Goal: Task Accomplishment & Management: Use online tool/utility

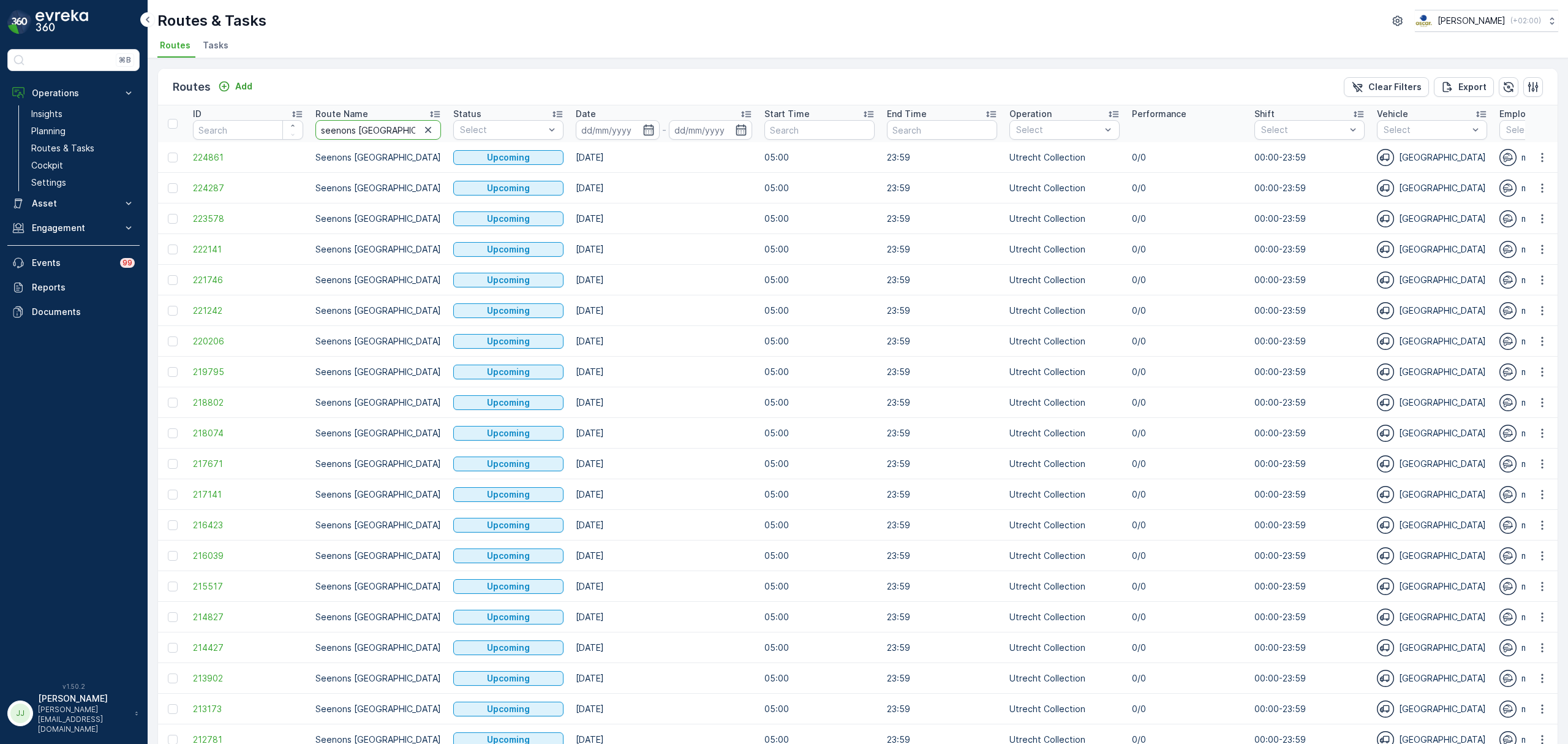
click at [385, 127] on input "seenons [GEOGRAPHIC_DATA]" at bounding box center [378, 130] width 125 height 20
type input "seenons"
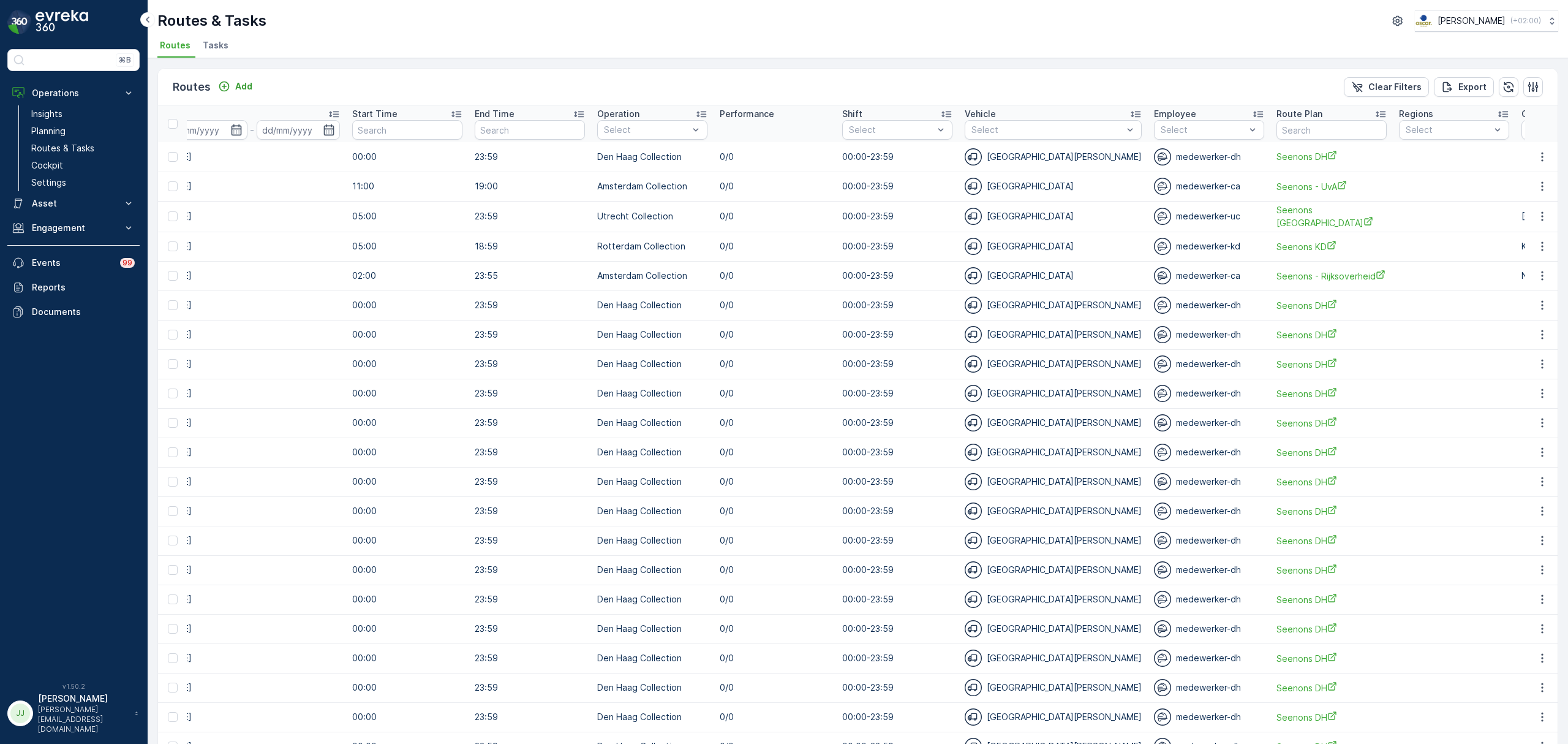
scroll to position [0, 413]
click at [630, 187] on p "Amsterdam Collection" at bounding box center [658, 186] width 83 height 24
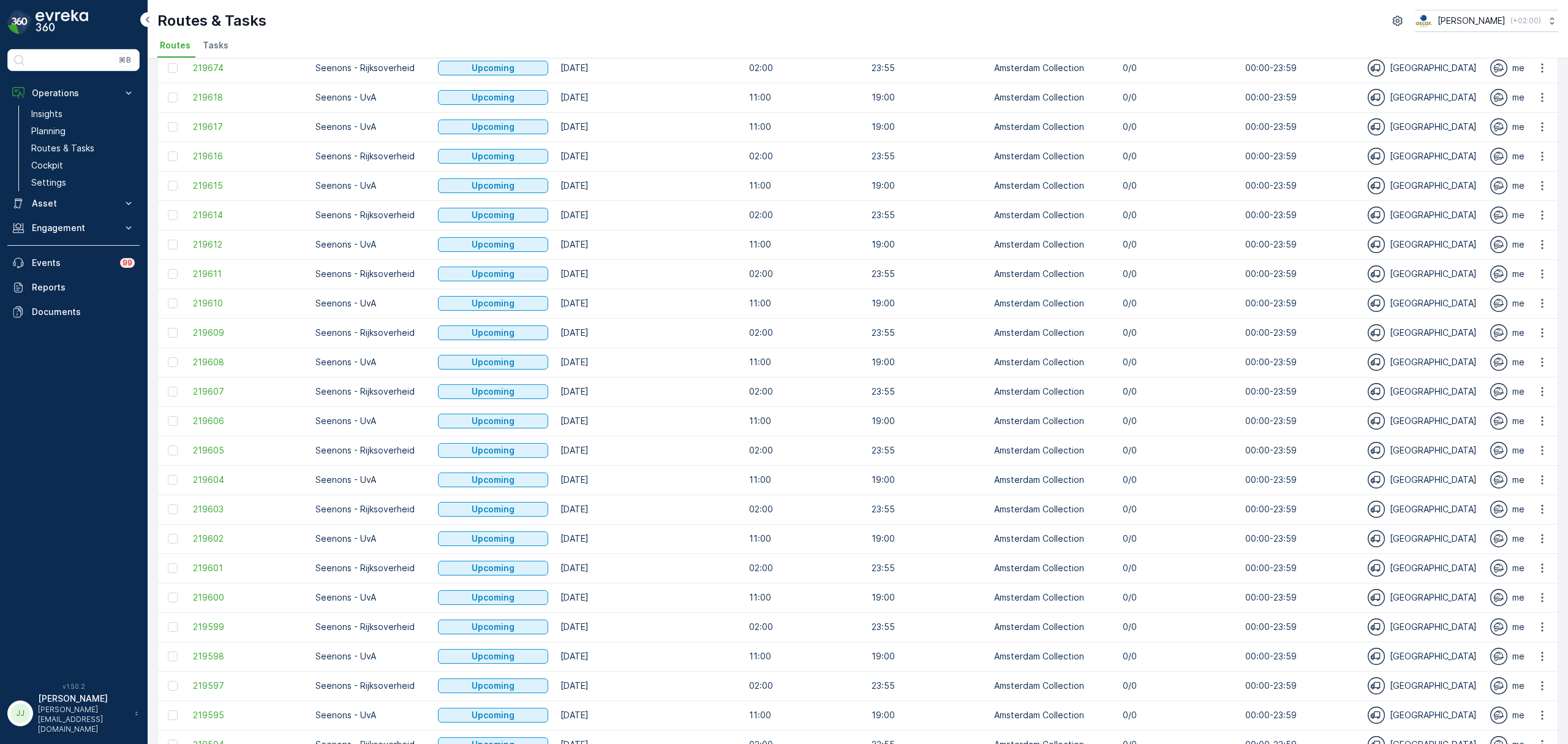
scroll to position [928, 0]
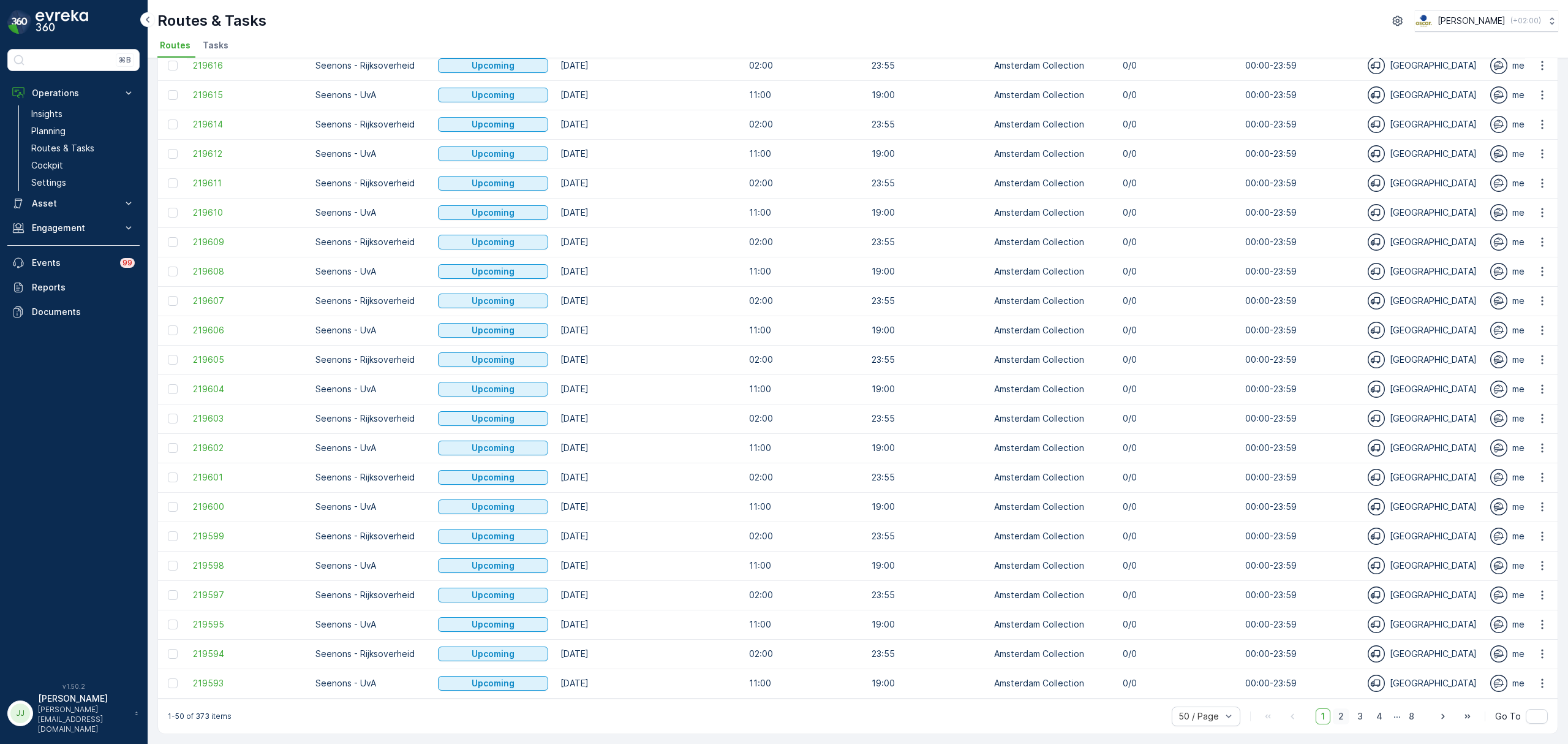
click at [1344, 713] on span "2" at bounding box center [1340, 716] width 16 height 16
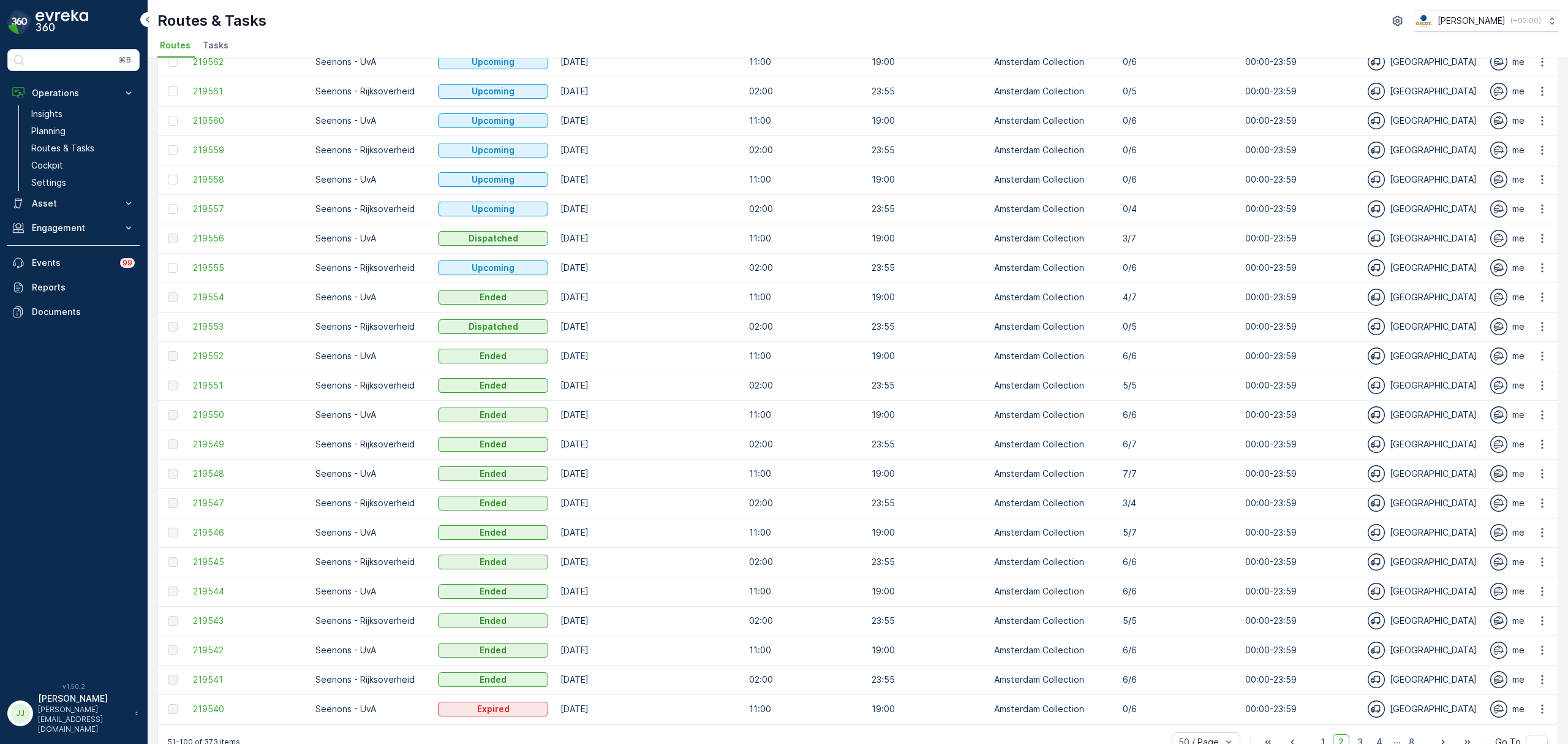
scroll to position [928, 0]
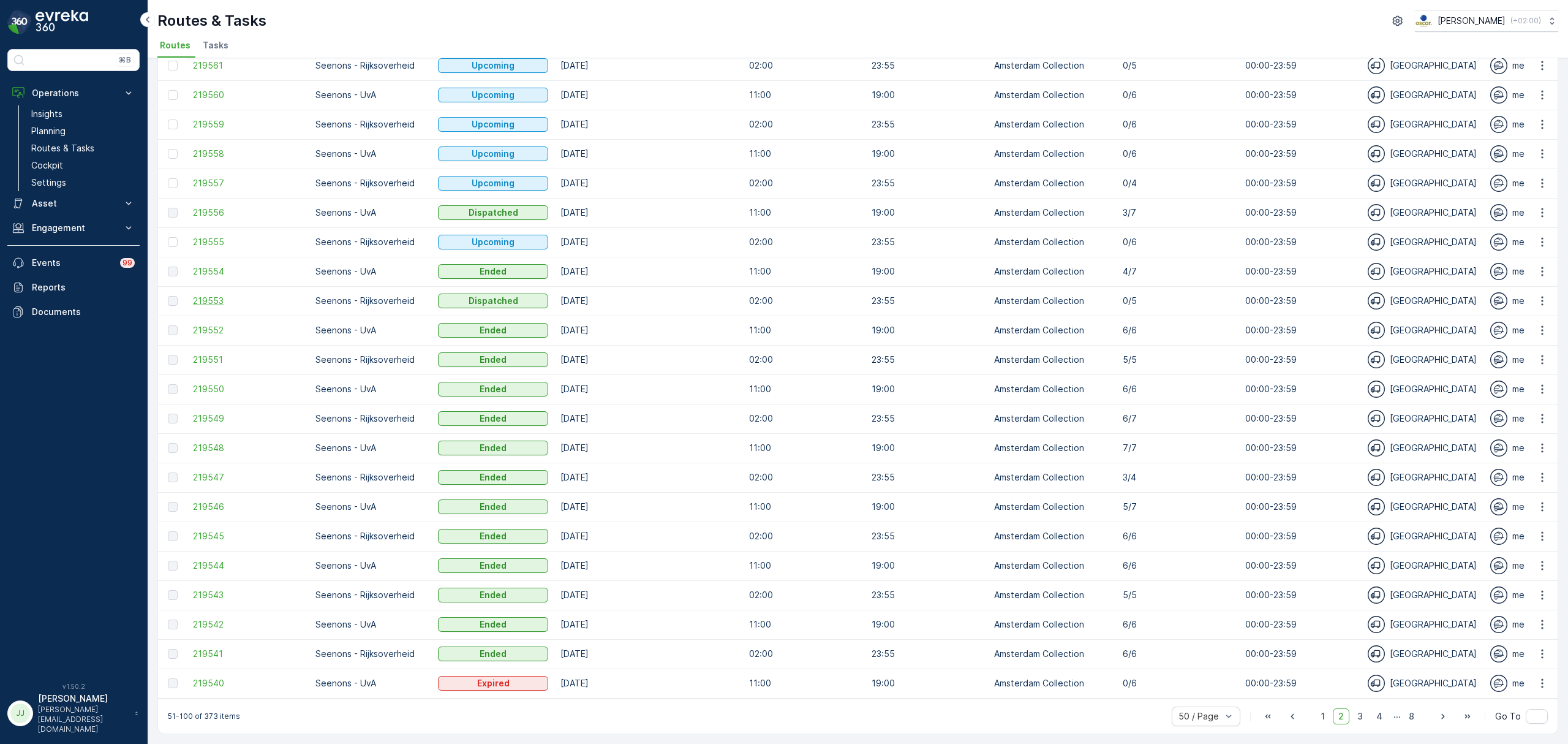
click at [201, 299] on span "219553" at bounding box center [248, 300] width 110 height 12
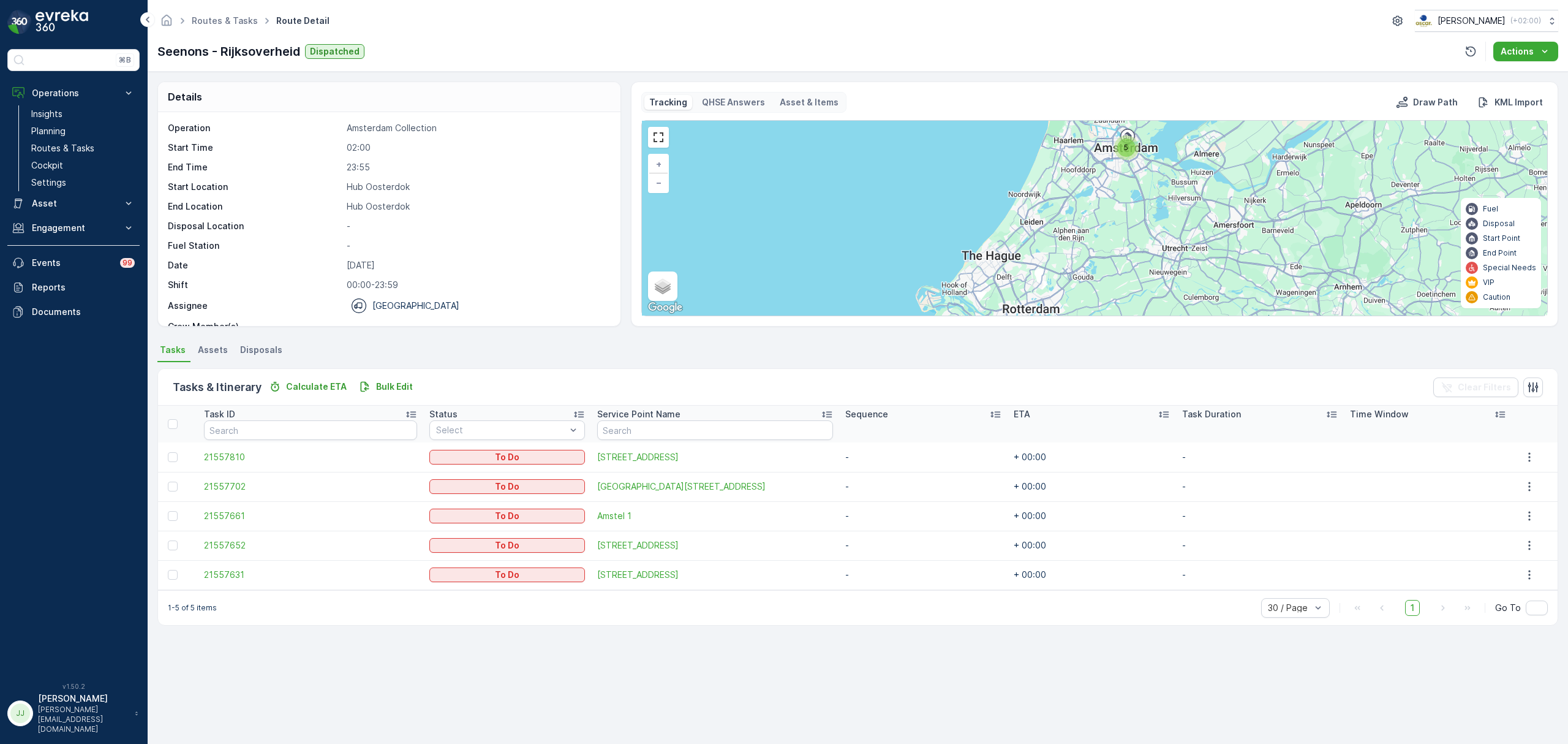
drag, startPoint x: 1152, startPoint y: 213, endPoint x: 1122, endPoint y: 238, distance: 39.1
click at [1132, 273] on div "5 + − Satellite Roadmap Terrain Hybrid Leaflet Keyboard shortcuts Map Data Map …" at bounding box center [1095, 219] width 905 height 195
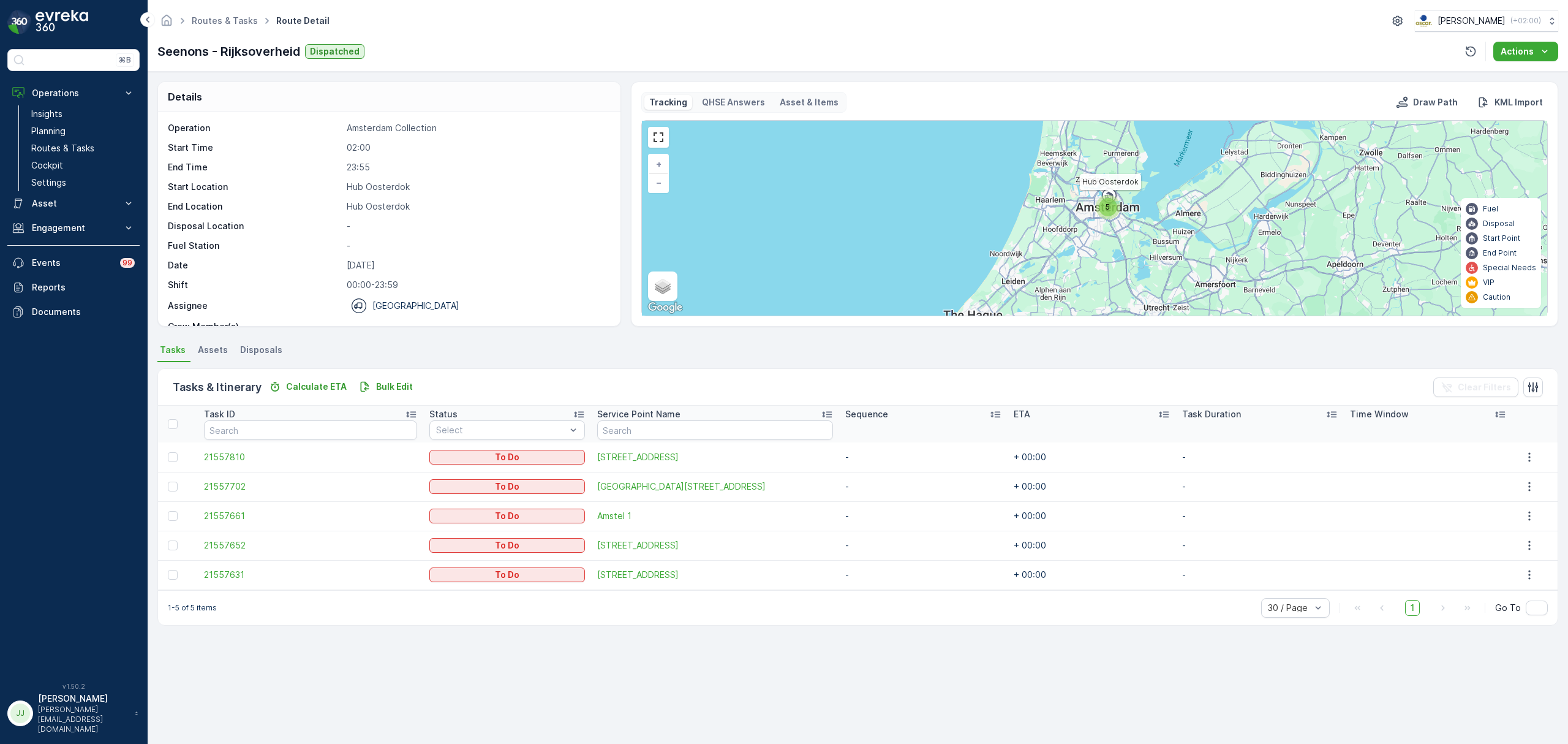
click at [1108, 189] on icon at bounding box center [1110, 197] width 20 height 21
click at [1112, 206] on div "5" at bounding box center [1108, 207] width 19 height 19
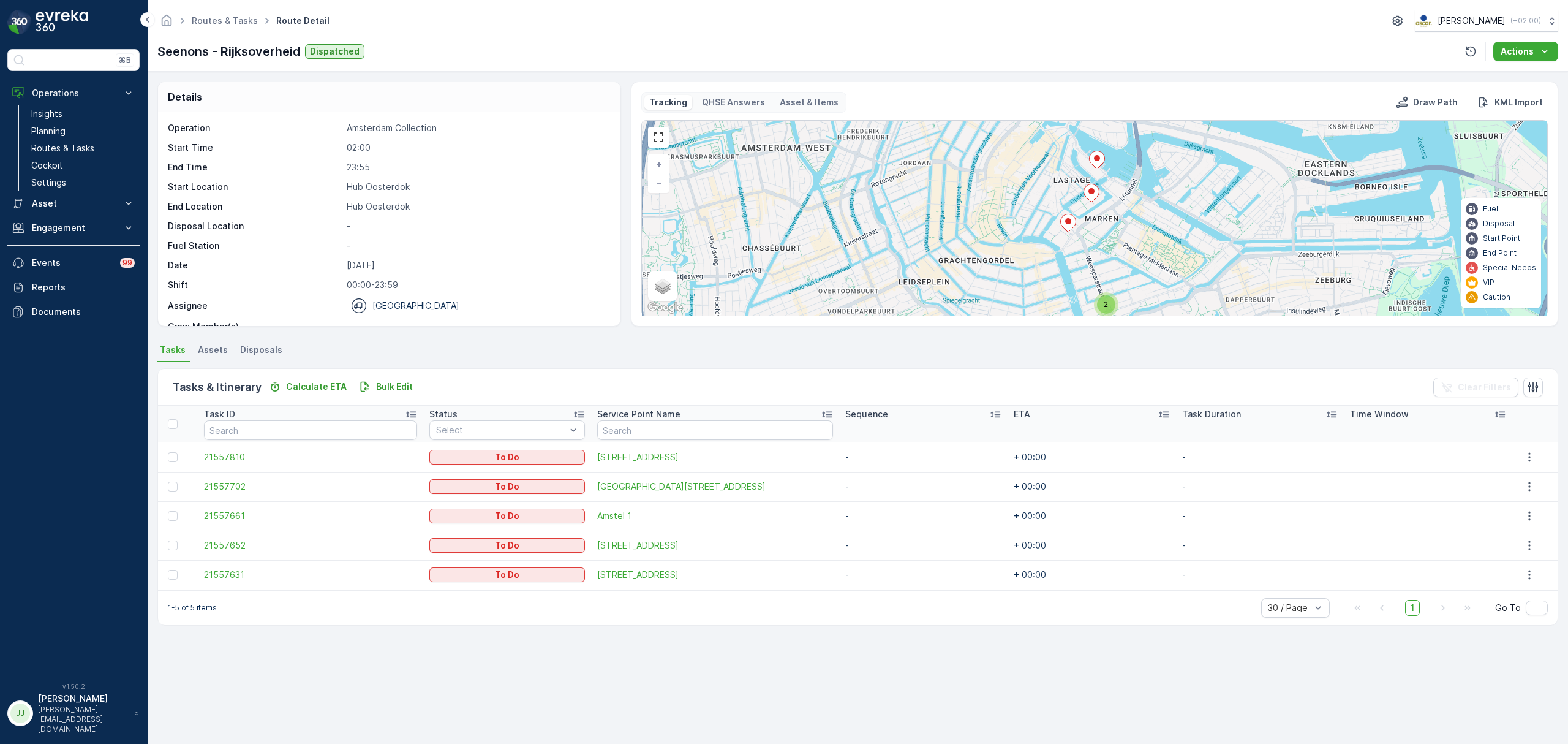
drag, startPoint x: 1110, startPoint y: 226, endPoint x: 1100, endPoint y: 256, distance: 31.6
click at [1100, 256] on div "2 + − Satellite Roadmap Terrain Hybrid Leaflet Keyboard shortcuts Map Data Map …" at bounding box center [1095, 219] width 905 height 195
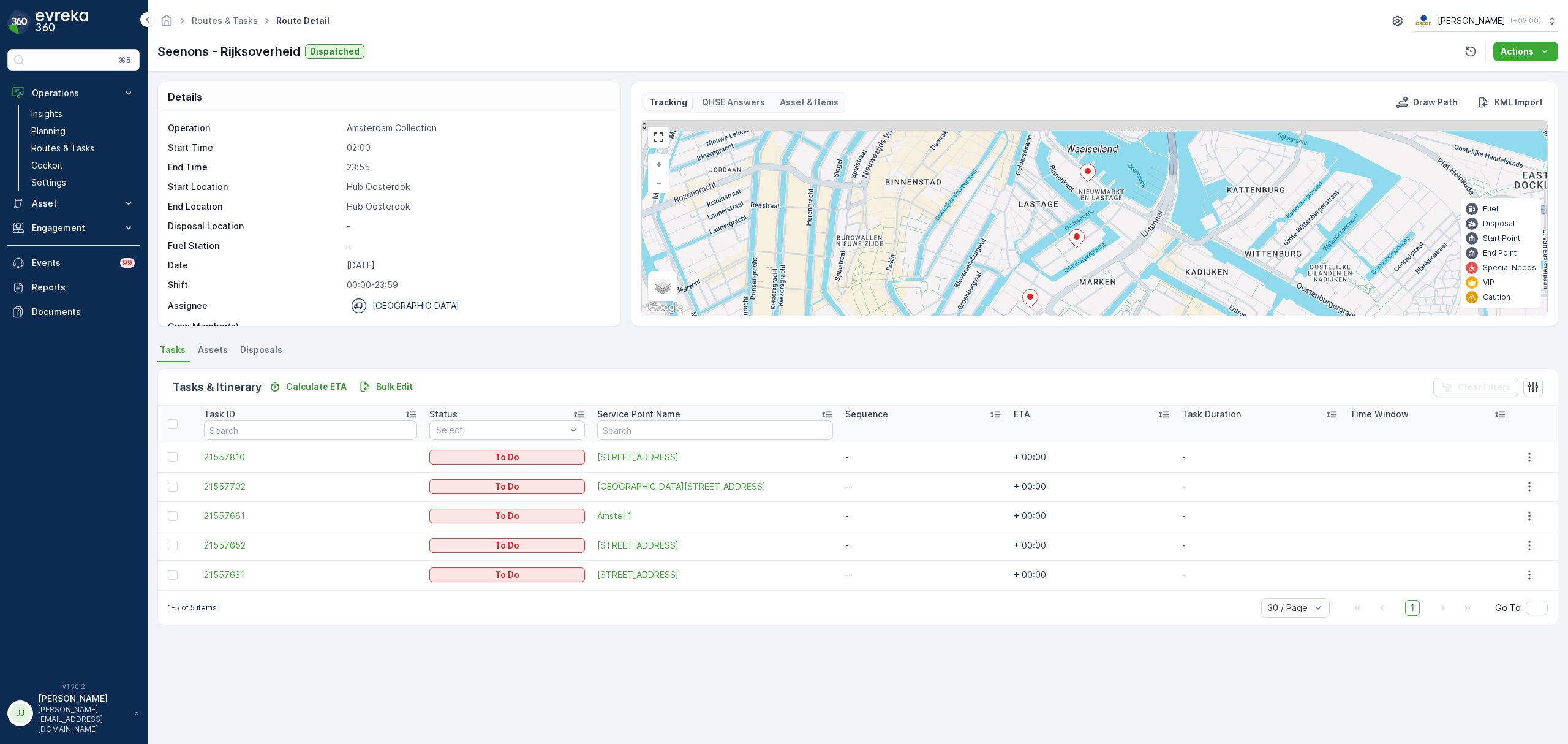
drag, startPoint x: 1073, startPoint y: 211, endPoint x: 1061, endPoint y: 275, distance: 65.1
click at [1061, 275] on div "2 + − Satellite Roadmap Terrain Hybrid Leaflet Keyboard shortcuts Map Data Map …" at bounding box center [1095, 219] width 905 height 195
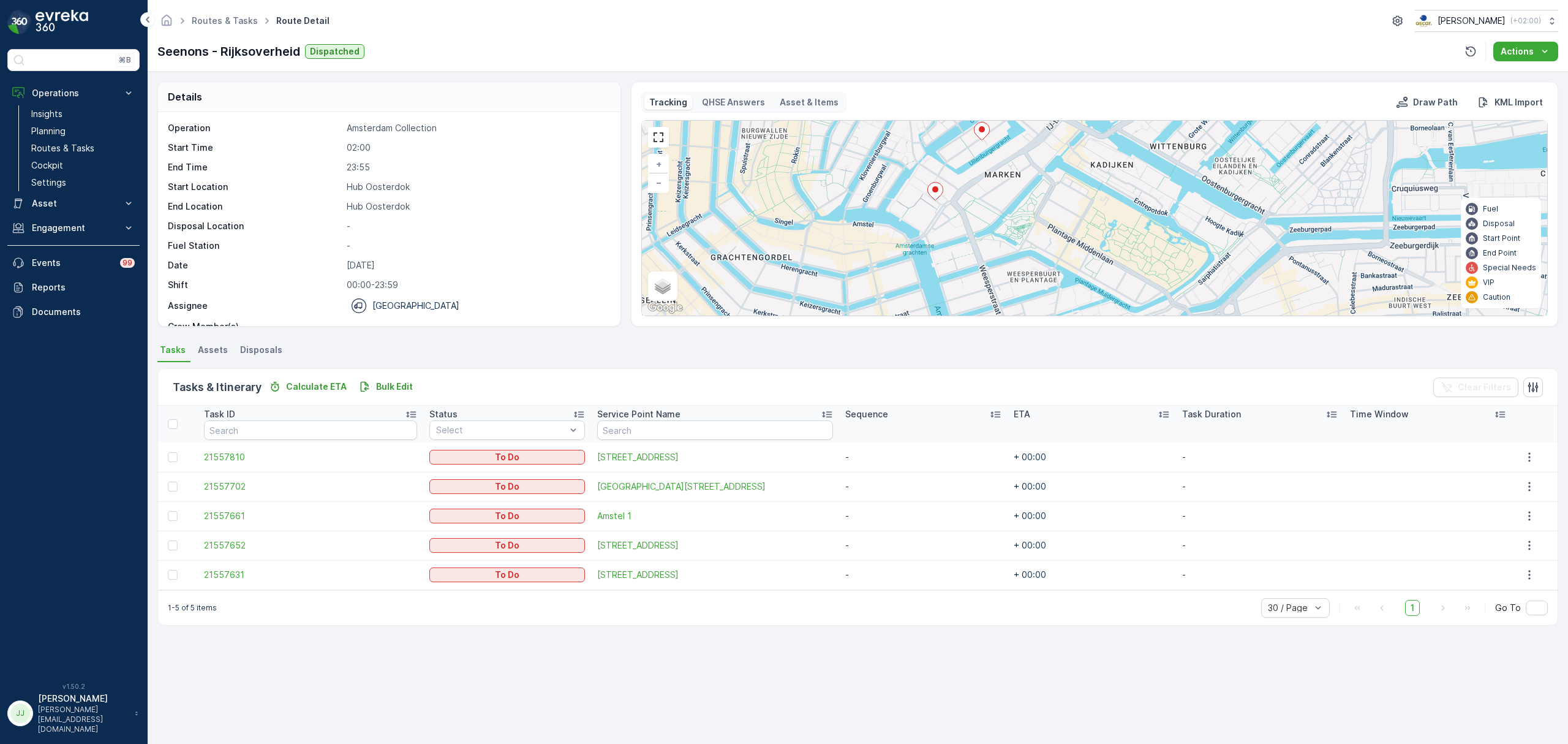
drag, startPoint x: 1038, startPoint y: 261, endPoint x: 944, endPoint y: 153, distance: 143.2
click at [944, 153] on div "2 + − Satellite Roadmap Terrain Hybrid Leaflet Keyboard shortcuts Map Data Map …" at bounding box center [1095, 219] width 905 height 195
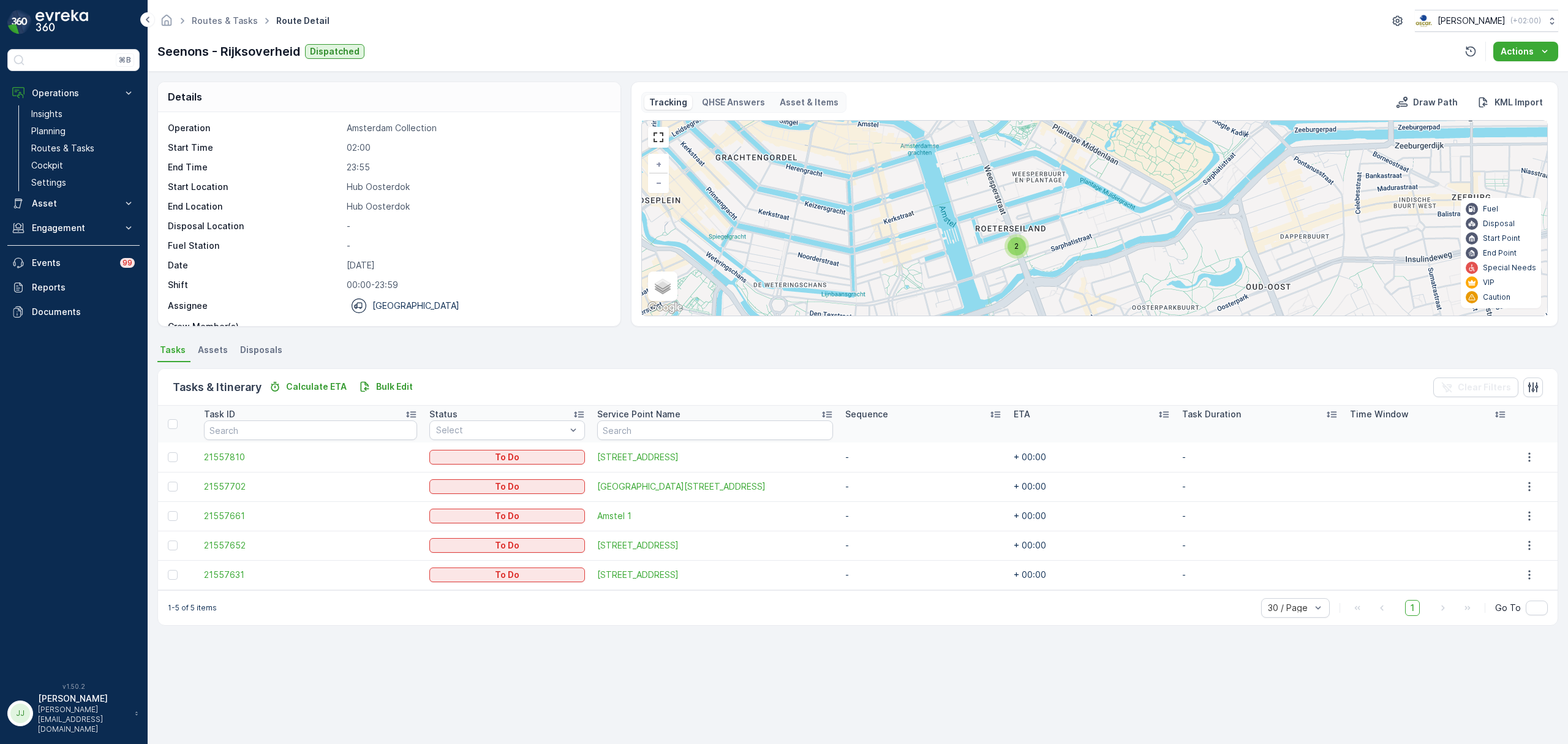
drag, startPoint x: 988, startPoint y: 206, endPoint x: 883, endPoint y: 268, distance: 121.9
click at [988, 189] on div "2 + − Satellite Roadmap Terrain Hybrid Leaflet Keyboard shortcuts Map Data Map …" at bounding box center [1095, 219] width 905 height 195
click at [880, 274] on div "2 + − Satellite Roadmap Terrain Hybrid Leaflet Keyboard shortcuts Map Data Map …" at bounding box center [1095, 219] width 905 height 195
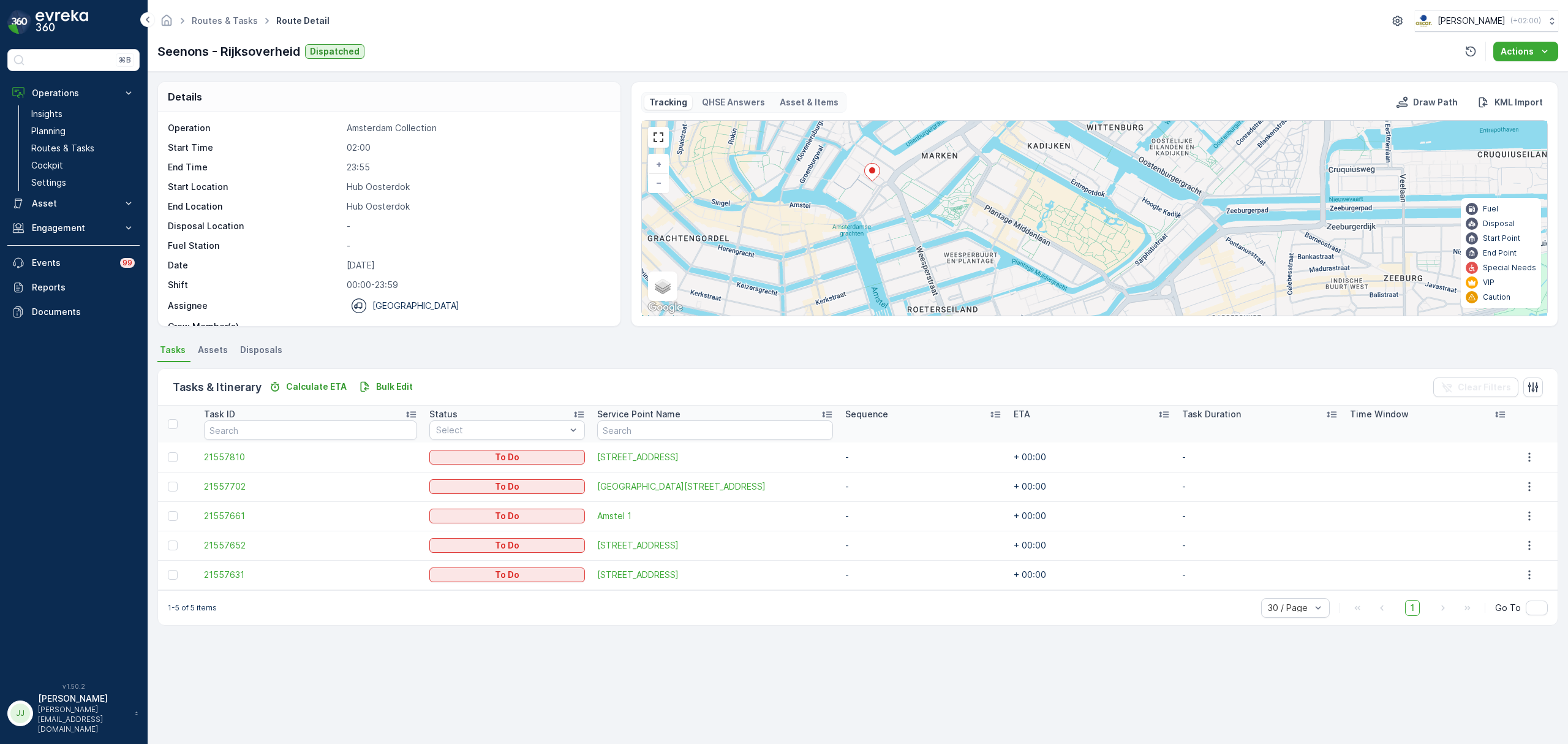
drag, startPoint x: 855, startPoint y: 250, endPoint x: 848, endPoint y: 305, distance: 55.4
click at [848, 305] on div "2 + − Satellite Roadmap Terrain Hybrid Leaflet Keyboard shortcuts Map Data Map …" at bounding box center [1095, 219] width 905 height 195
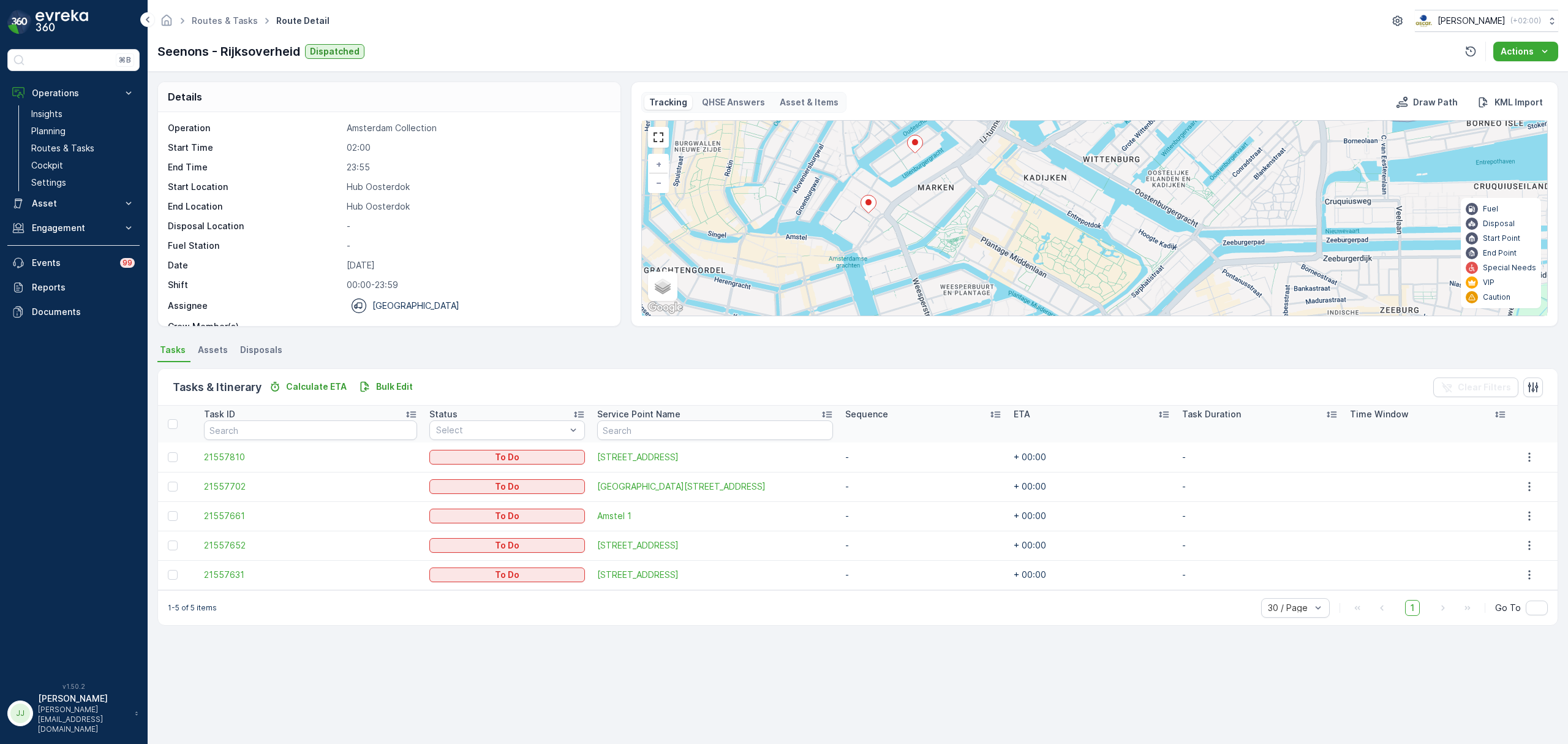
drag, startPoint x: 846, startPoint y: 246, endPoint x: 841, endPoint y: 309, distance: 63.2
click at [841, 309] on div "2 + − Satellite Roadmap Terrain Hybrid Leaflet Keyboard shortcuts Map Data Map …" at bounding box center [1095, 219] width 905 height 195
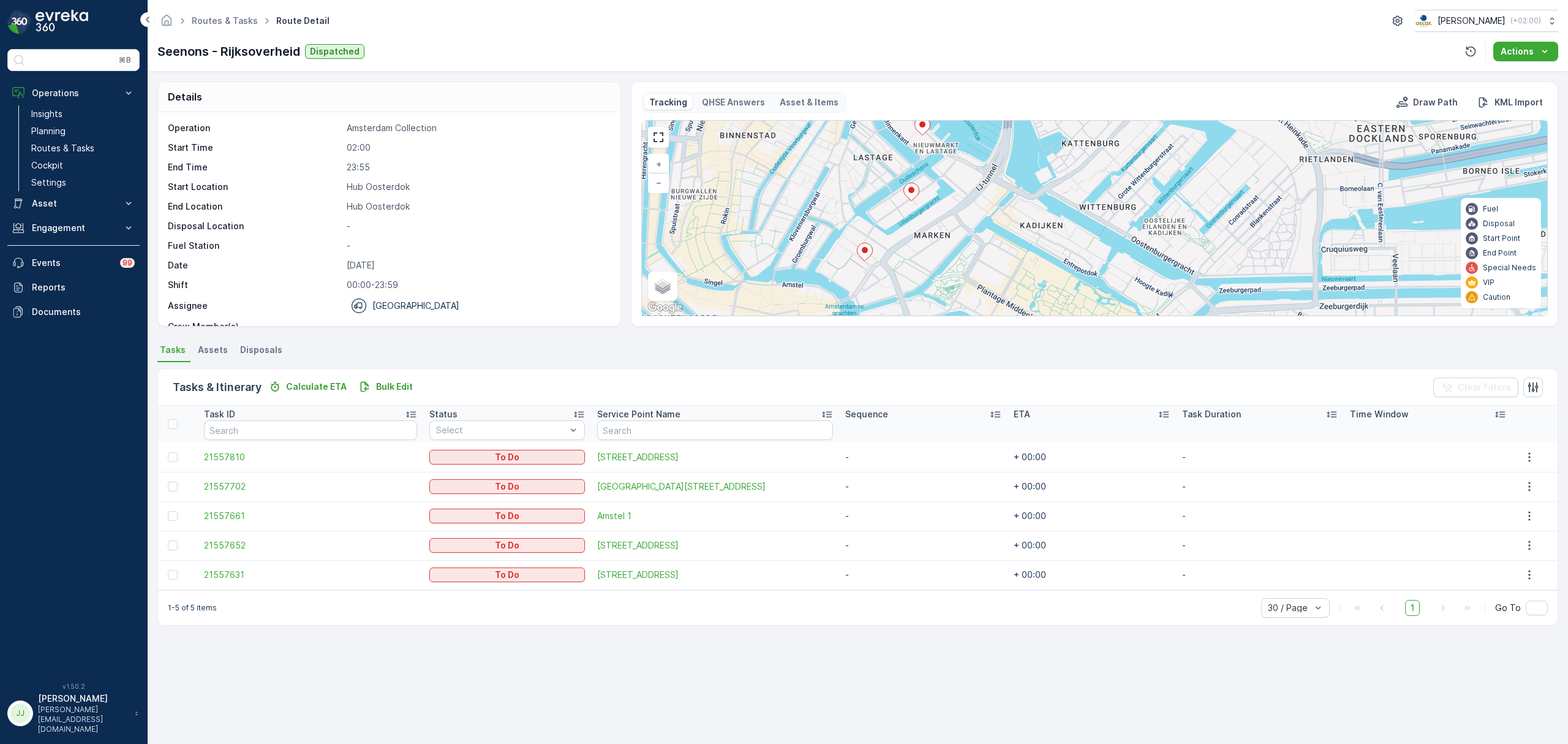
drag, startPoint x: 841, startPoint y: 285, endPoint x: 838, endPoint y: 302, distance: 17.3
click at [838, 302] on div "2 + − Satellite Roadmap Terrain Hybrid Leaflet Keyboard shortcuts Map Data Map …" at bounding box center [1095, 219] width 905 height 195
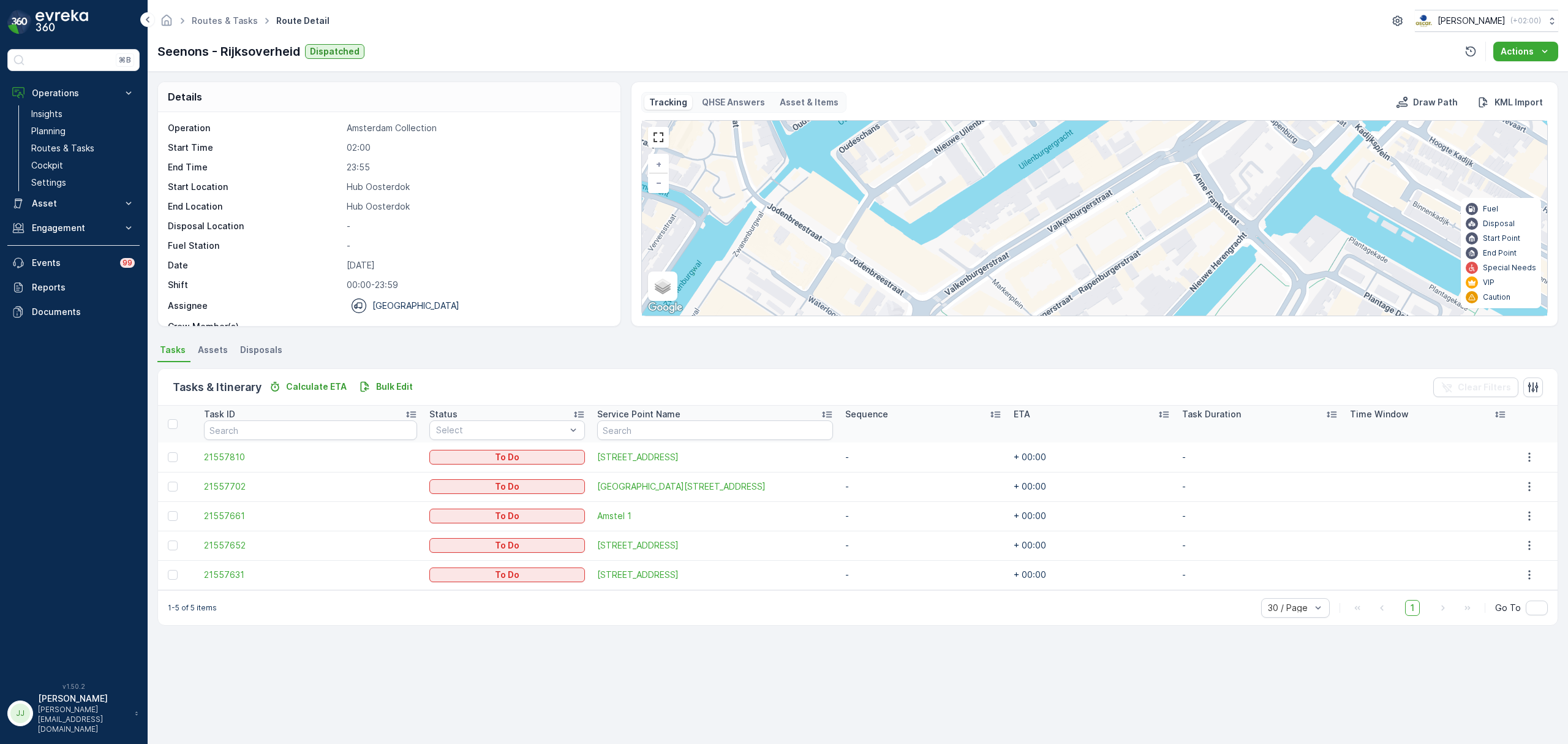
drag, startPoint x: 932, startPoint y: 187, endPoint x: 902, endPoint y: 278, distance: 95.8
click at [902, 278] on div "+ − Satellite Roadmap Terrain Hybrid Leaflet Keyboard shortcuts Map Data Map da…" at bounding box center [1095, 219] width 905 height 195
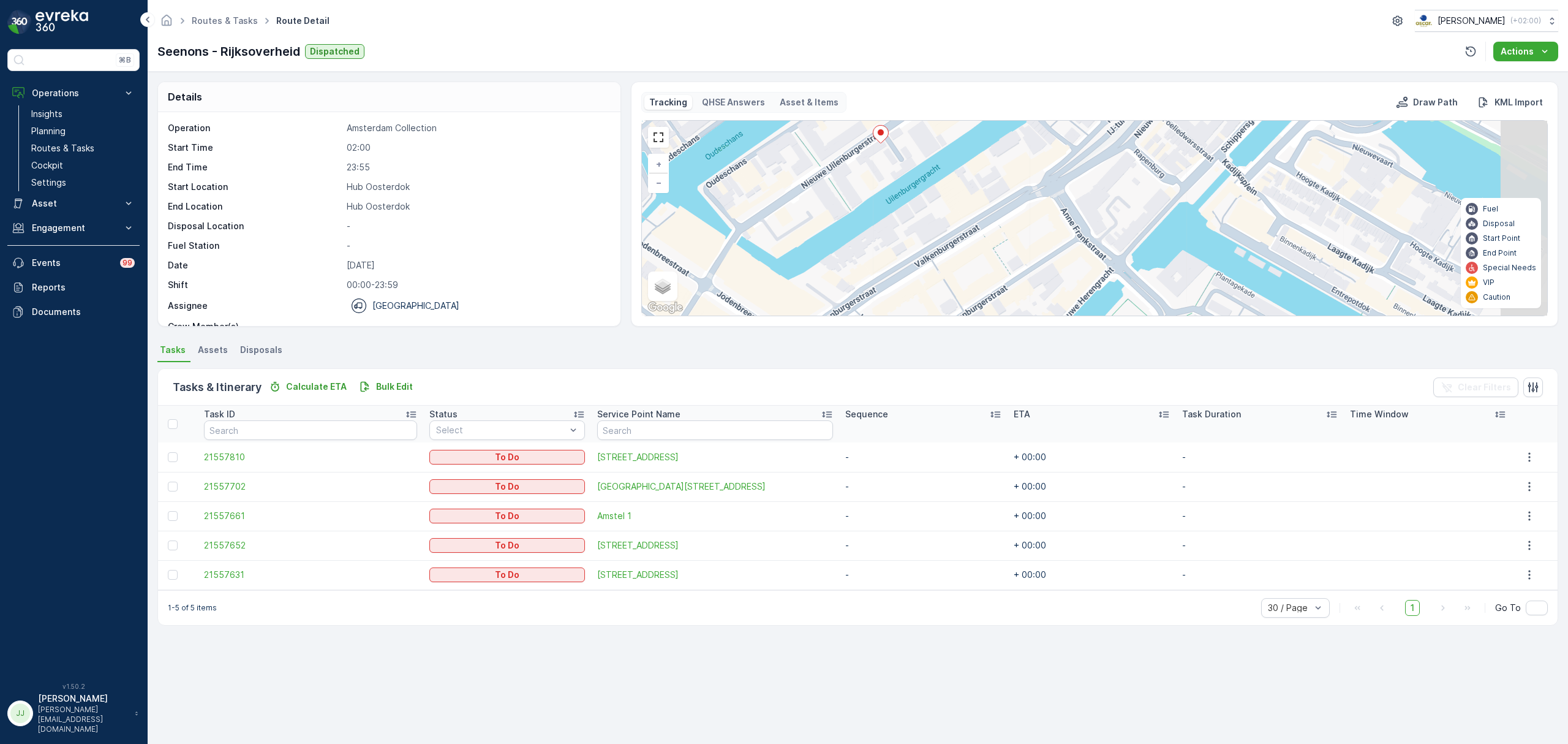
drag, startPoint x: 900, startPoint y: 271, endPoint x: 767, endPoint y: 310, distance: 138.6
click at [767, 310] on div "+ − Satellite Roadmap Terrain Hybrid Leaflet Keyboard shortcuts Map Data Map da…" at bounding box center [1095, 219] width 905 height 195
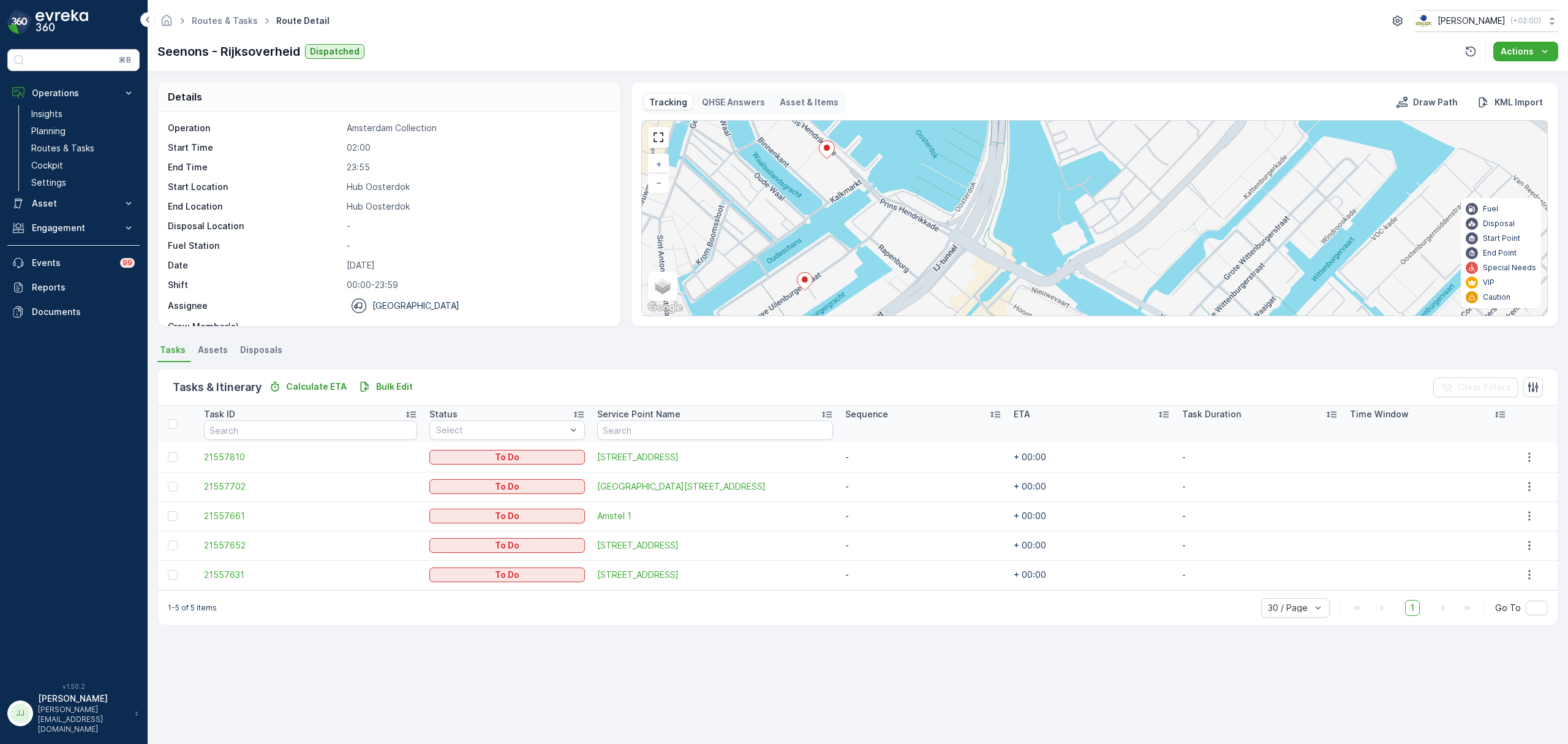
drag, startPoint x: 845, startPoint y: 226, endPoint x: 804, endPoint y: 310, distance: 93.5
click at [804, 310] on div "+ − Satellite Roadmap Terrain Hybrid Leaflet Keyboard shortcuts Map Data Map da…" at bounding box center [1095, 219] width 905 height 195
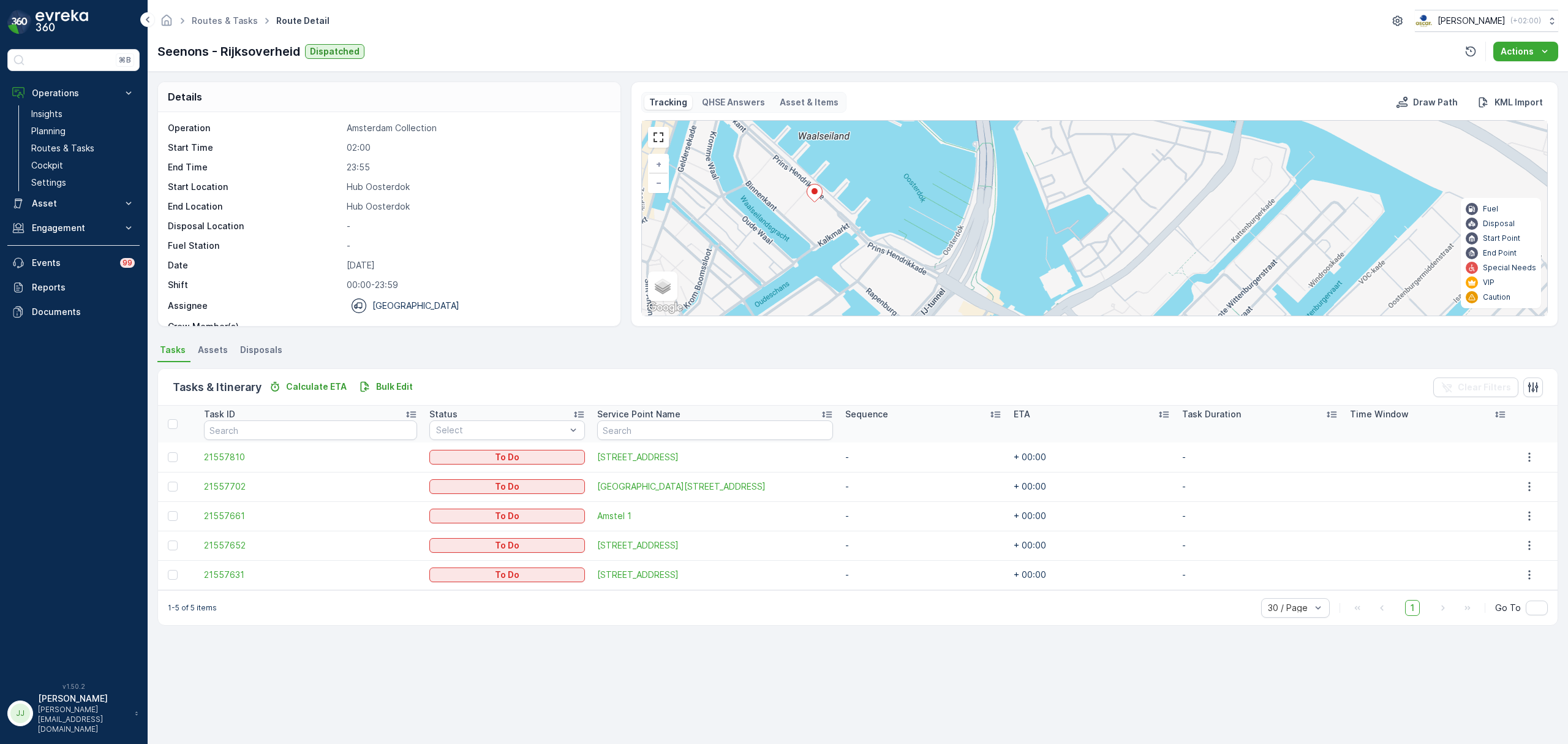
drag, startPoint x: 824, startPoint y: 280, endPoint x: 811, endPoint y: 323, distance: 44.9
click at [811, 323] on div "Tracking QHSE Answers Asset & Items Draw Path KML Import + − Satellite Roadmap …" at bounding box center [1094, 204] width 927 height 245
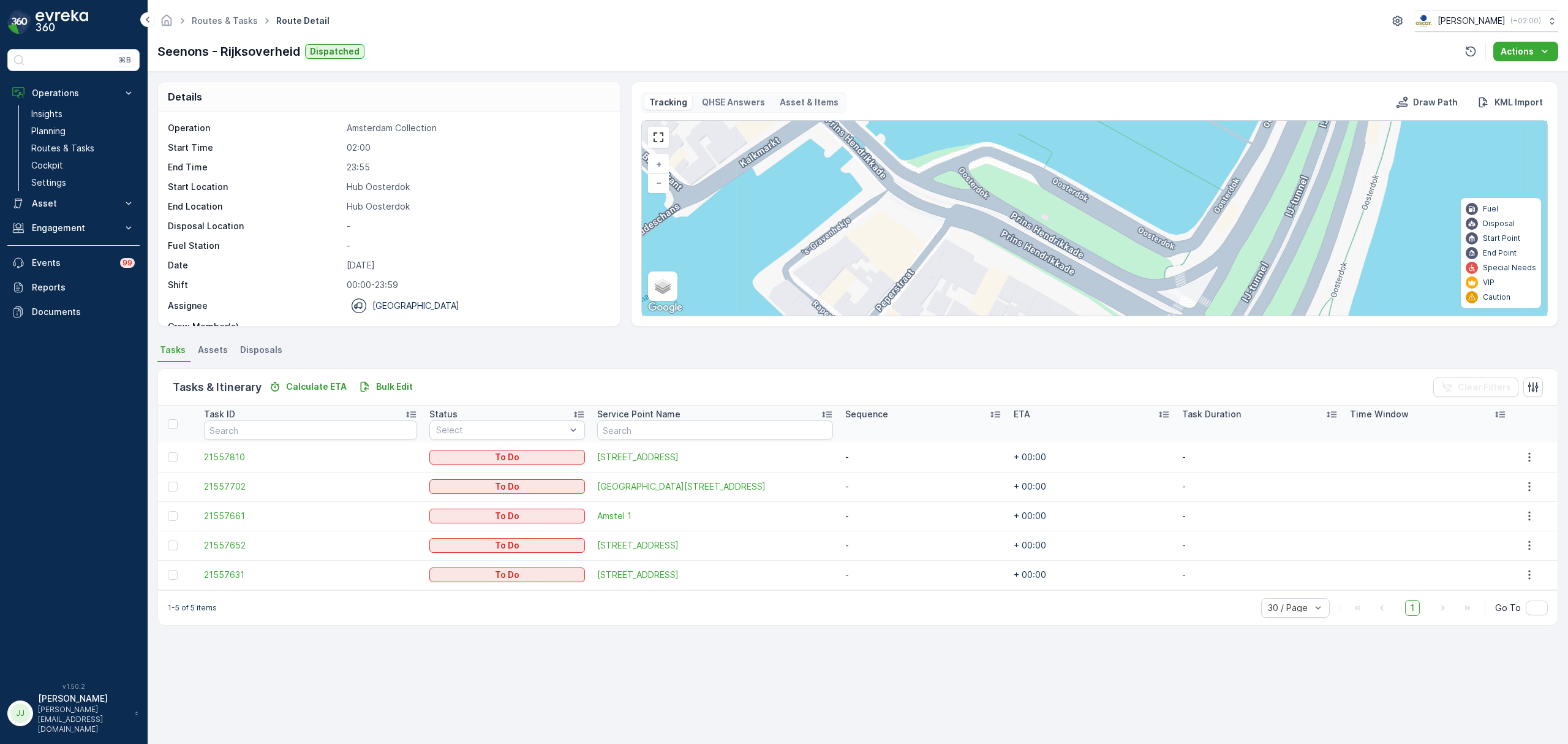
drag, startPoint x: 925, startPoint y: 258, endPoint x: 1016, endPoint y: 300, distance: 100.2
click at [1016, 300] on div "+ − Satellite Roadmap Terrain Hybrid Leaflet Keyboard shortcuts Map Data Map da…" at bounding box center [1095, 219] width 905 height 195
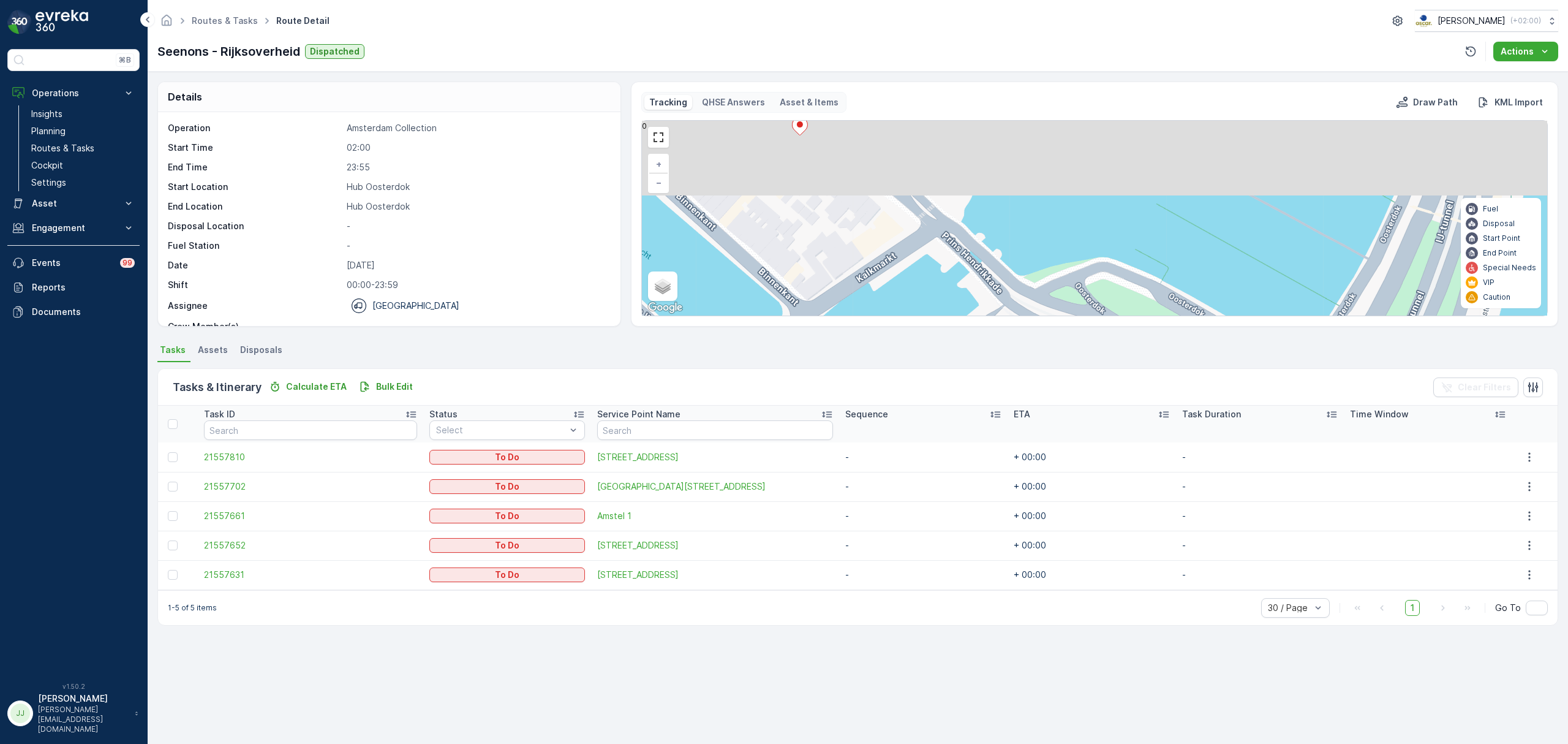
drag, startPoint x: 910, startPoint y: 295, endPoint x: 914, endPoint y: 317, distance: 22.4
click at [914, 317] on div "Tracking QHSE Answers Asset & Items Draw Path KML Import + − Satellite Roadmap …" at bounding box center [1094, 204] width 927 height 245
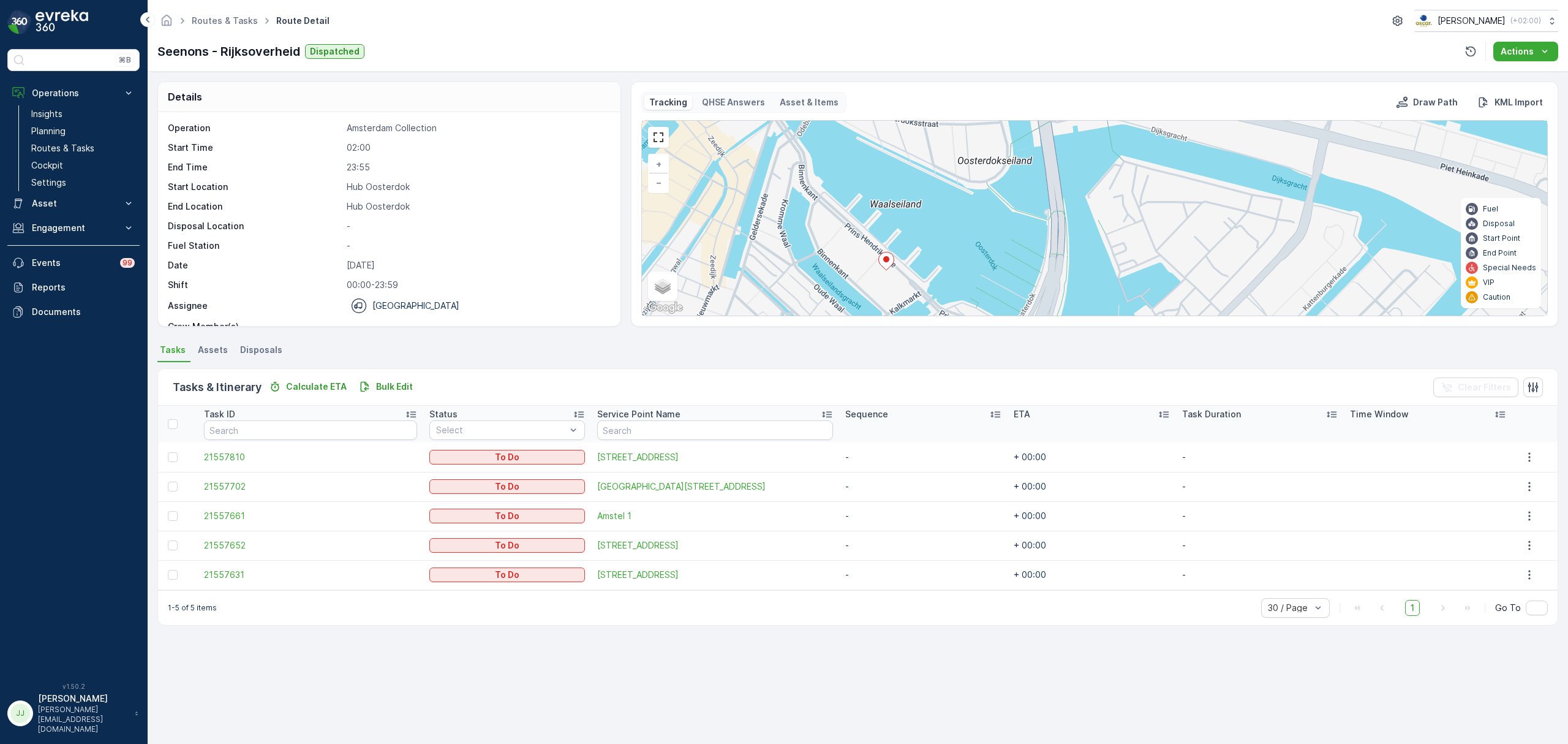
drag, startPoint x: 867, startPoint y: 182, endPoint x: 871, endPoint y: 170, distance: 12.6
click at [871, 170] on div "+ − Satellite Roadmap Terrain Hybrid Leaflet Keyboard shortcuts Map Data Map da…" at bounding box center [1095, 219] width 905 height 195
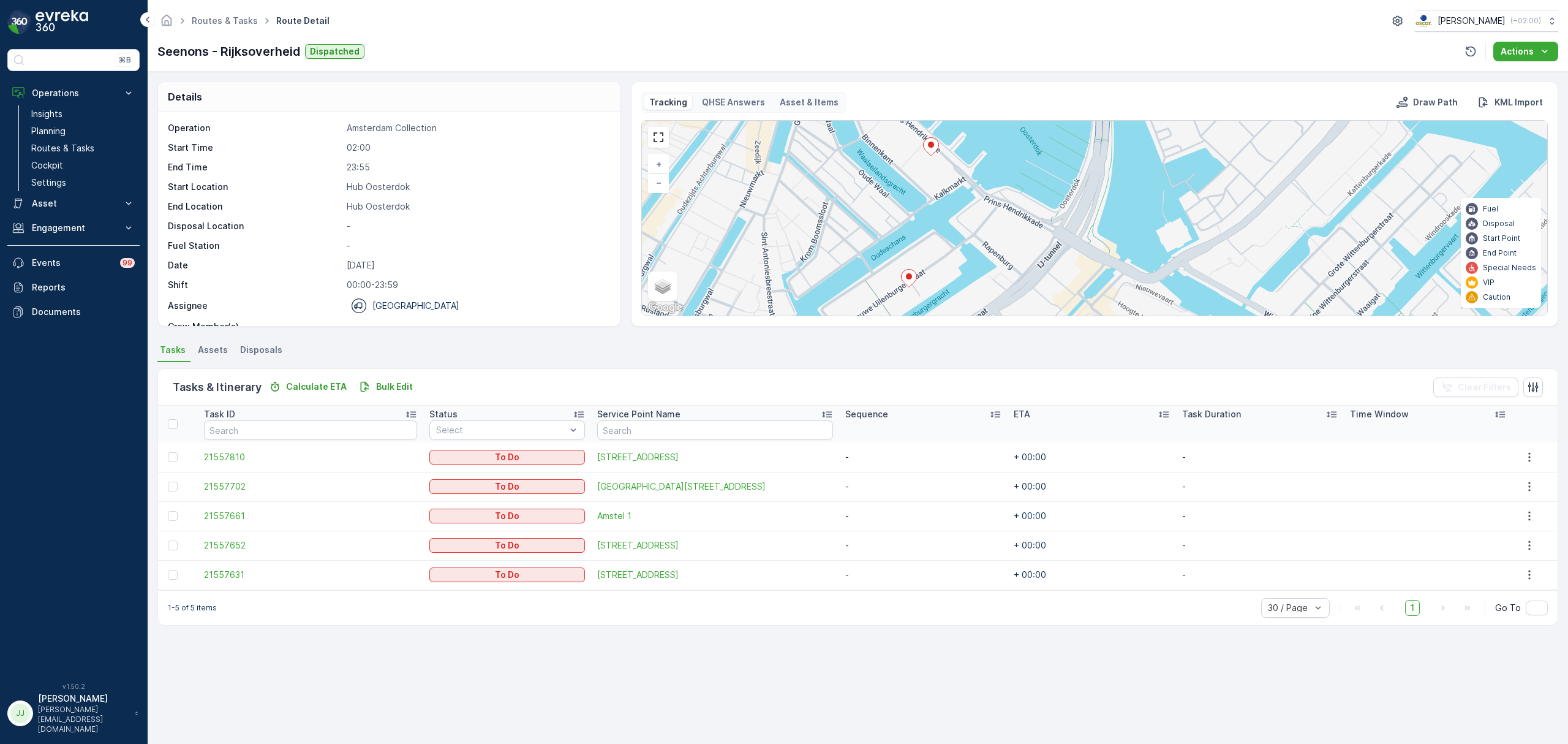
drag, startPoint x: 834, startPoint y: 226, endPoint x: 907, endPoint y: 130, distance: 120.6
click at [907, 130] on div "+ − Satellite Roadmap Terrain Hybrid Leaflet Keyboard shortcuts Map Data Map da…" at bounding box center [1095, 219] width 905 height 195
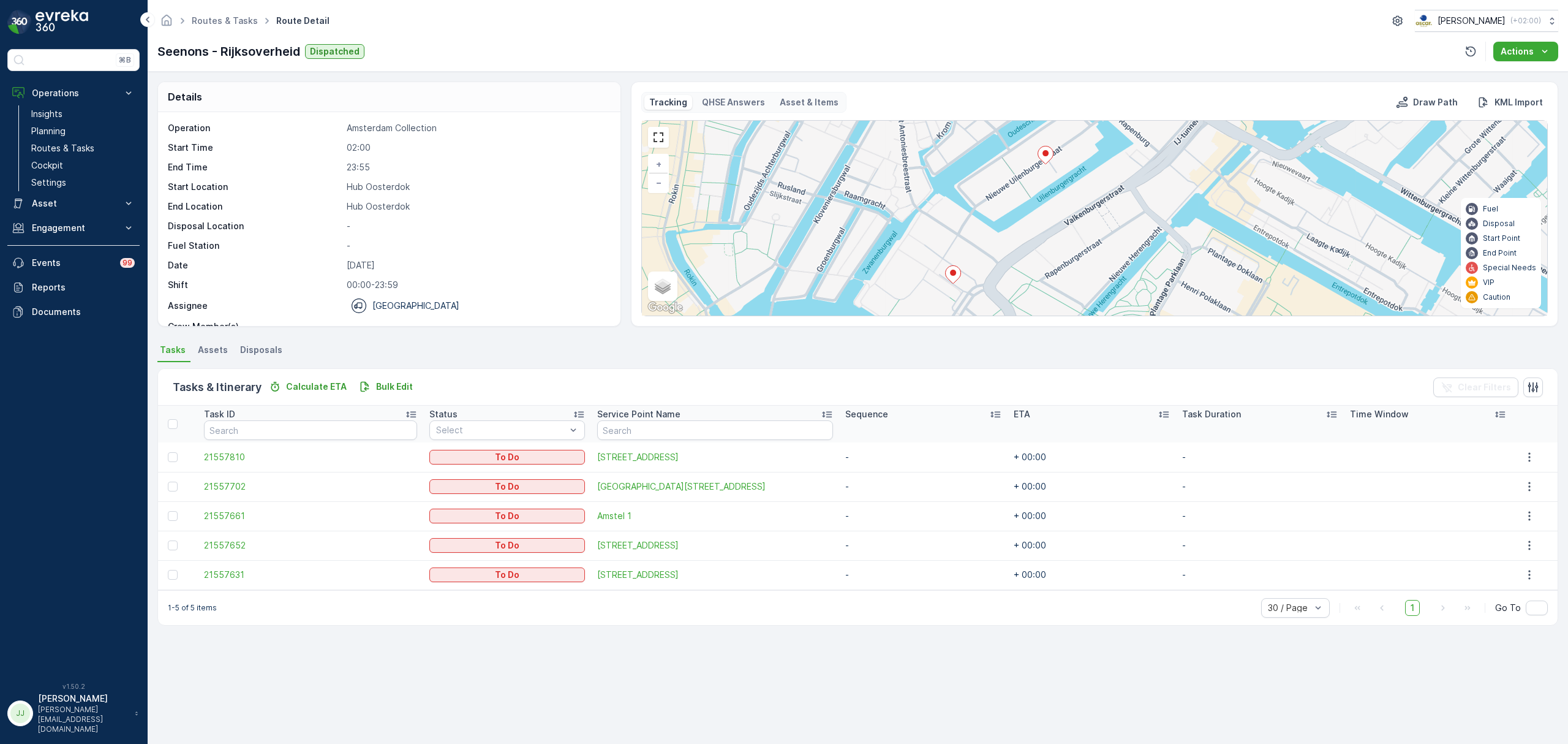
drag, startPoint x: 838, startPoint y: 216, endPoint x: 910, endPoint y: 174, distance: 83.4
click at [910, 174] on div "+ − Satellite Roadmap Terrain Hybrid Leaflet Keyboard shortcuts Map Data Map da…" at bounding box center [1095, 219] width 905 height 195
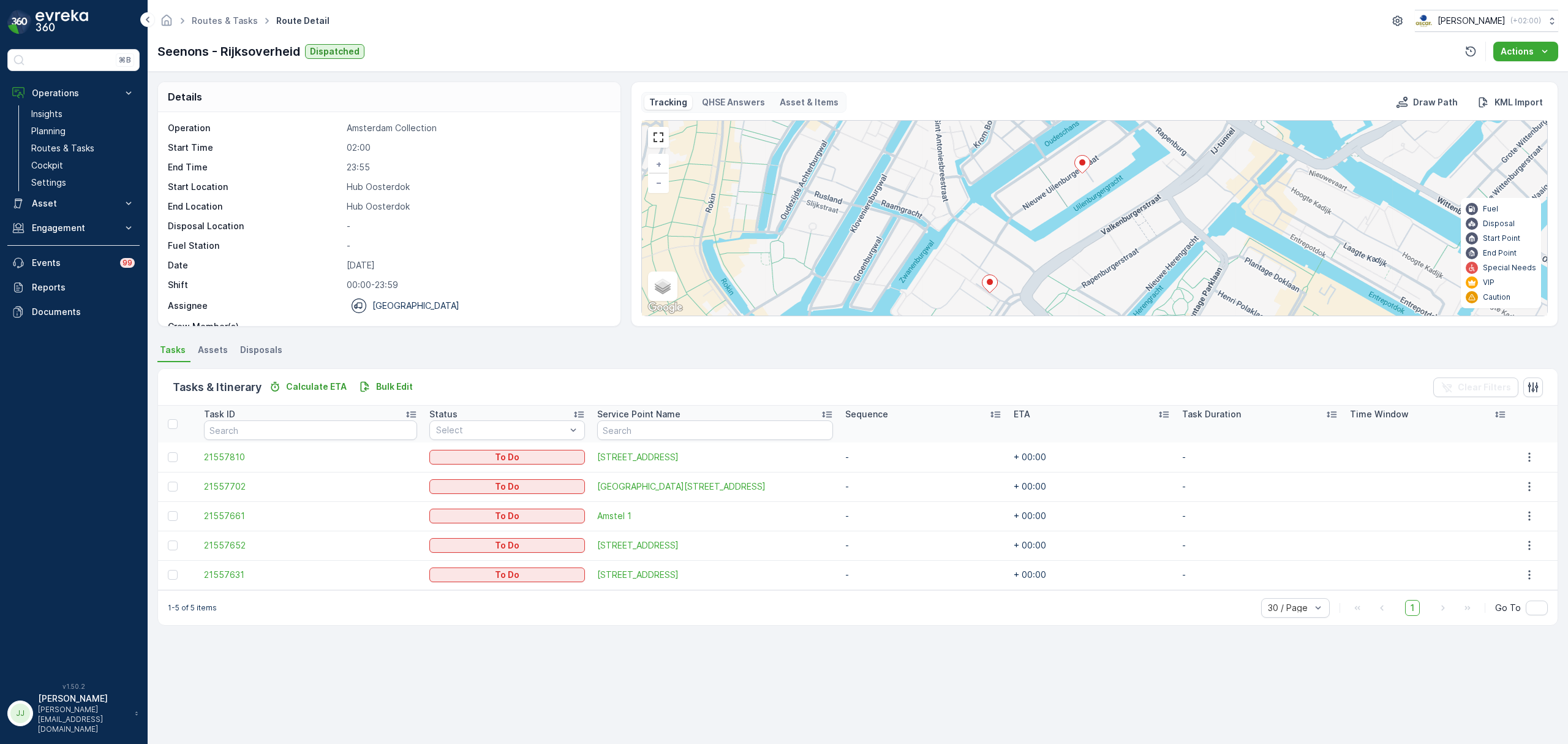
drag, startPoint x: 851, startPoint y: 255, endPoint x: 888, endPoint y: 278, distance: 43.6
click at [888, 278] on div "+ − Satellite Roadmap Terrain Hybrid Leaflet Keyboard shortcuts Map Data Map da…" at bounding box center [1095, 219] width 905 height 195
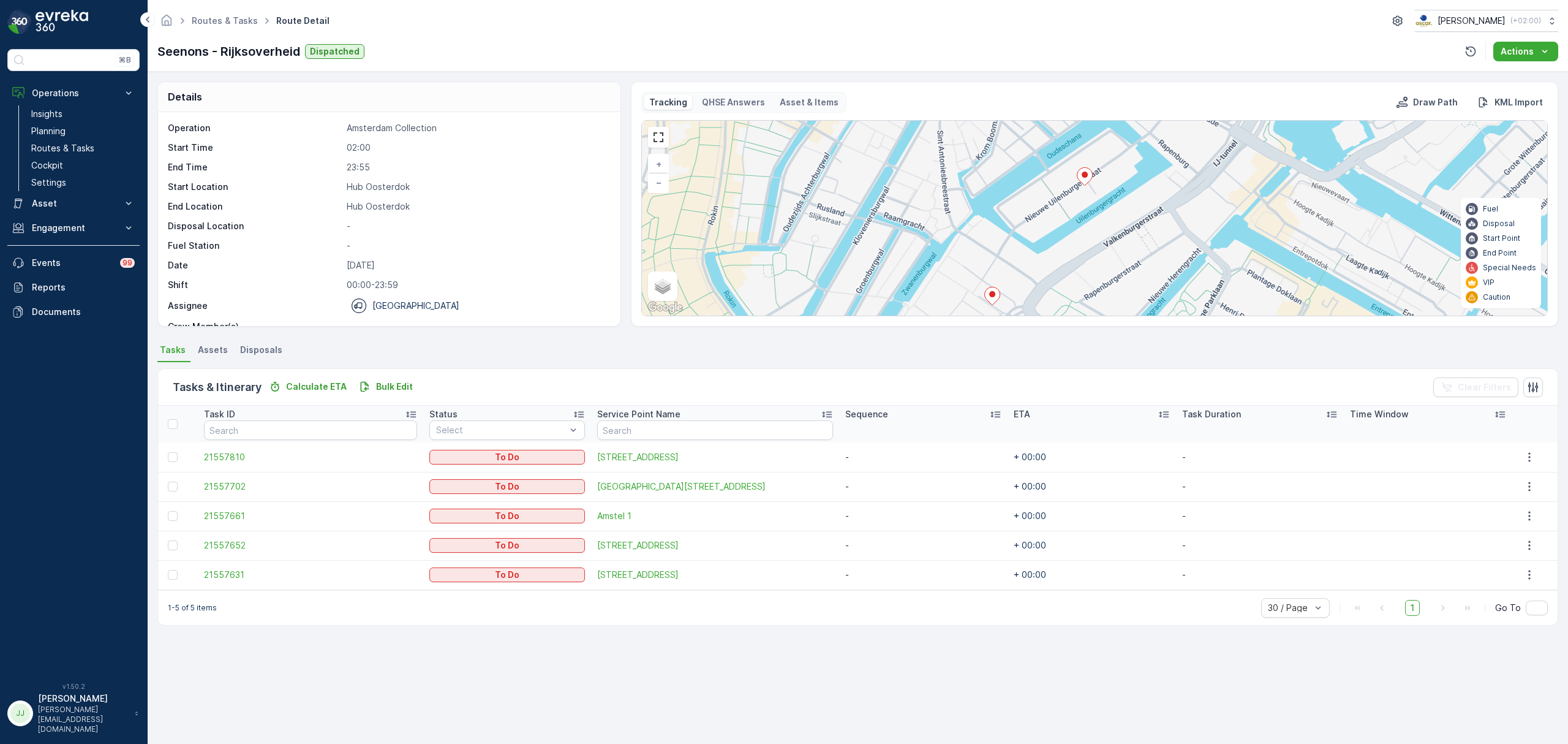
click at [899, 168] on div "+ − Satellite Roadmap Terrain Hybrid Leaflet Keyboard shortcuts Map Data Map da…" at bounding box center [1095, 219] width 905 height 195
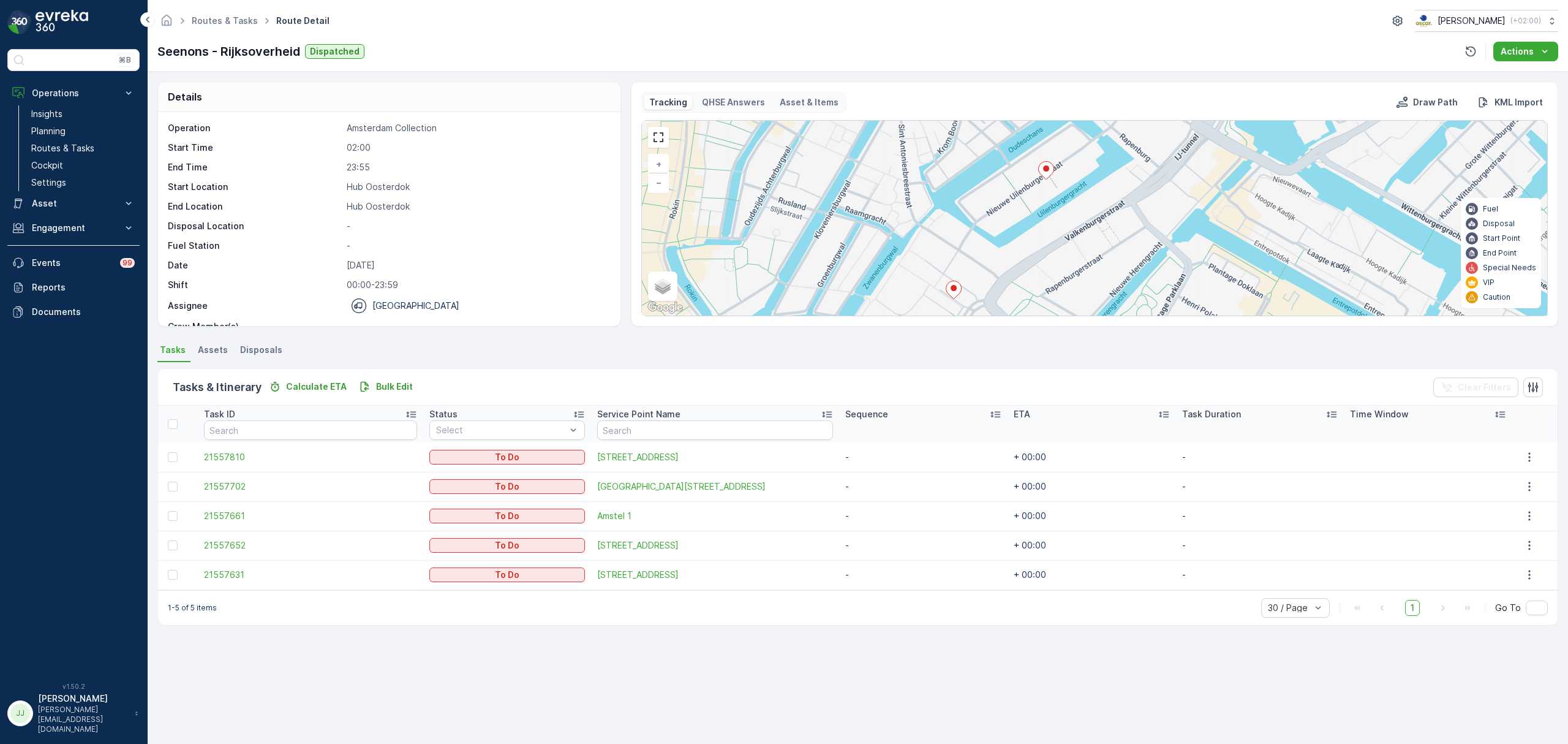
drag, startPoint x: 897, startPoint y: 182, endPoint x: 846, endPoint y: 267, distance: 99.1
click at [846, 267] on div "+ − Satellite Roadmap Terrain Hybrid Leaflet Keyboard shortcuts Map Data Map da…" at bounding box center [1095, 219] width 905 height 195
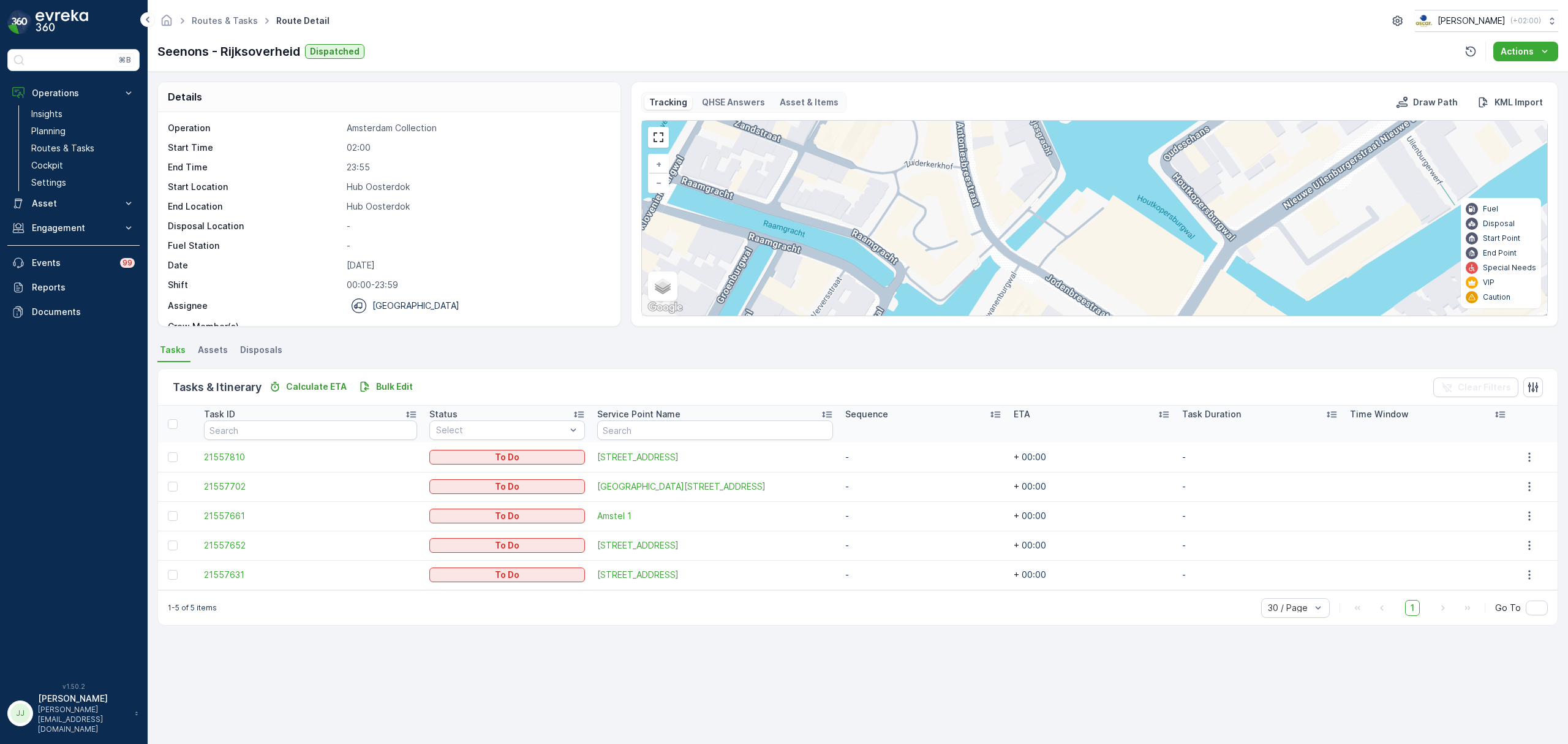
drag, startPoint x: 878, startPoint y: 226, endPoint x: 904, endPoint y: 295, distance: 73.7
click at [904, 295] on div "+ − Satellite Roadmap Terrain Hybrid Leaflet Keyboard shortcuts Map Data Map da…" at bounding box center [1095, 219] width 905 height 195
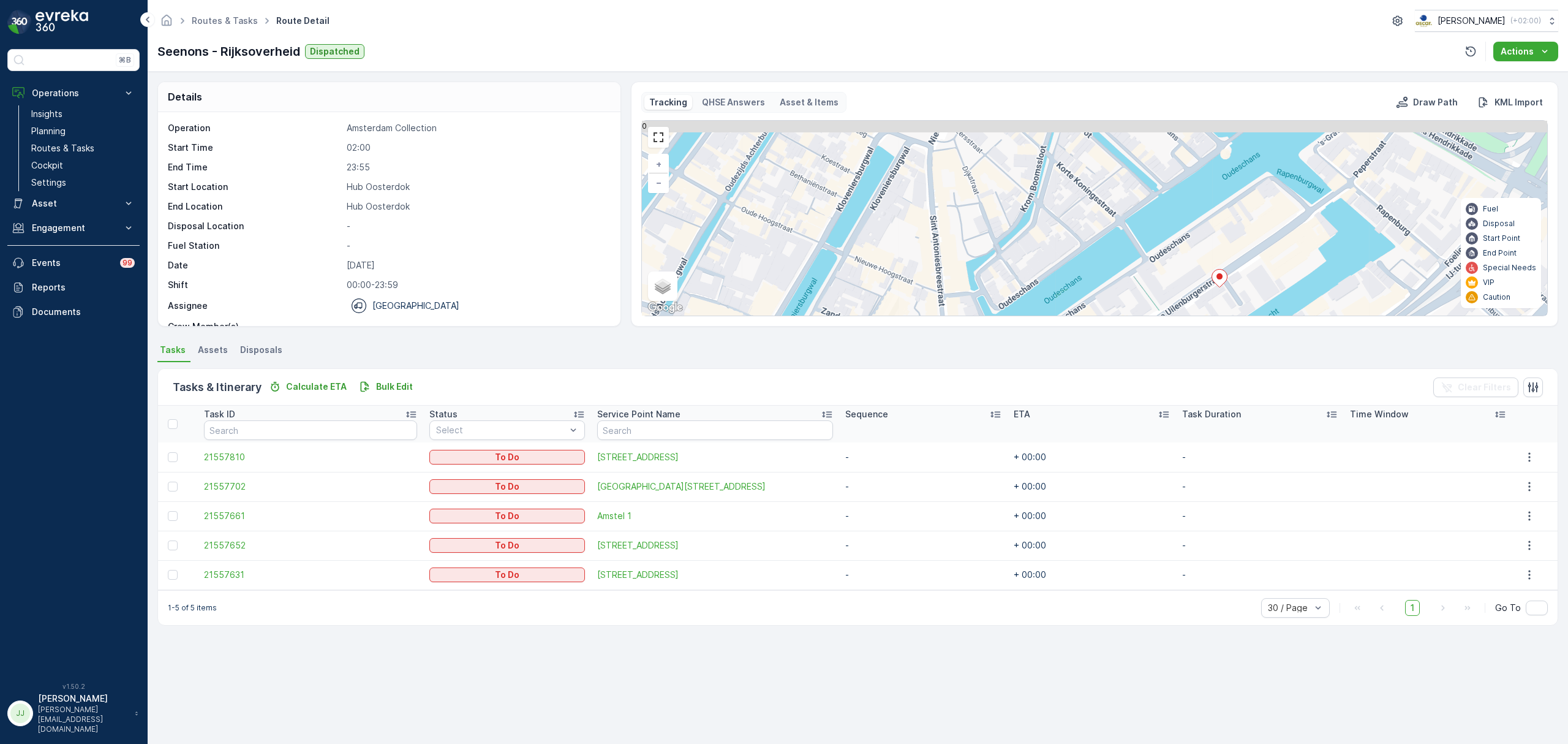
drag, startPoint x: 885, startPoint y: 243, endPoint x: 895, endPoint y: 318, distance: 75.7
click at [895, 318] on div "Tracking QHSE Answers Asset & Items Draw Path KML Import + − Satellite Roadmap …" at bounding box center [1094, 204] width 927 height 245
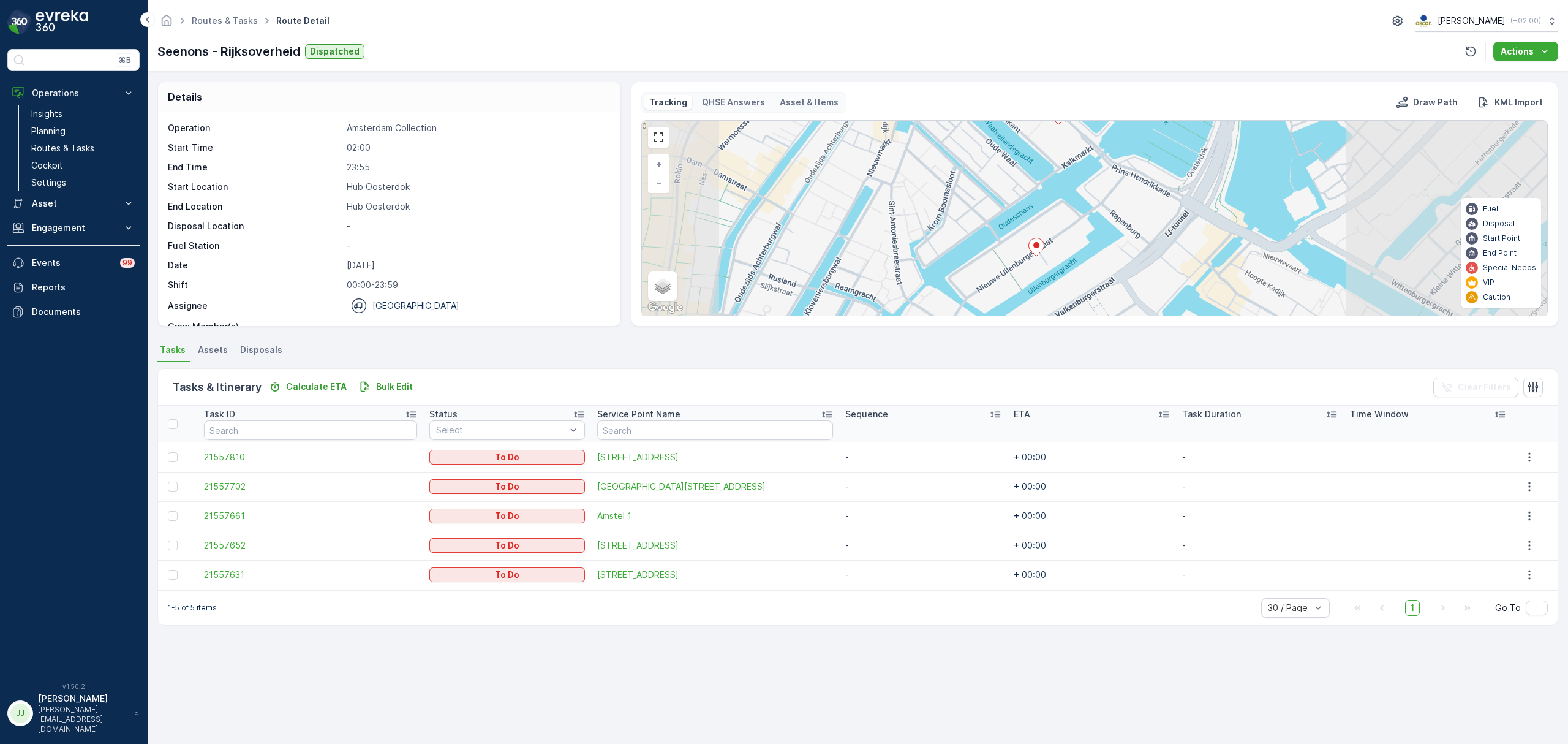
drag, startPoint x: 887, startPoint y: 266, endPoint x: 849, endPoint y: 209, distance: 68.5
click at [849, 209] on div "+ − Satellite Roadmap Terrain Hybrid Leaflet Keyboard shortcuts Map Data Map da…" at bounding box center [1095, 219] width 905 height 195
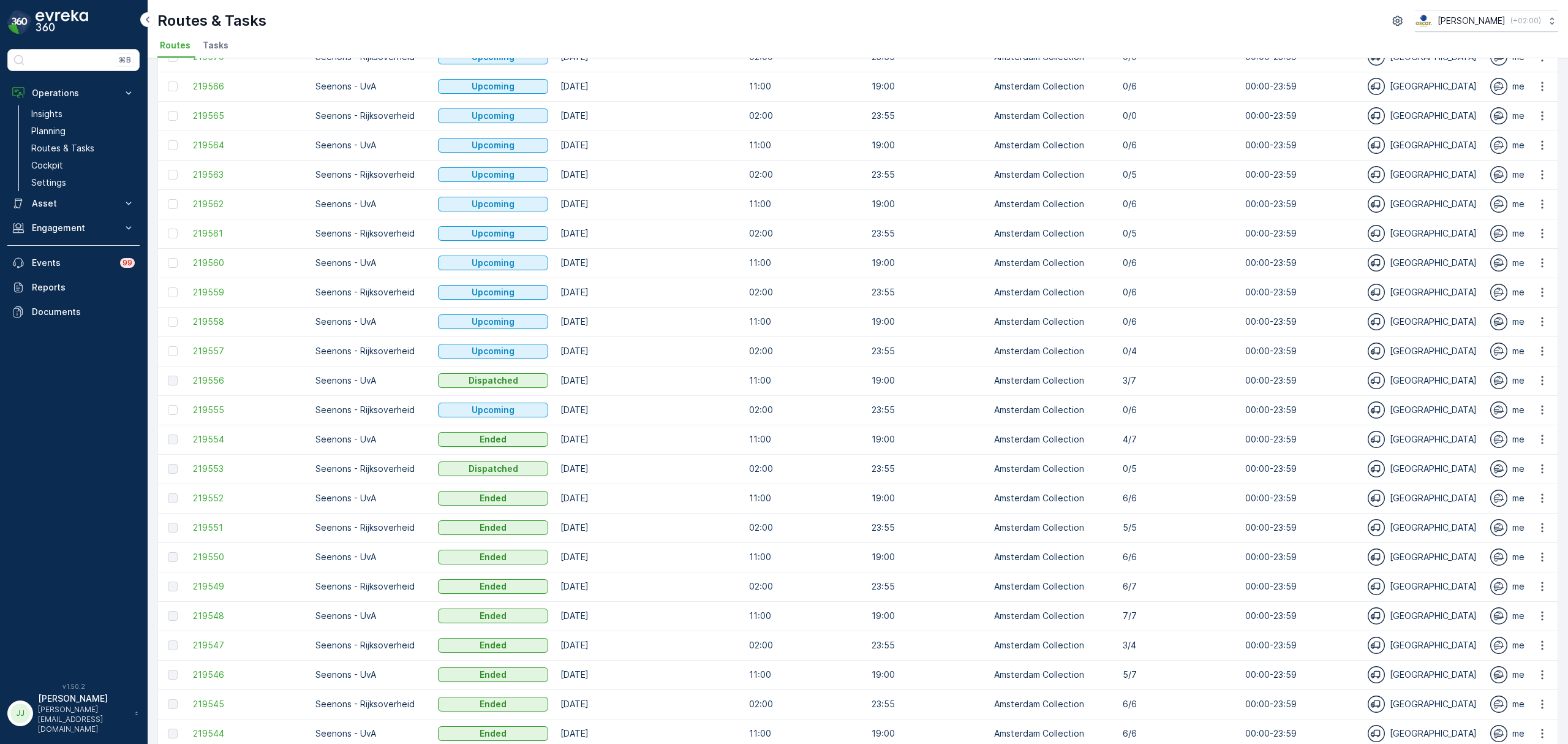
scroll to position [928, 0]
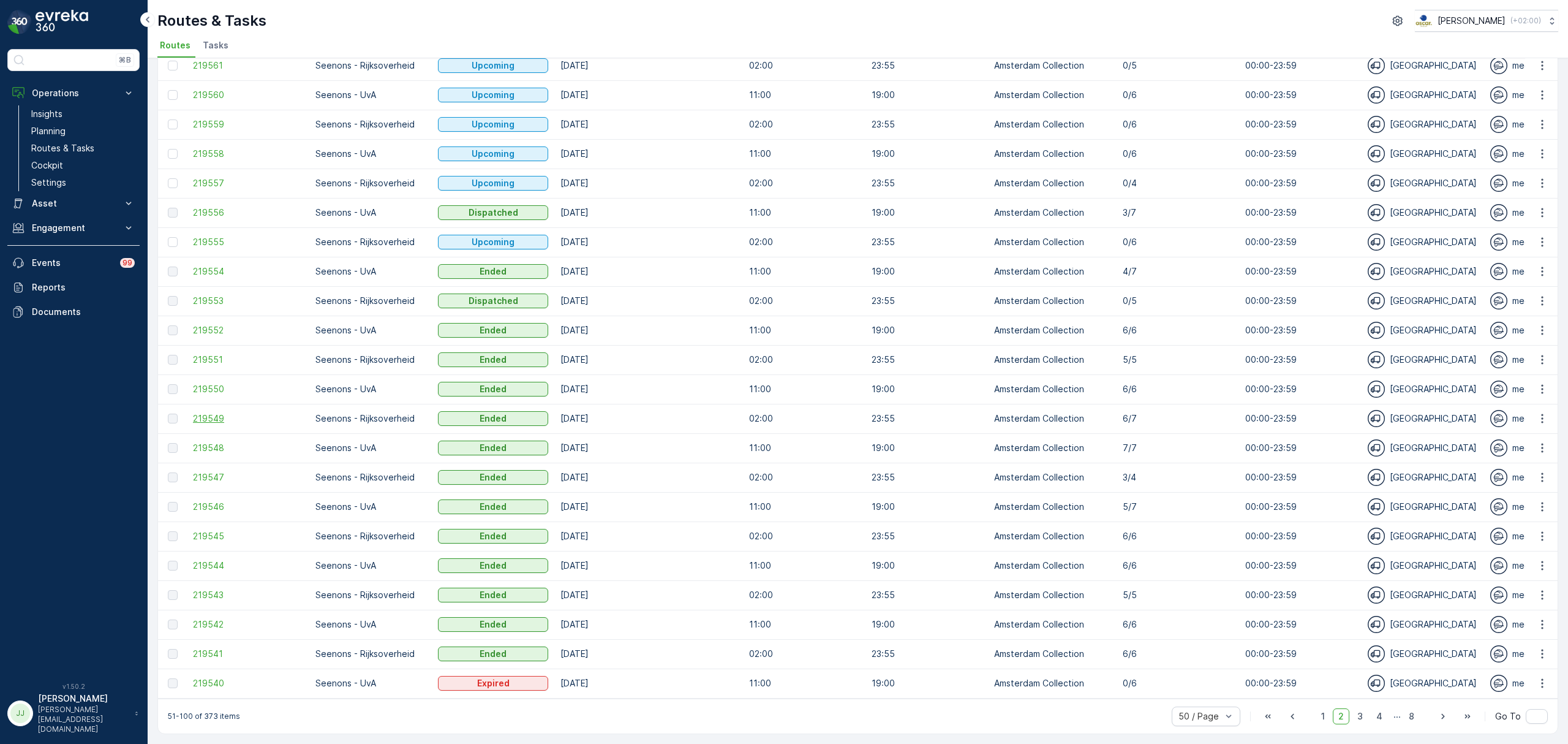
click at [217, 412] on span "219549" at bounding box center [248, 418] width 110 height 12
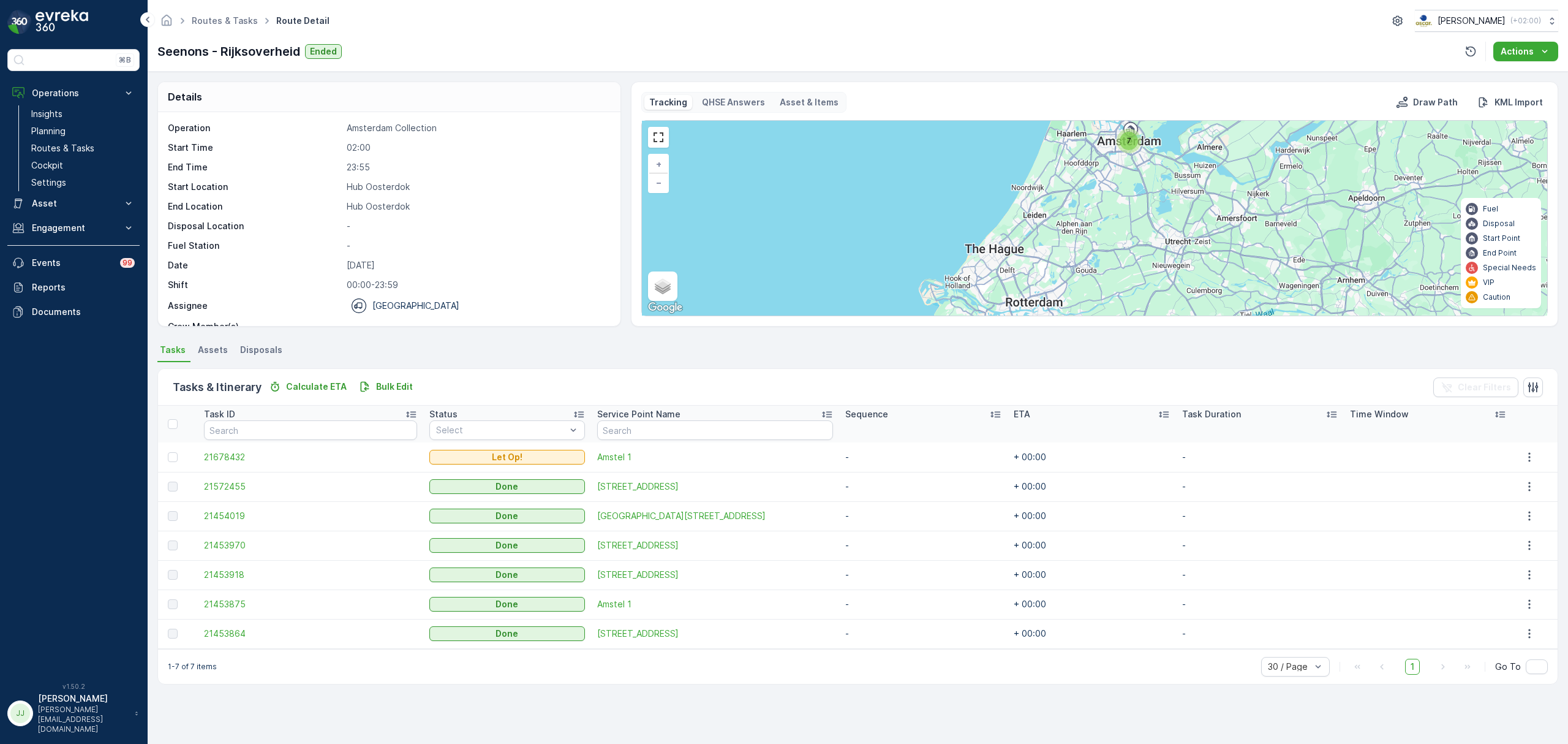
click at [1130, 150] on div "7" at bounding box center [1129, 141] width 19 height 19
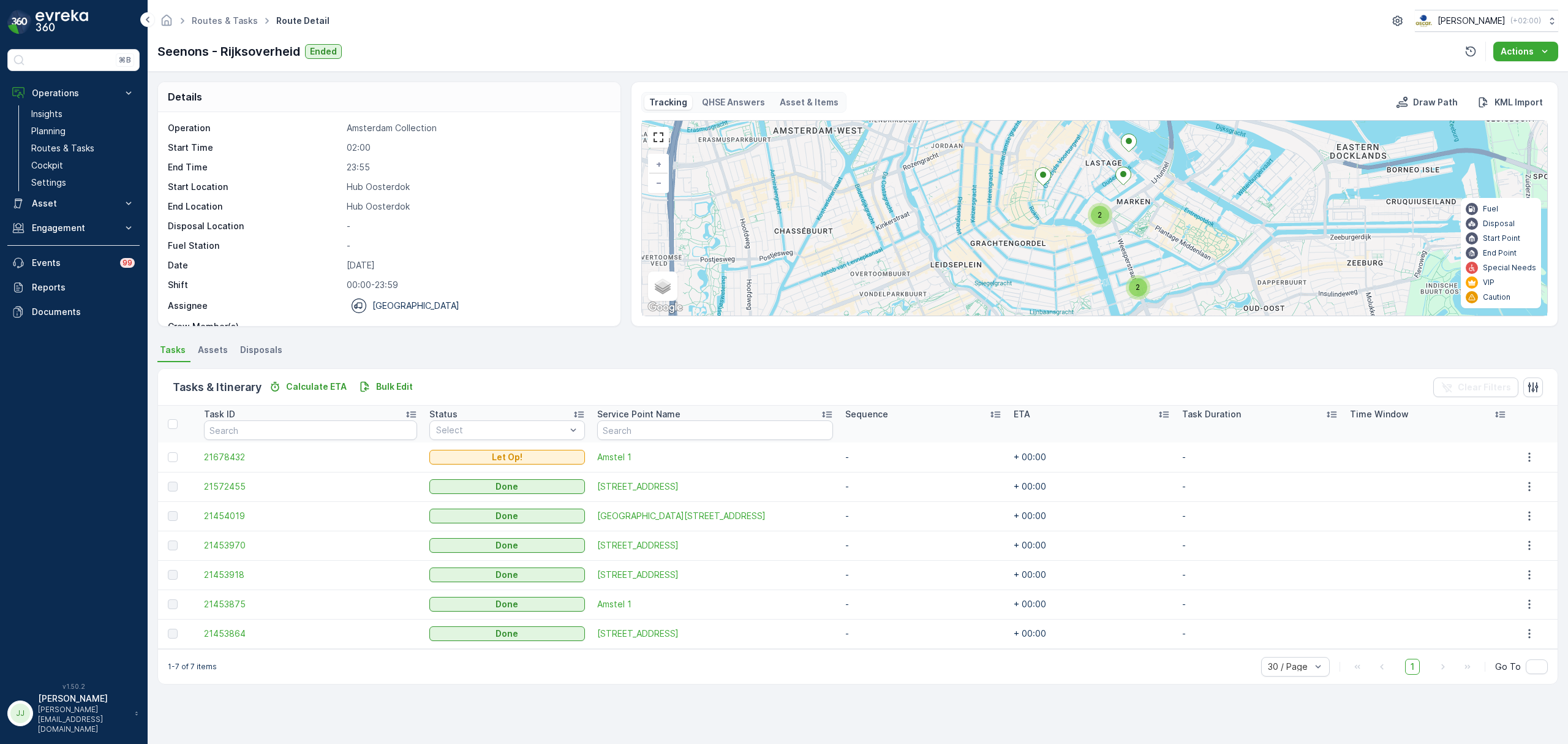
drag, startPoint x: 1120, startPoint y: 226, endPoint x: 1077, endPoint y: 282, distance: 70.6
click at [1077, 282] on div "2 2 + − Satellite Roadmap Terrain Hybrid Leaflet Keyboard shortcuts Map Data Ma…" at bounding box center [1095, 219] width 905 height 195
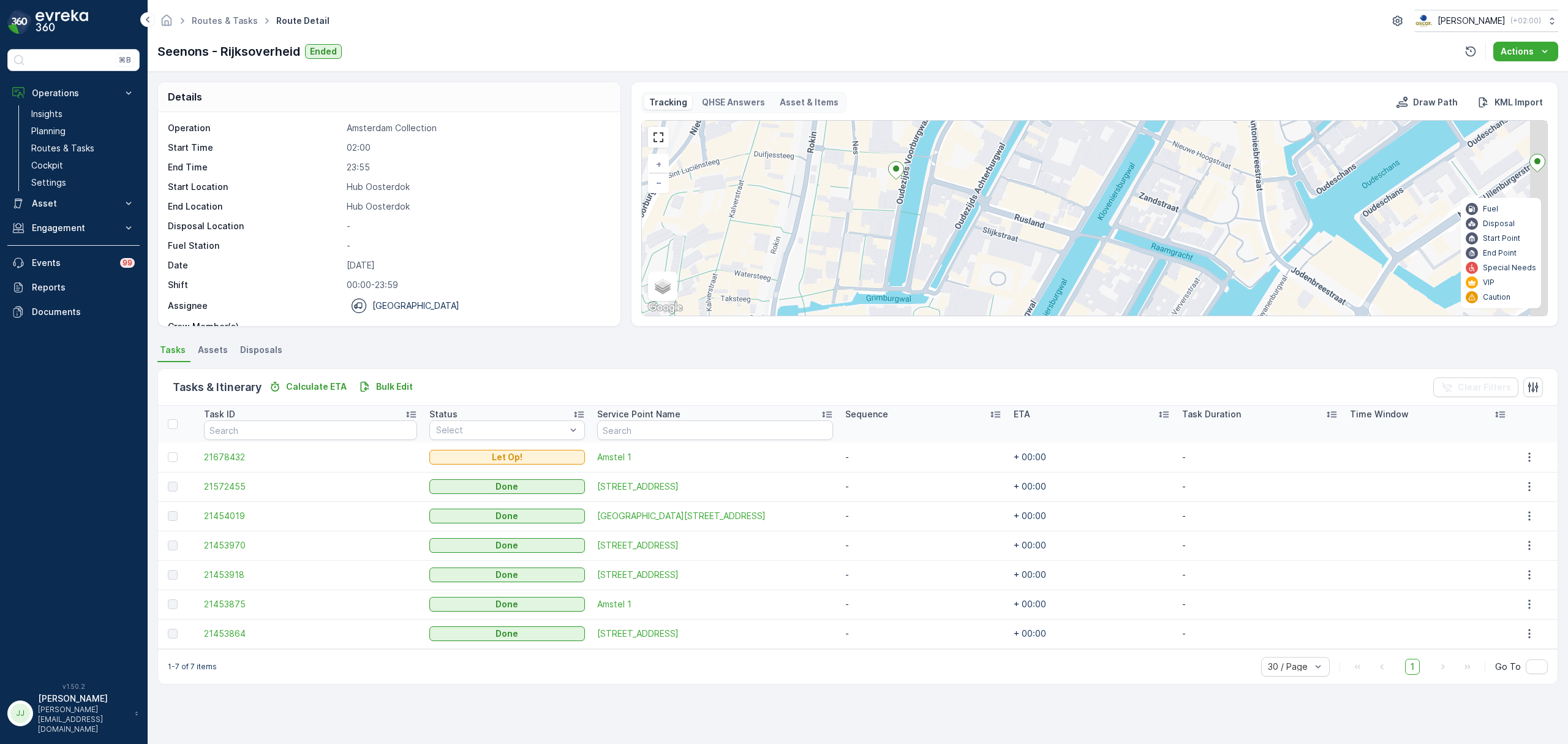
drag, startPoint x: 947, startPoint y: 246, endPoint x: 916, endPoint y: 160, distance: 91.4
click at [916, 160] on div "2 + − Satellite Roadmap Terrain Hybrid Leaflet Keyboard shortcuts Map Data Map …" at bounding box center [1095, 219] width 905 height 195
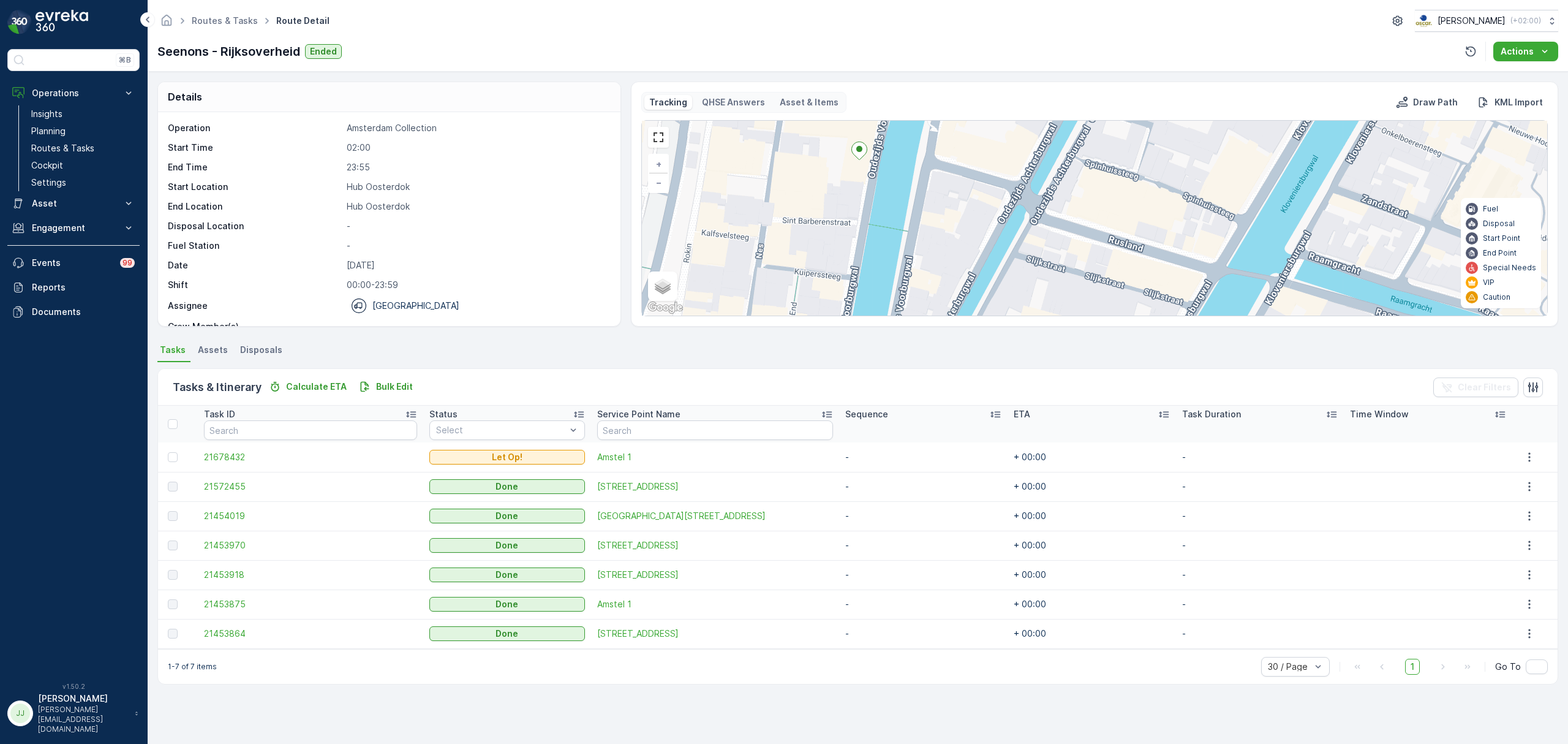
drag, startPoint x: 991, startPoint y: 189, endPoint x: 895, endPoint y: 278, distance: 130.9
click at [895, 278] on div "2 + − Satellite Roadmap Terrain Hybrid Leaflet Keyboard shortcuts Map Data Map …" at bounding box center [1095, 219] width 905 height 195
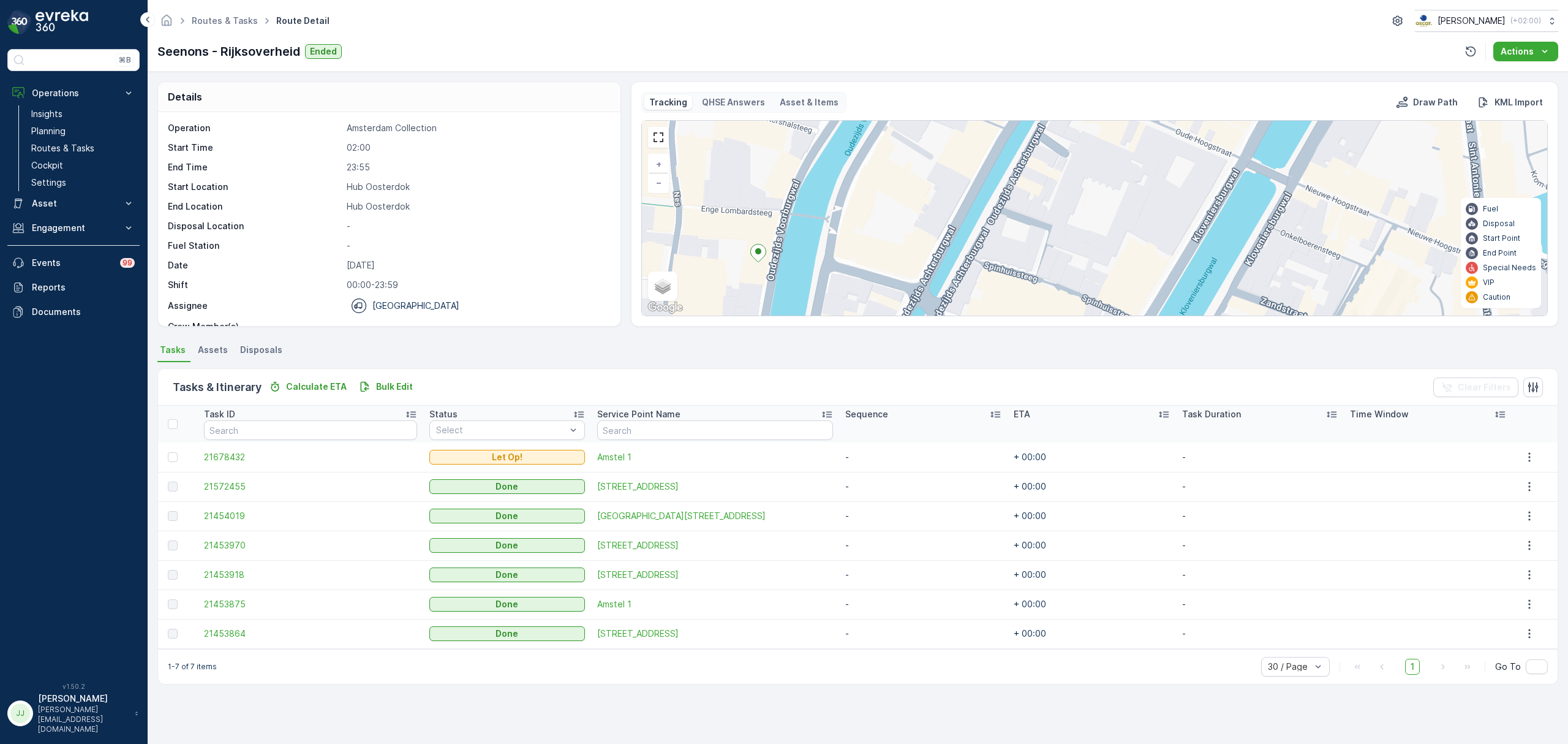
click at [885, 253] on div "2 + − Satellite Roadmap Terrain Hybrid Leaflet Keyboard shortcuts Map Data Map …" at bounding box center [1095, 219] width 905 height 195
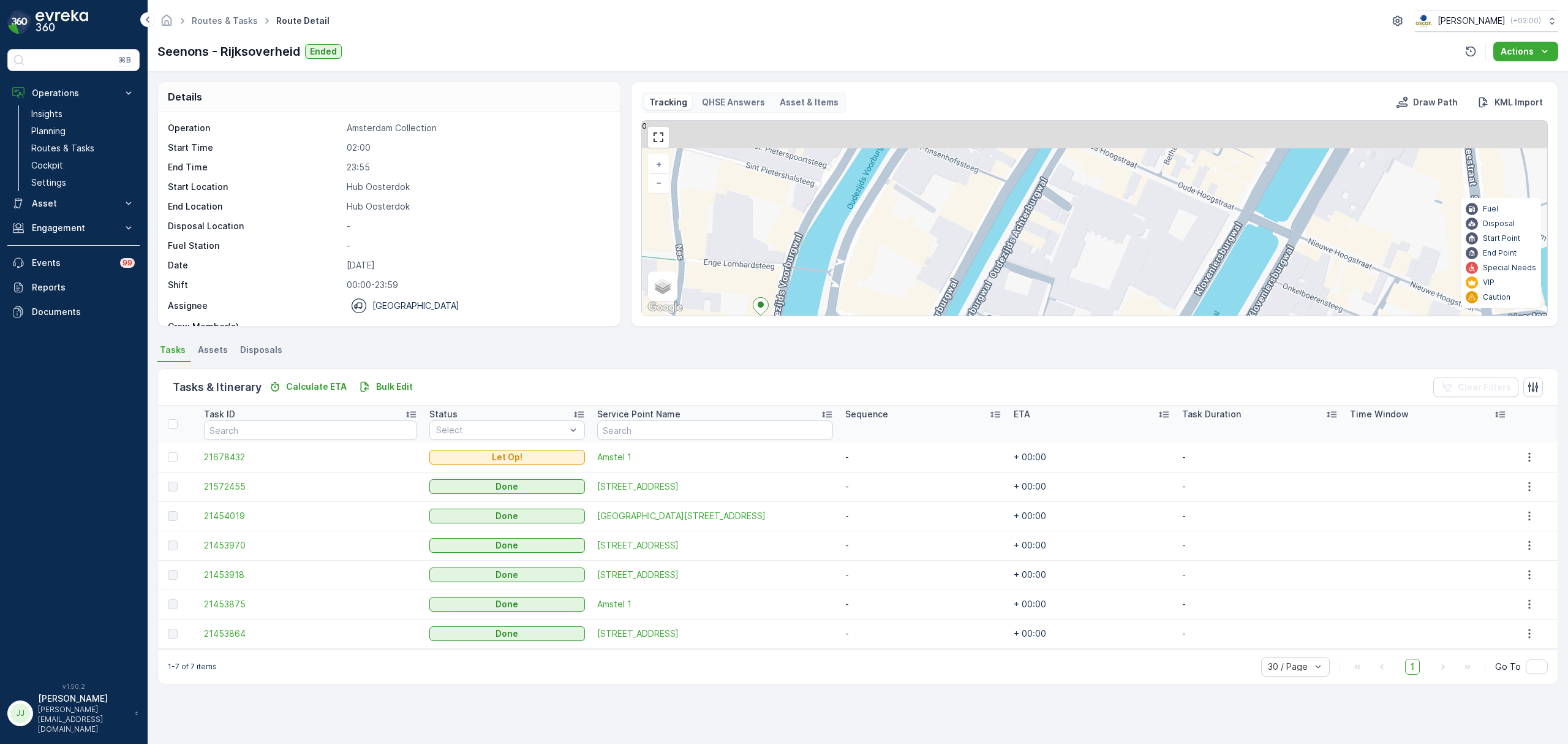
drag, startPoint x: 884, startPoint y: 262, endPoint x: 888, endPoint y: 313, distance: 51.2
click at [888, 313] on div "2 + − Satellite Roadmap Terrain Hybrid Leaflet Keyboard shortcuts Map Data Map …" at bounding box center [1095, 219] width 905 height 195
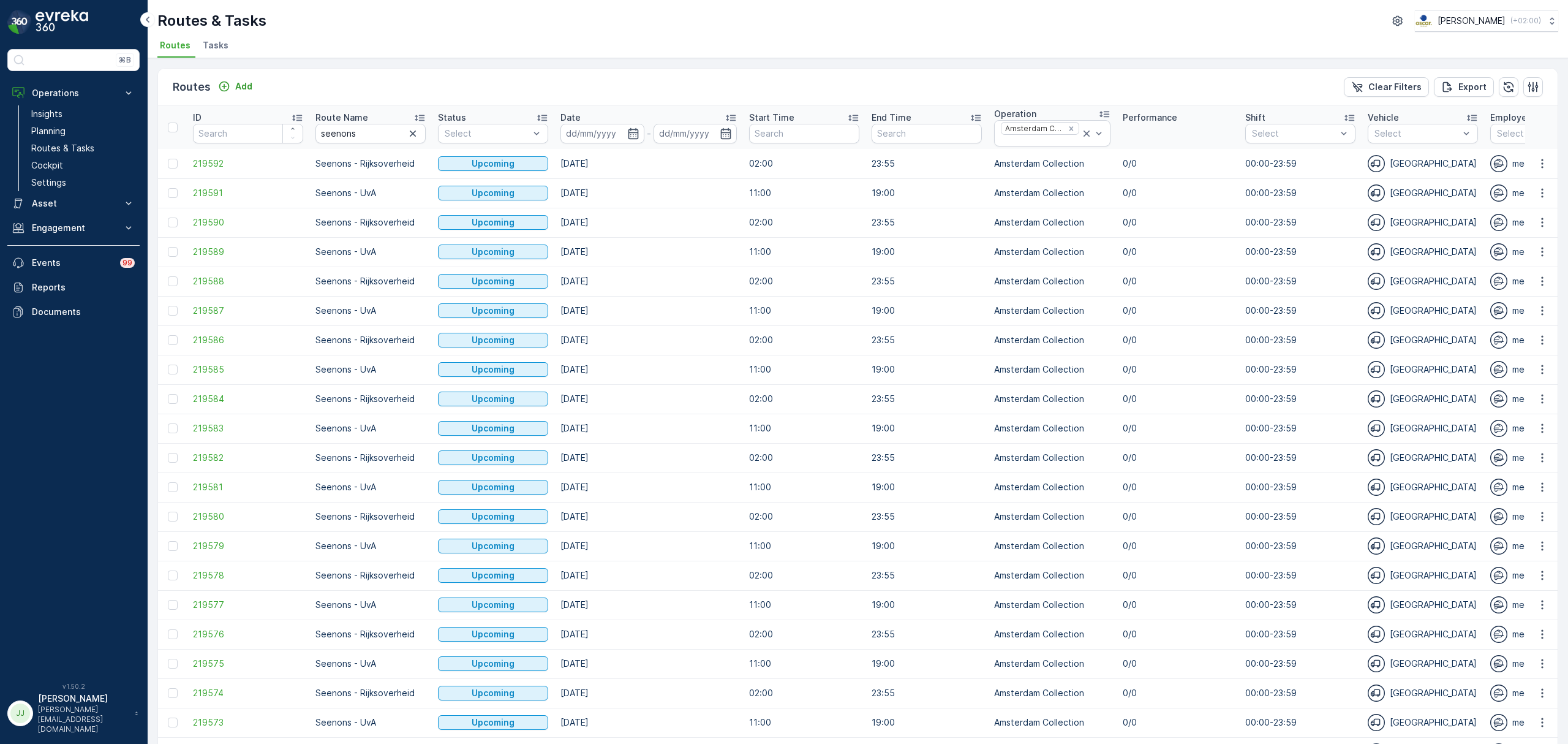
click at [221, 42] on span "Tasks" at bounding box center [216, 45] width 26 height 12
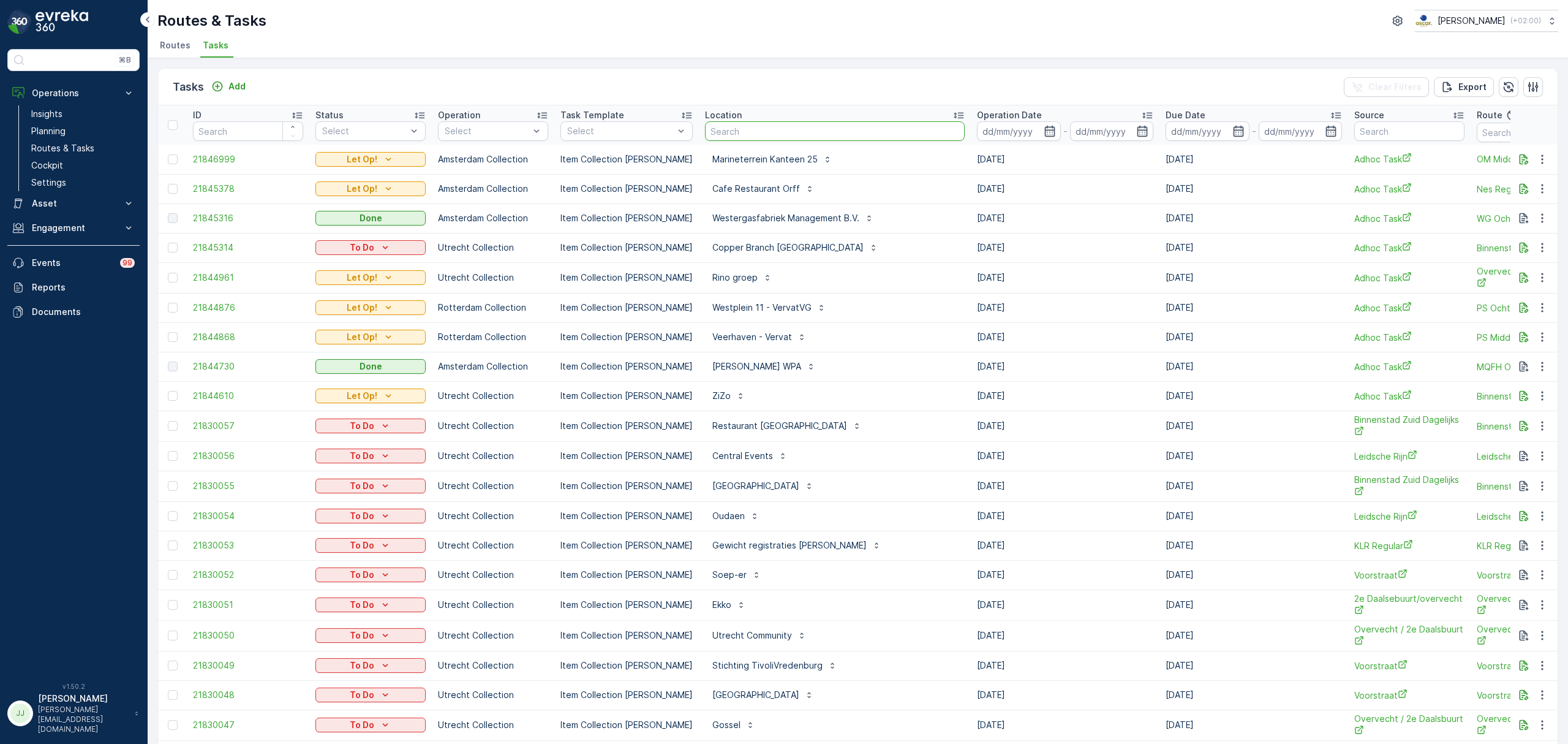
click at [784, 132] on input "text" at bounding box center [834, 131] width 260 height 20
type input "oude man"
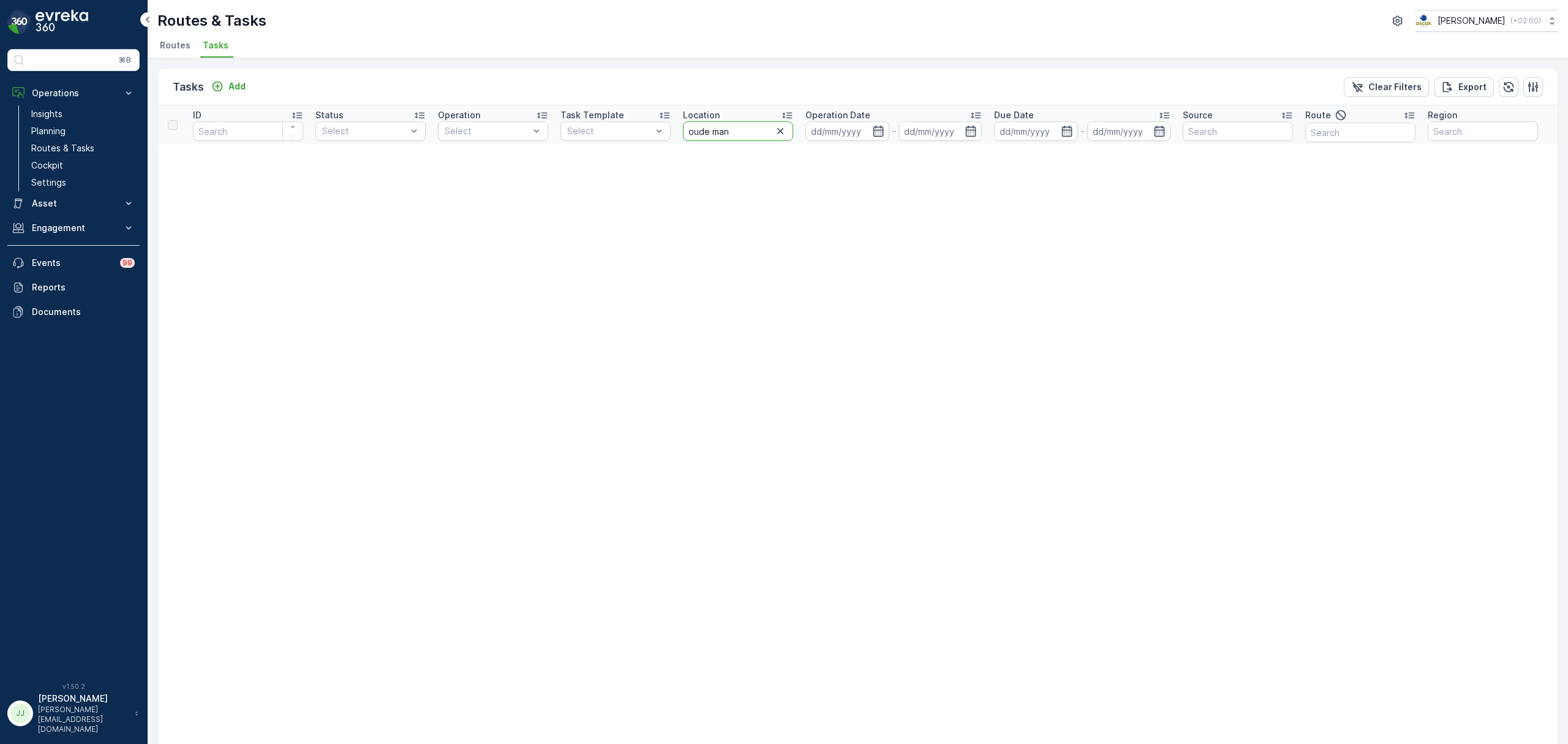
click at [754, 135] on input "oude man" at bounding box center [737, 131] width 110 height 20
type input "oudeman"
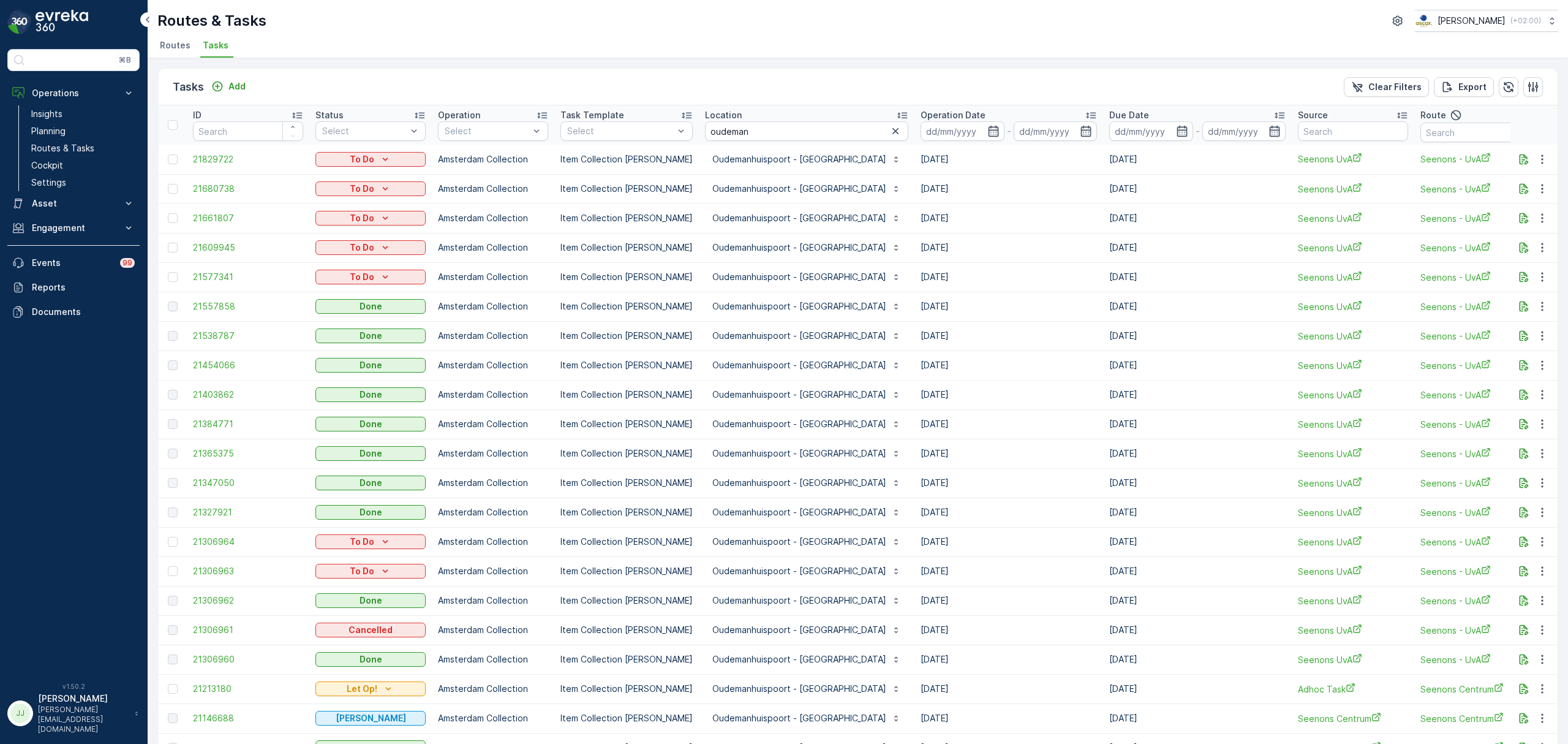
scroll to position [81, 0]
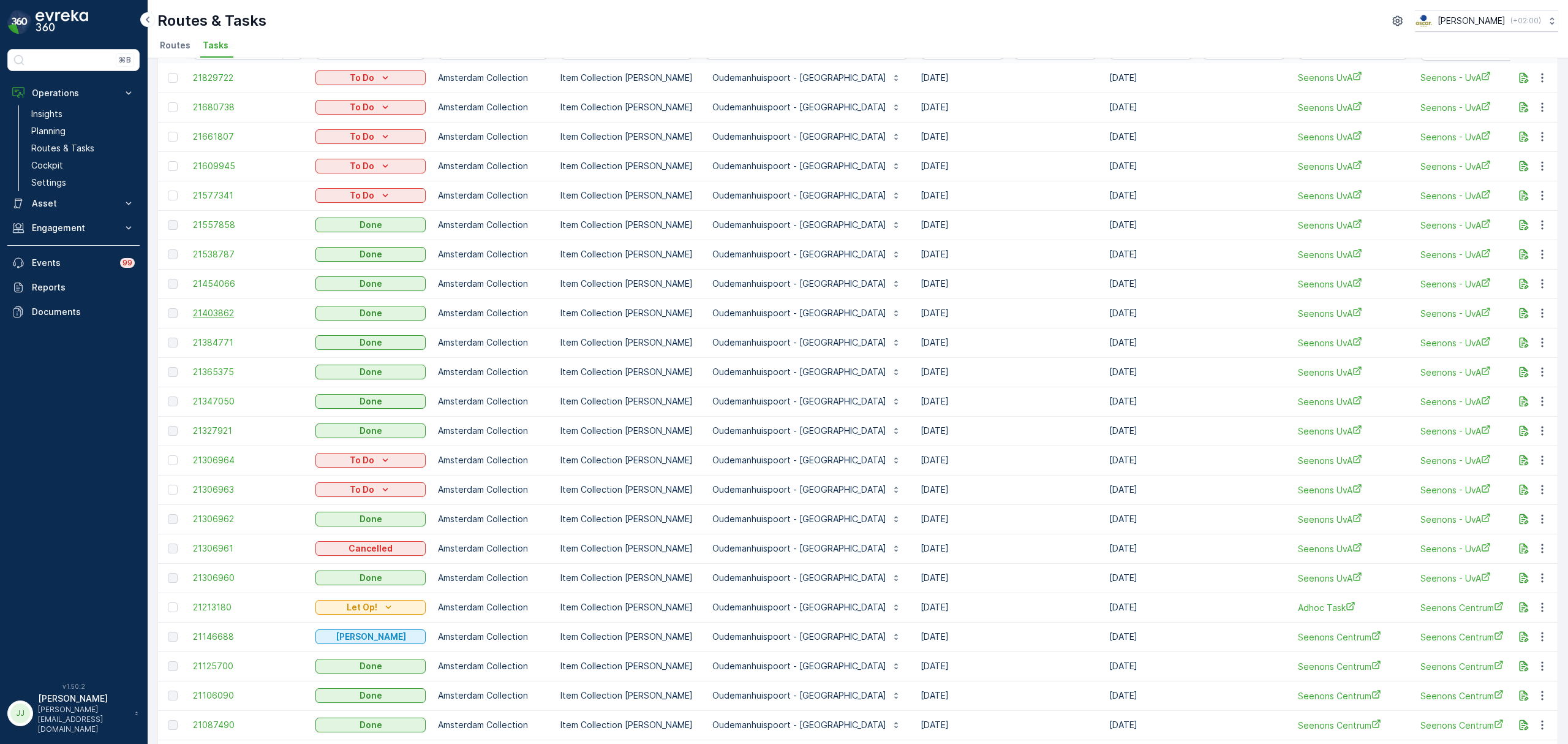
click at [207, 314] on span "21403862" at bounding box center [248, 313] width 110 height 12
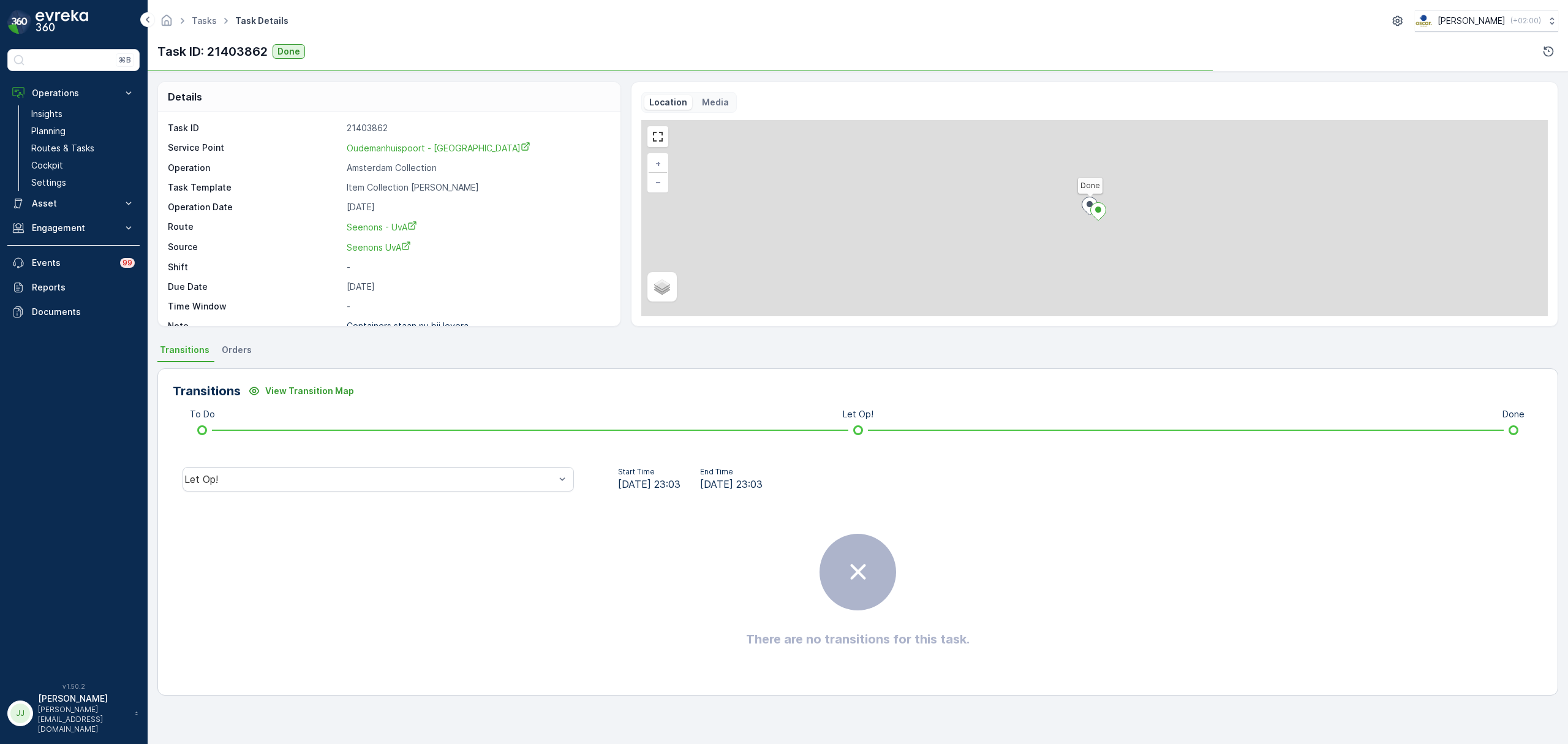
click at [388, 494] on div "Let Op!" at bounding box center [378, 478] width 411 height 39
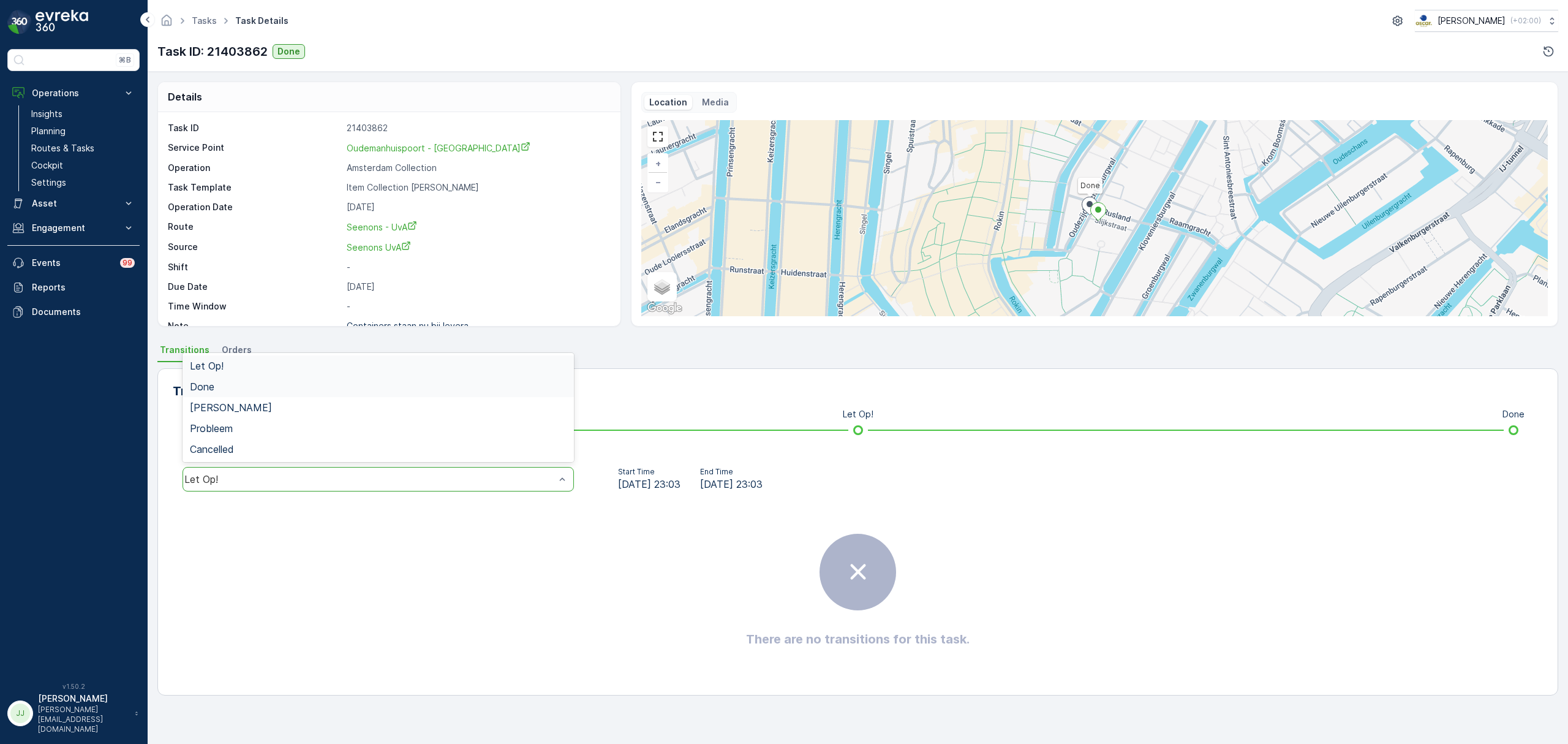
click at [257, 388] on div "Done" at bounding box center [378, 386] width 377 height 11
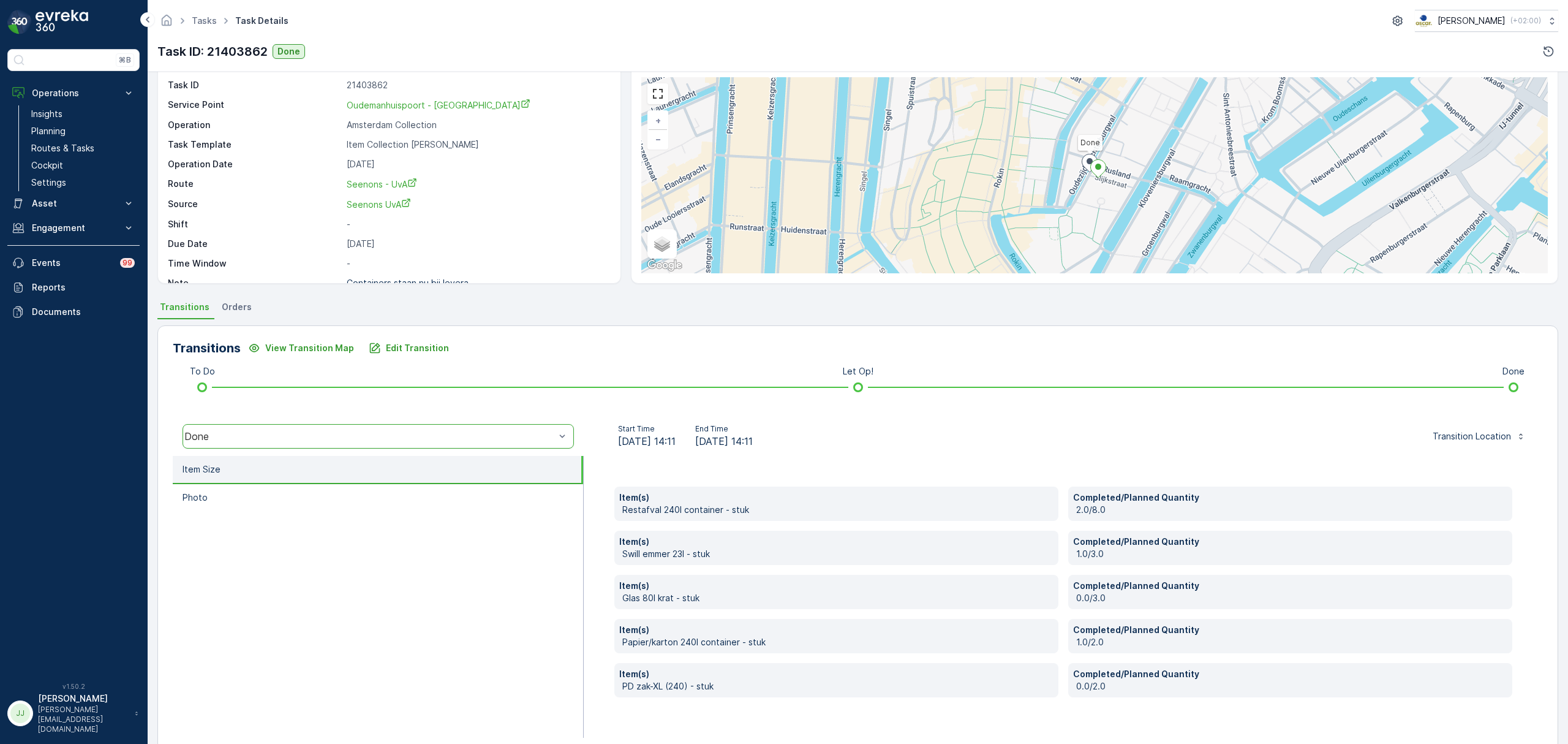
scroll to position [65, 0]
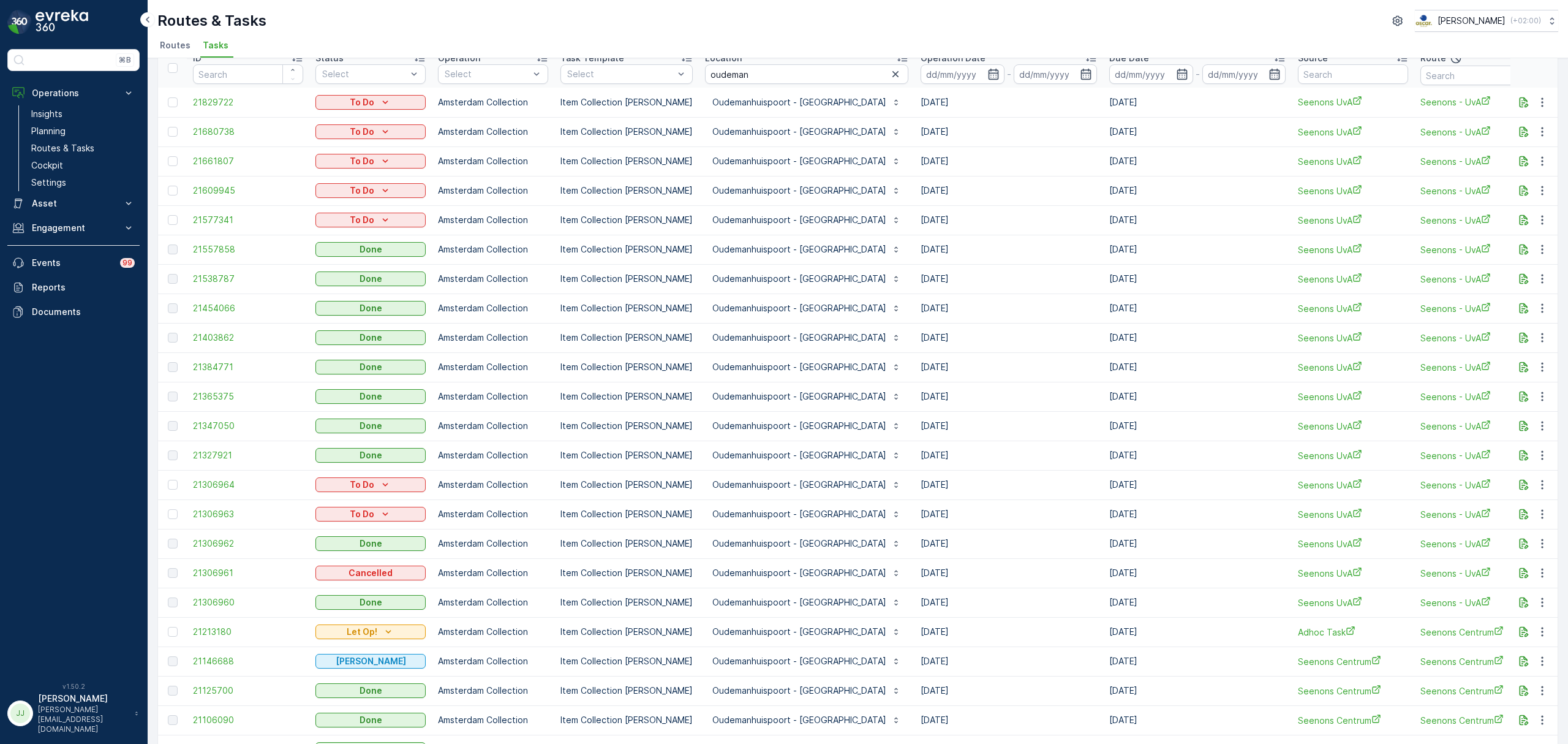
scroll to position [163, 0]
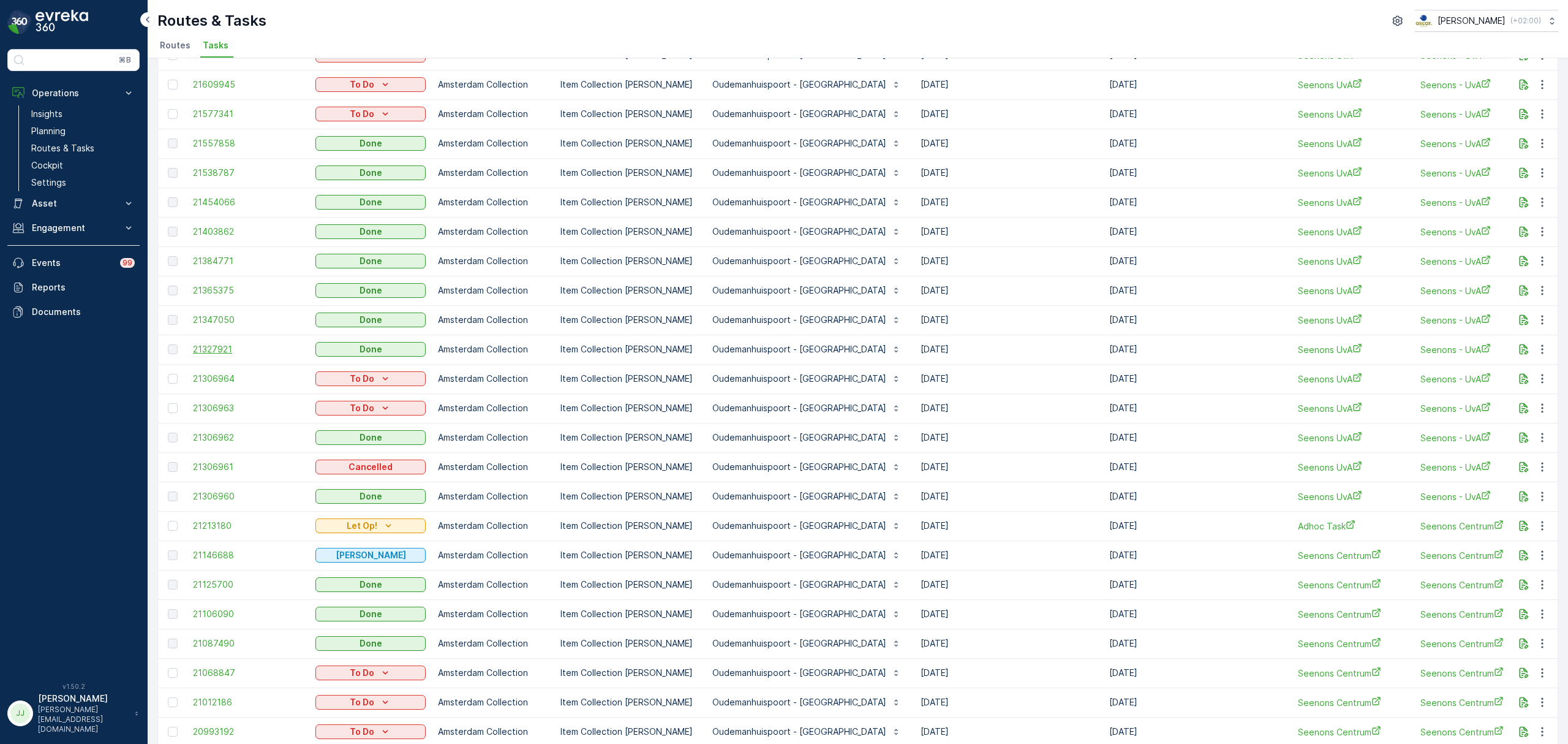
click at [221, 348] on span "21327921" at bounding box center [248, 349] width 110 height 12
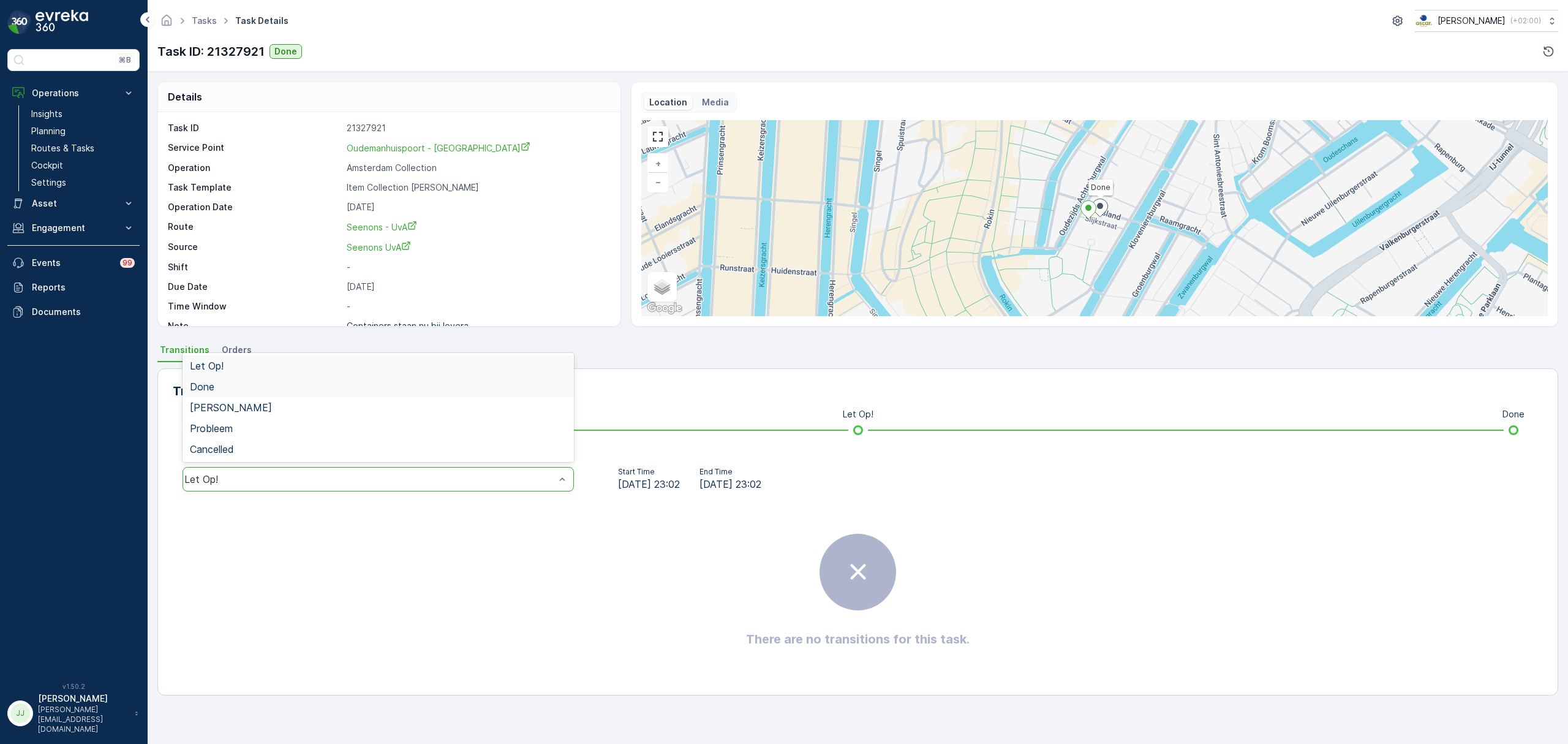
click at [211, 384] on span "Done" at bounding box center [202, 386] width 24 height 11
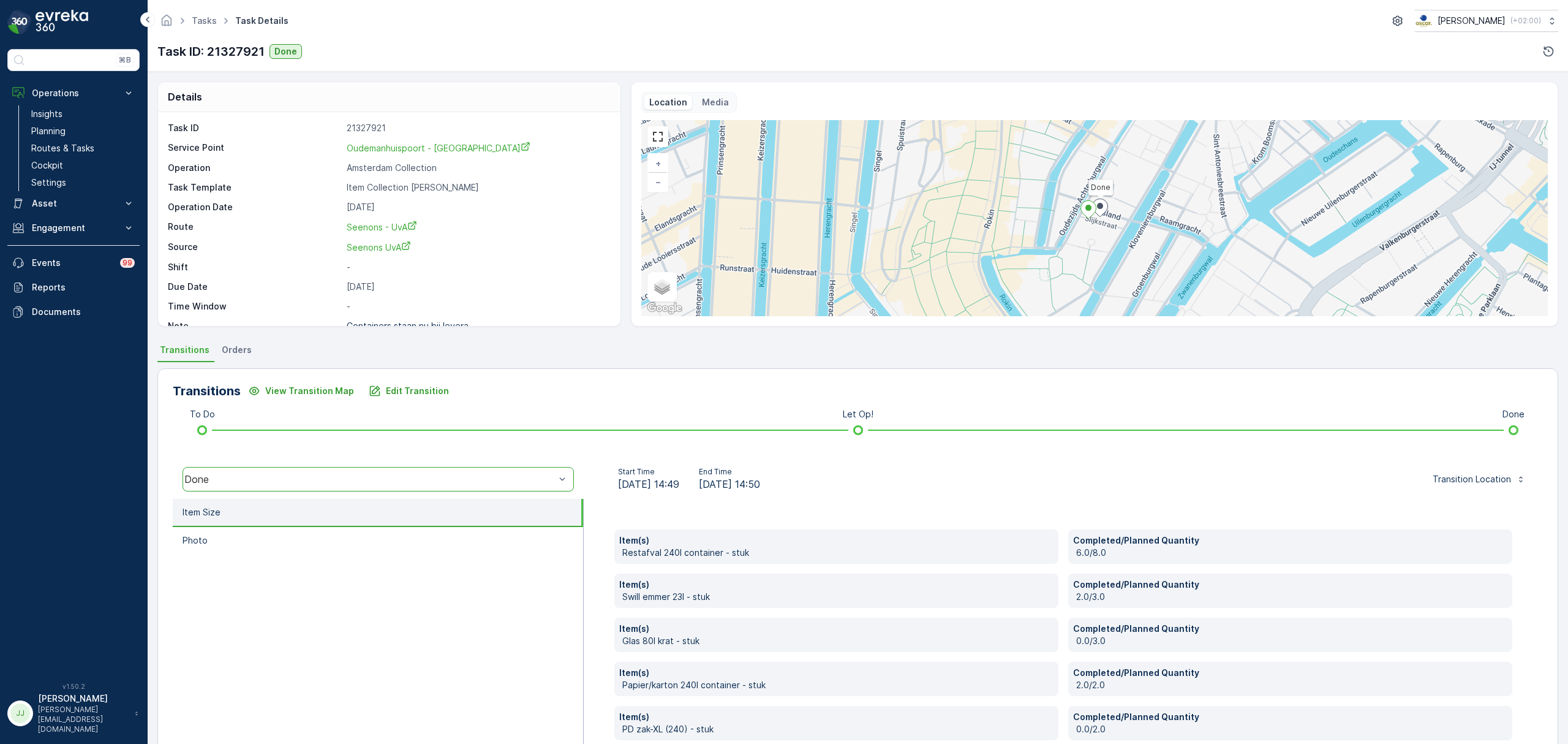
scroll to position [65, 0]
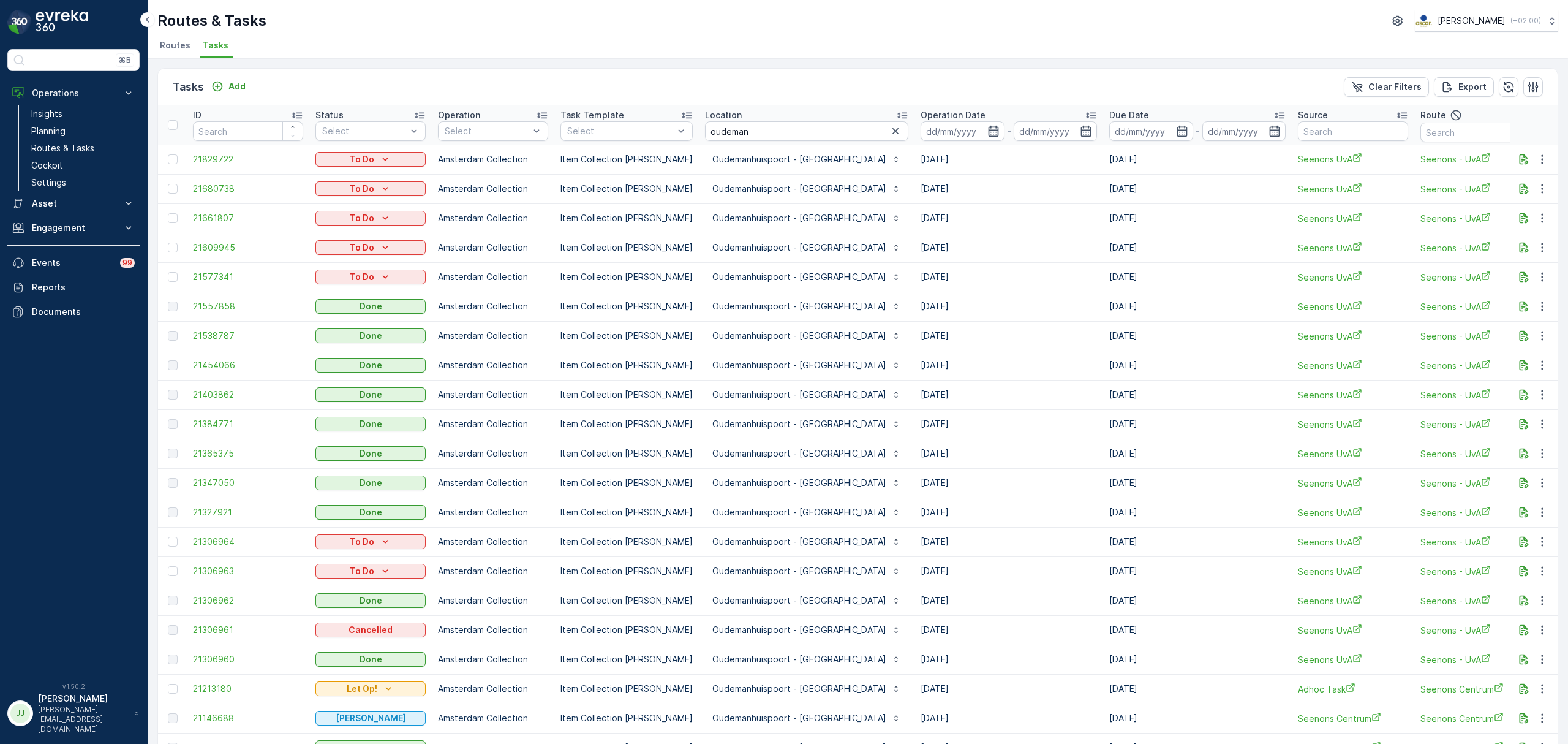
click at [224, 371] on td "21454066" at bounding box center [248, 365] width 122 height 29
click at [219, 368] on span "21454066" at bounding box center [248, 365] width 110 height 12
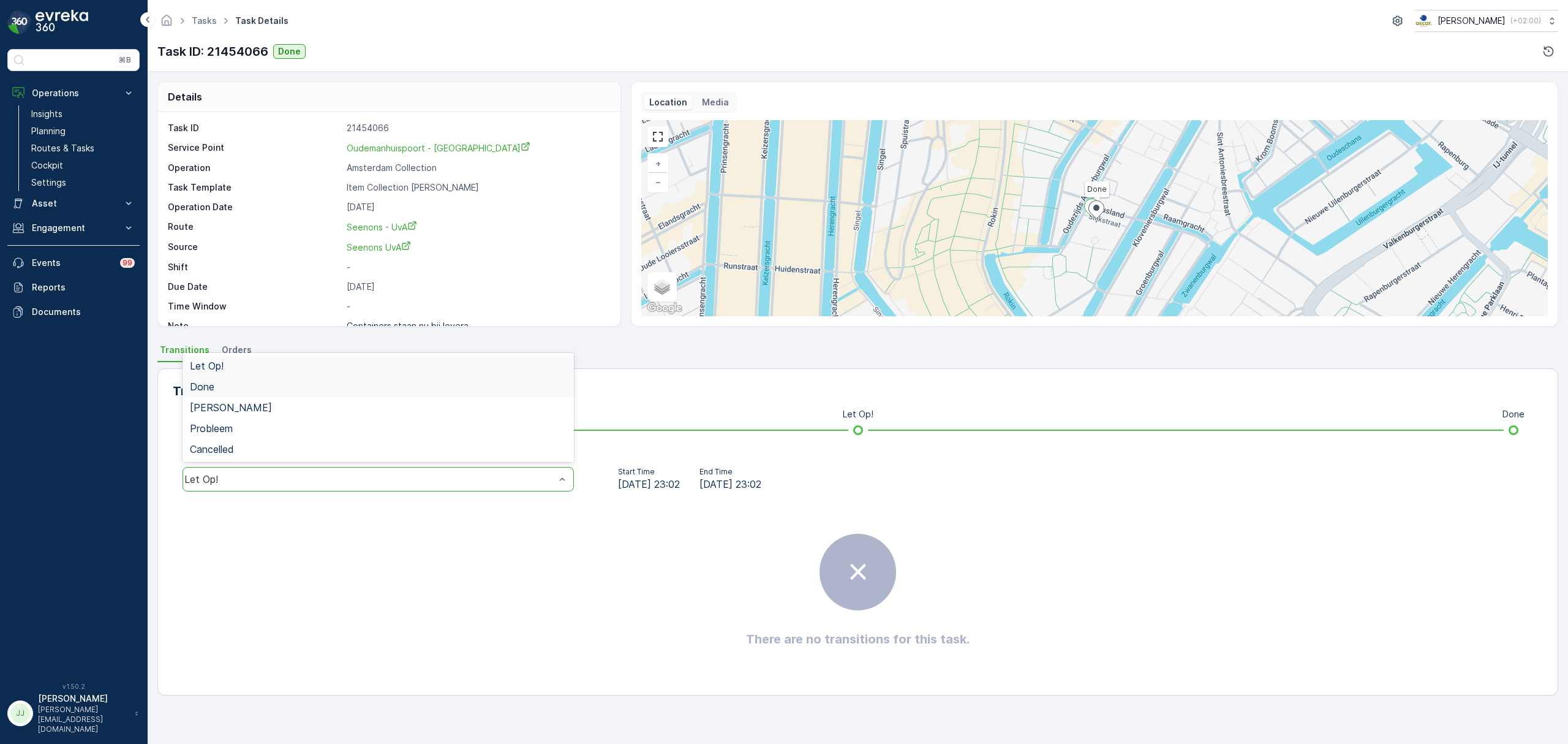
click at [231, 387] on div "Done" at bounding box center [378, 386] width 377 height 11
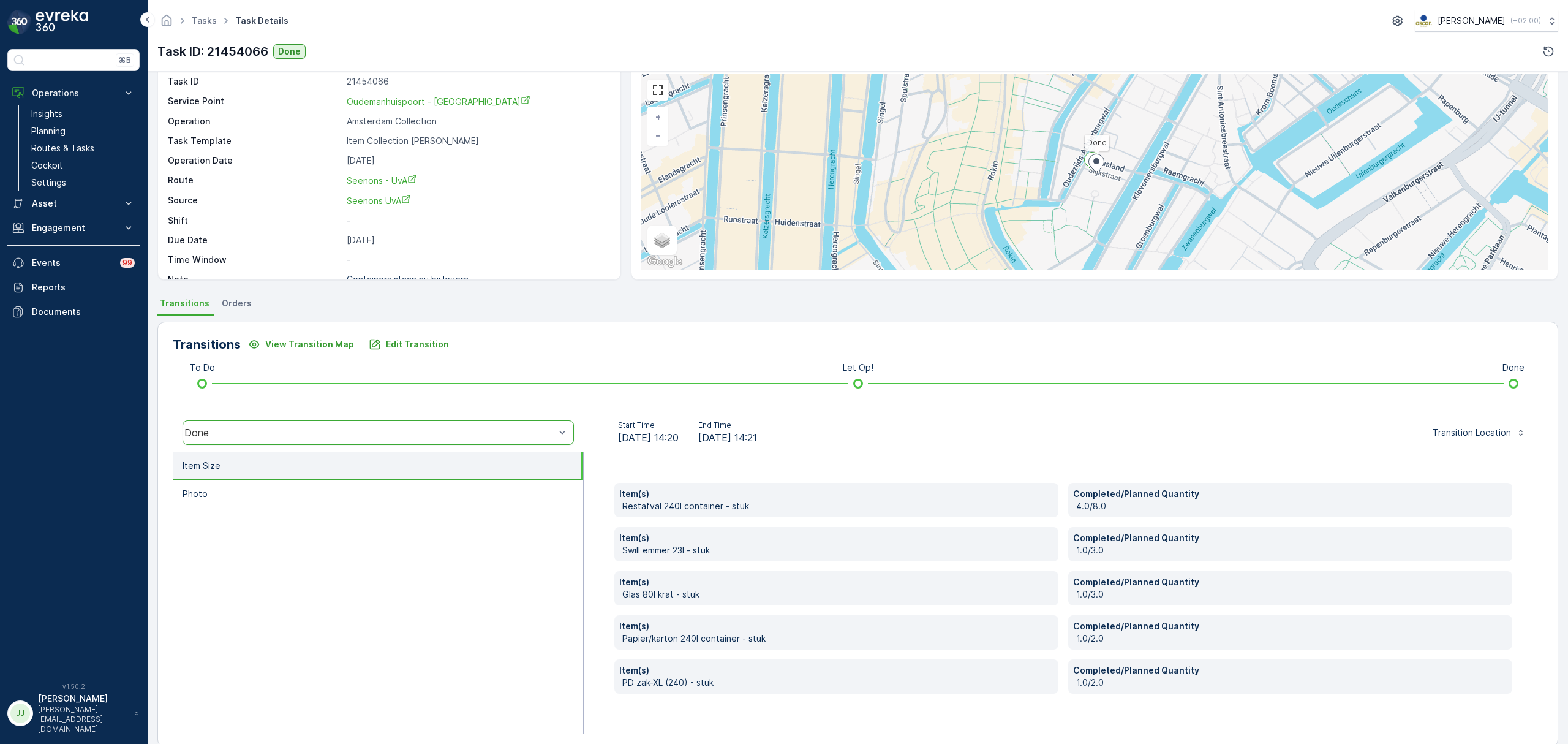
scroll to position [65, 0]
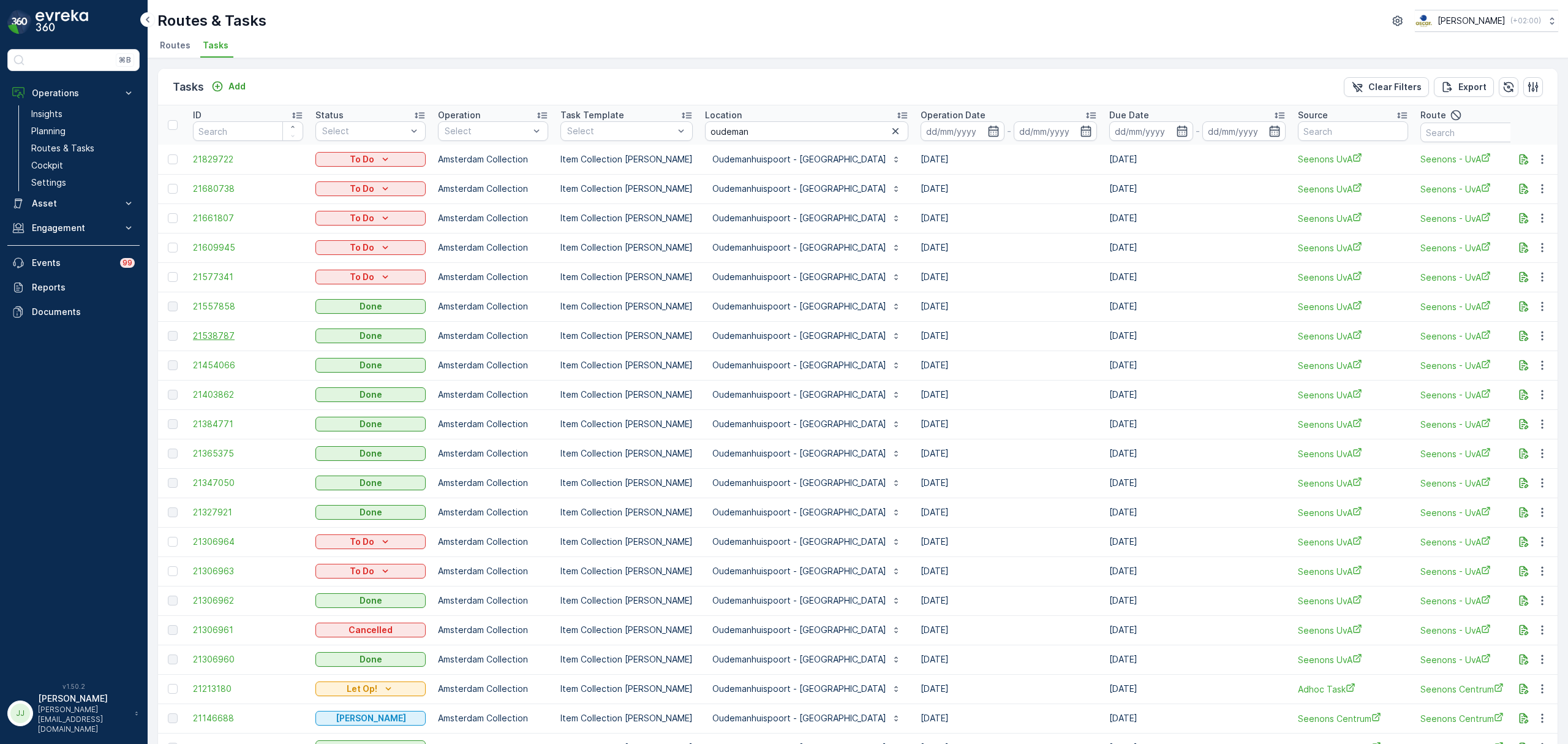
click at [219, 333] on span "21538787" at bounding box center [248, 335] width 110 height 12
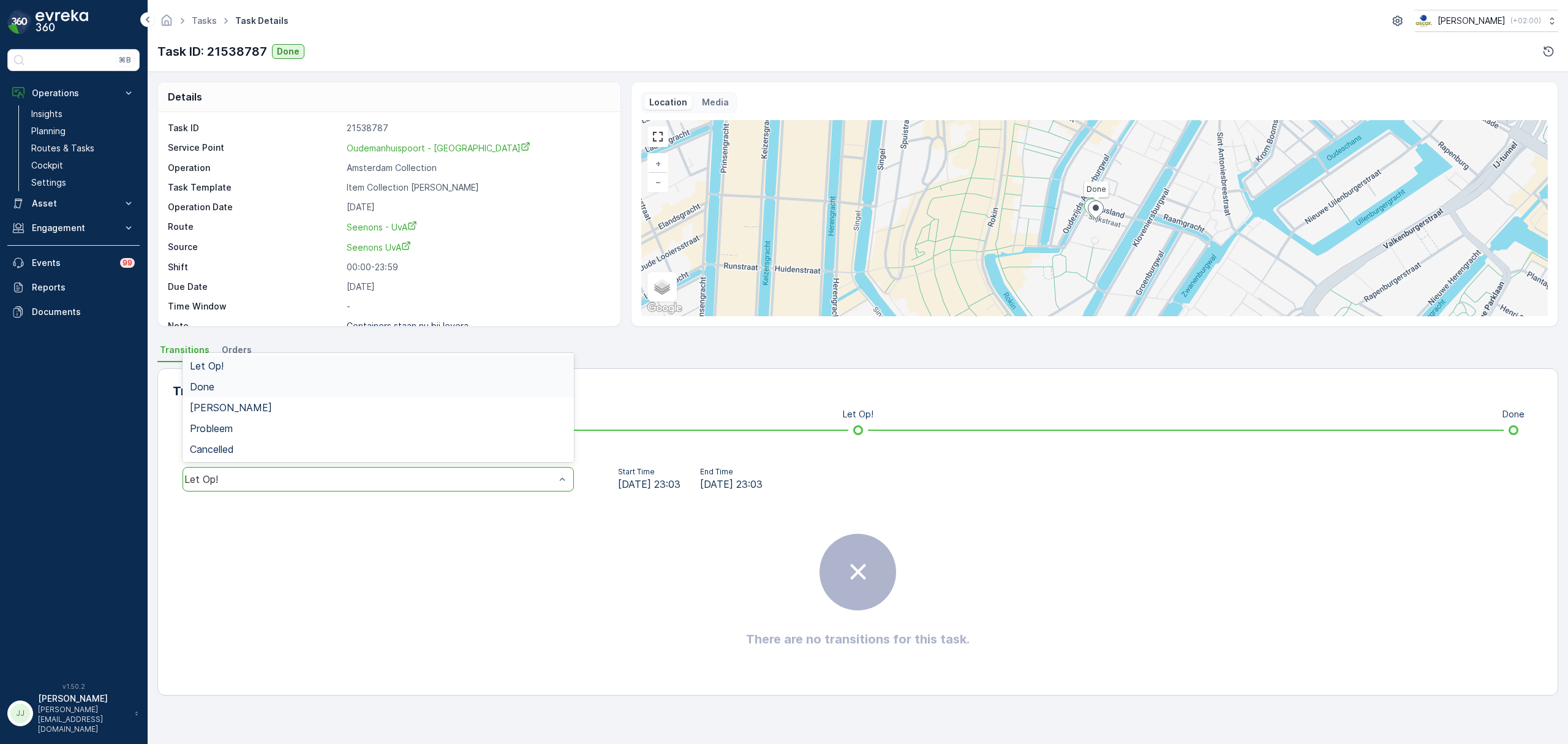
click at [211, 381] on span "Done" at bounding box center [202, 386] width 24 height 11
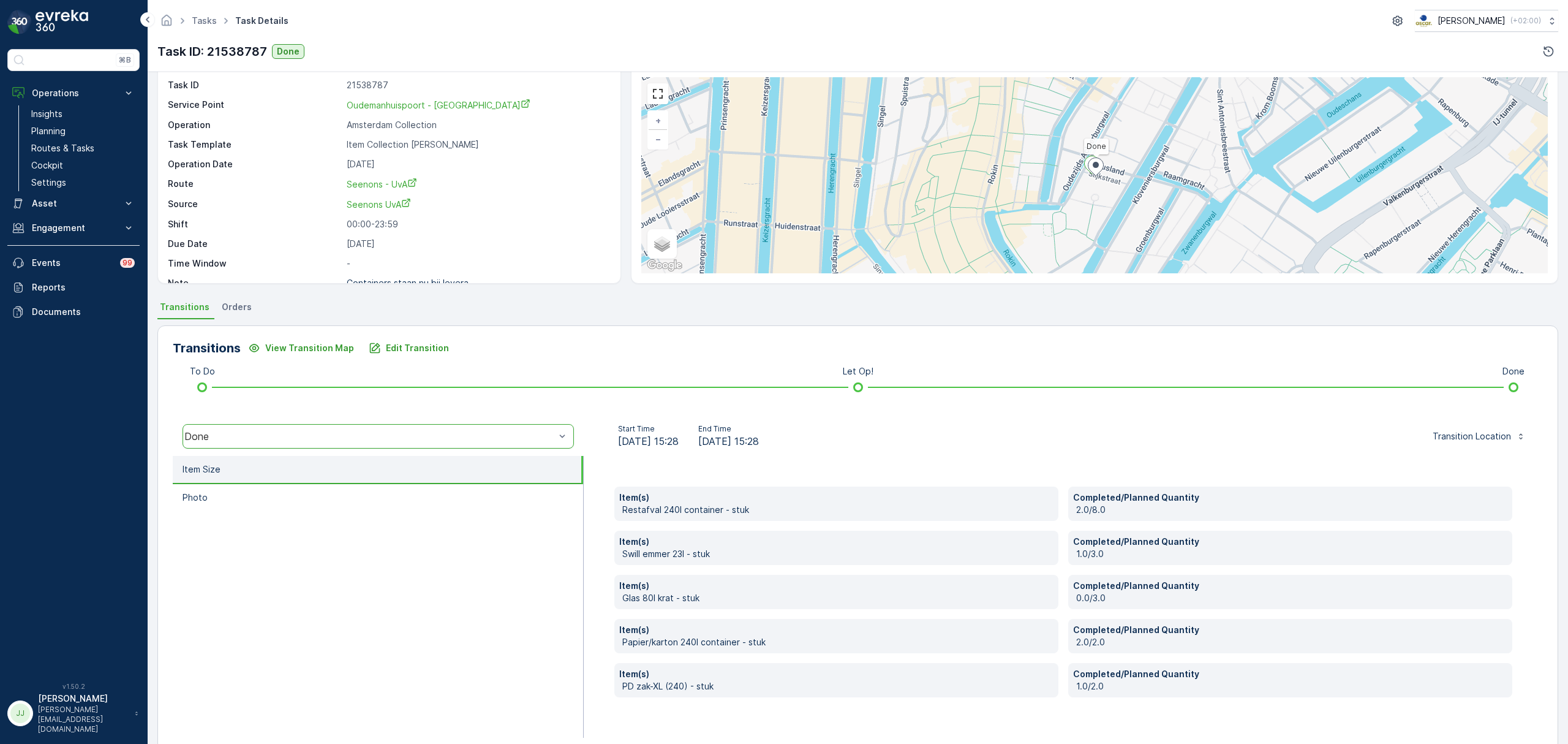
scroll to position [65, 0]
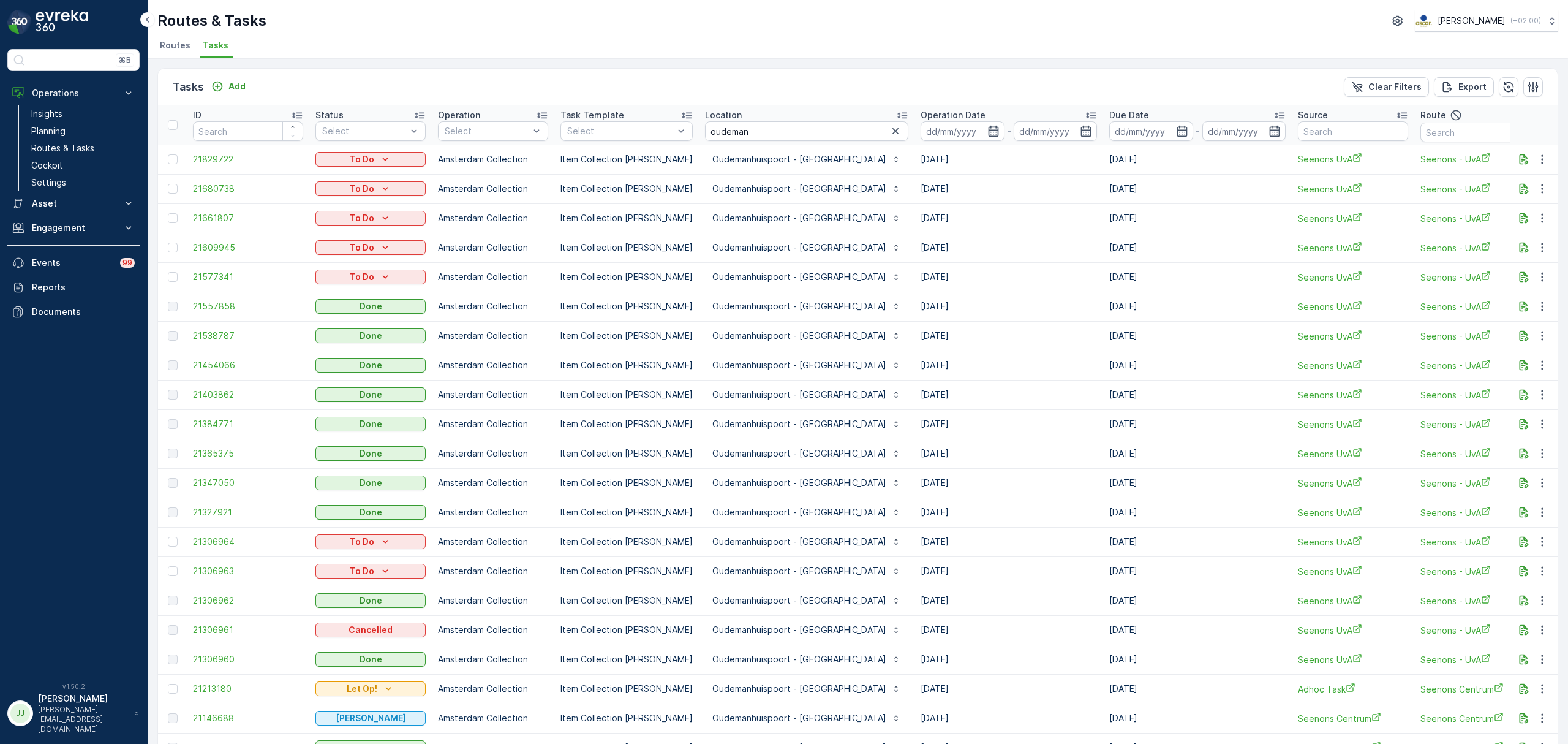
click at [221, 332] on span "21538787" at bounding box center [248, 335] width 110 height 12
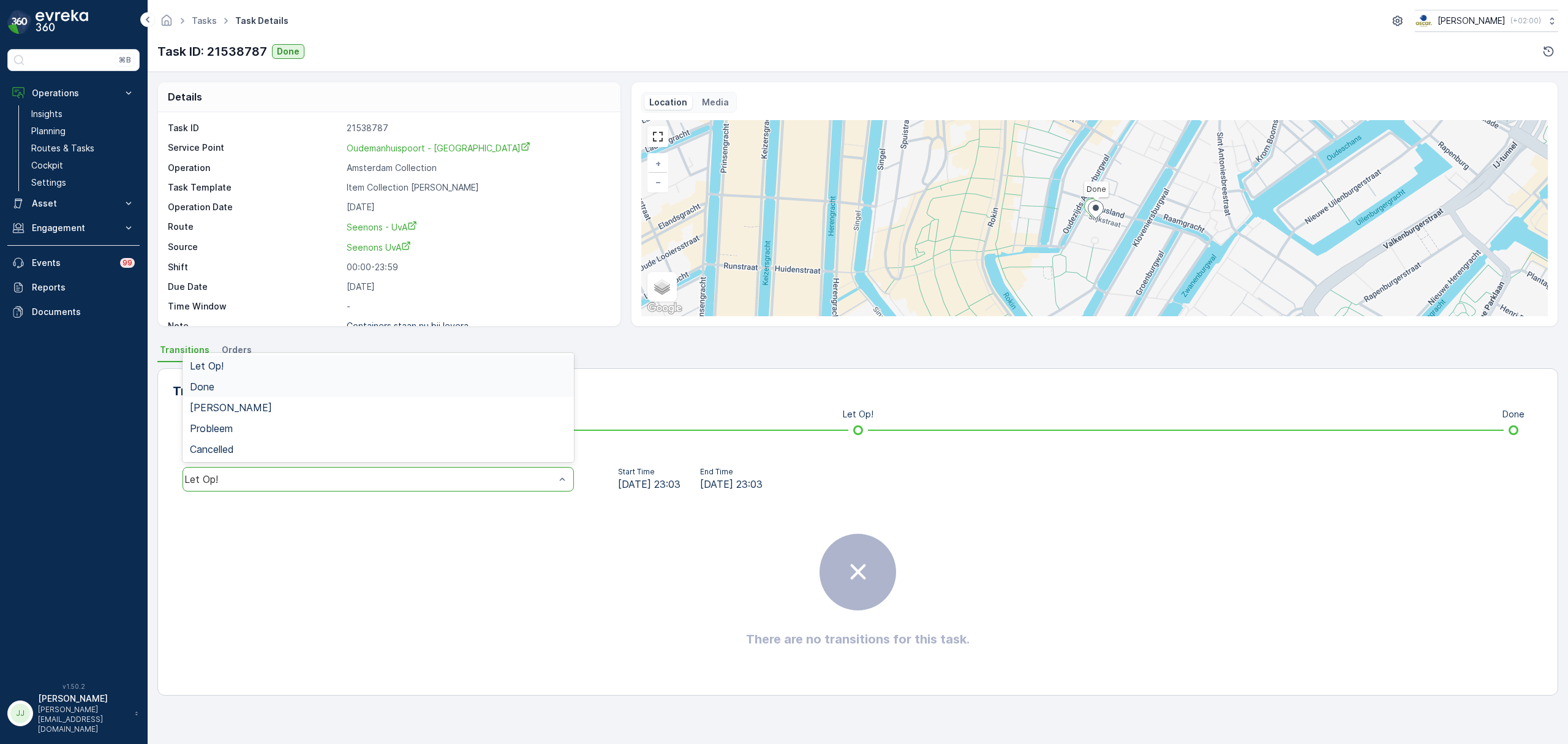
click at [216, 377] on div "Done" at bounding box center [378, 386] width 391 height 21
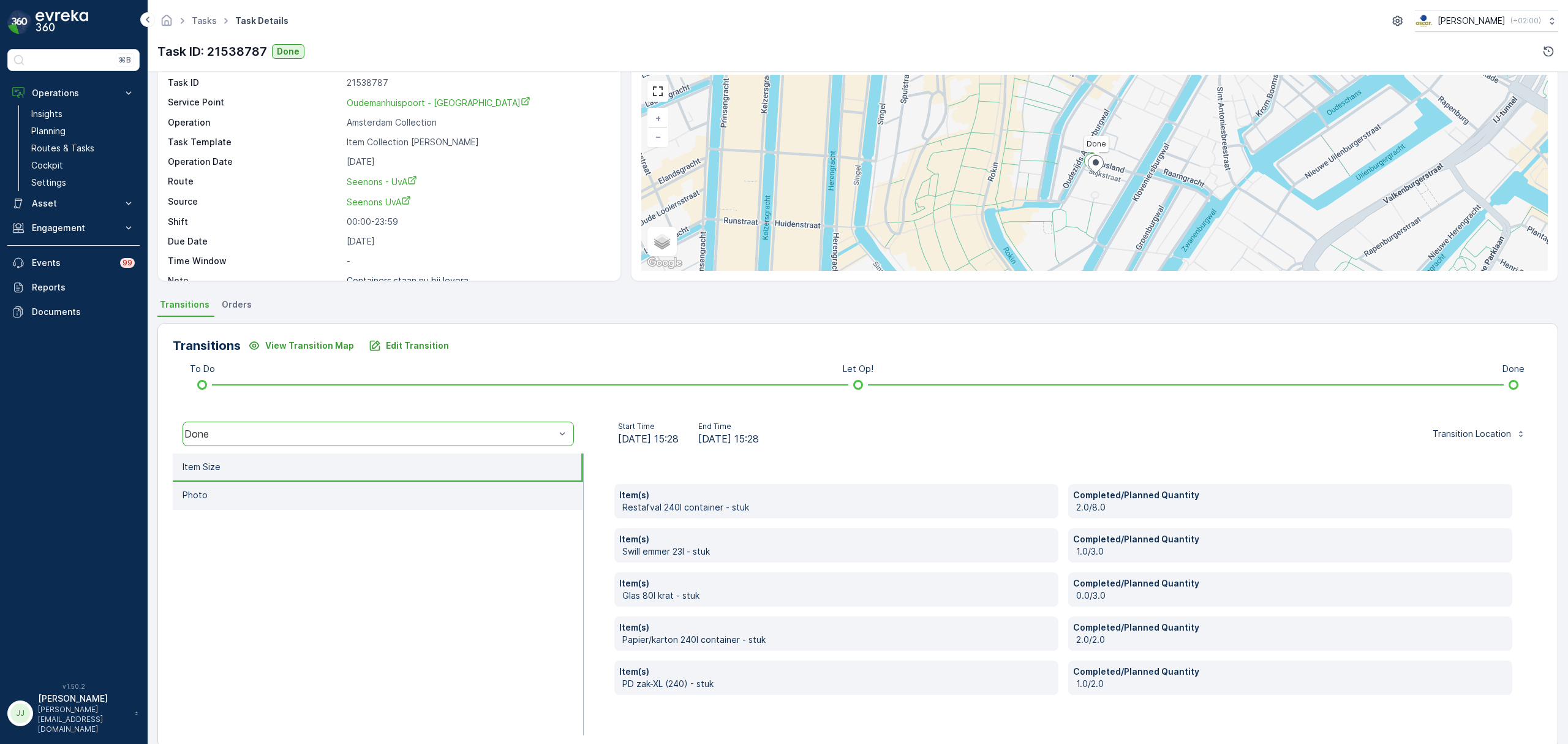
scroll to position [65, 0]
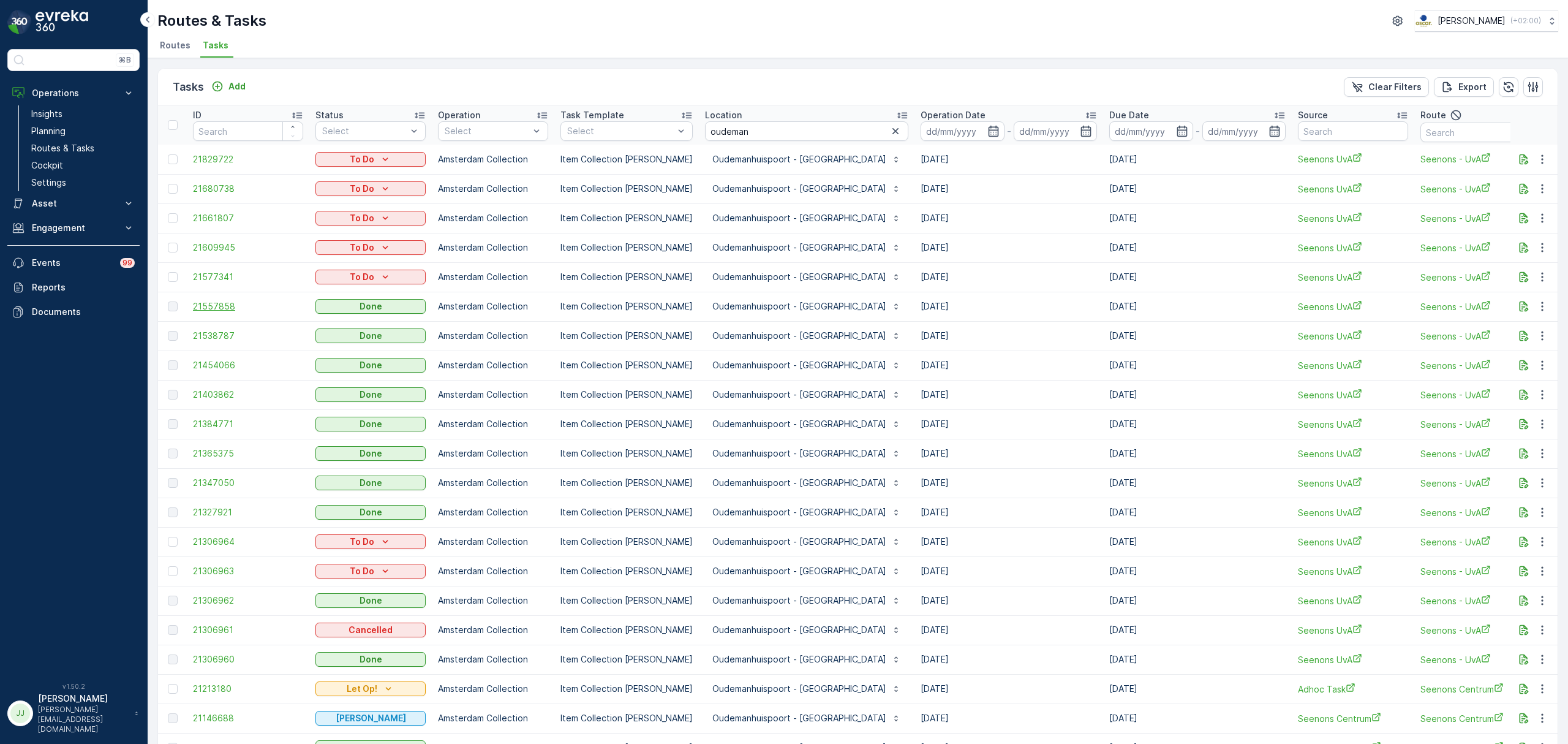
click at [219, 311] on span "21557858" at bounding box center [248, 306] width 110 height 12
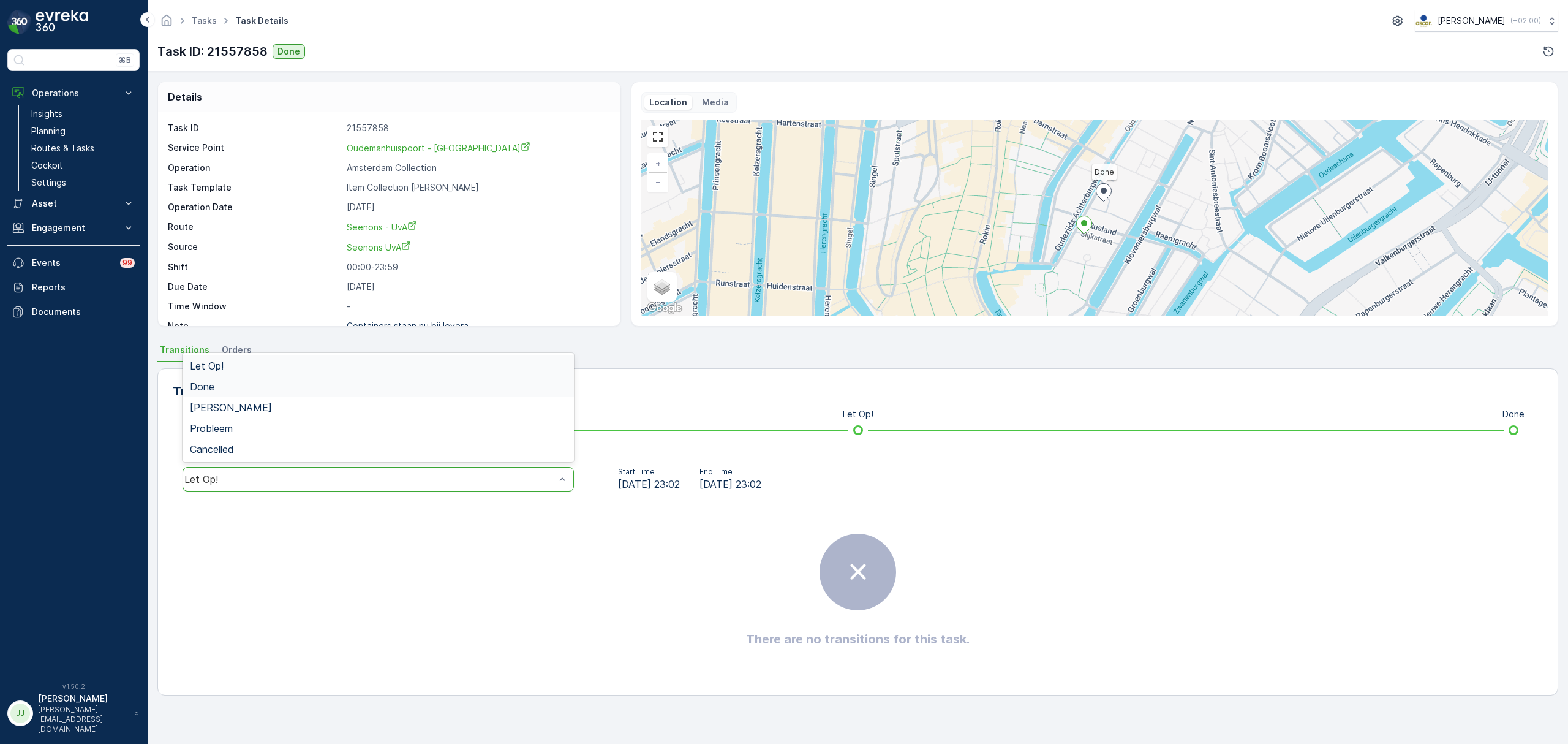
click at [219, 388] on div "Done" at bounding box center [378, 386] width 377 height 11
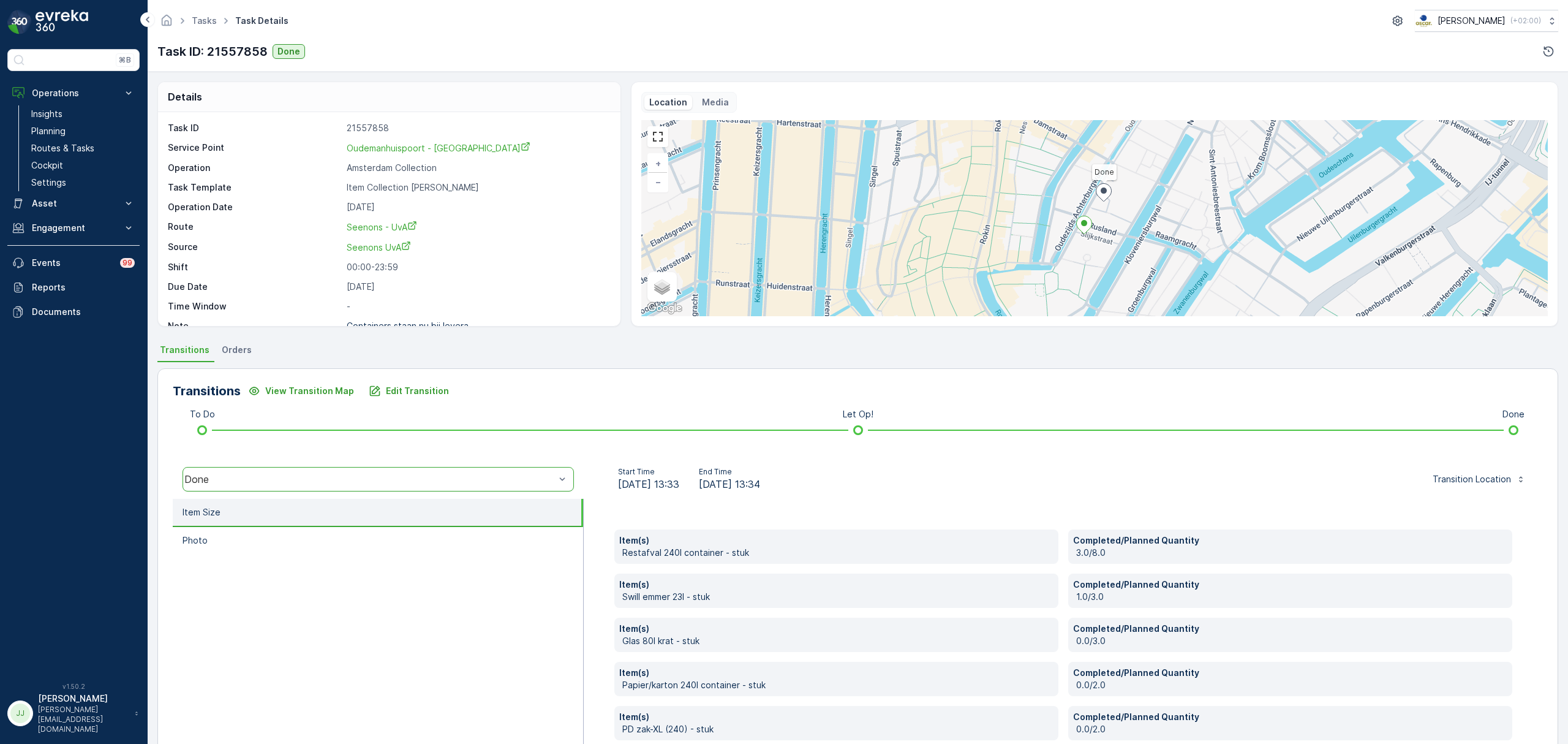
scroll to position [65, 0]
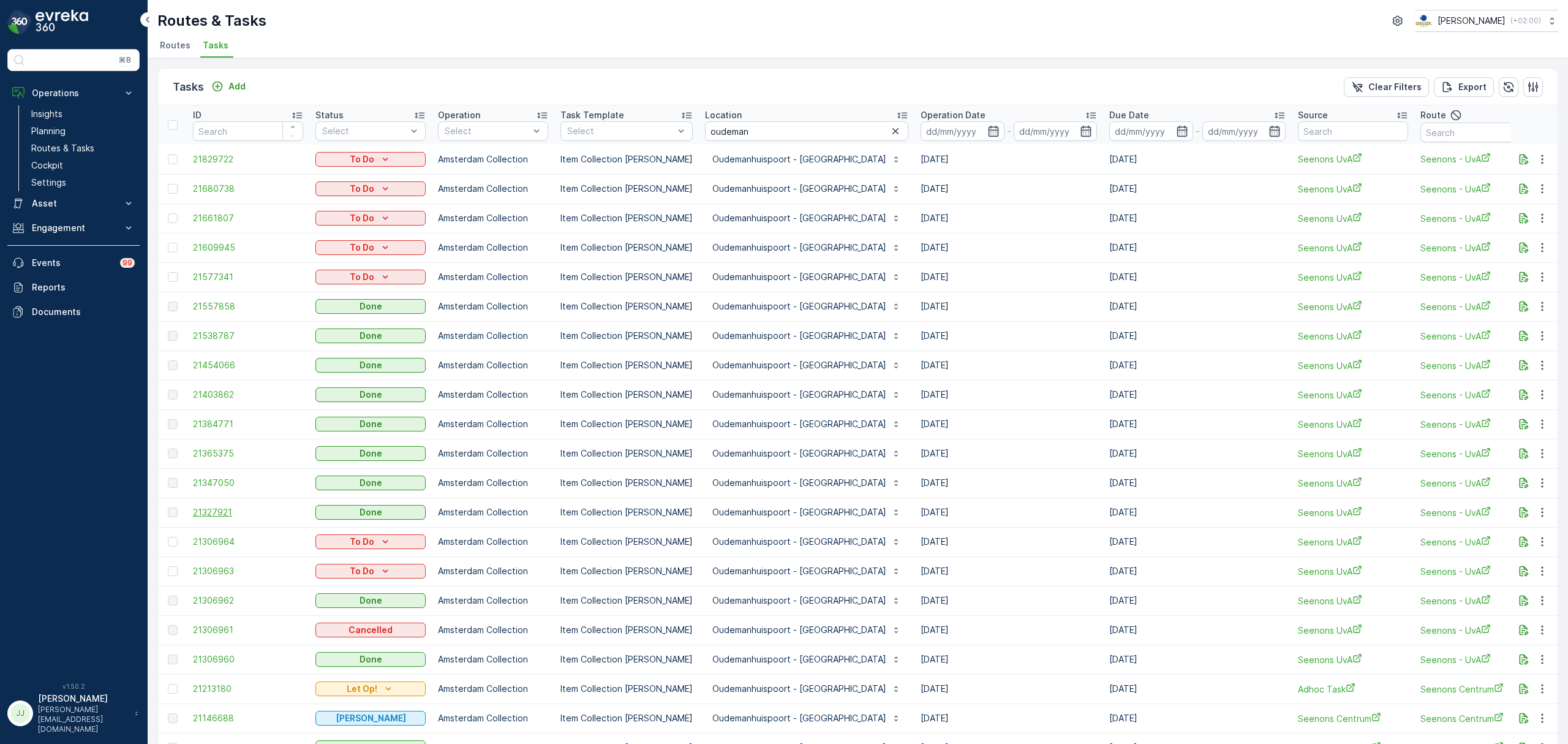
click at [243, 511] on span "21327921" at bounding box center [248, 512] width 110 height 12
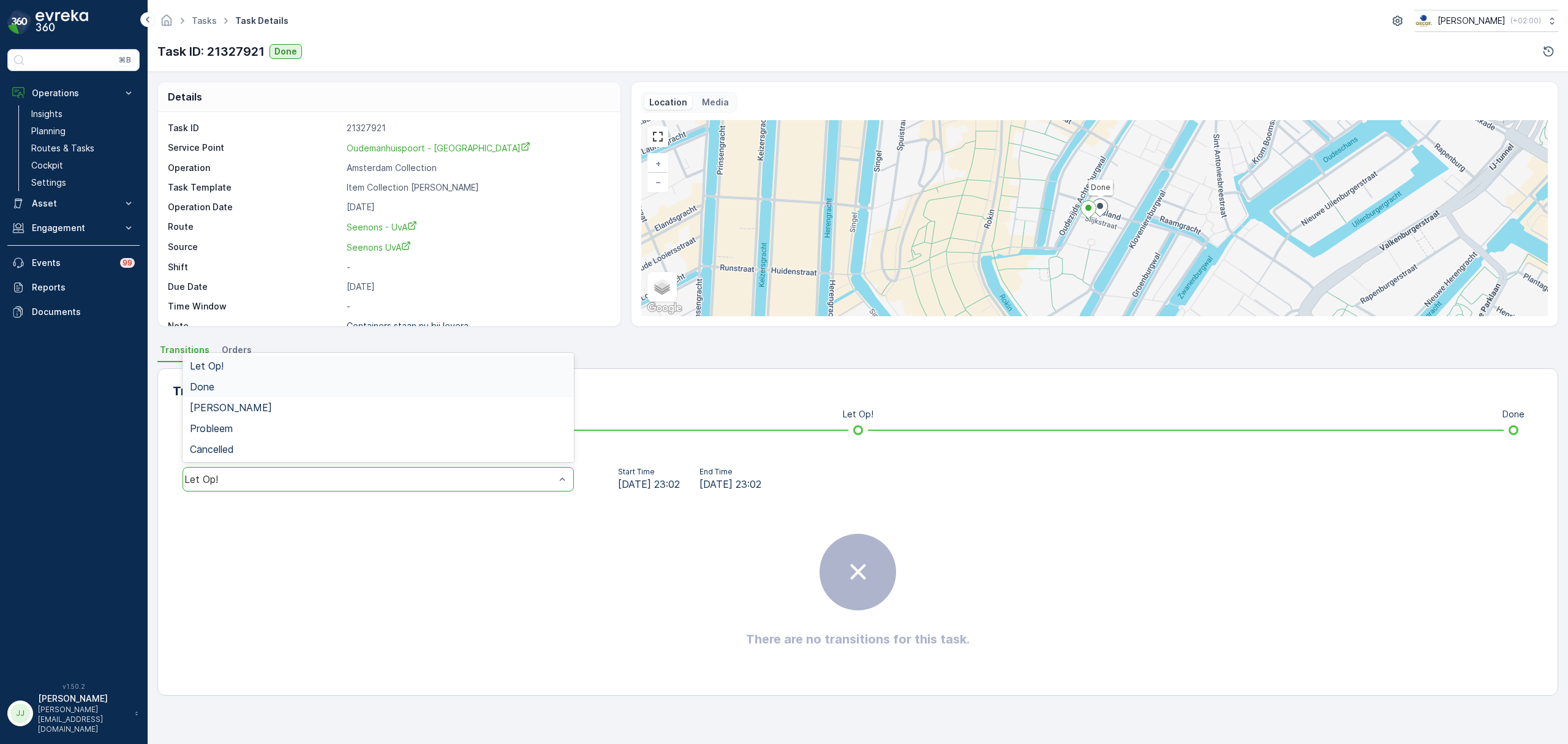
click at [231, 393] on div "Done" at bounding box center [378, 386] width 391 height 21
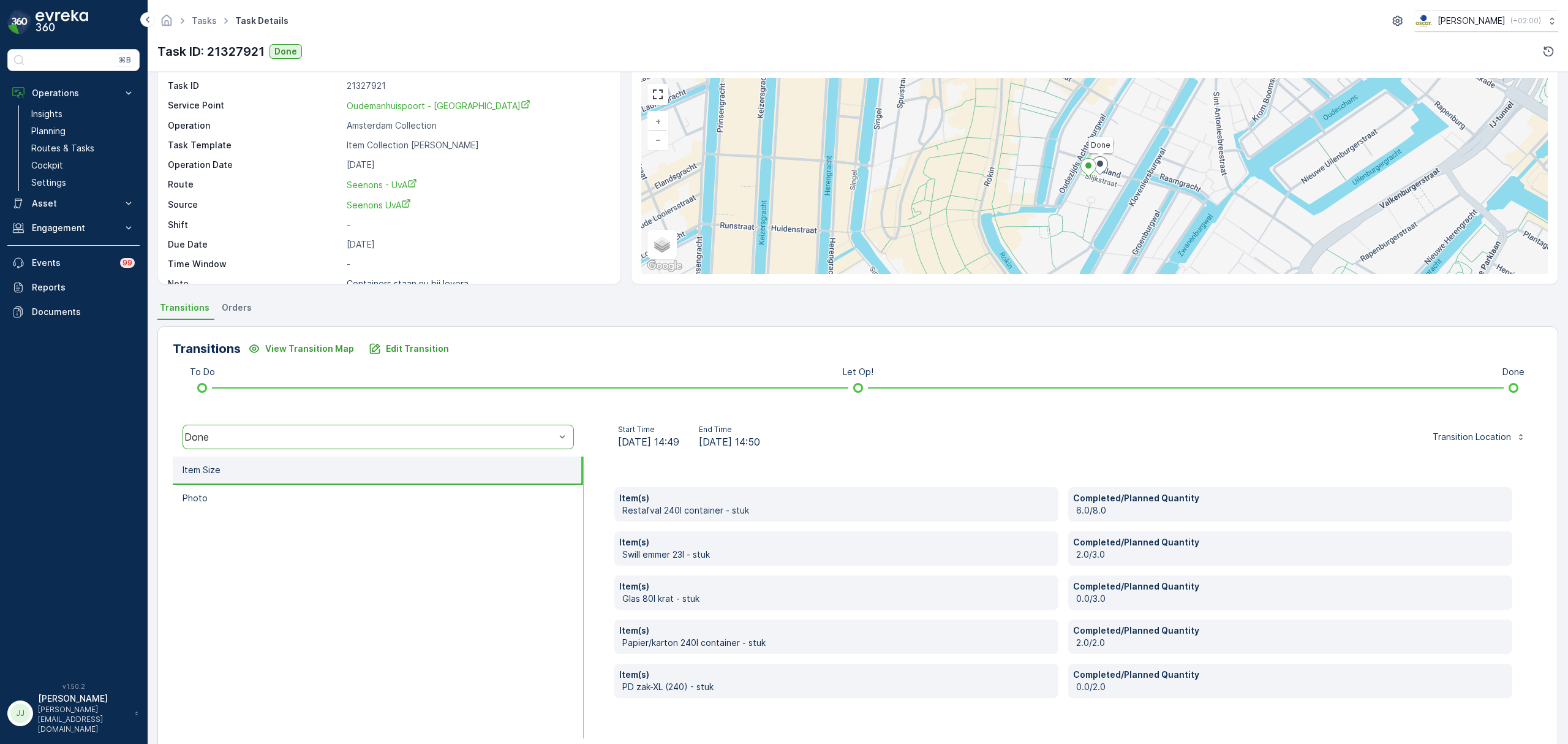
scroll to position [65, 0]
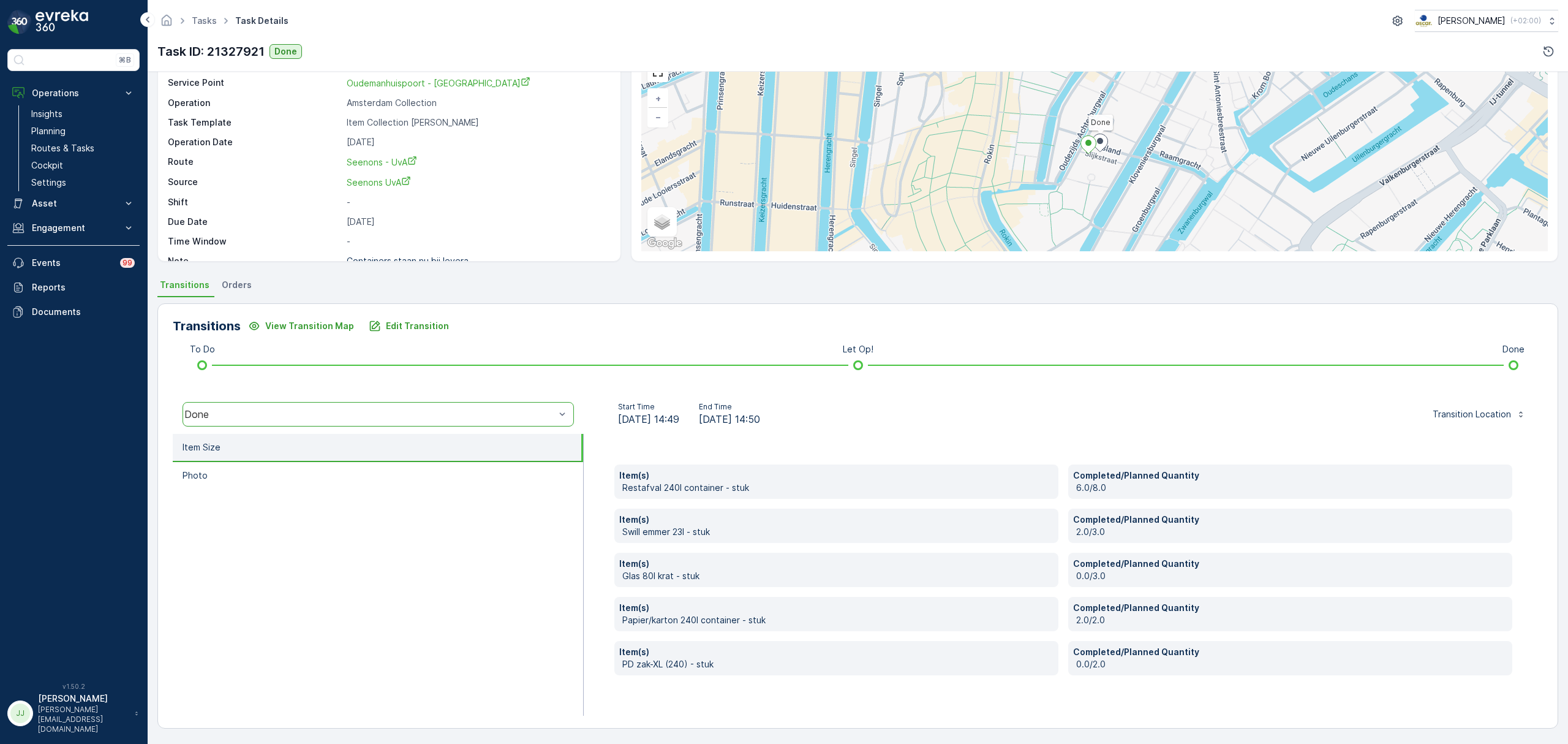
drag, startPoint x: 405, startPoint y: 564, endPoint x: 398, endPoint y: 567, distance: 7.6
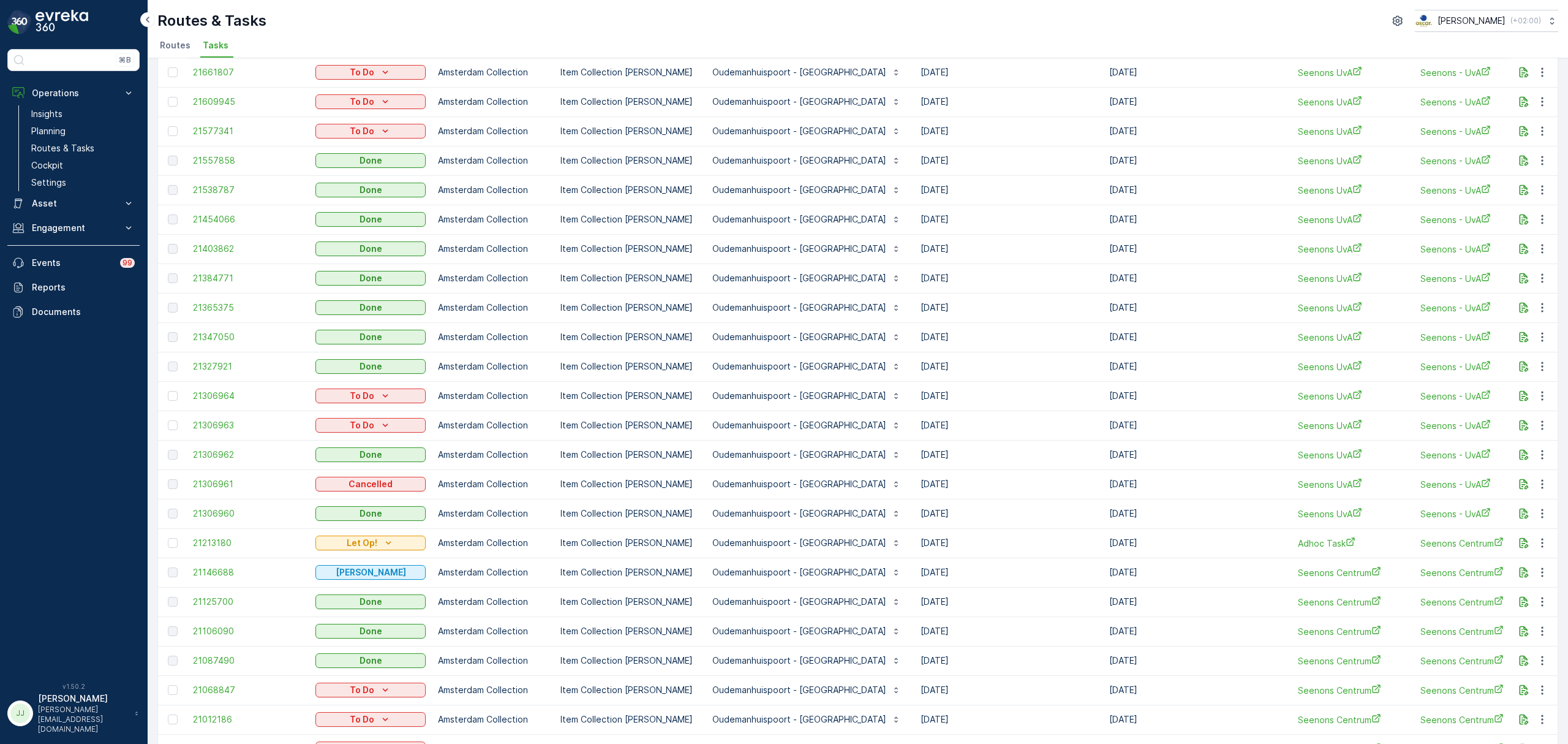
scroll to position [163, 0]
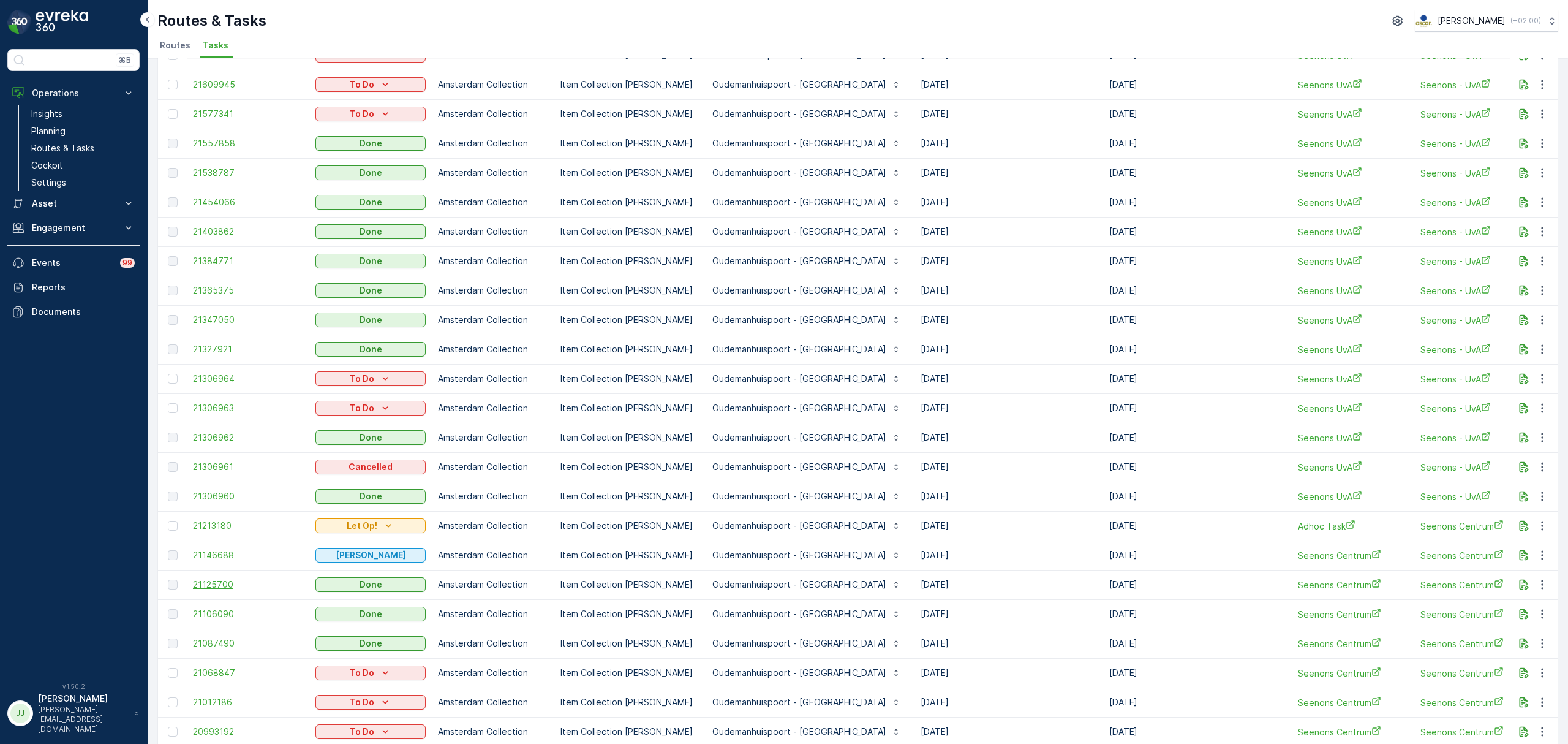
click at [221, 583] on span "21125700" at bounding box center [248, 584] width 110 height 12
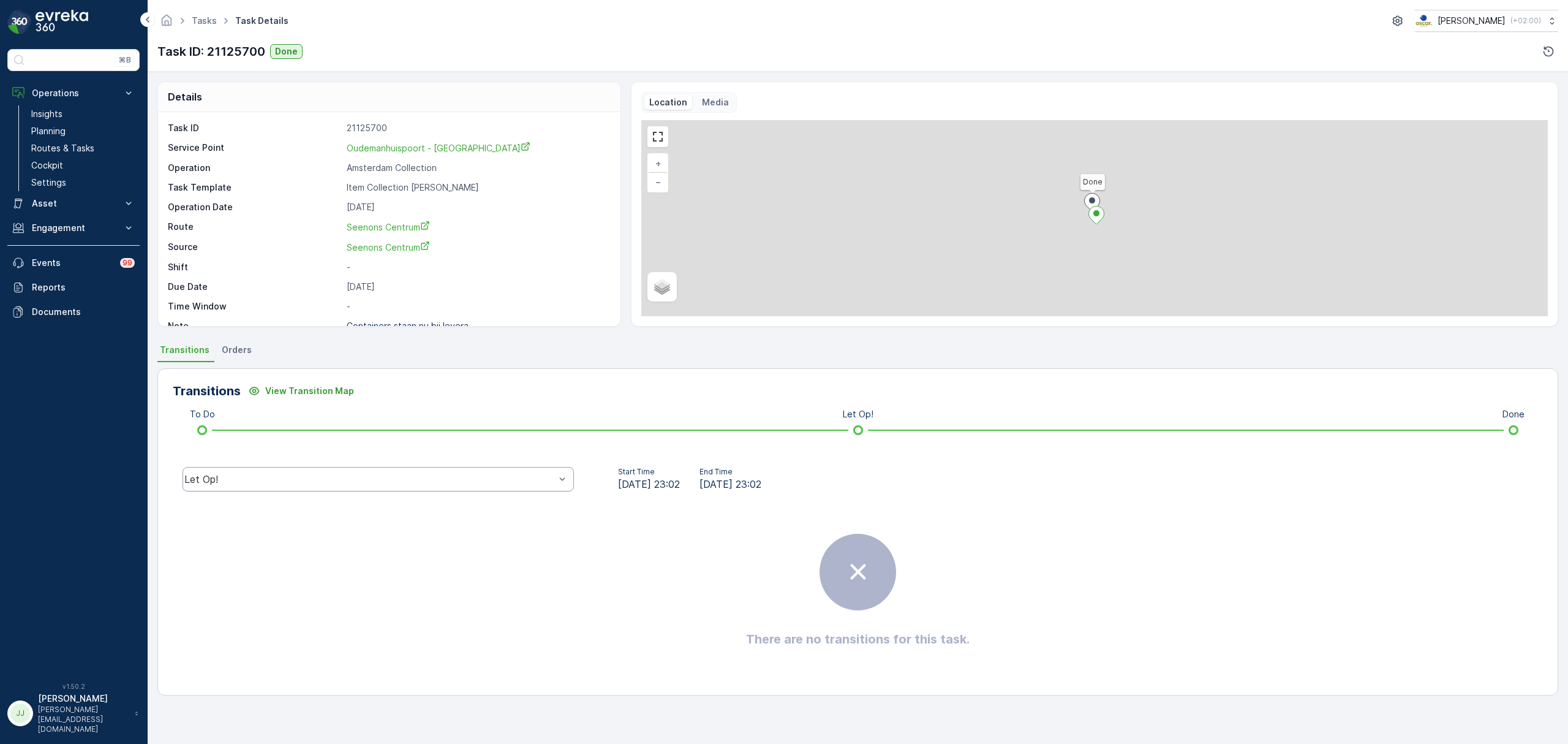
click at [309, 473] on div "Let Op!" at bounding box center [378, 479] width 391 height 24
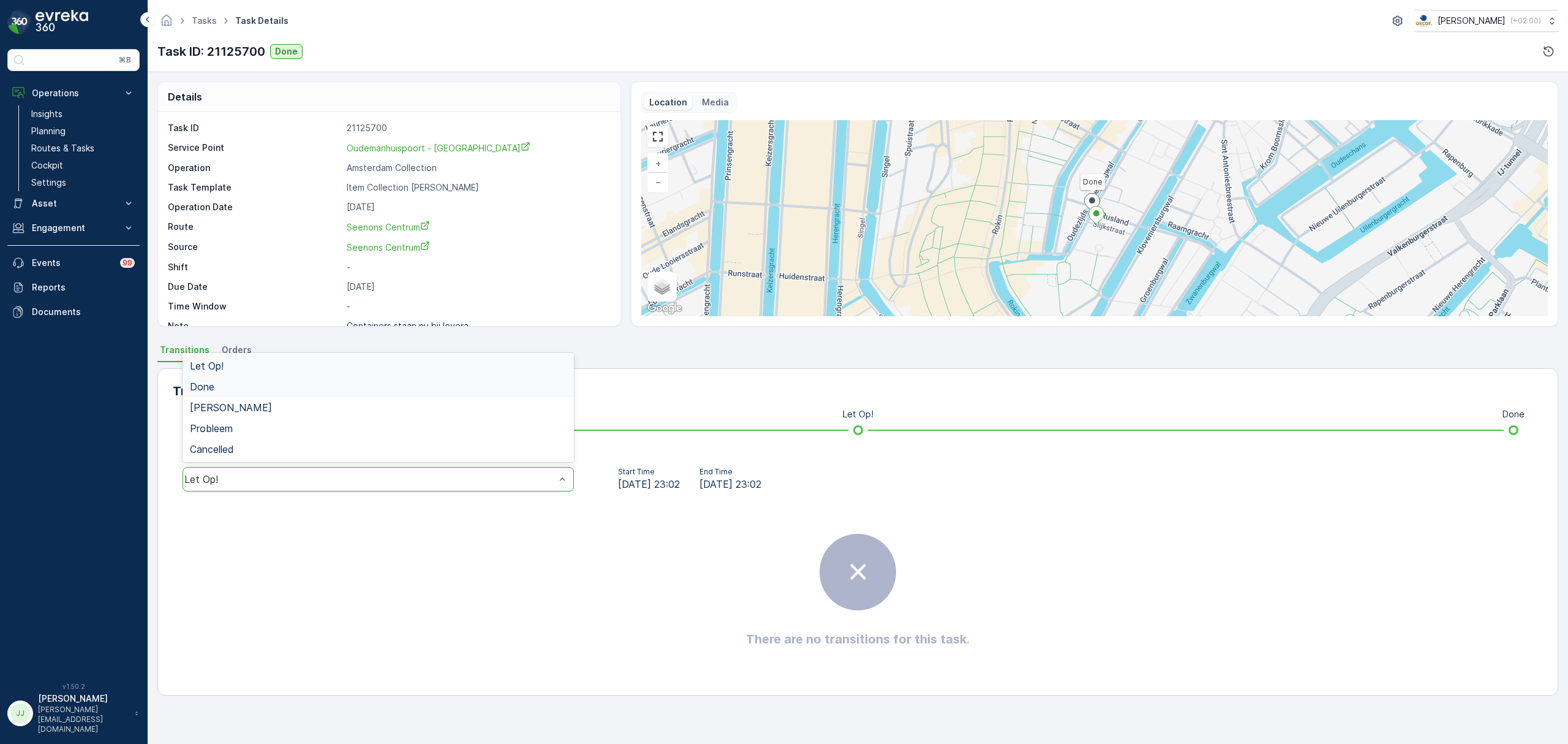
click at [206, 376] on div "Done" at bounding box center [378, 386] width 391 height 21
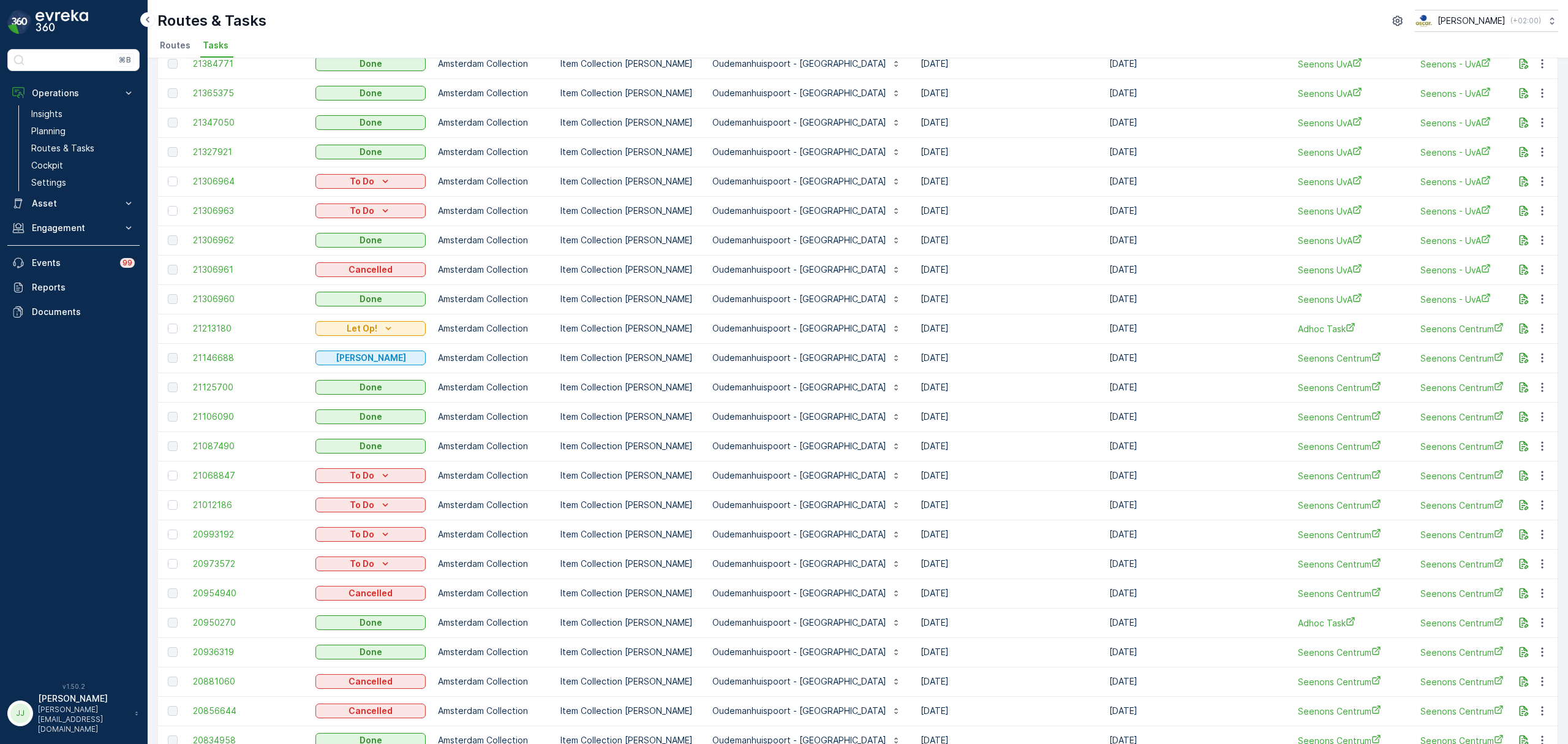
scroll to position [408, 0]
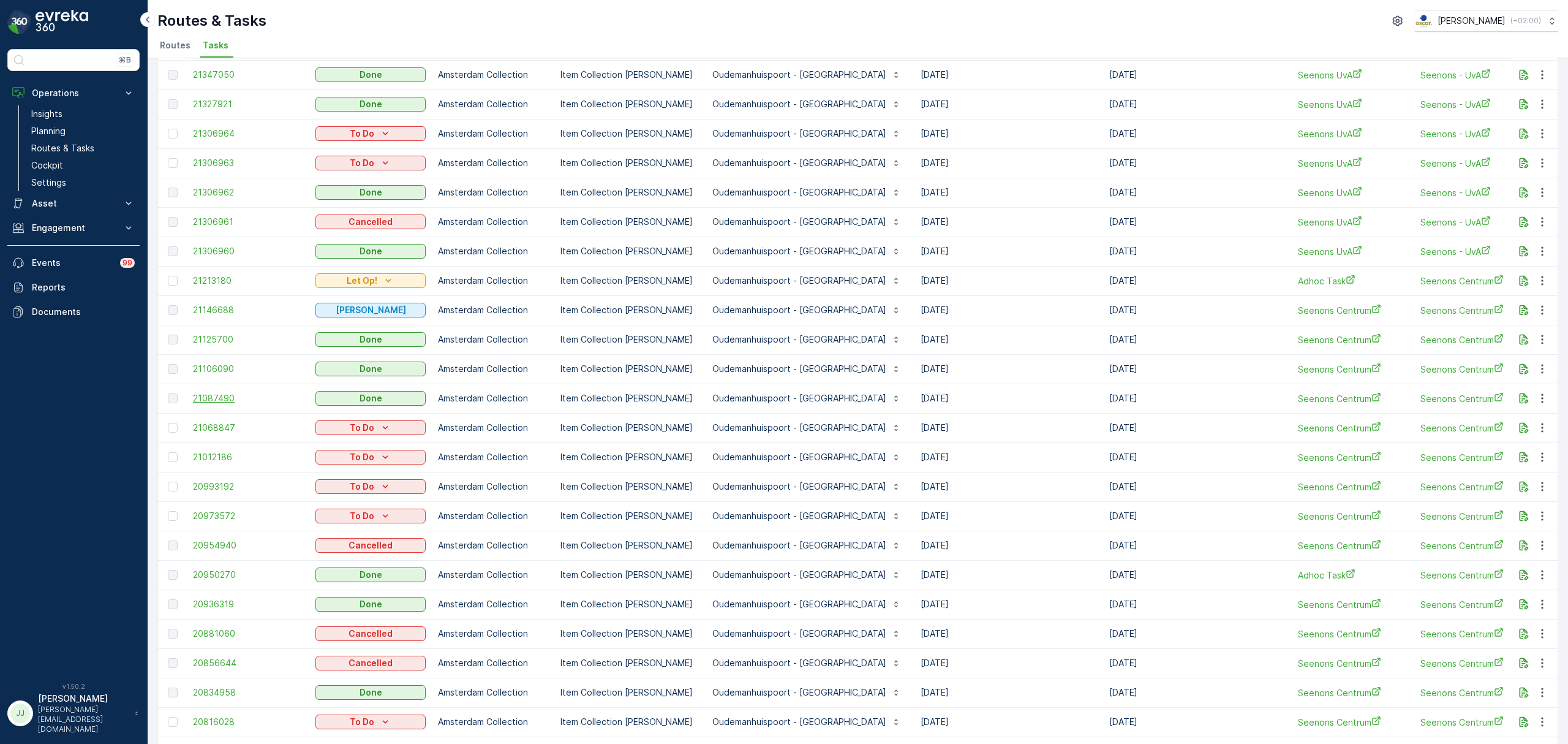
click at [233, 393] on span "21087490" at bounding box center [248, 398] width 110 height 12
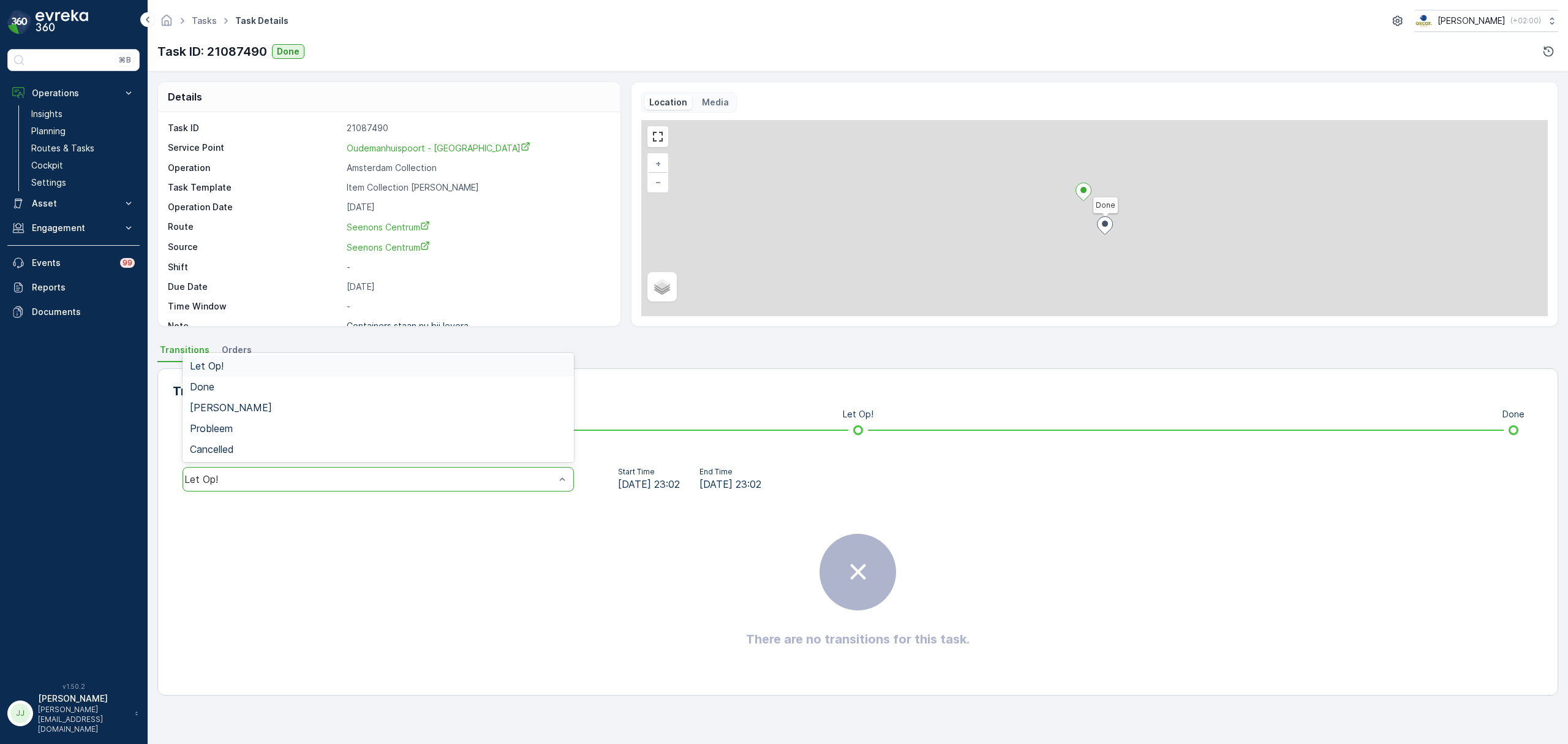
click at [311, 471] on div "Let Op!" at bounding box center [378, 479] width 391 height 24
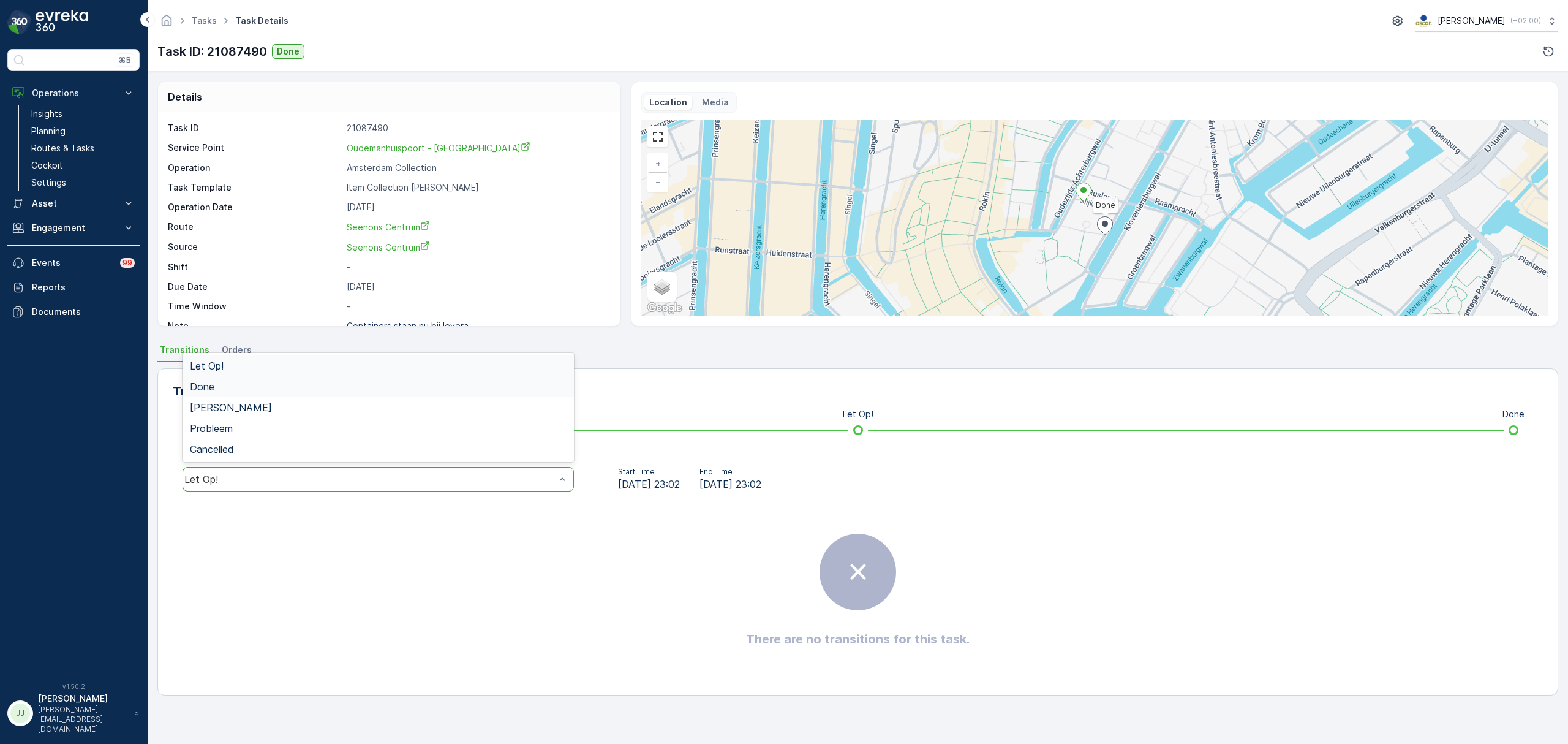
click at [268, 389] on div "Done" at bounding box center [378, 386] width 377 height 11
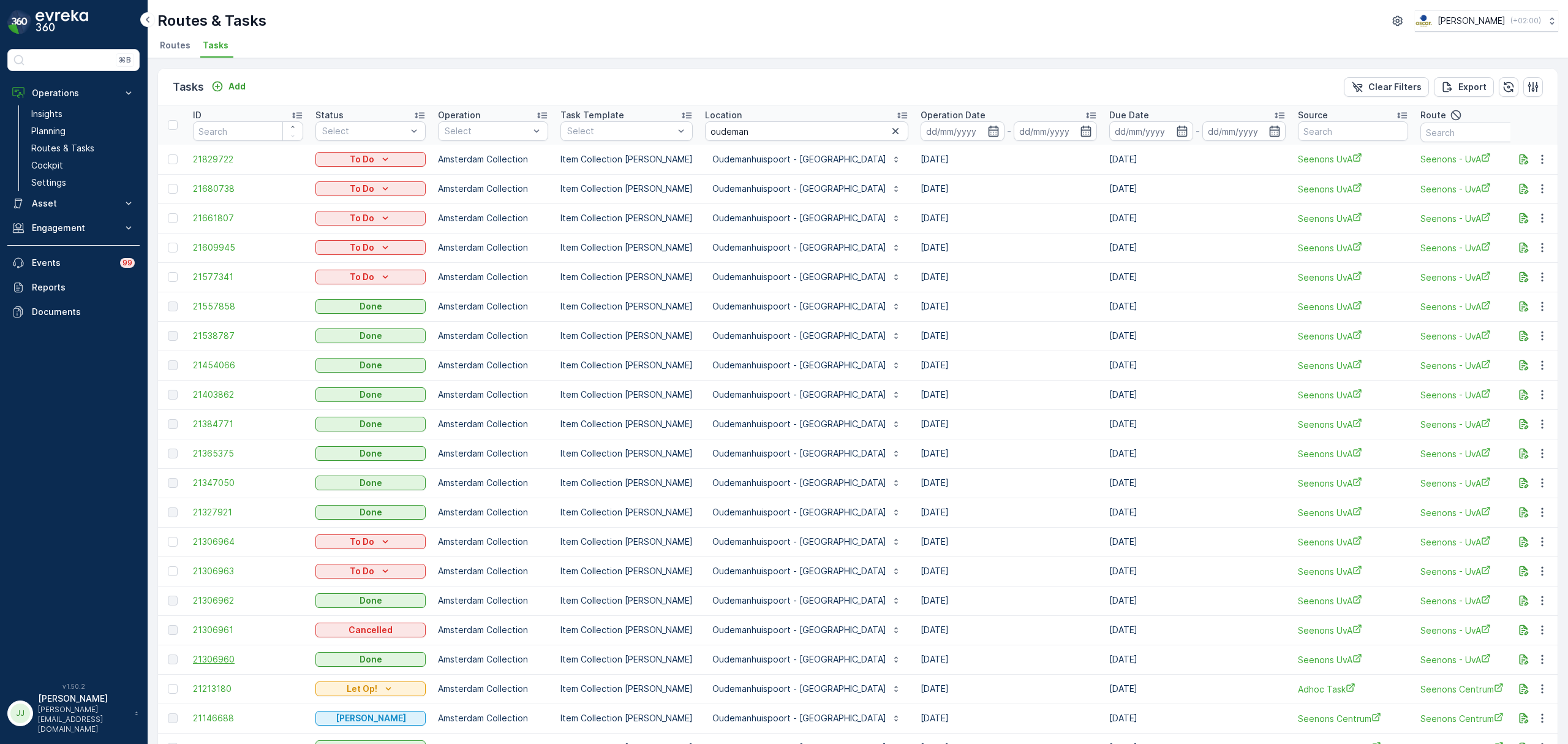
click at [224, 658] on span "21306960" at bounding box center [248, 659] width 110 height 12
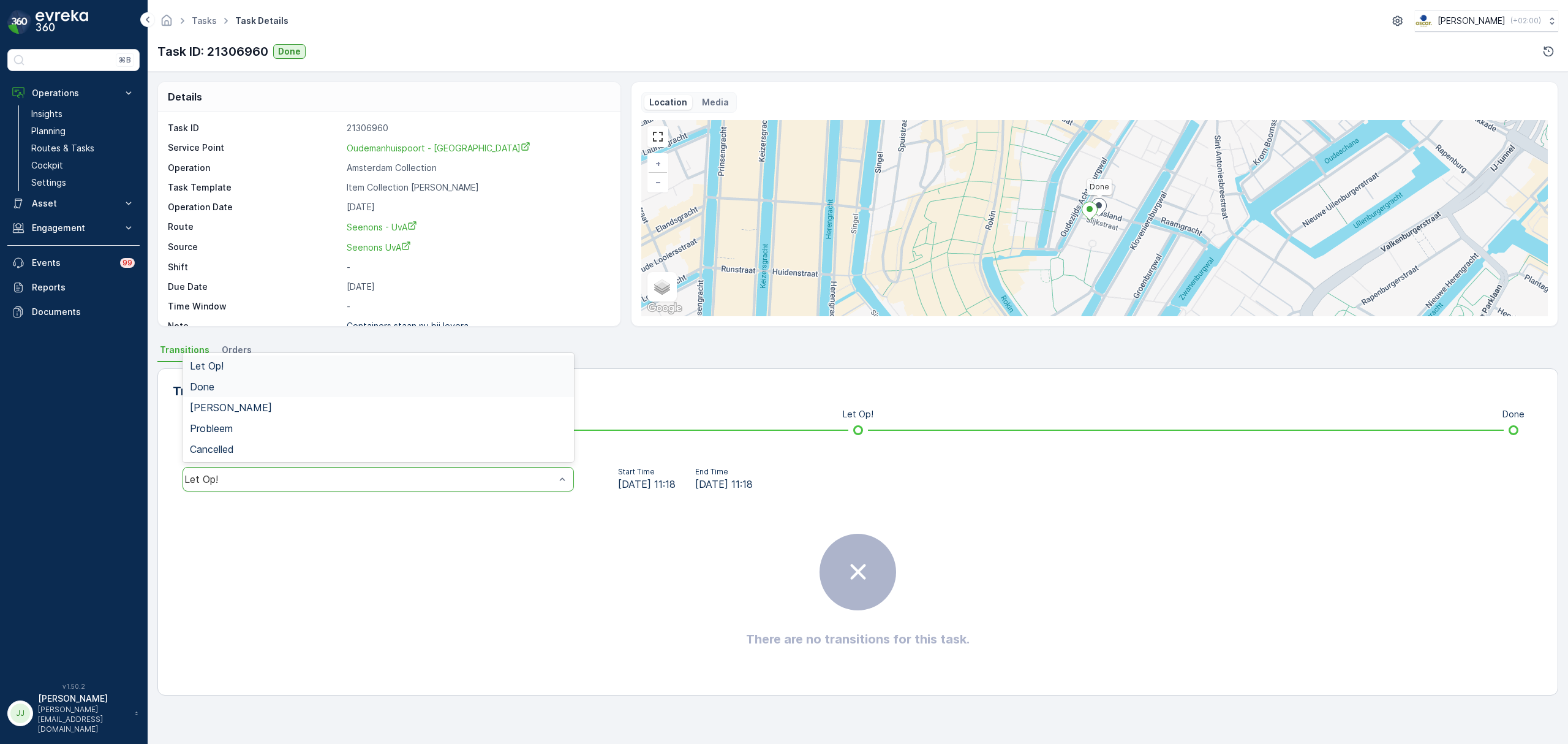
click at [209, 379] on div "Done" at bounding box center [378, 386] width 391 height 21
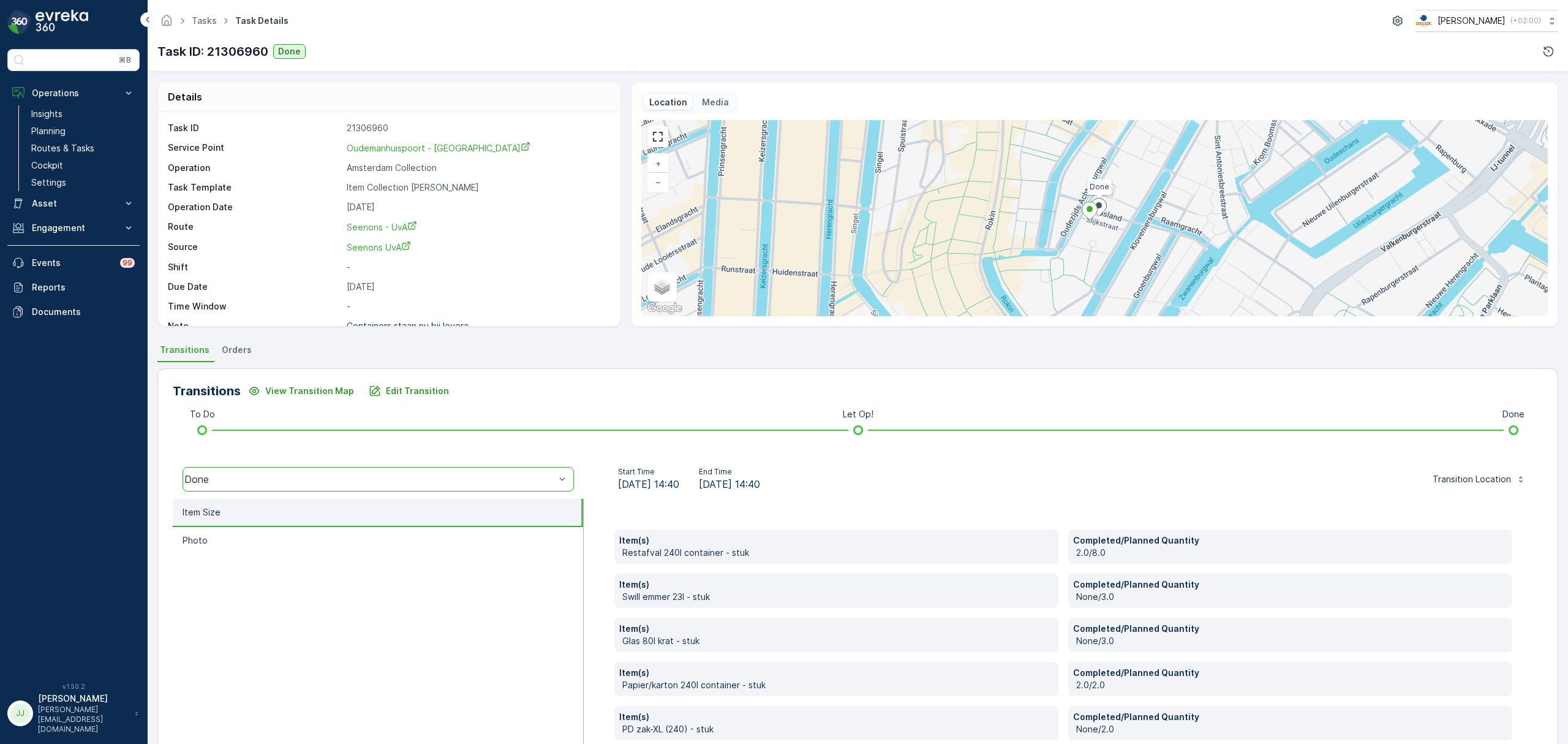
scroll to position [65, 0]
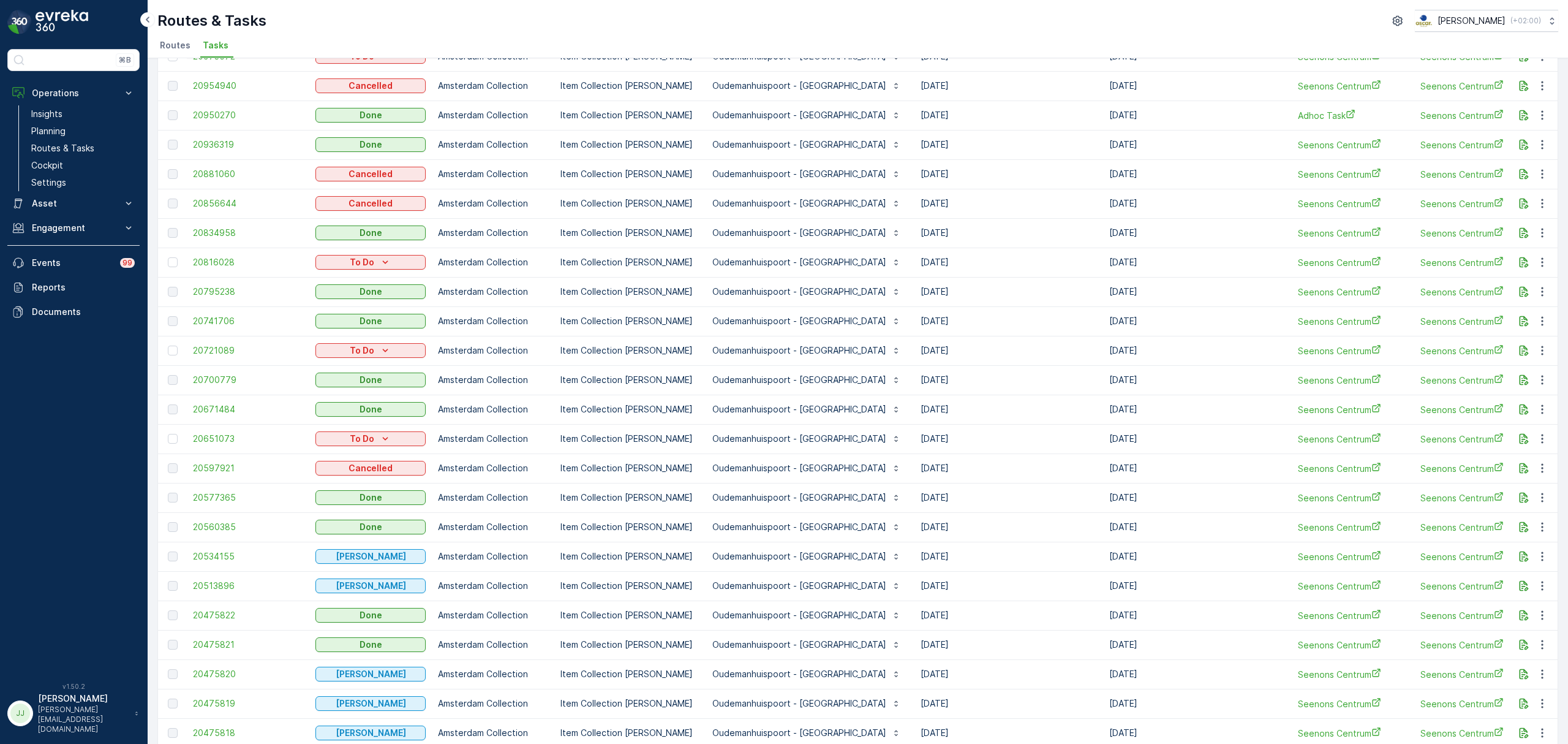
scroll to position [923, 0]
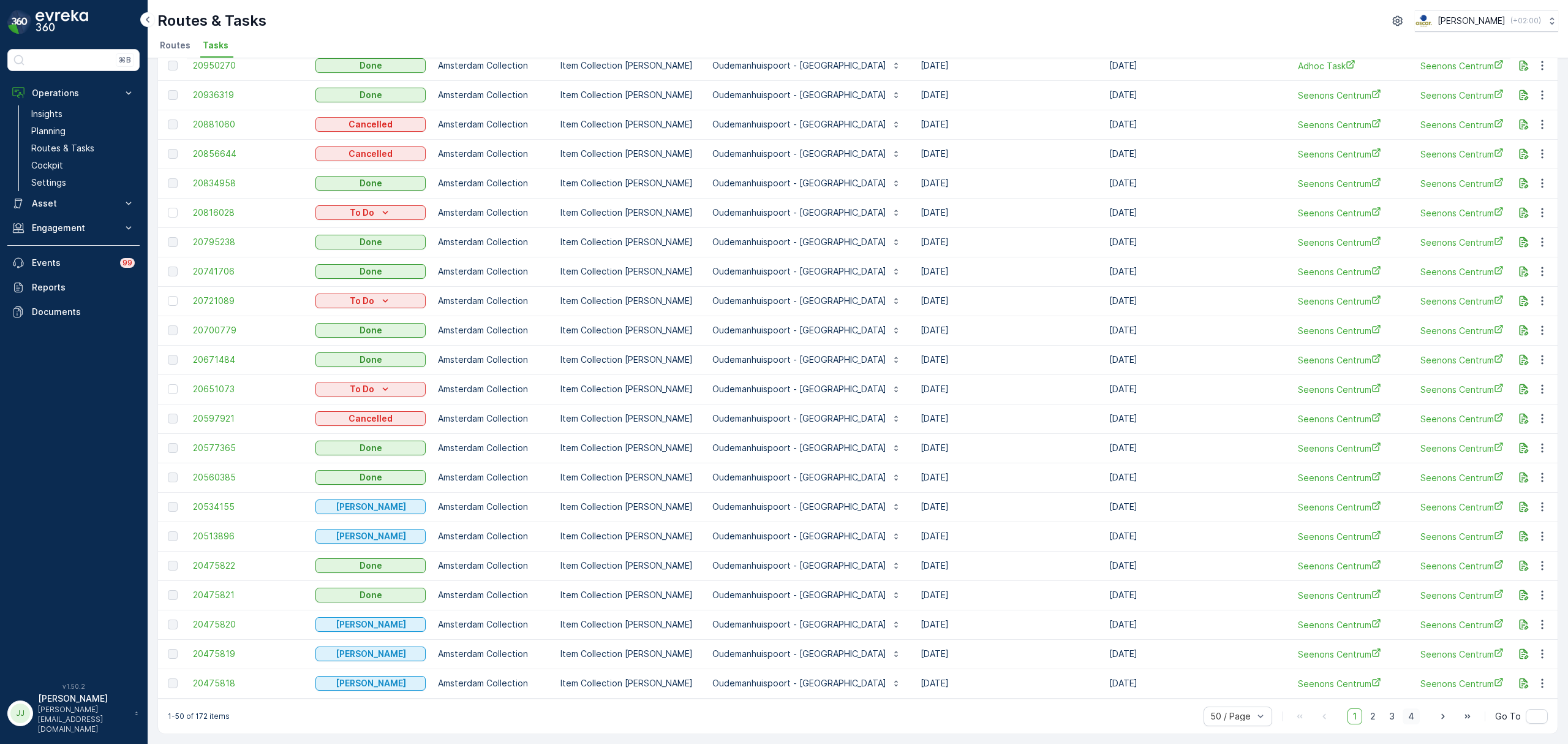
click at [1409, 718] on span "4" at bounding box center [1411, 716] width 17 height 16
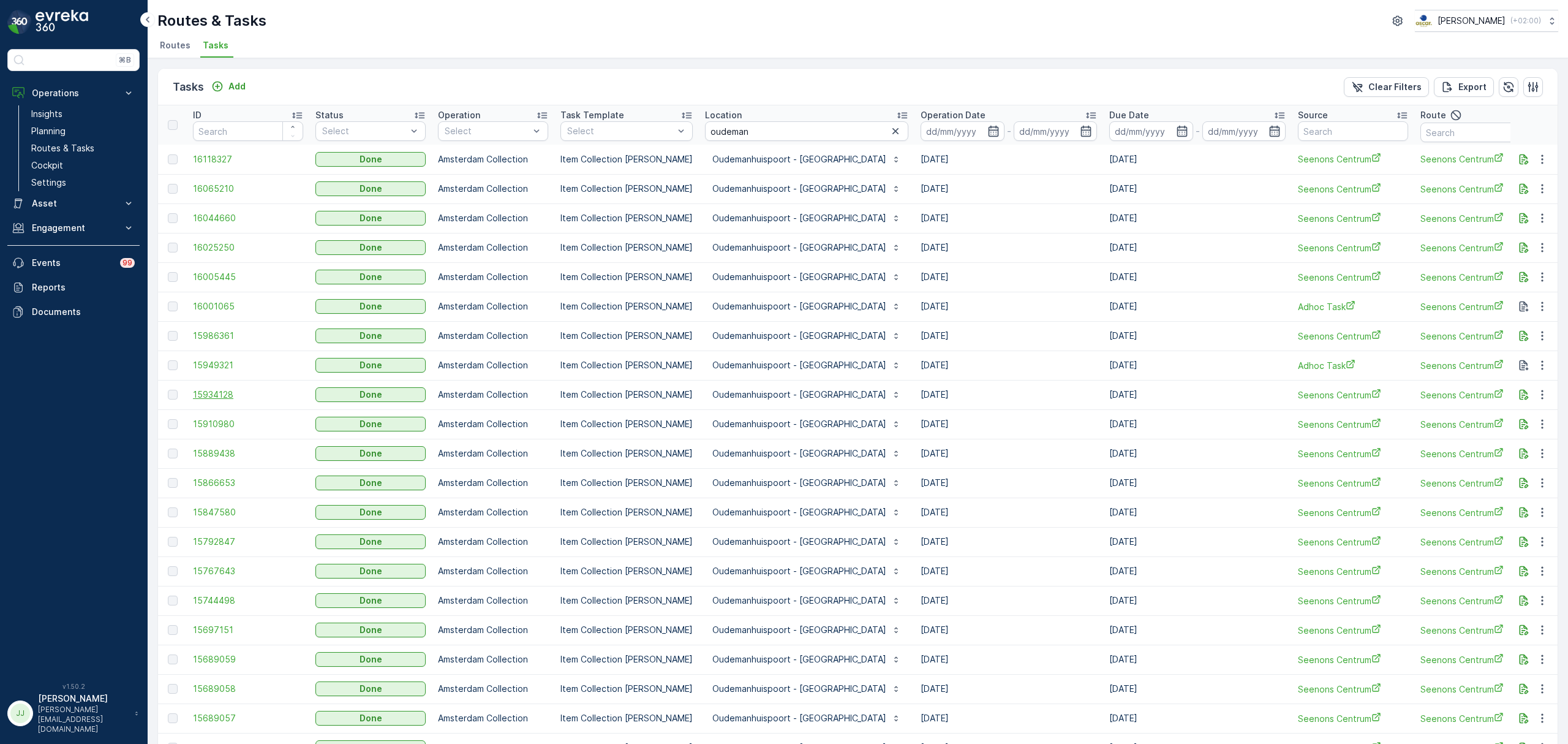
click at [221, 390] on span "15934128" at bounding box center [248, 394] width 110 height 12
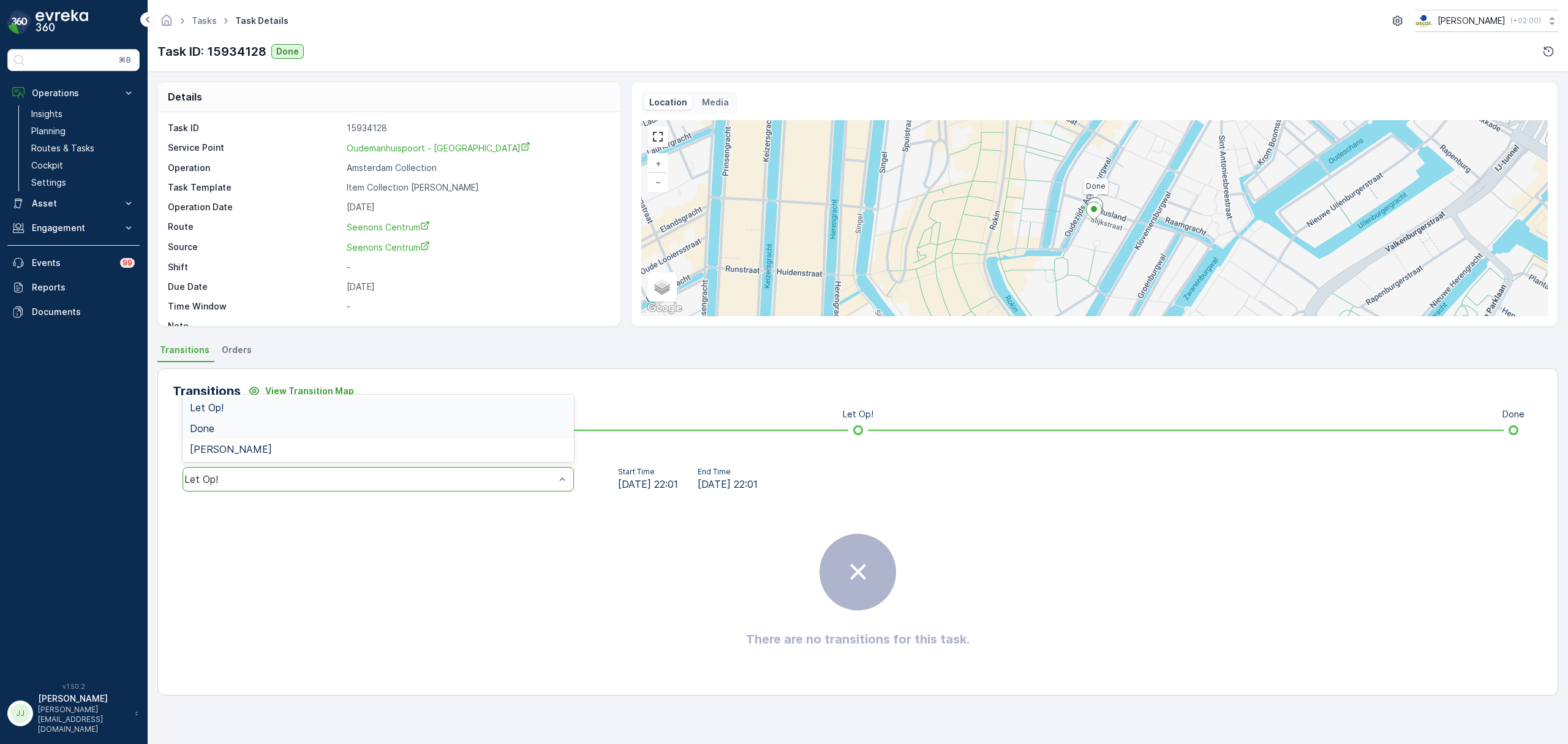
click at [233, 422] on div "Done" at bounding box center [378, 428] width 391 height 21
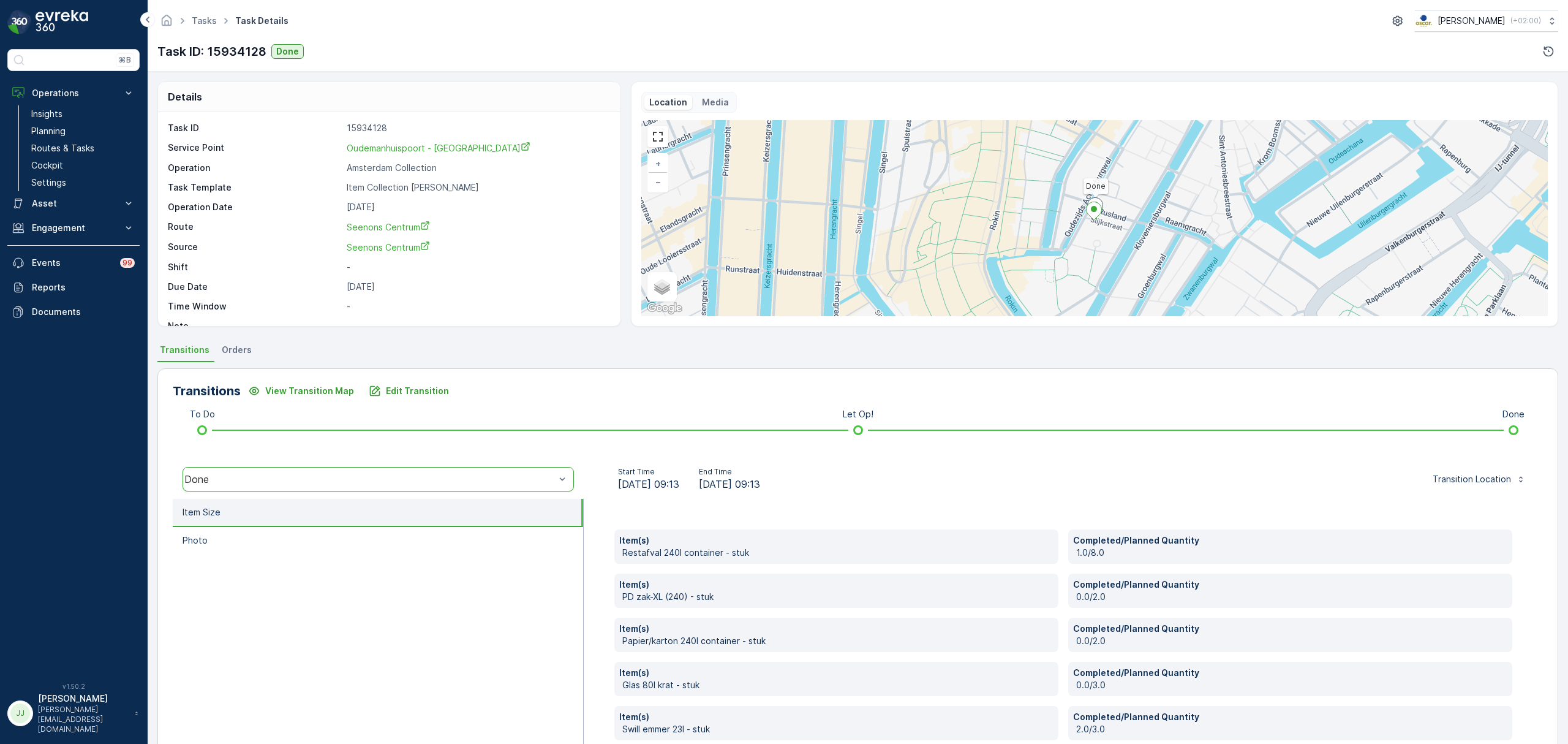
scroll to position [65, 0]
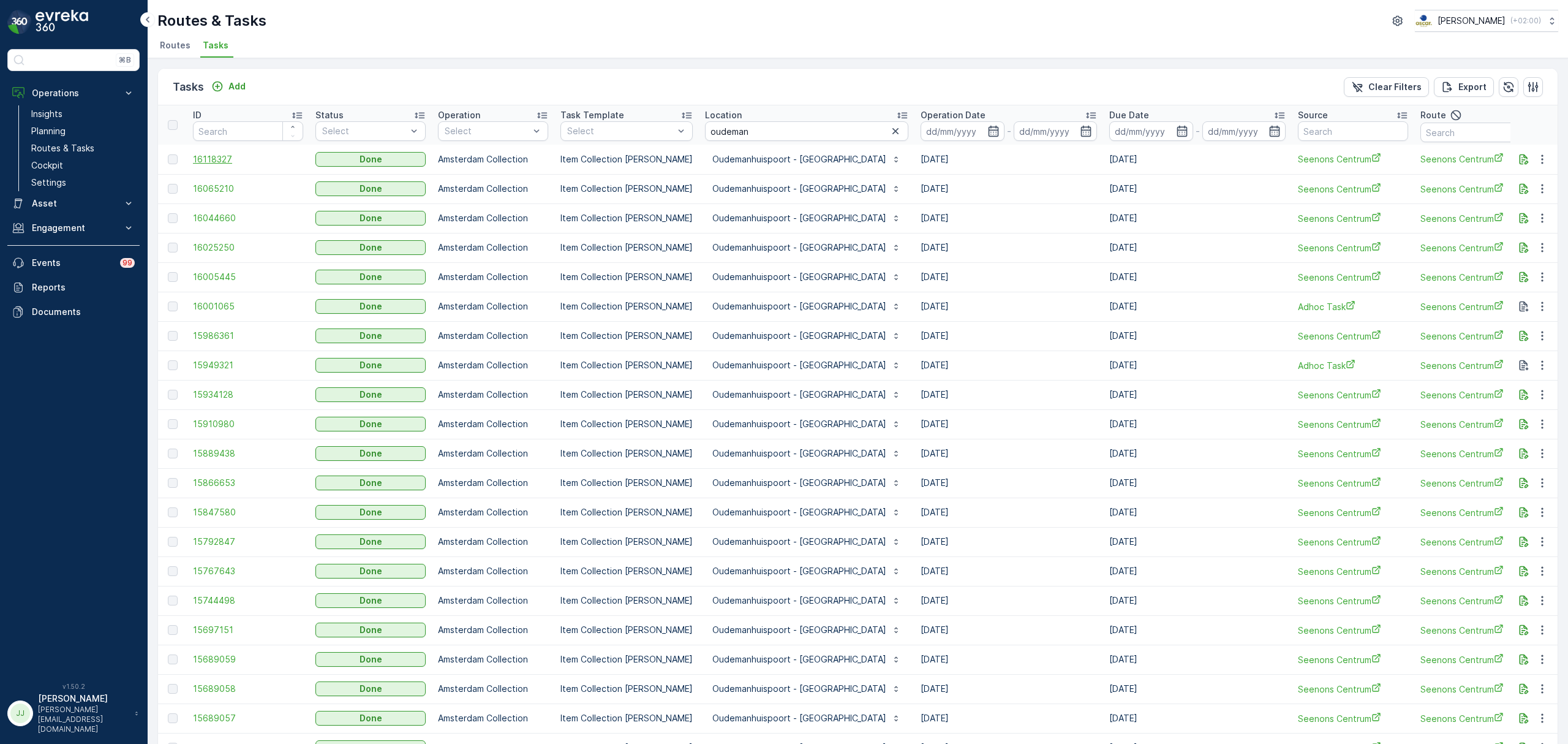
click at [219, 162] on span "16118327" at bounding box center [248, 159] width 110 height 12
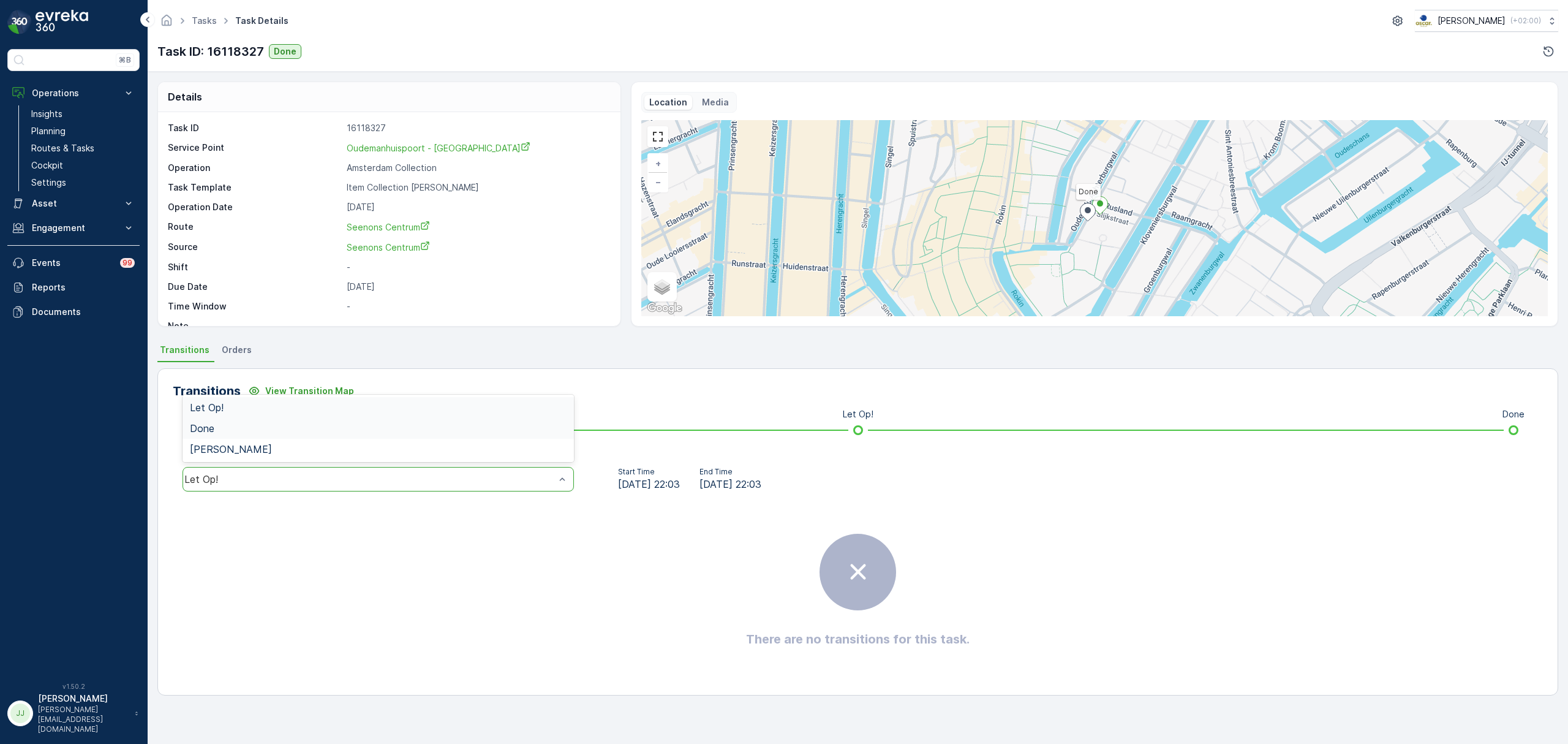
click at [273, 431] on div "Done" at bounding box center [378, 428] width 377 height 11
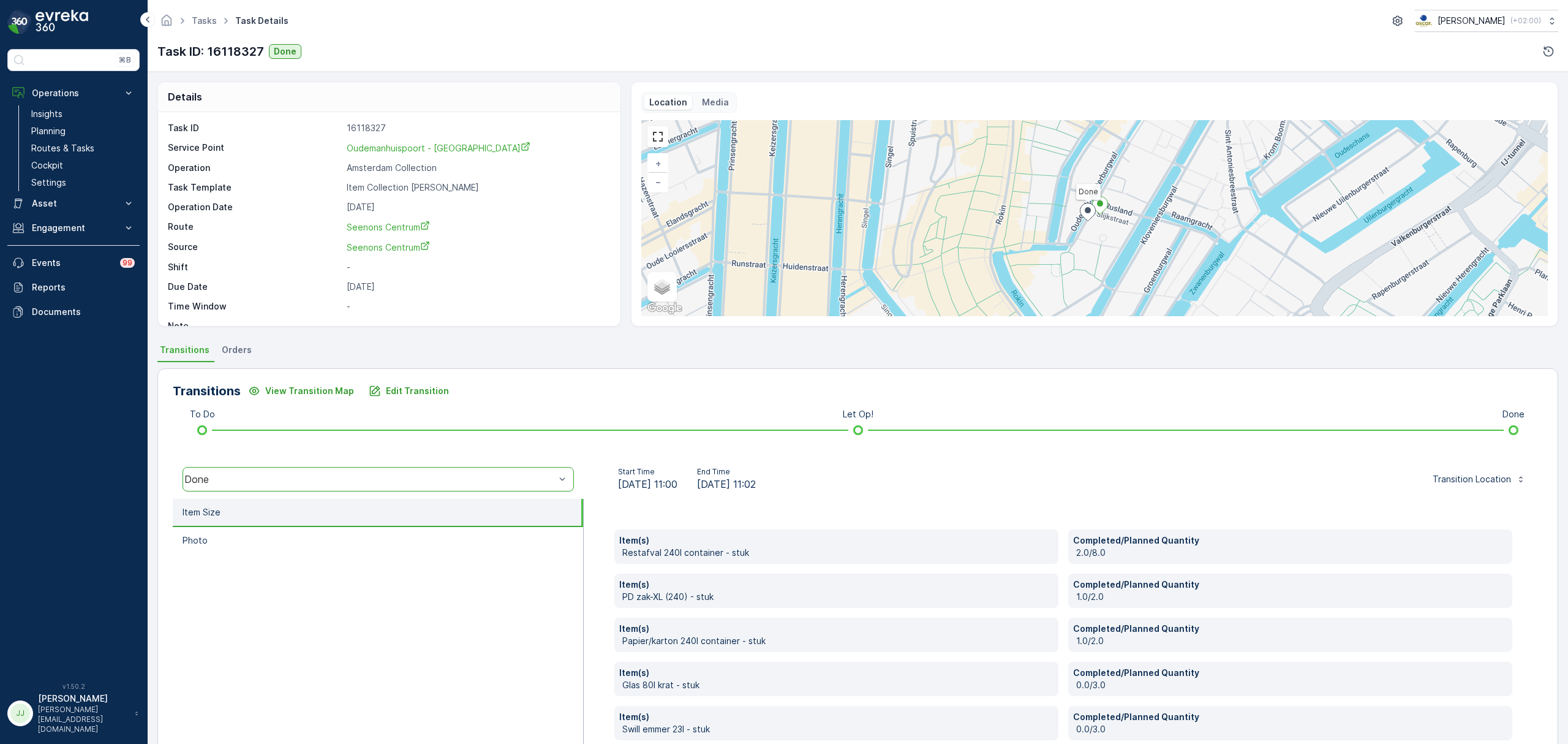
scroll to position [109, 0]
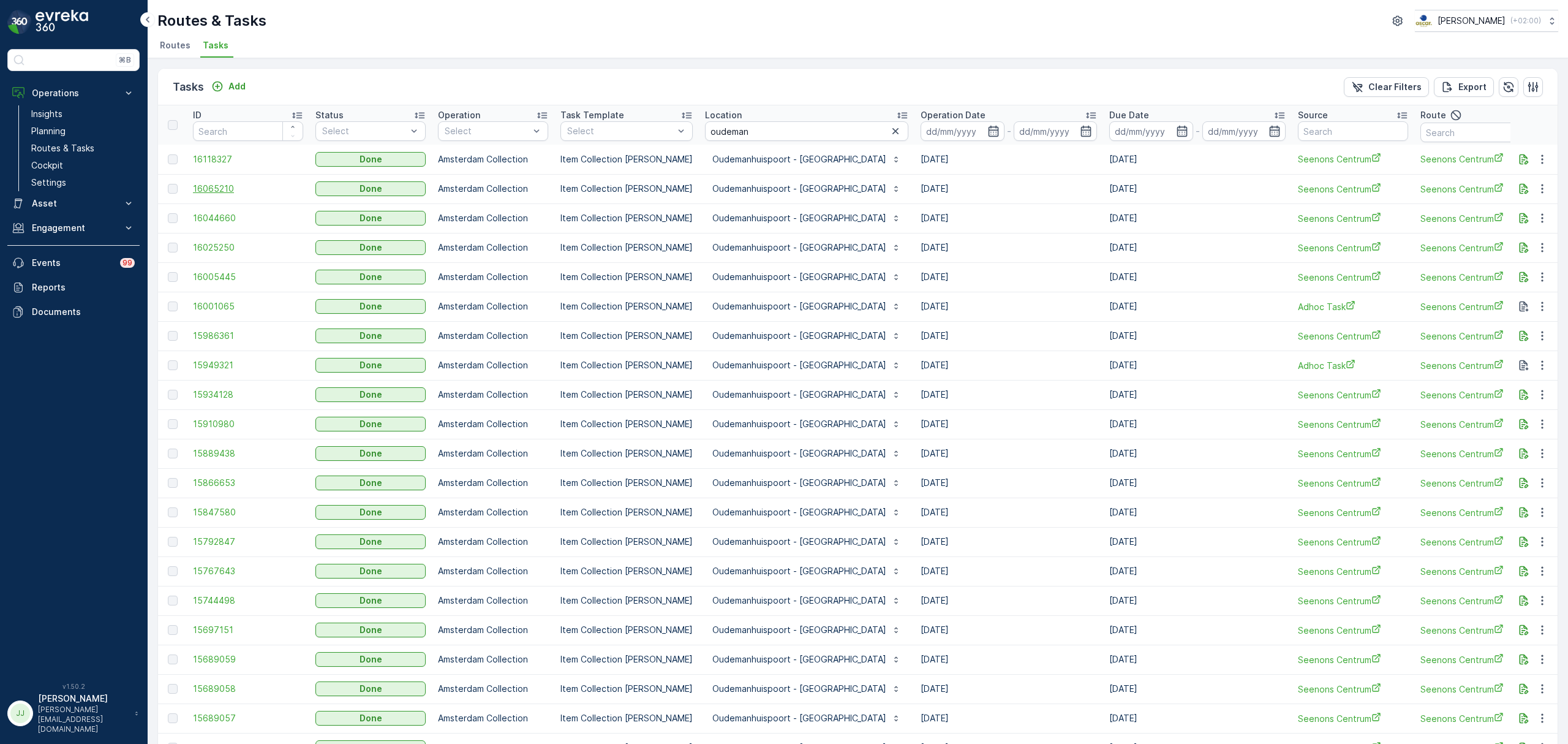
click at [218, 187] on span "16065210" at bounding box center [248, 188] width 110 height 12
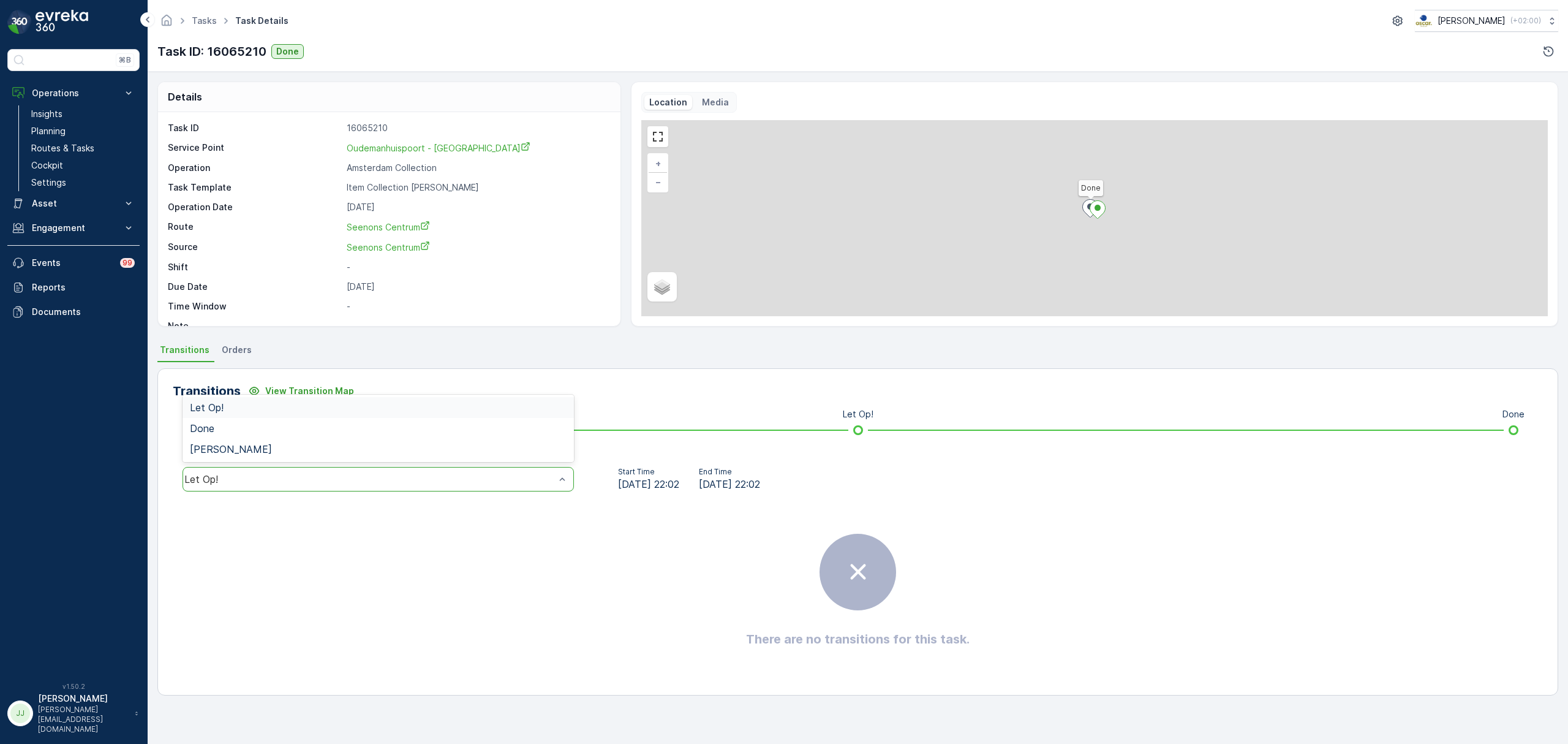
click at [228, 485] on div "Let Op!" at bounding box center [378, 479] width 391 height 24
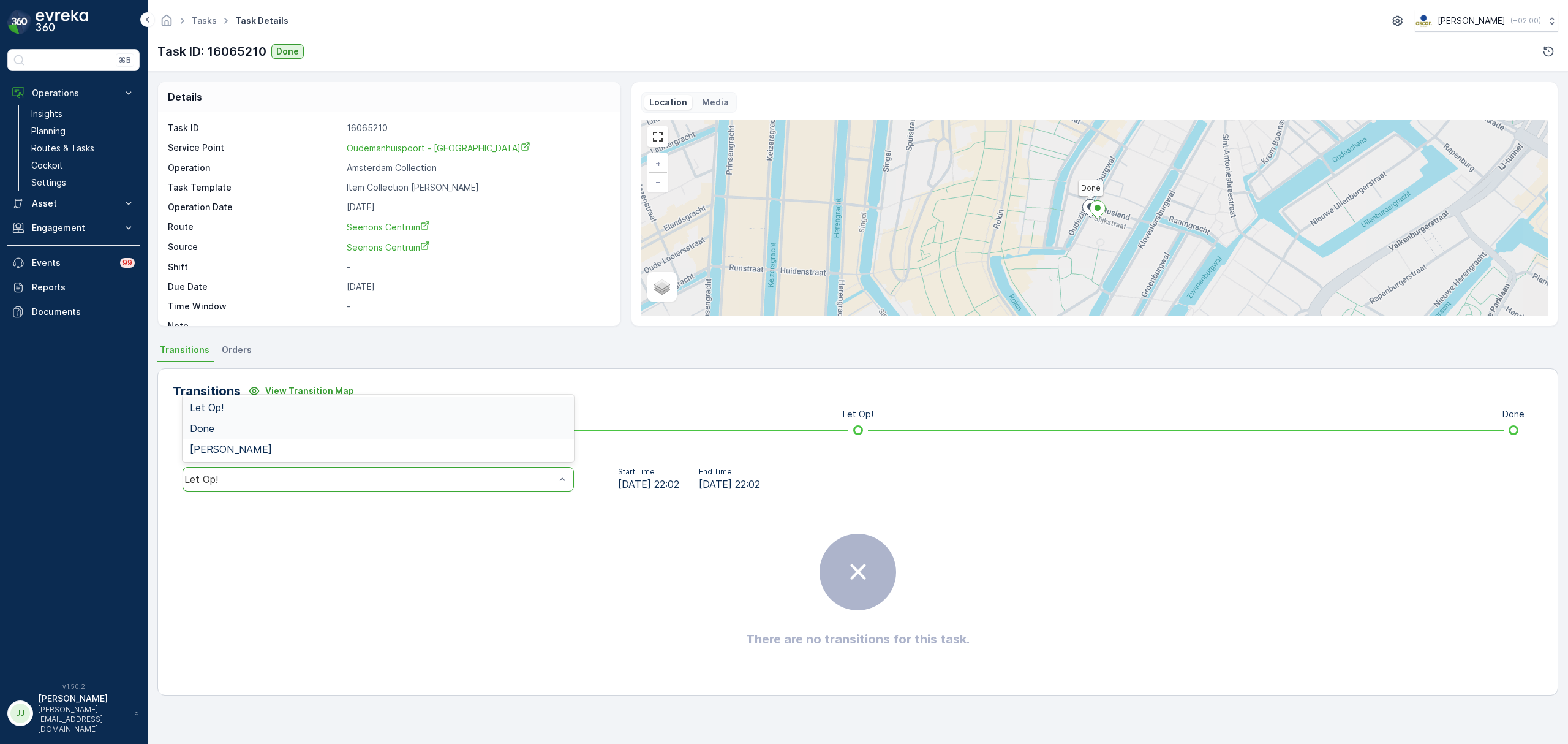
click at [221, 426] on div "Done" at bounding box center [378, 428] width 377 height 11
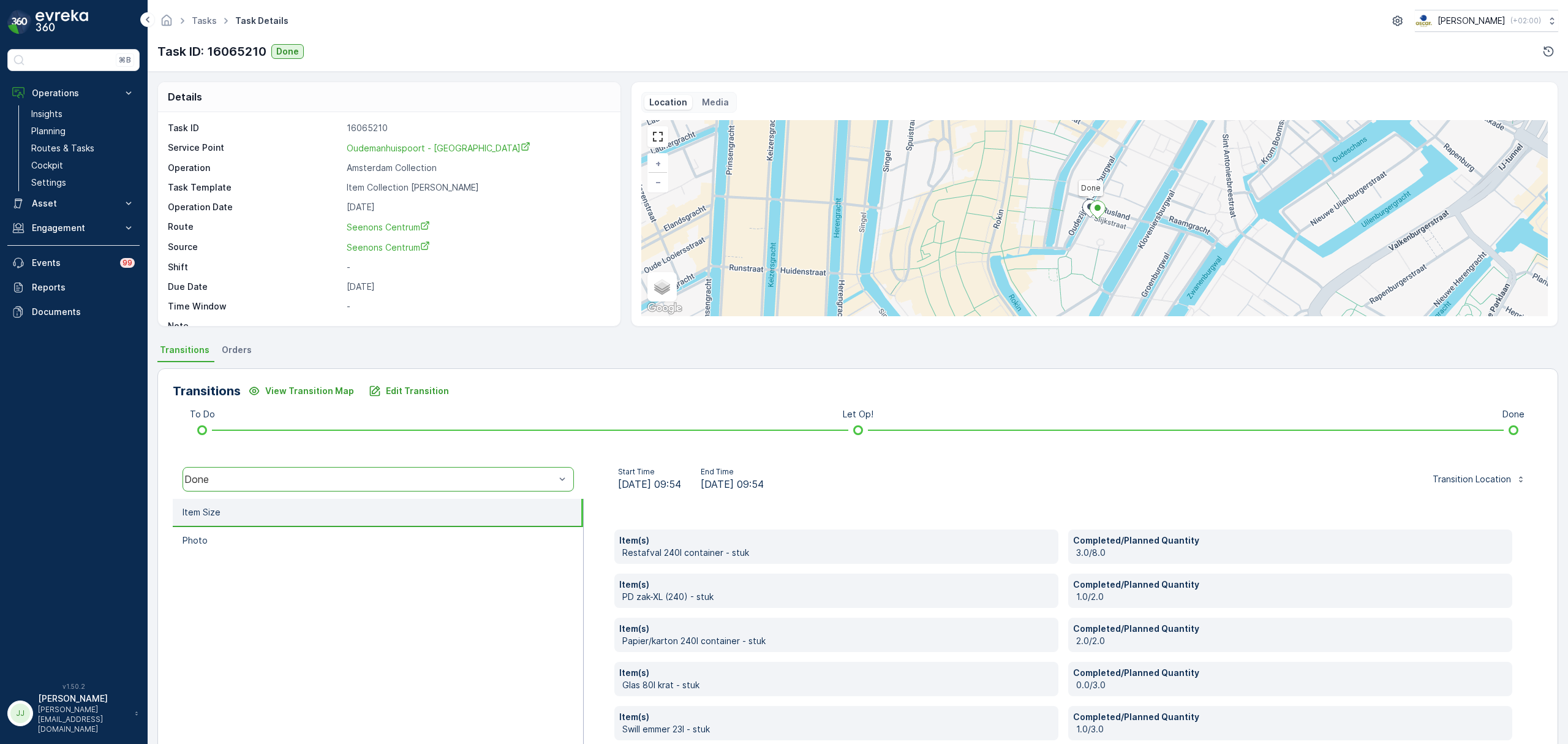
scroll to position [65, 0]
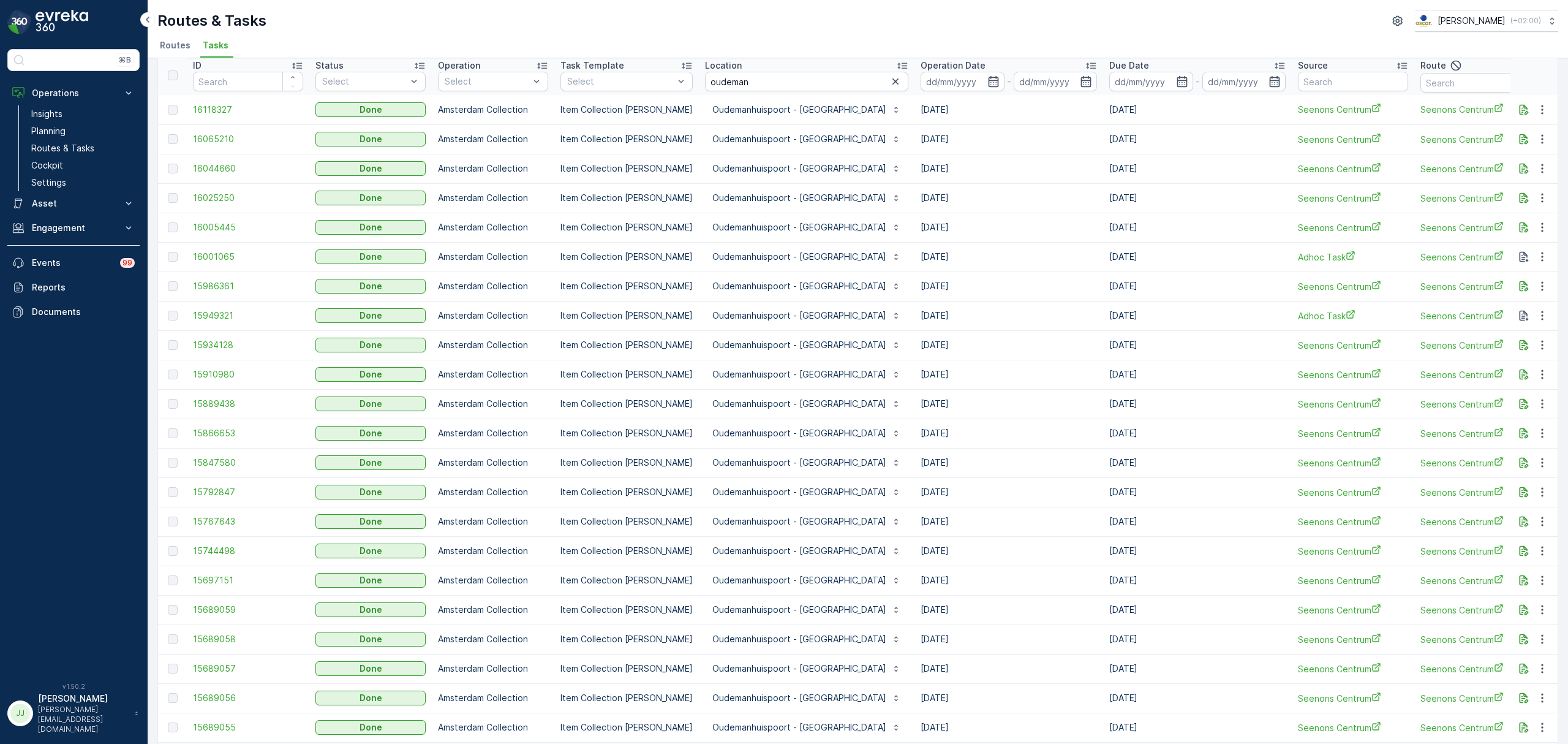
scroll to position [99, 0]
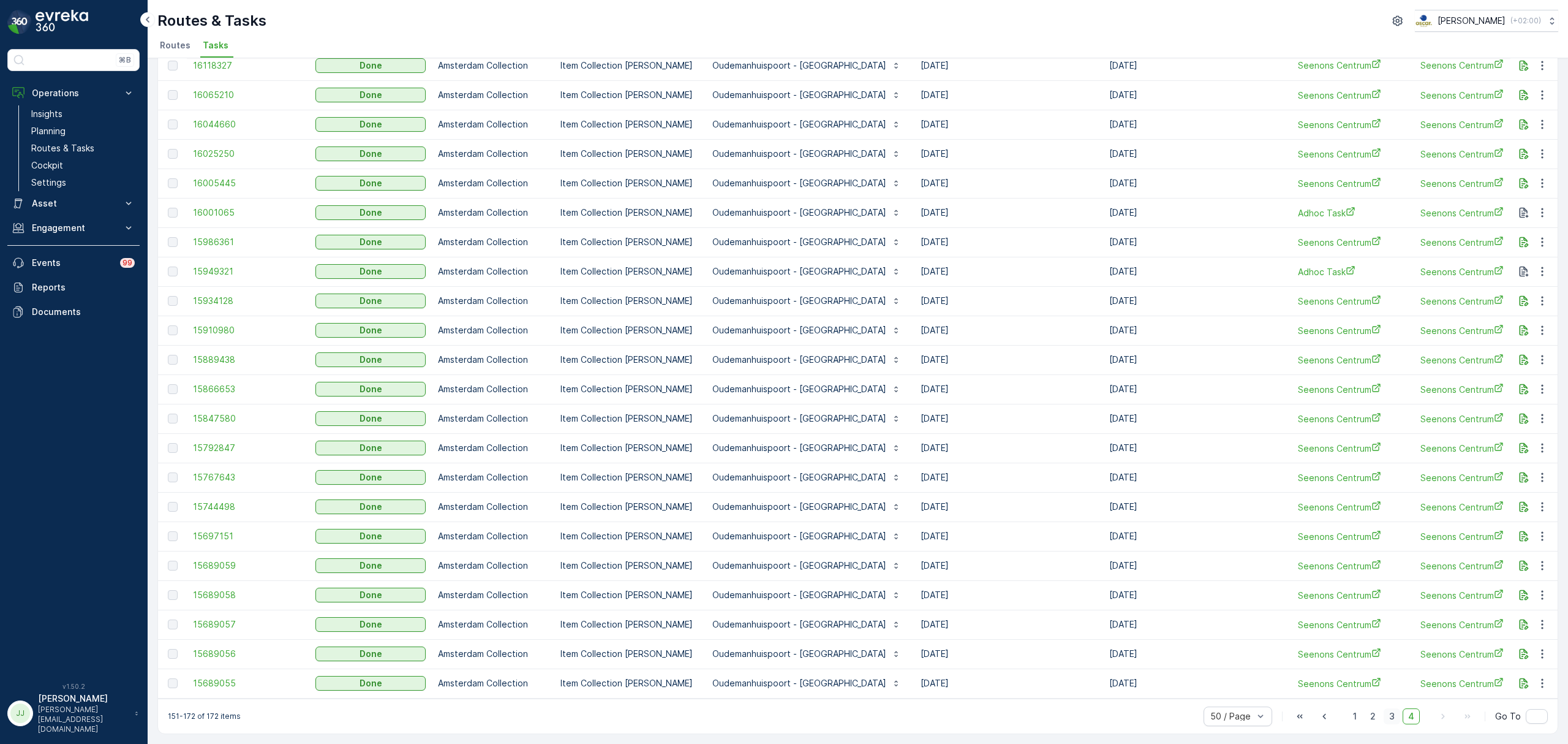
click at [1390, 713] on span "3" at bounding box center [1391, 716] width 16 height 16
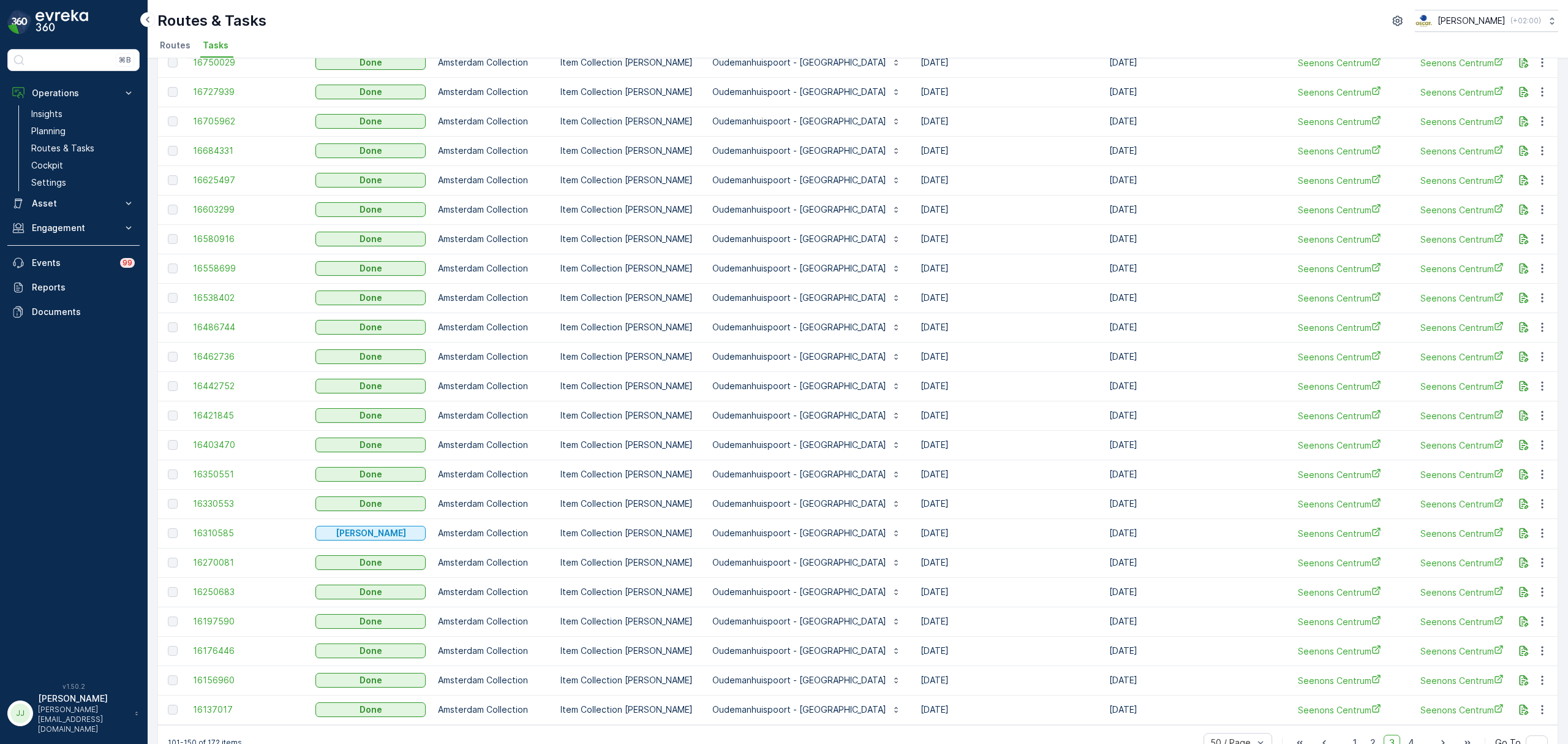
scroll to position [923, 0]
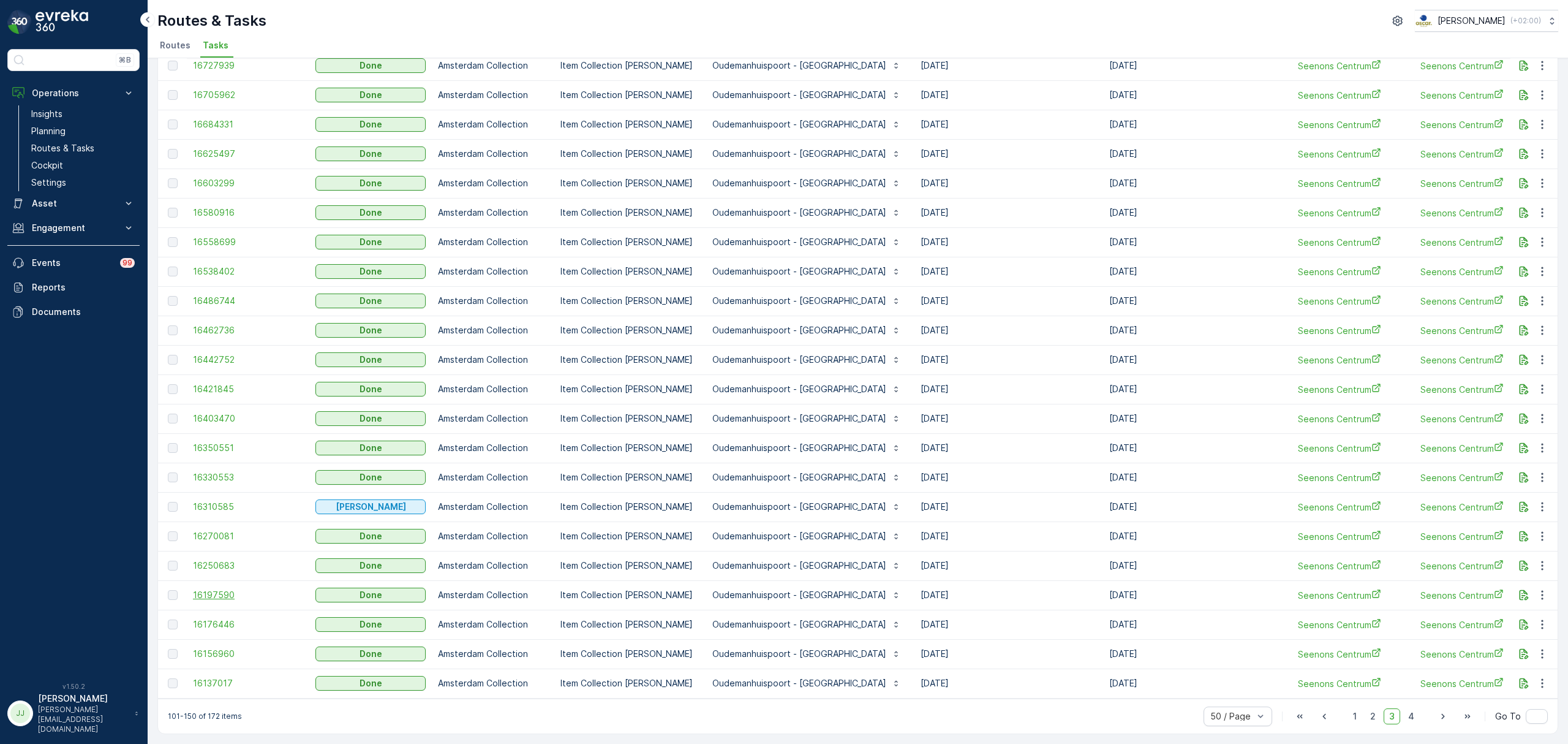
click at [238, 589] on span "16197590" at bounding box center [248, 594] width 110 height 12
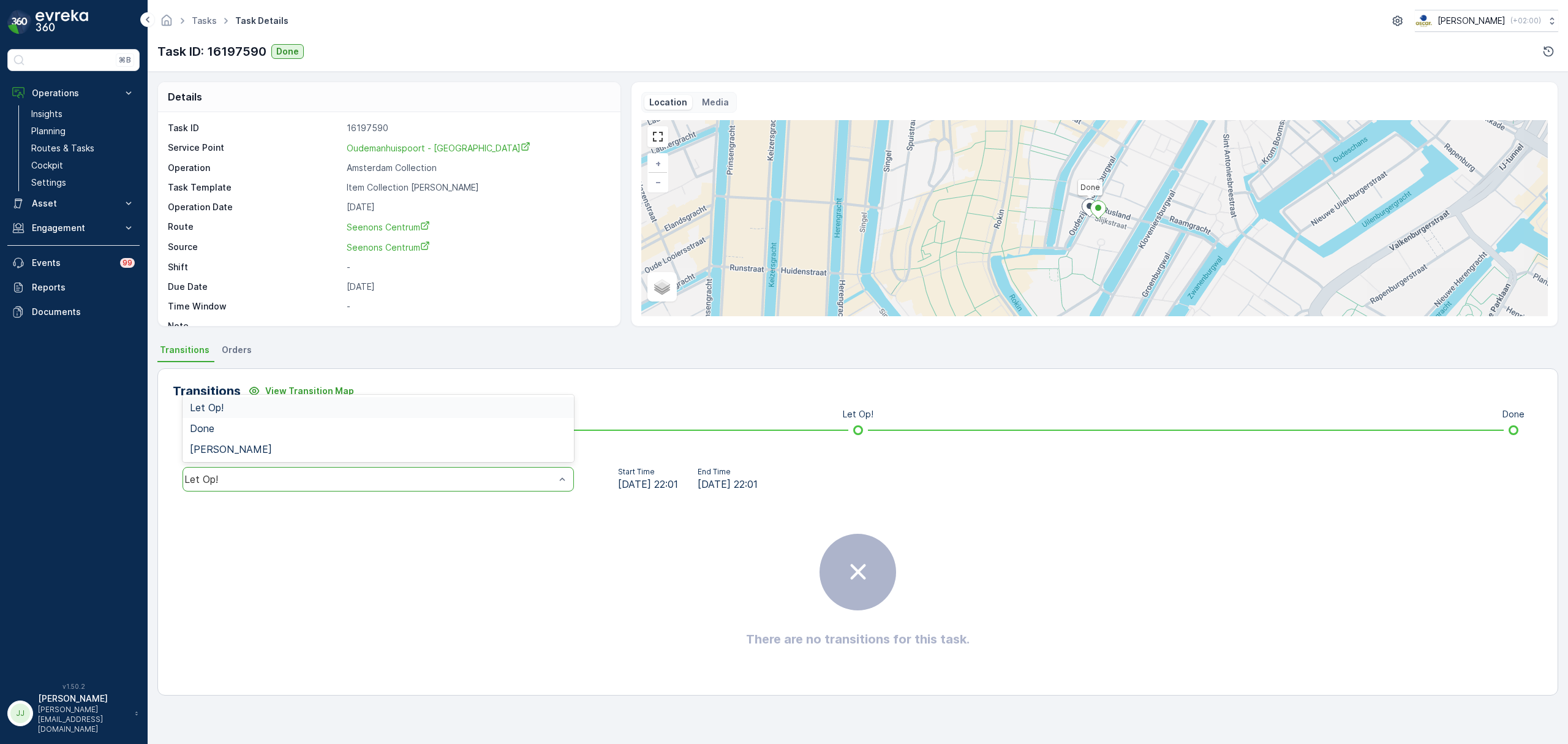
click at [223, 468] on div "Let Op!" at bounding box center [378, 479] width 391 height 24
click at [211, 426] on span "Done" at bounding box center [202, 428] width 24 height 11
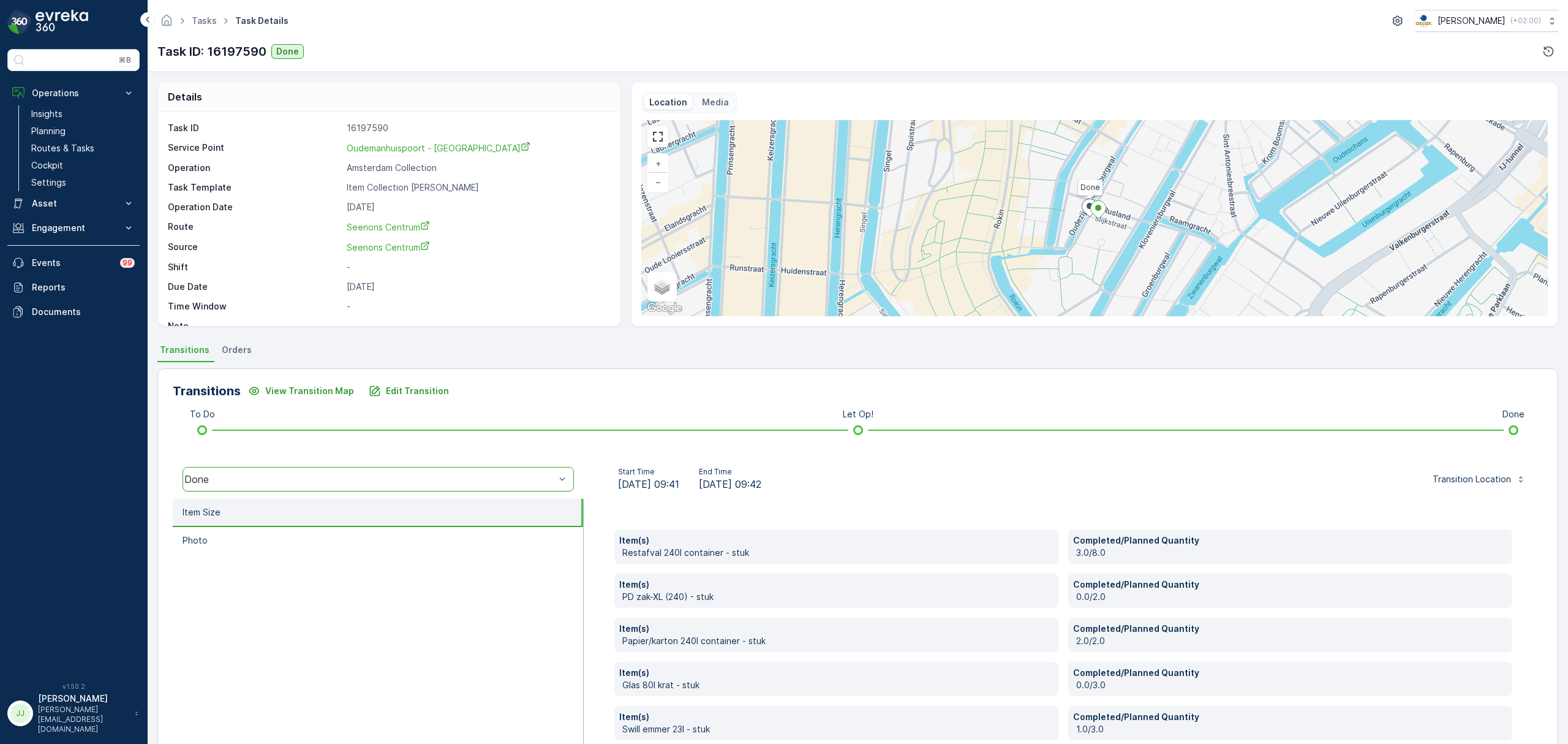
scroll to position [65, 0]
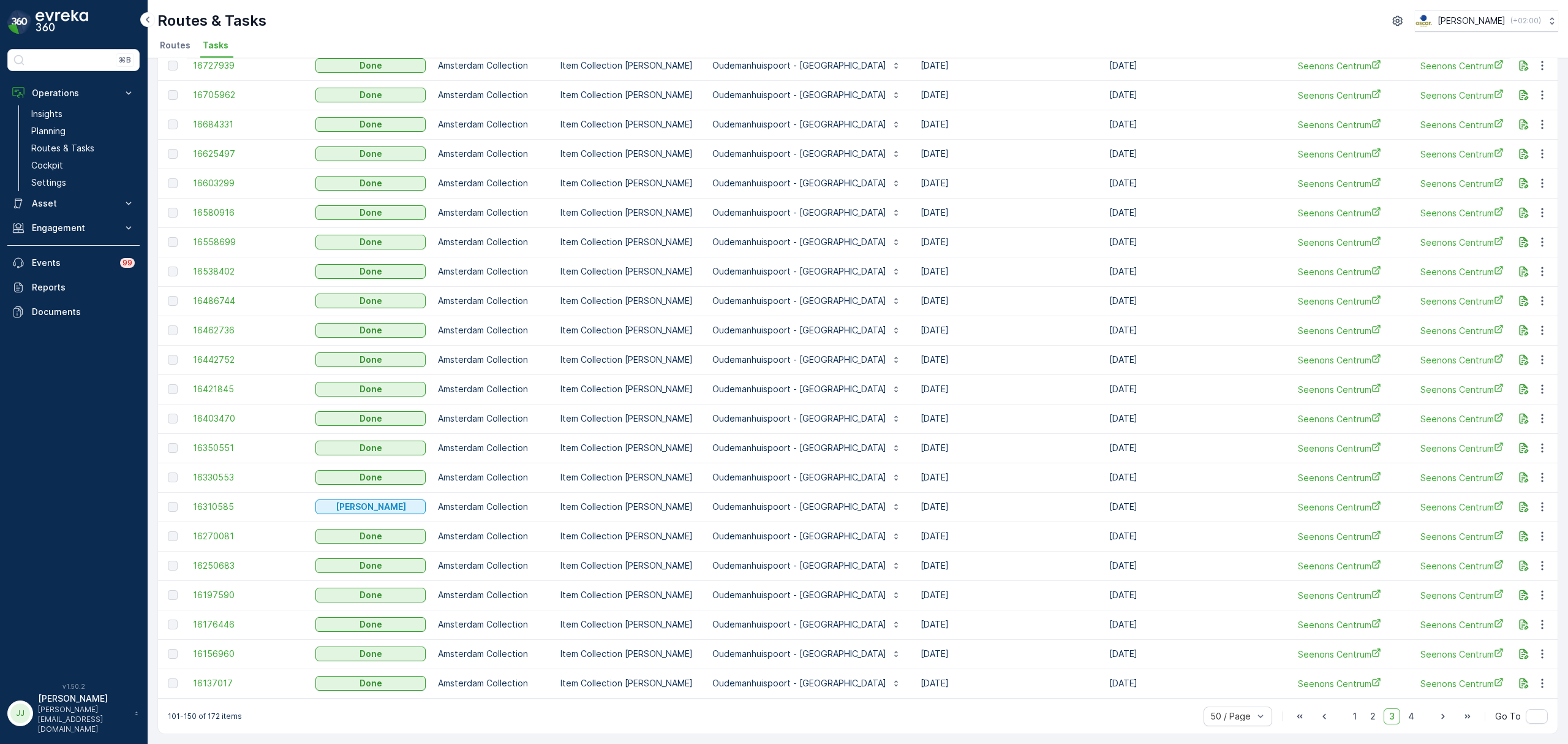
scroll to position [923, 0]
click at [234, 441] on span "16350551" at bounding box center [248, 447] width 110 height 12
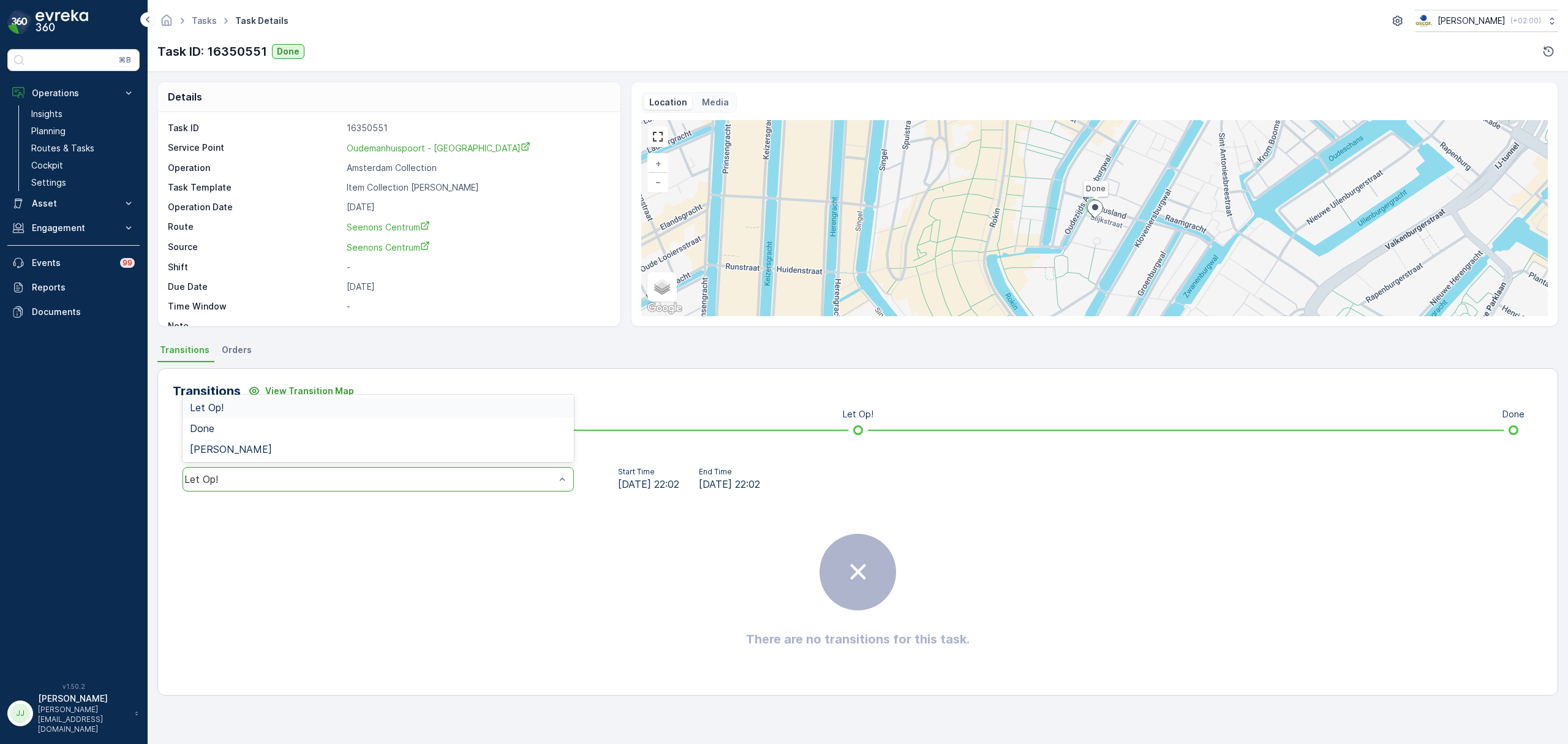
click at [217, 415] on div "Let Op!" at bounding box center [378, 407] width 391 height 21
click at [224, 474] on div "Let Op!" at bounding box center [369, 478] width 371 height 11
click at [214, 427] on div "Done" at bounding box center [378, 428] width 377 height 11
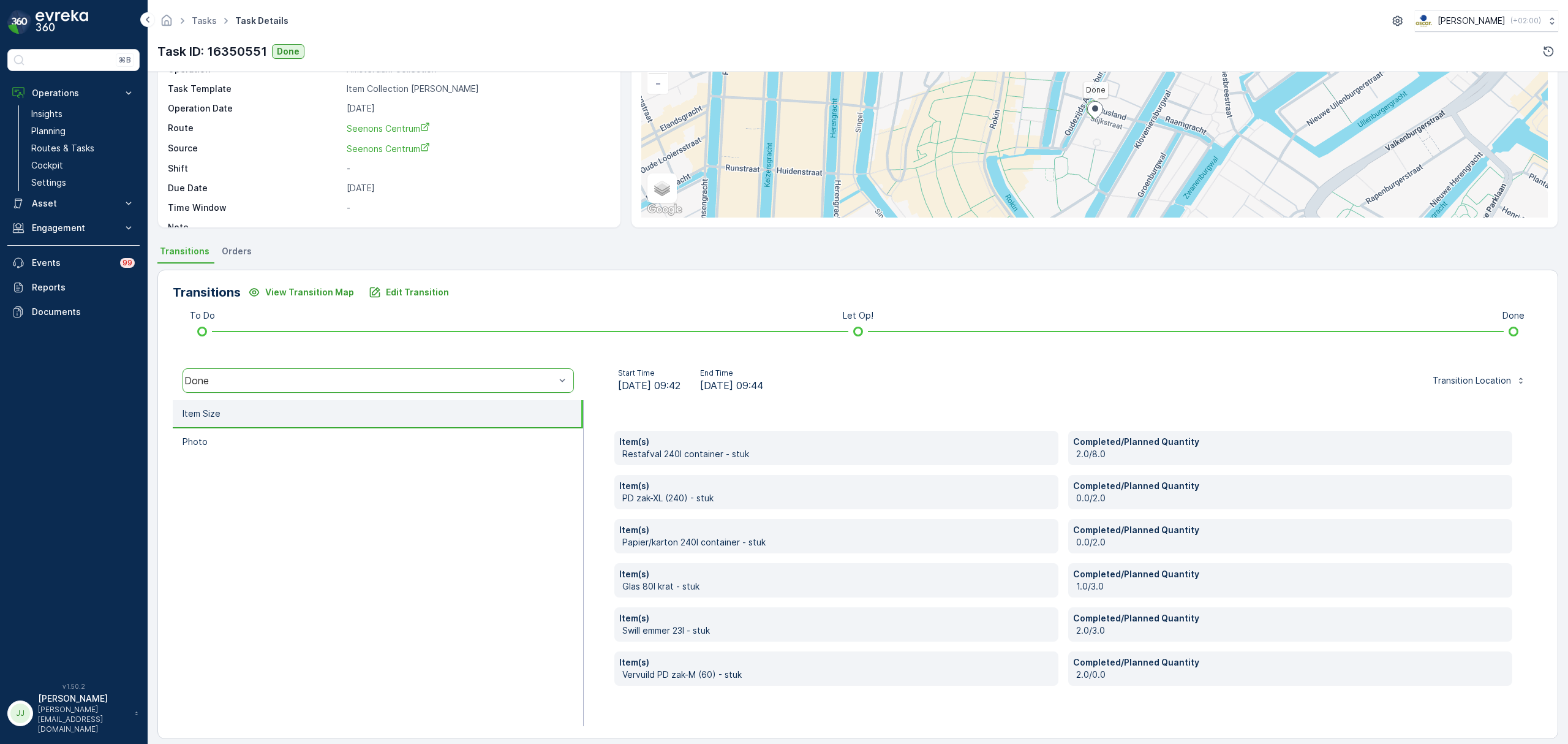
scroll to position [109, 0]
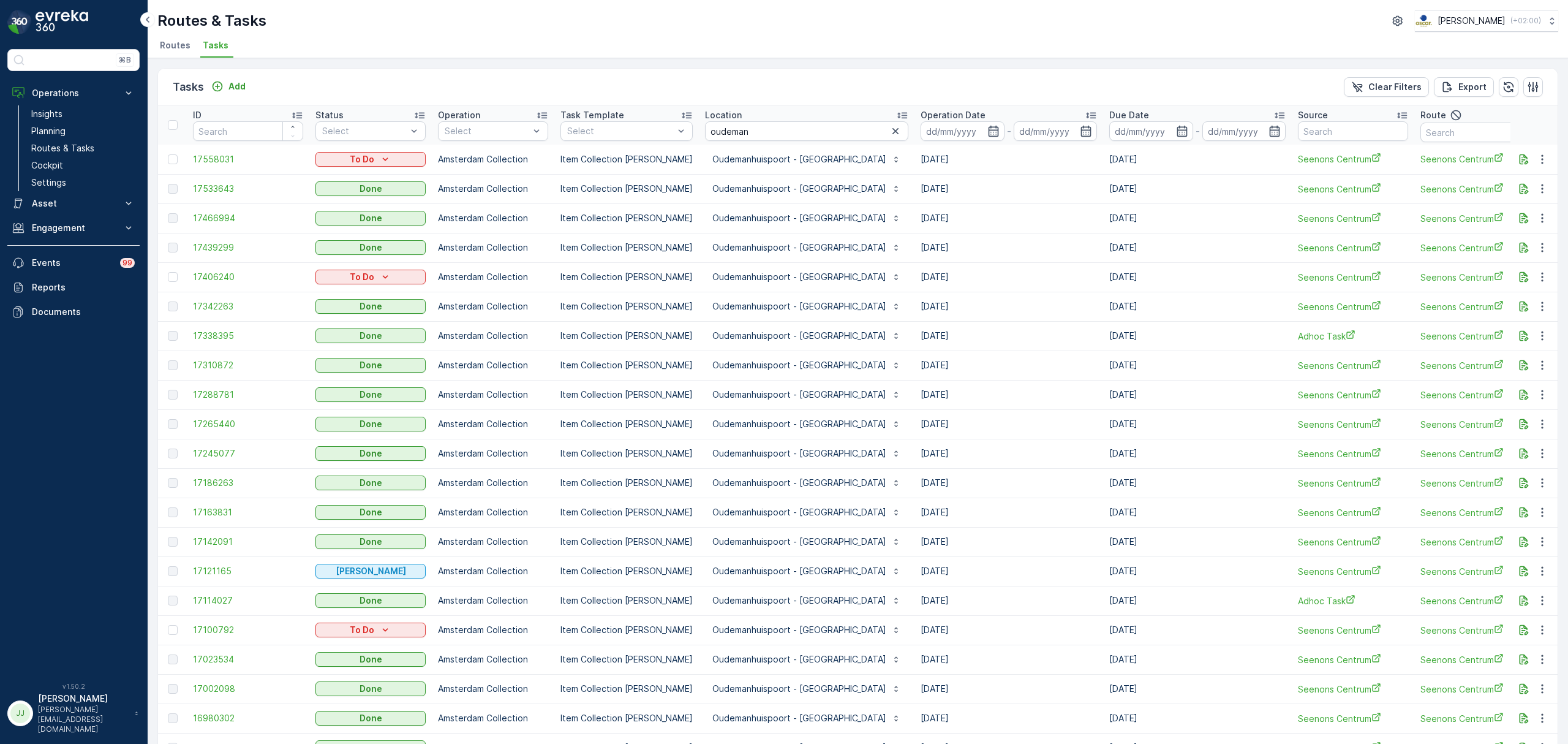
scroll to position [923, 0]
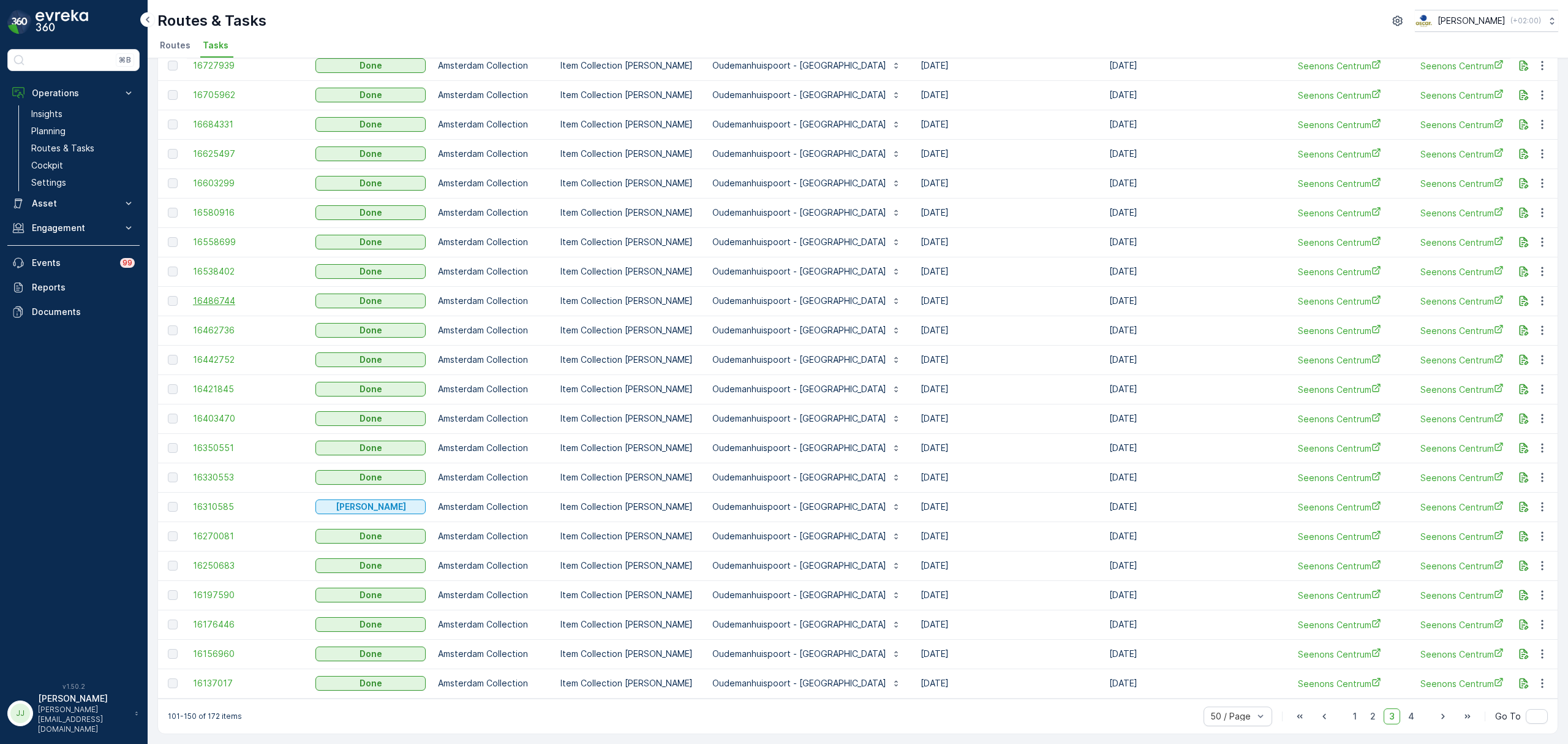
click at [209, 295] on span "16486744" at bounding box center [248, 300] width 110 height 12
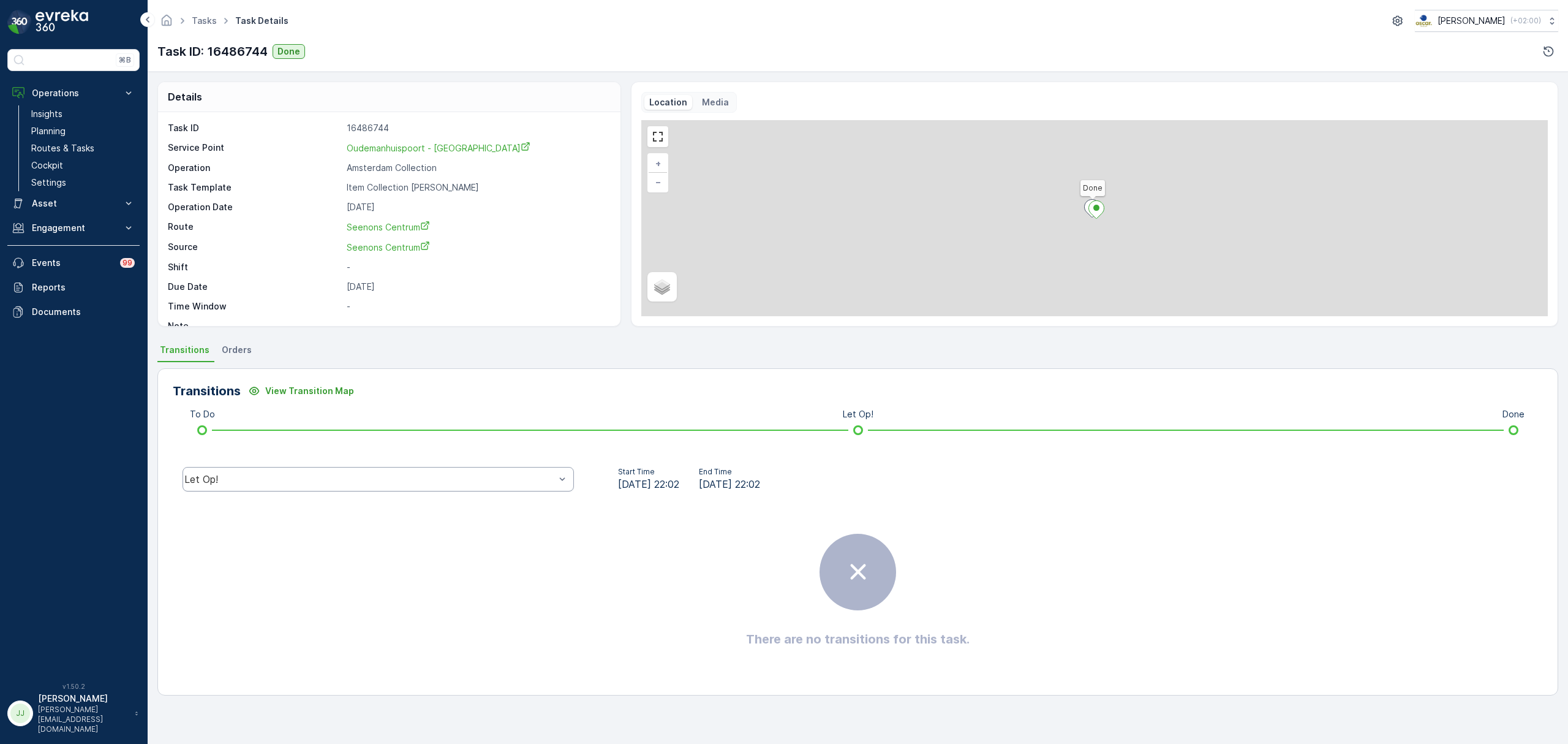
click at [246, 488] on div "Let Op!" at bounding box center [378, 479] width 391 height 24
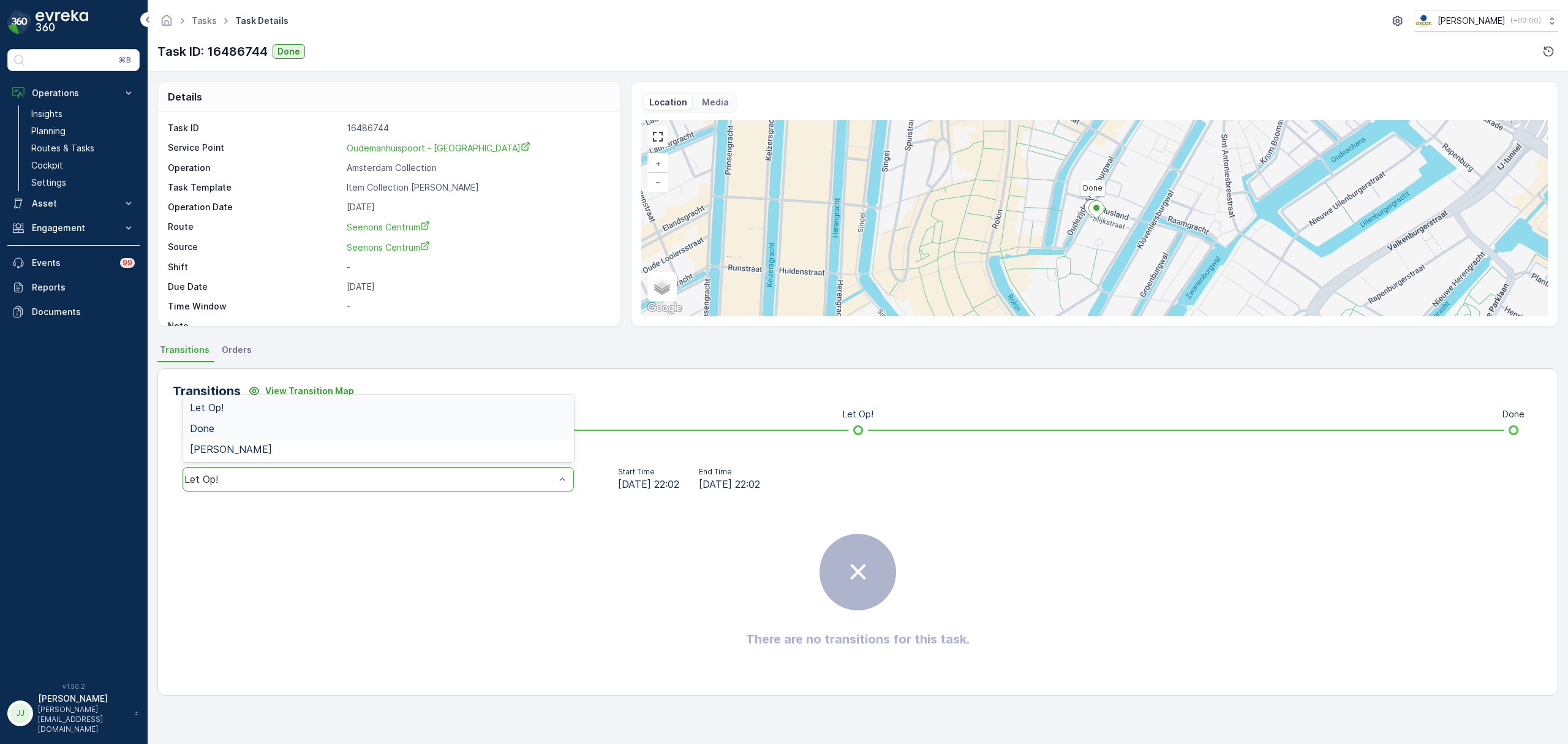
click at [224, 427] on div "Done" at bounding box center [378, 428] width 377 height 11
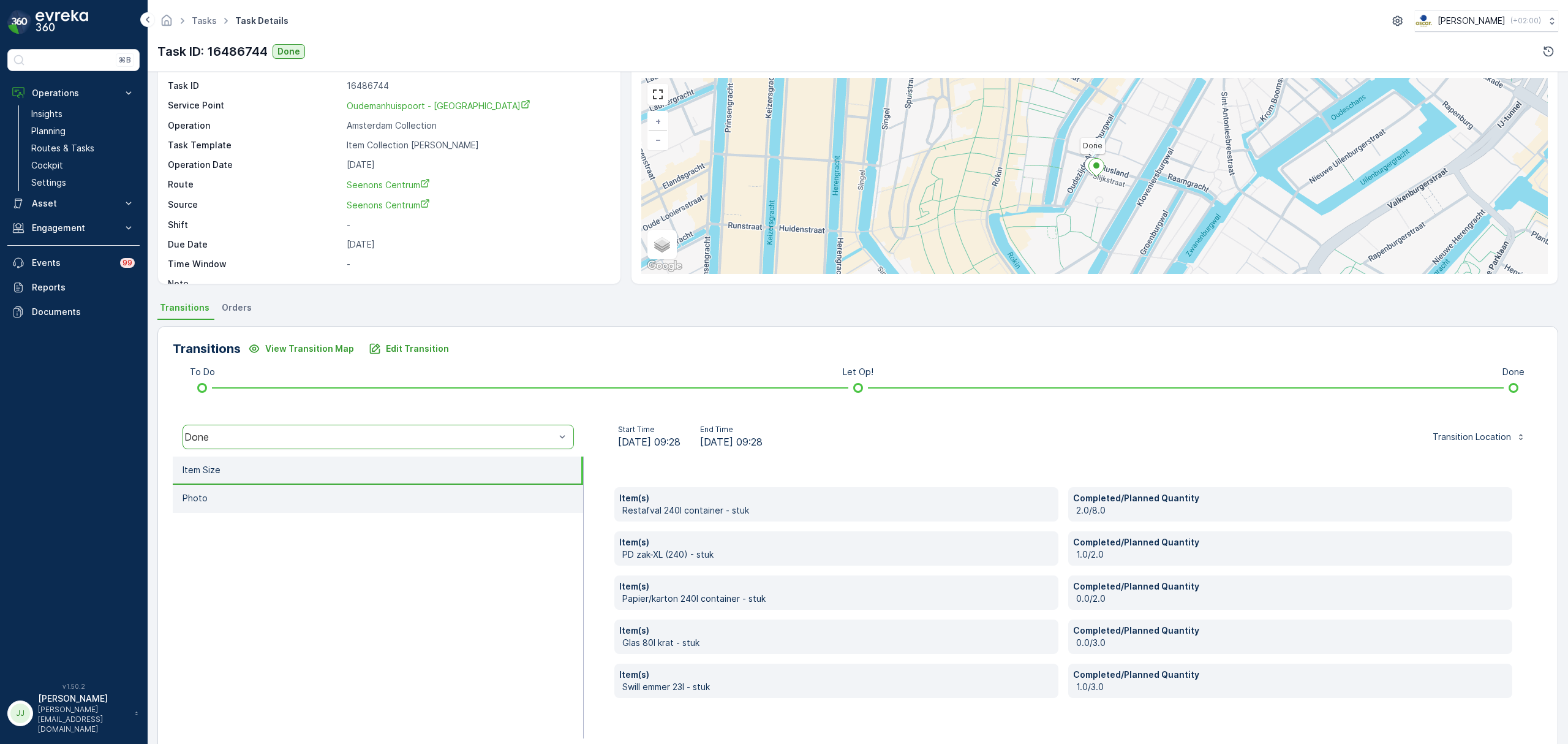
scroll to position [65, 0]
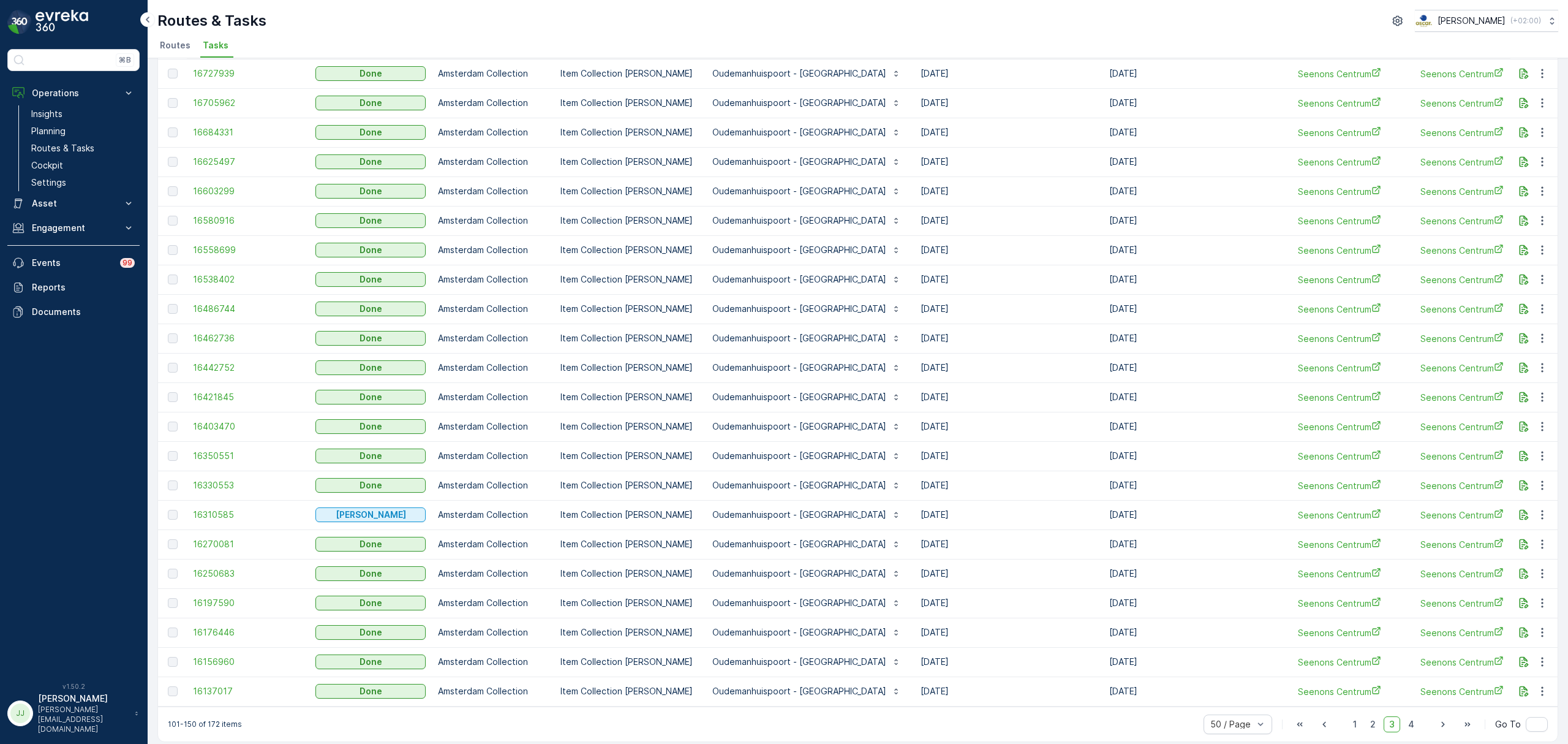
scroll to position [923, 0]
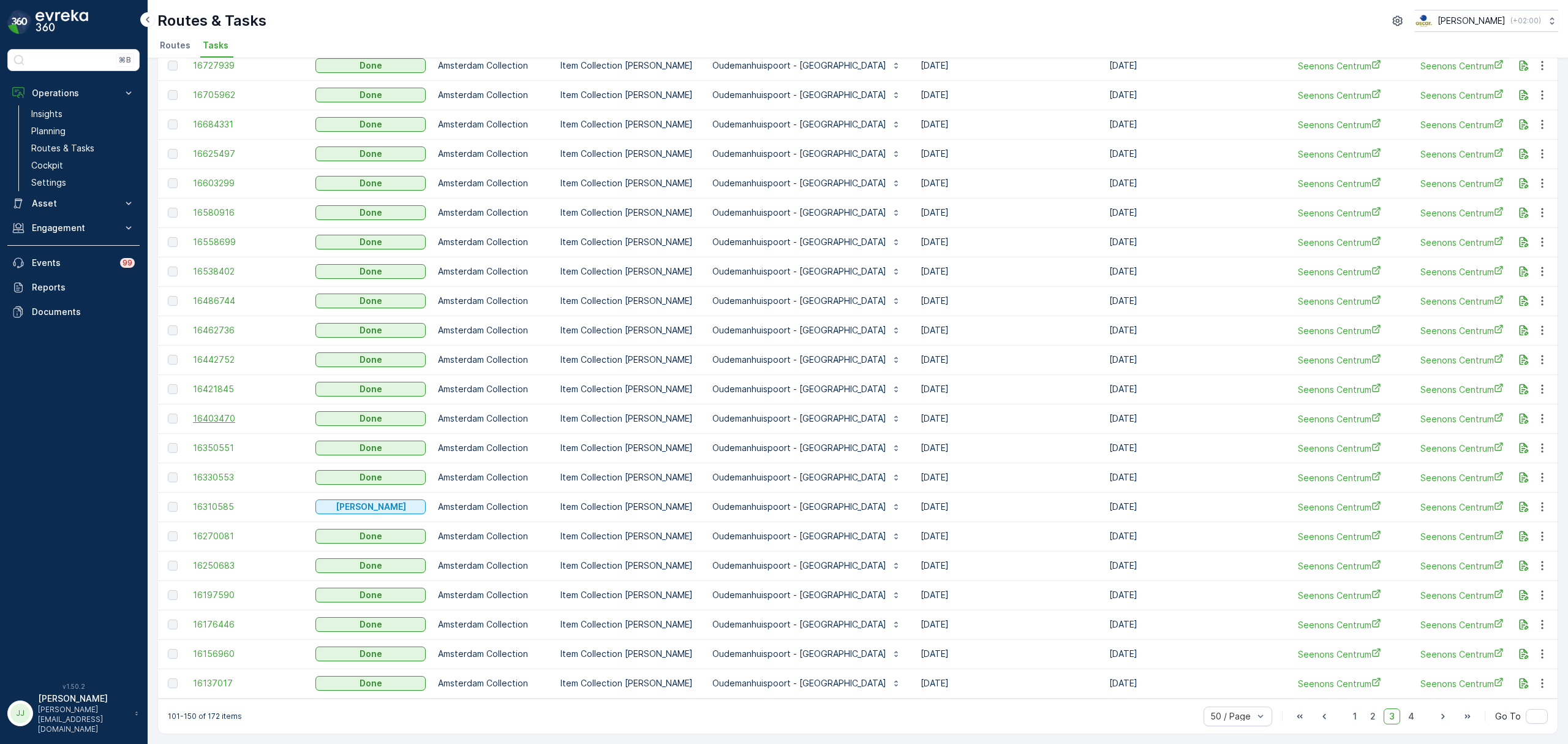
click at [221, 412] on span "16403470" at bounding box center [248, 418] width 110 height 12
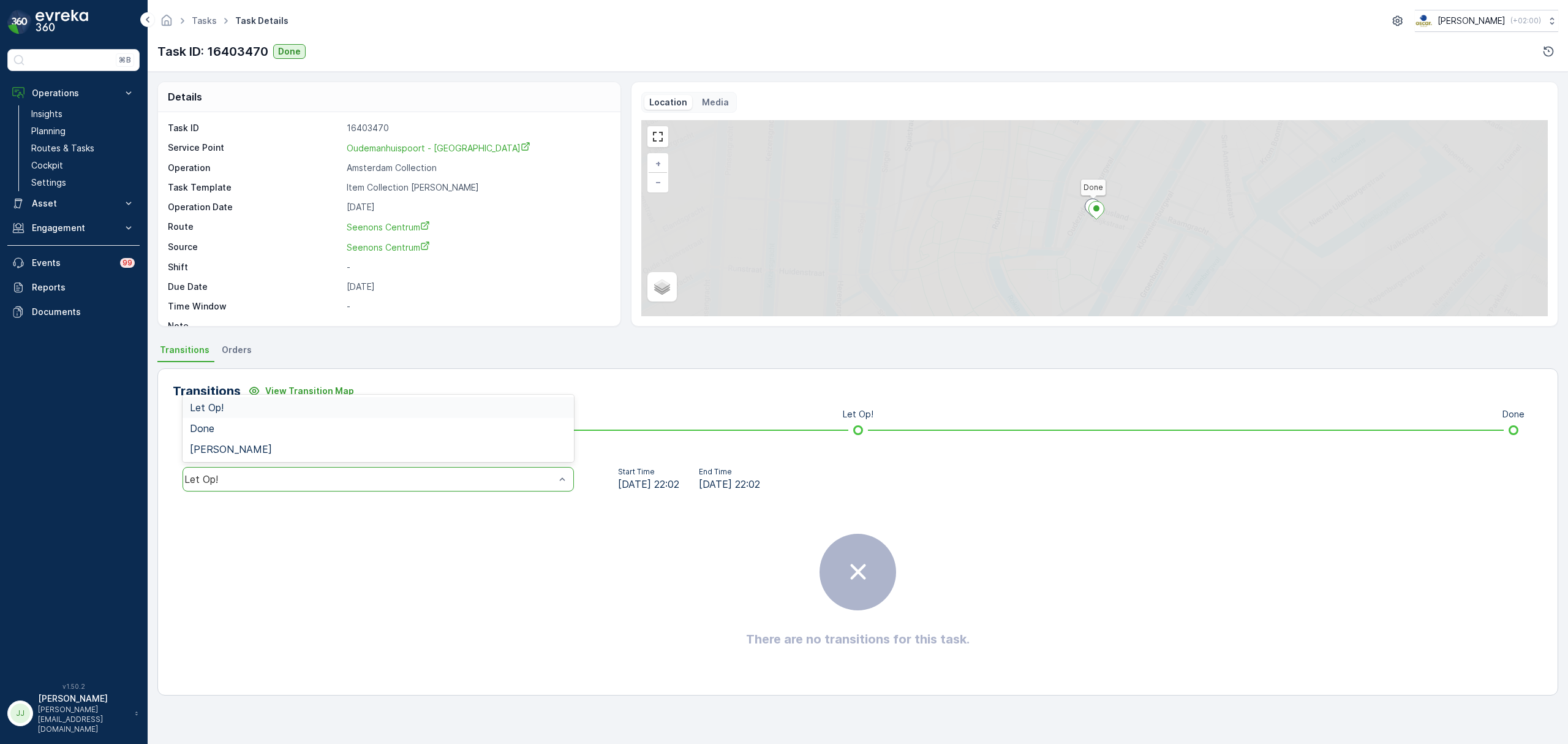
click at [236, 486] on div "Let Op!" at bounding box center [378, 479] width 391 height 24
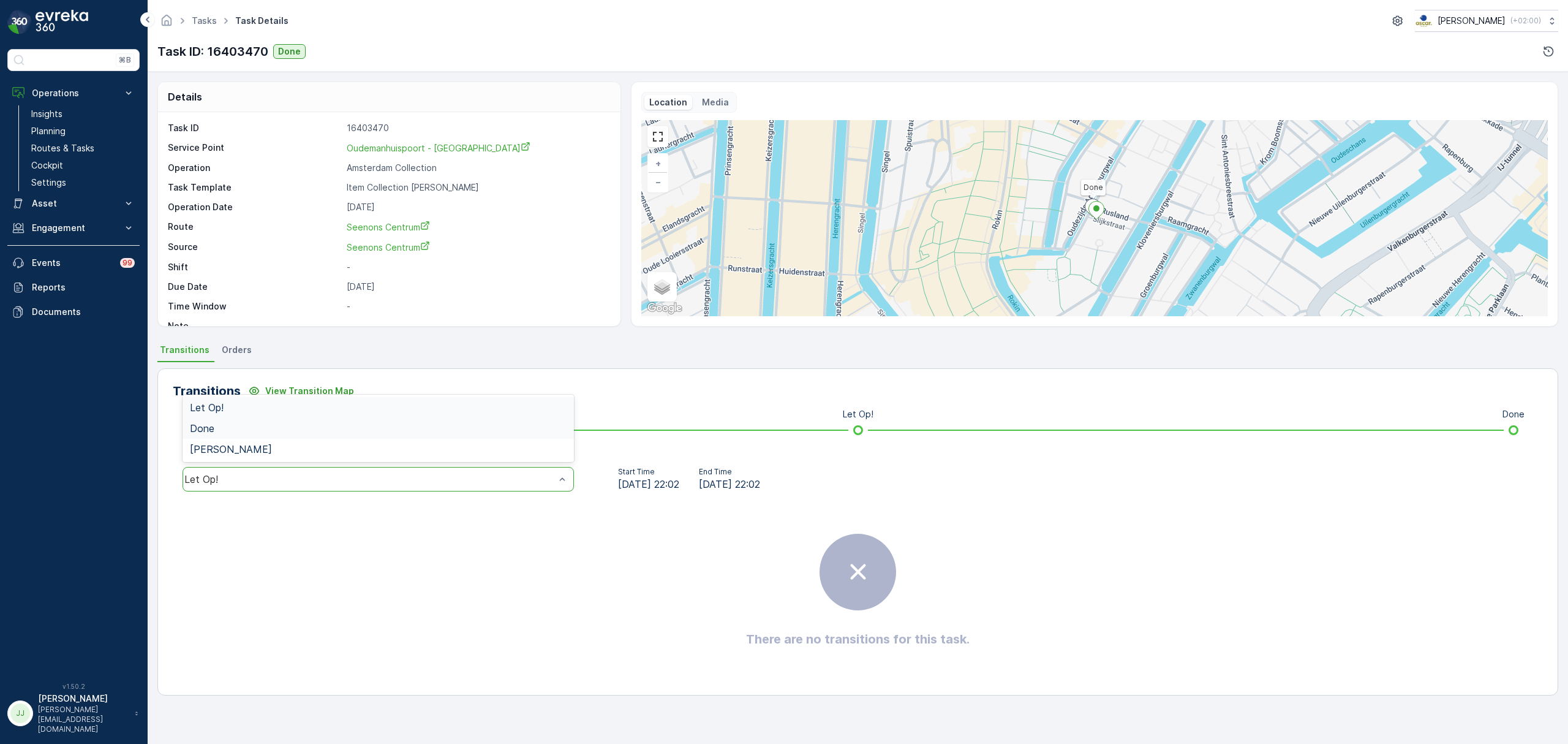
click at [209, 429] on span "Done" at bounding box center [202, 428] width 24 height 11
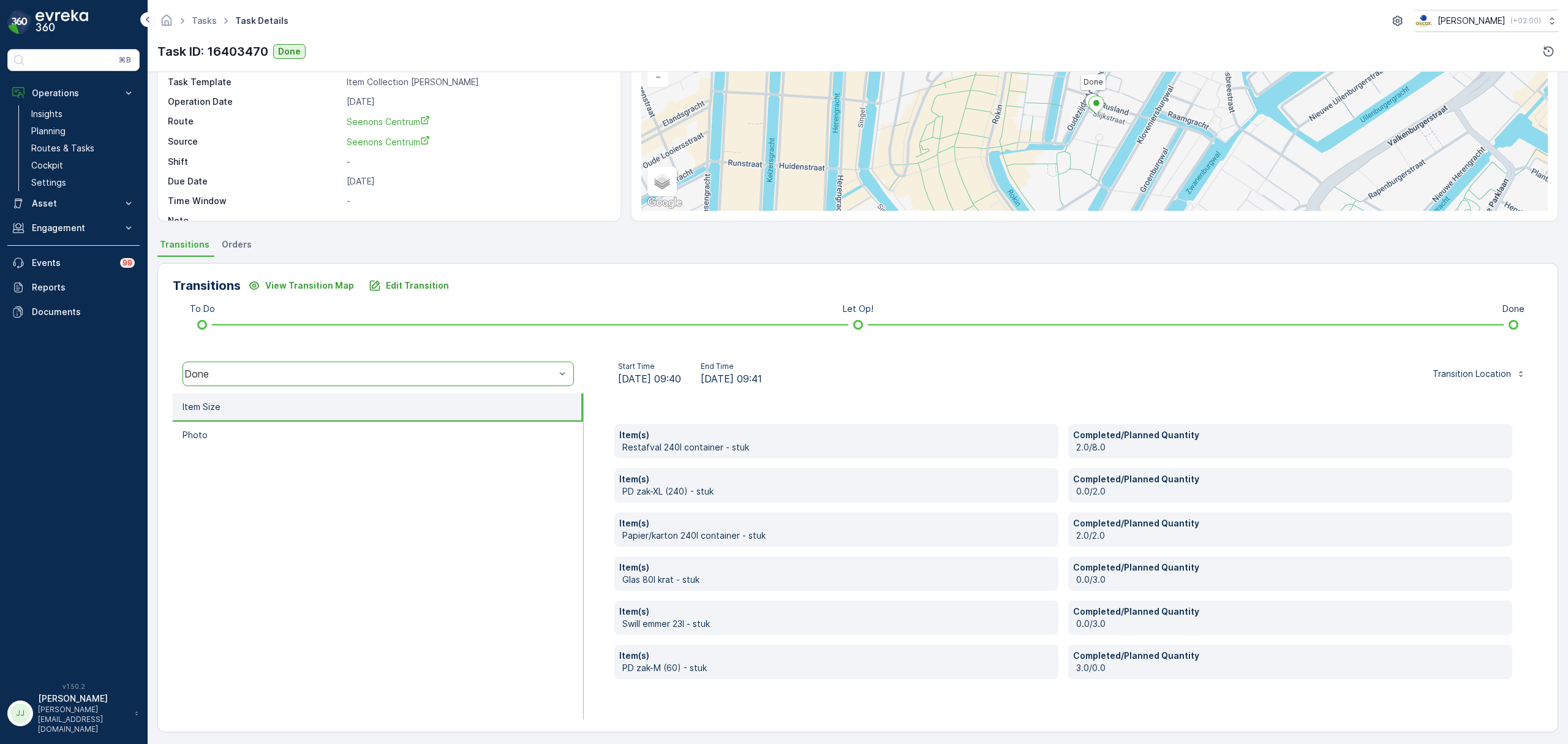
scroll to position [109, 0]
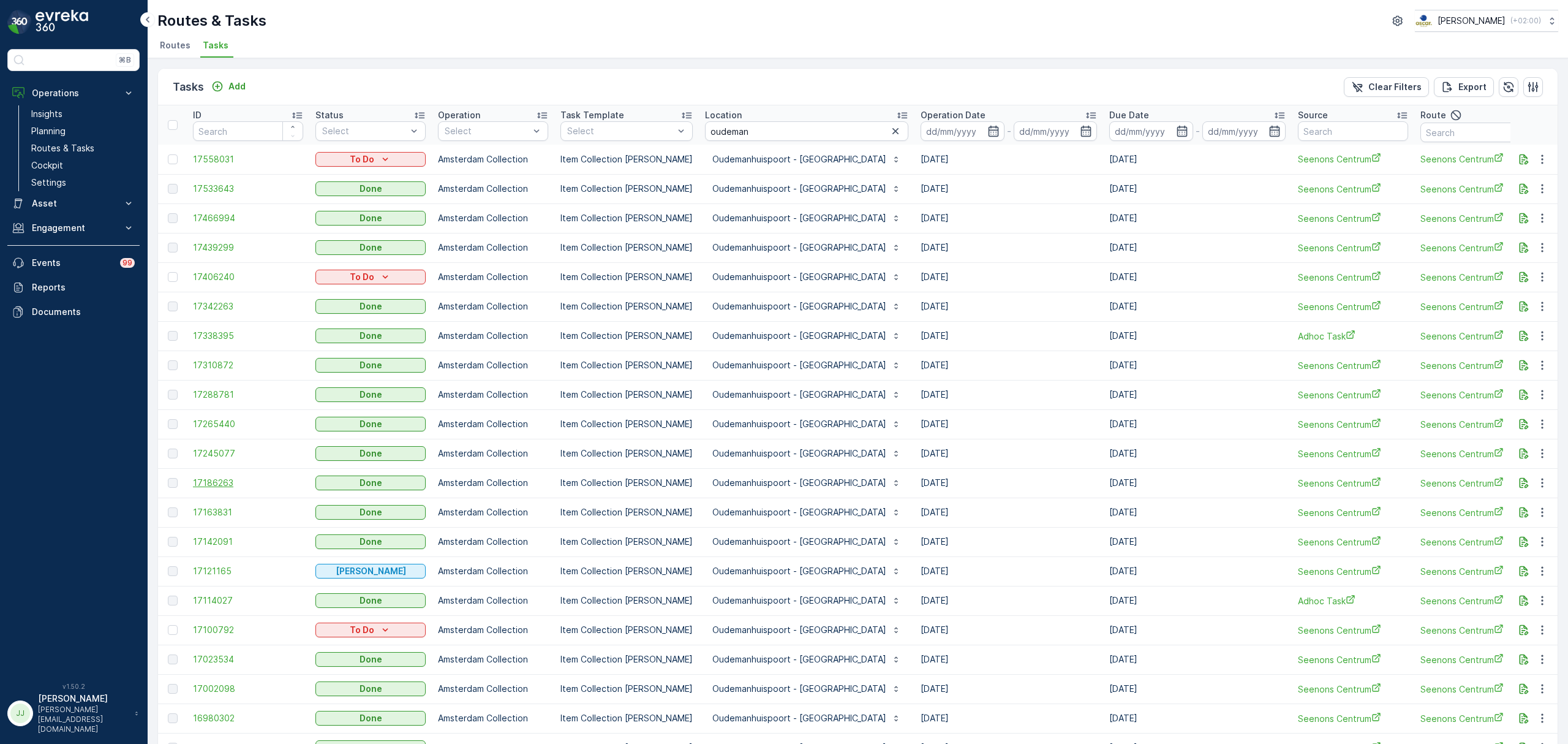
click at [212, 485] on span "17186263" at bounding box center [248, 482] width 110 height 12
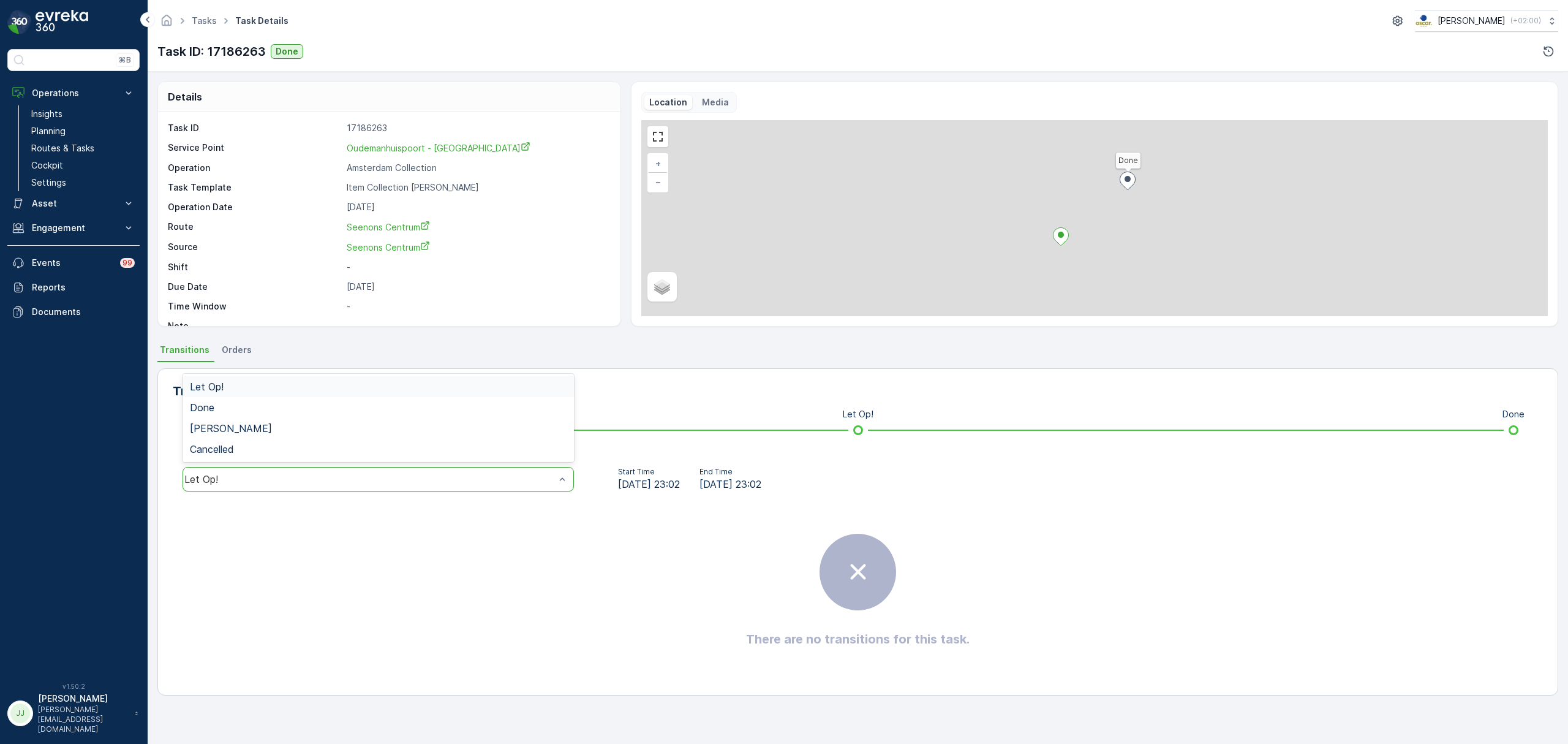
click at [226, 472] on div "Let Op!" at bounding box center [378, 479] width 391 height 24
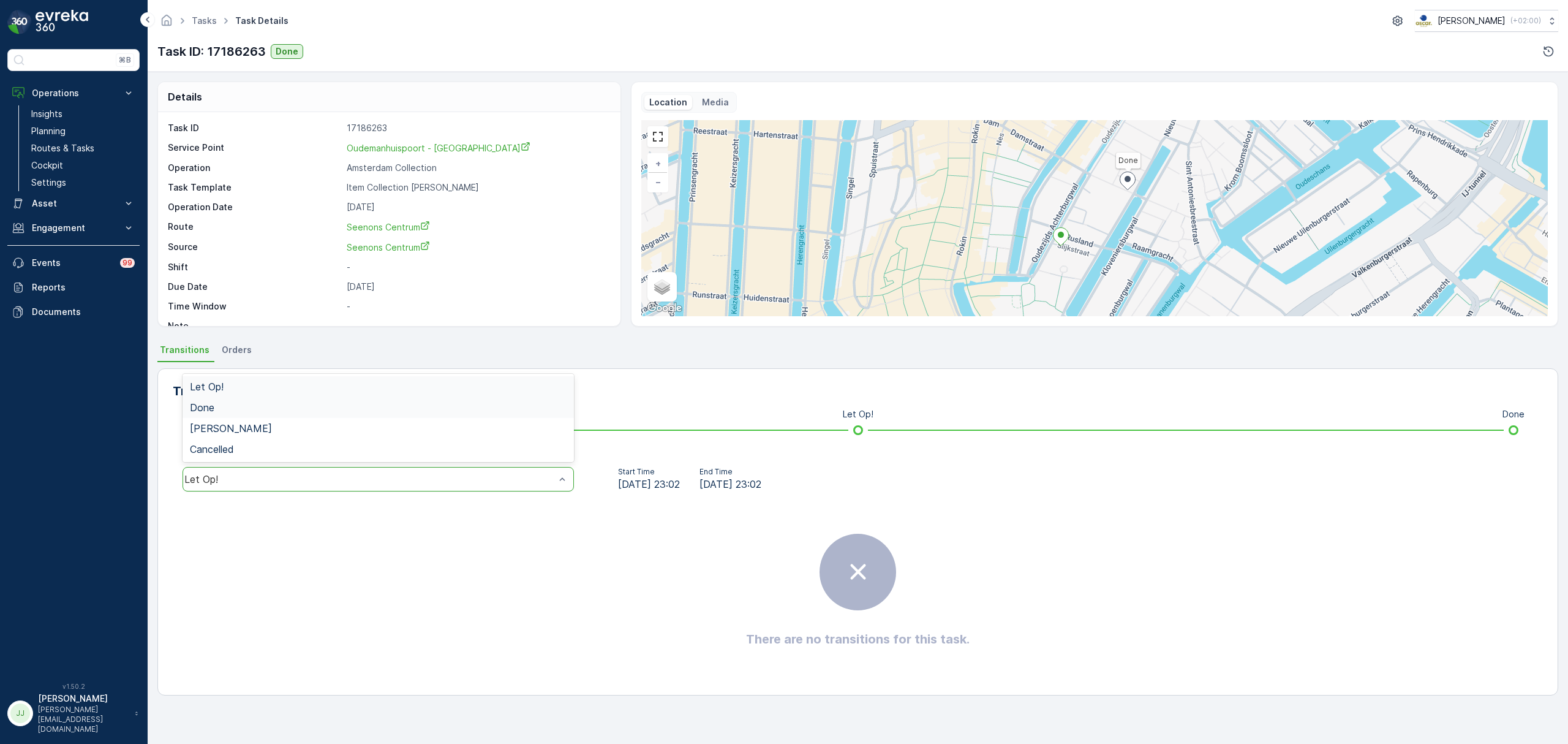
click at [228, 399] on div "Done" at bounding box center [378, 407] width 391 height 21
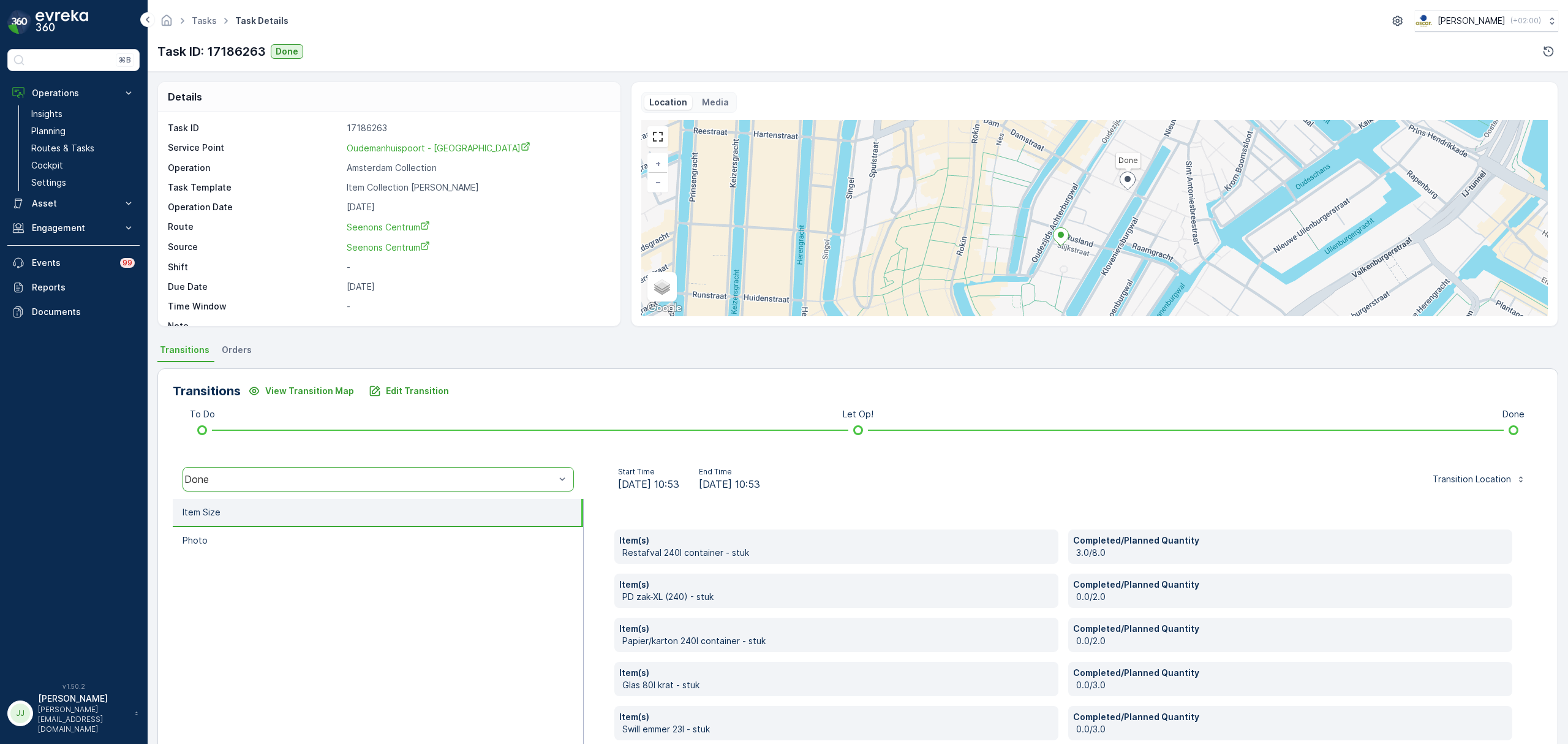
scroll to position [65, 0]
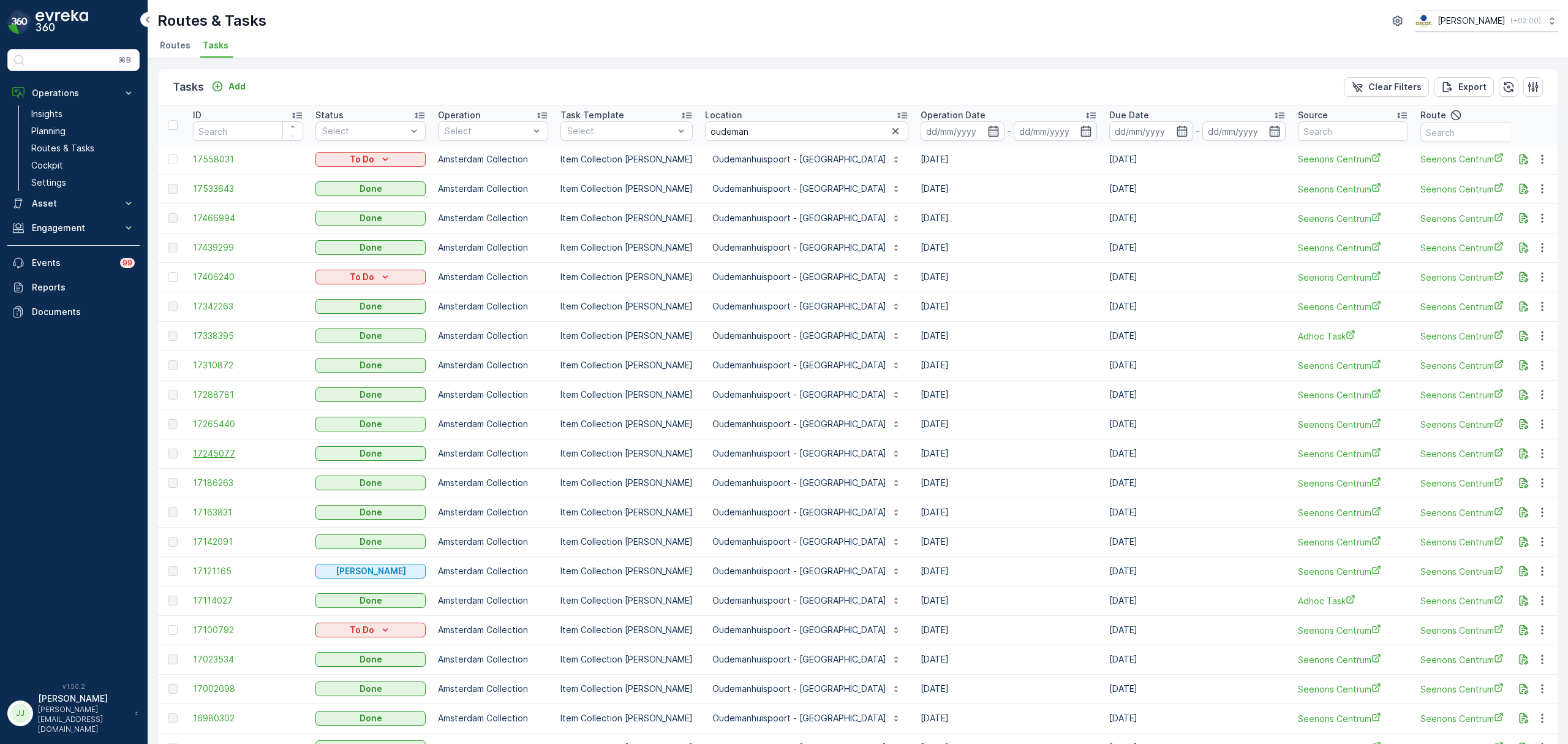
click at [214, 454] on span "17245077" at bounding box center [248, 453] width 110 height 12
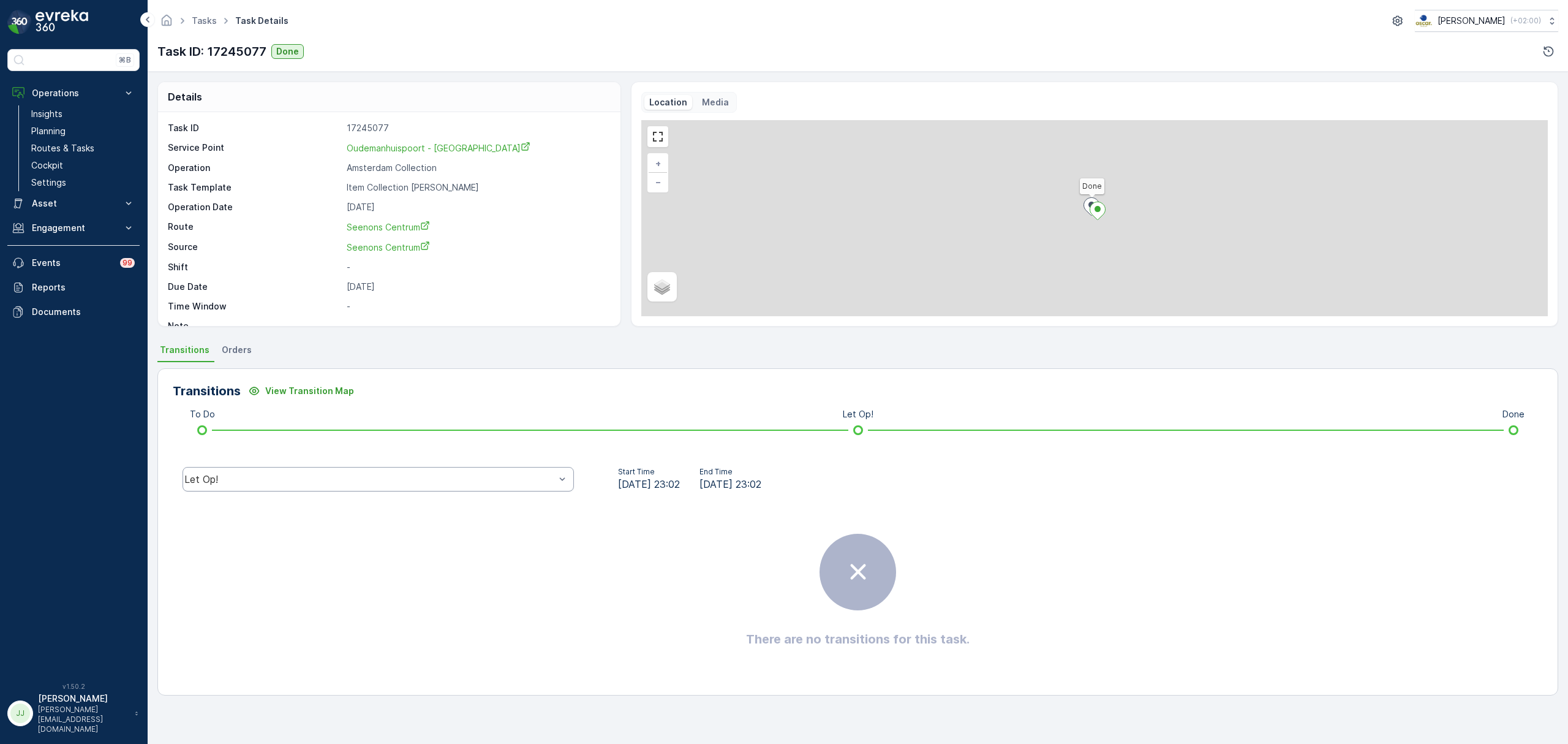
click at [240, 486] on div "Let Op!" at bounding box center [378, 479] width 391 height 24
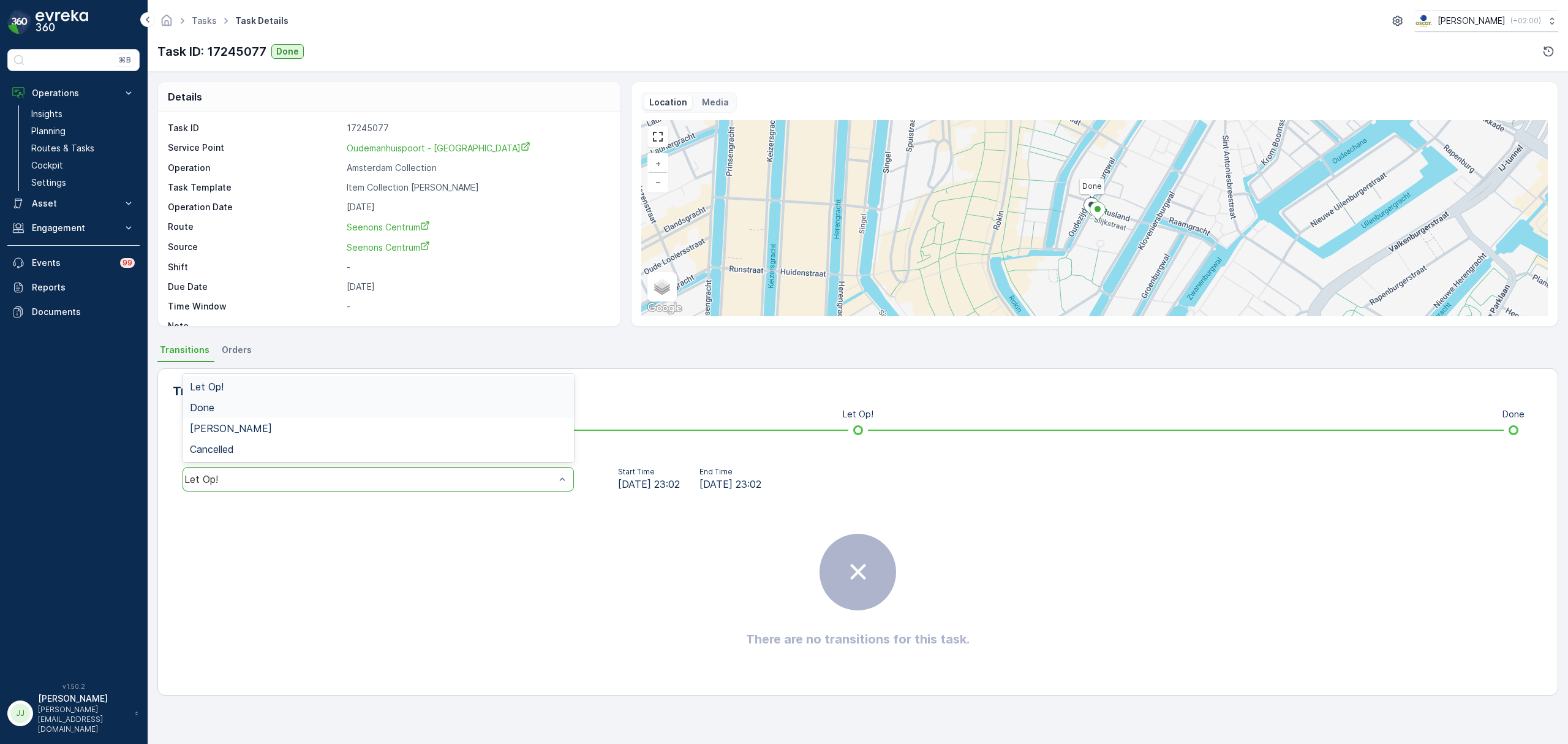
click at [226, 413] on div "Done" at bounding box center [378, 407] width 391 height 21
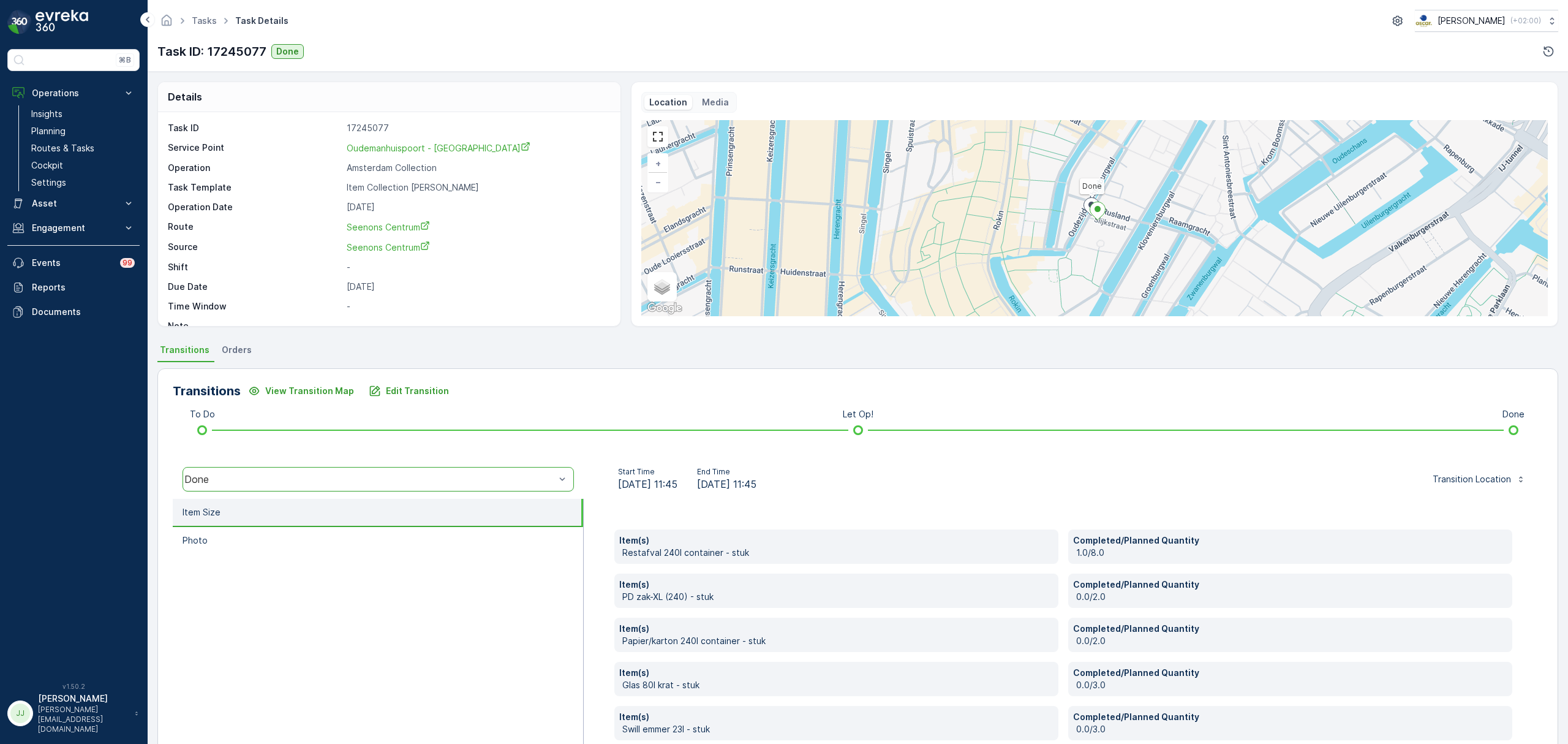
scroll to position [65, 0]
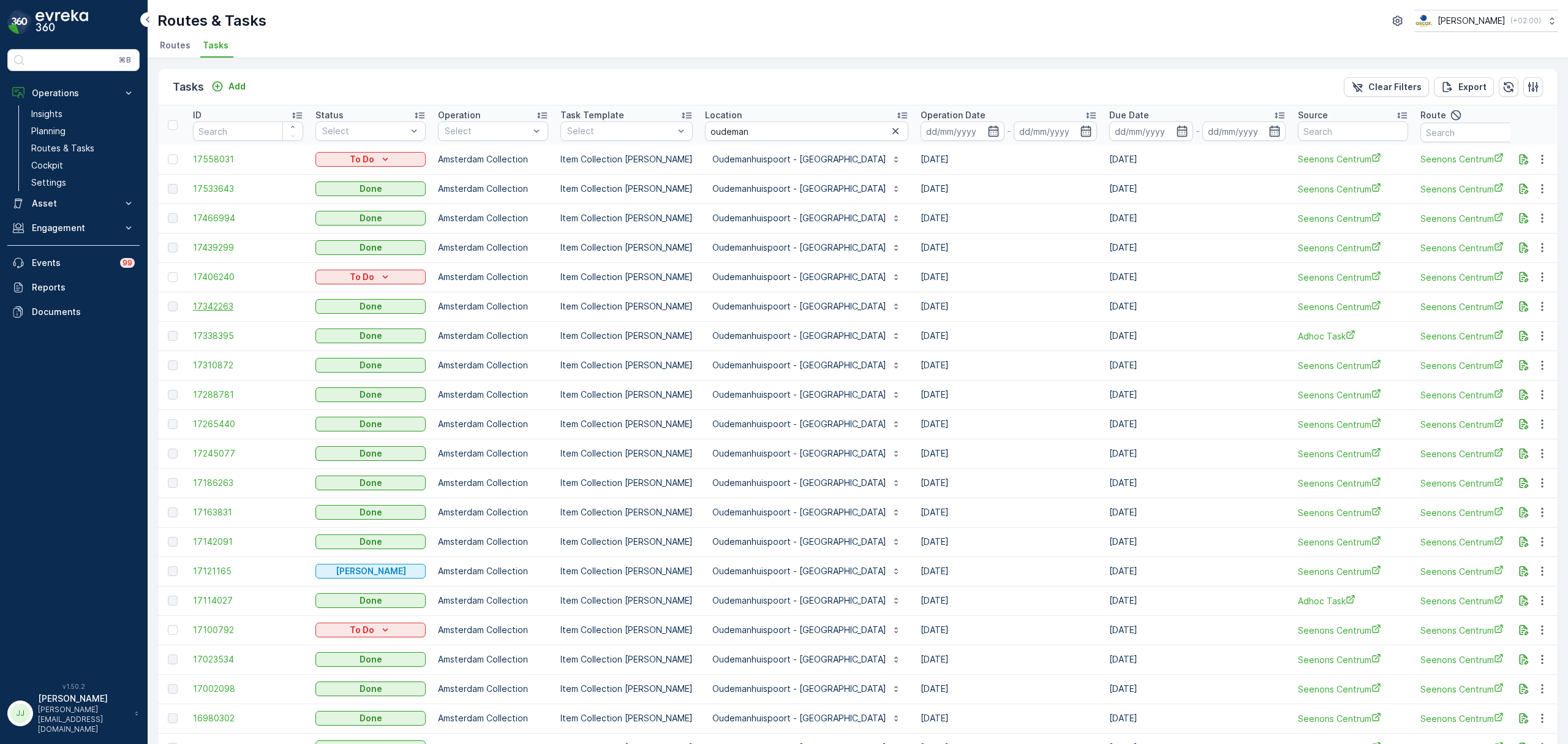
click at [216, 307] on span "17342263" at bounding box center [248, 306] width 110 height 12
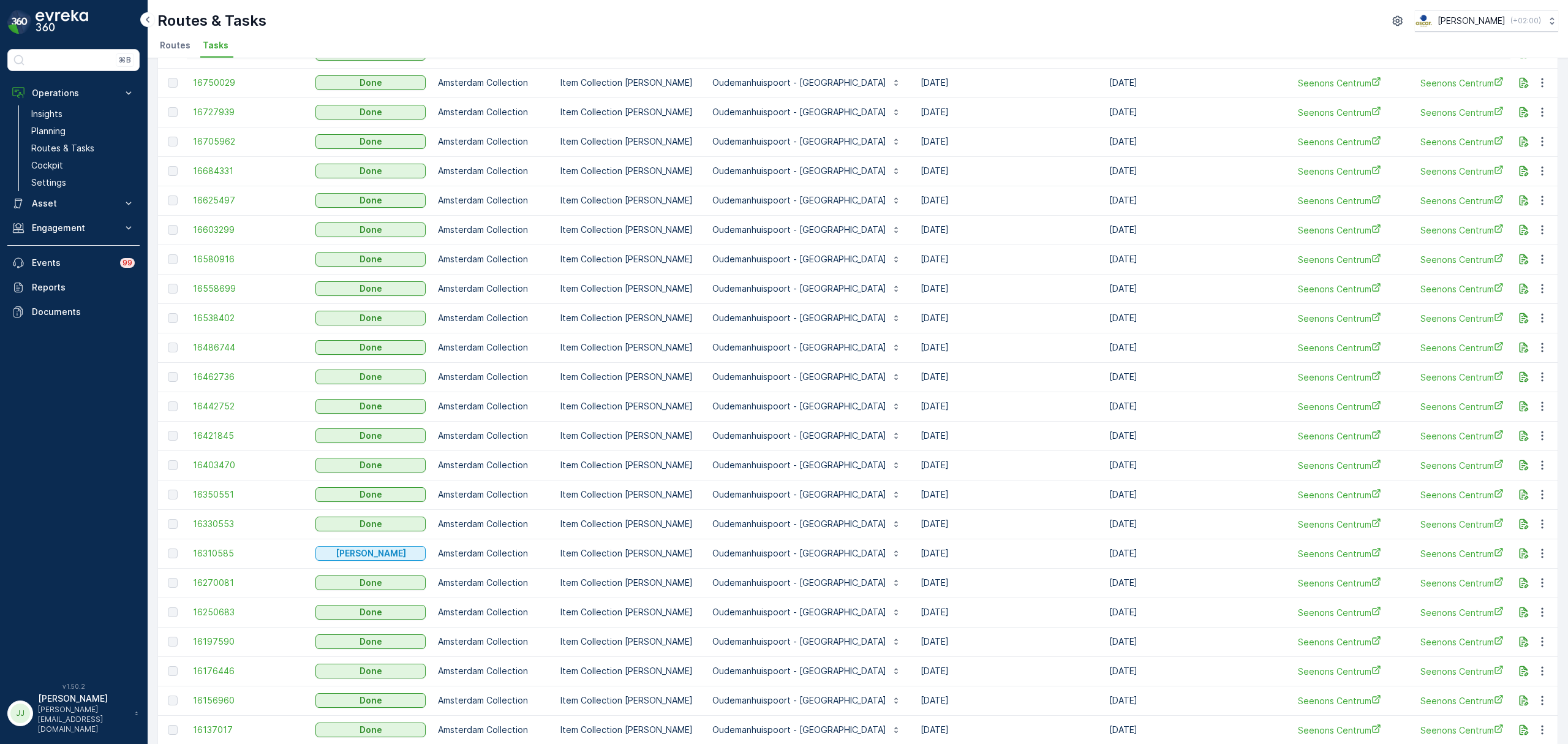
scroll to position [923, 0]
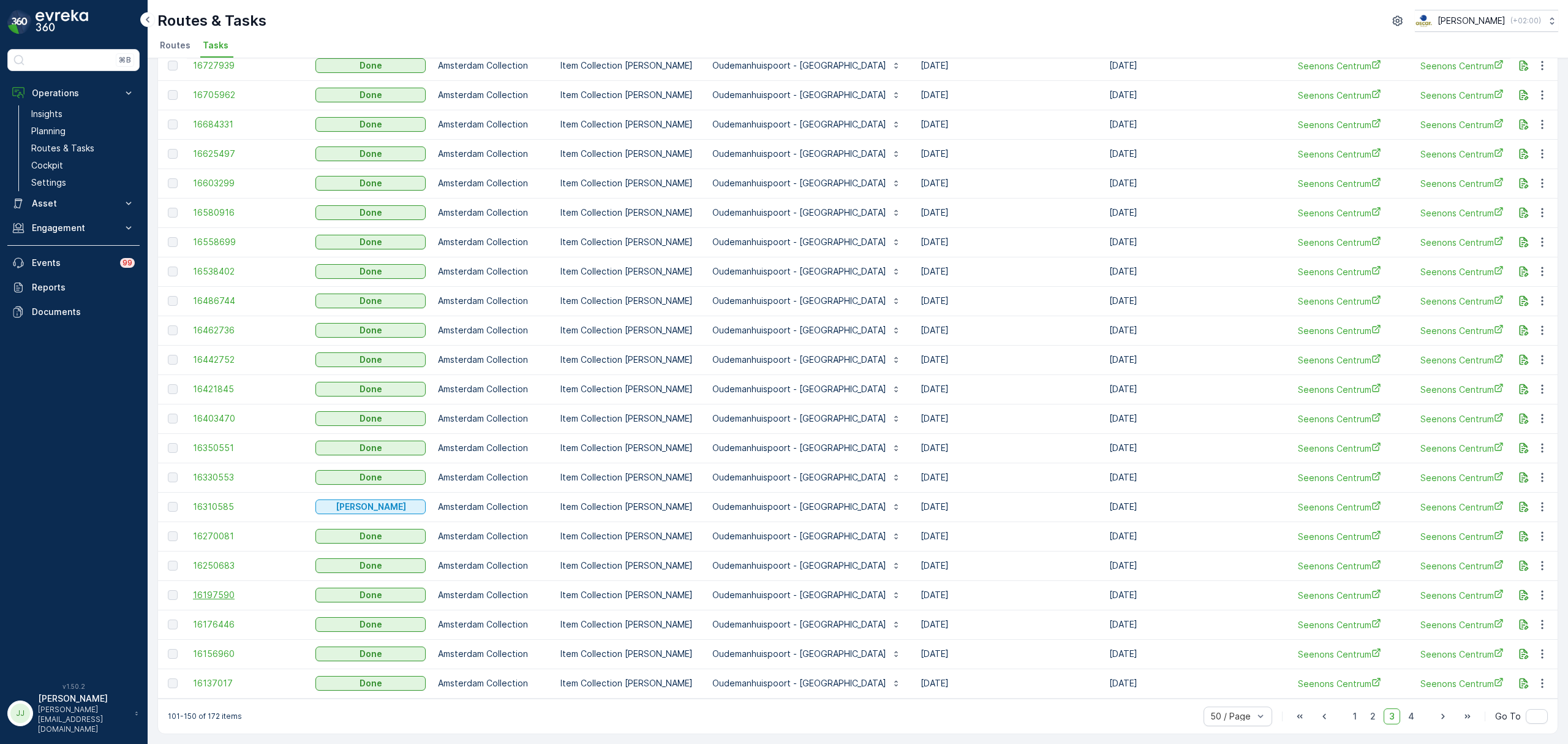
click at [221, 589] on span "16197590" at bounding box center [248, 594] width 110 height 12
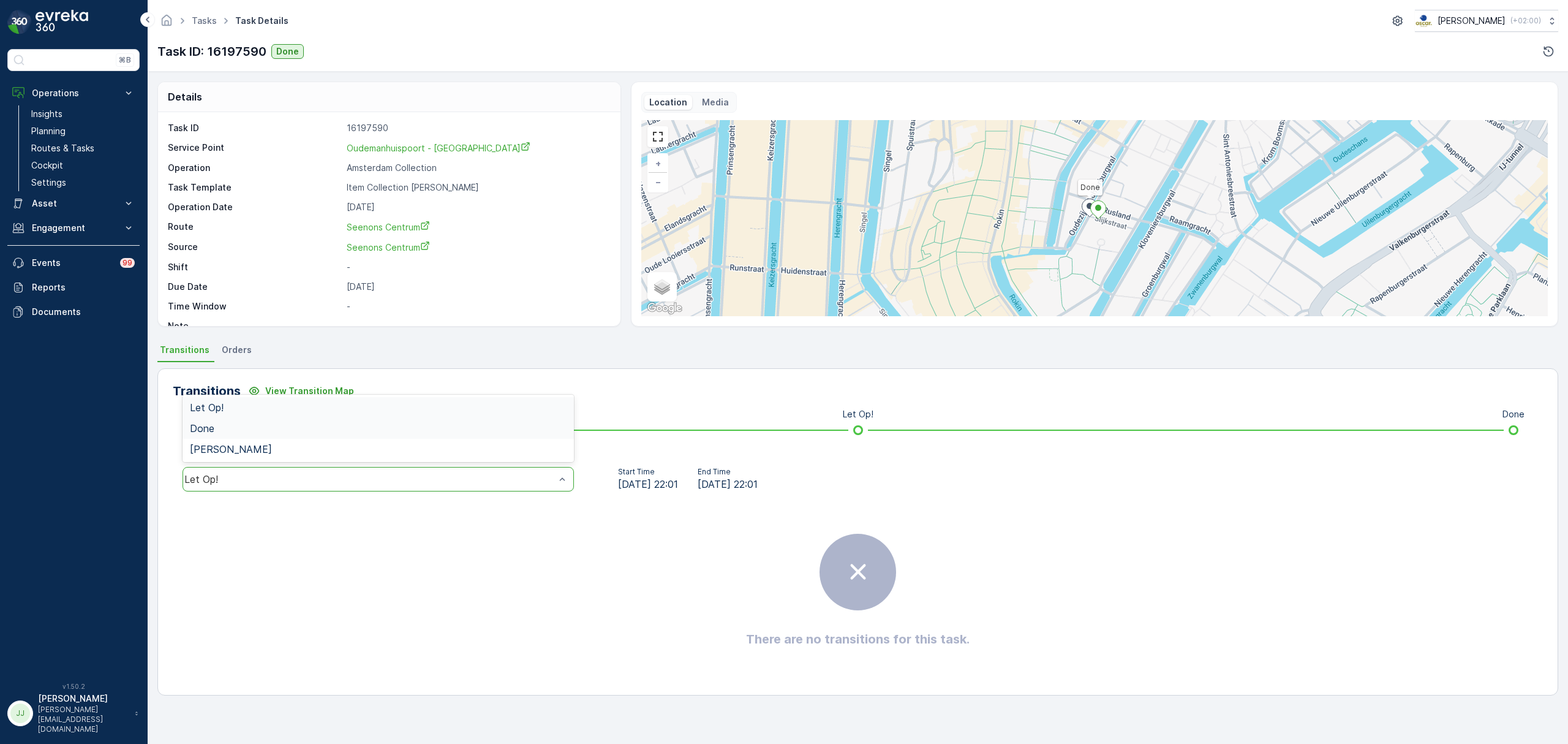
click at [216, 431] on div "Done" at bounding box center [378, 428] width 377 height 11
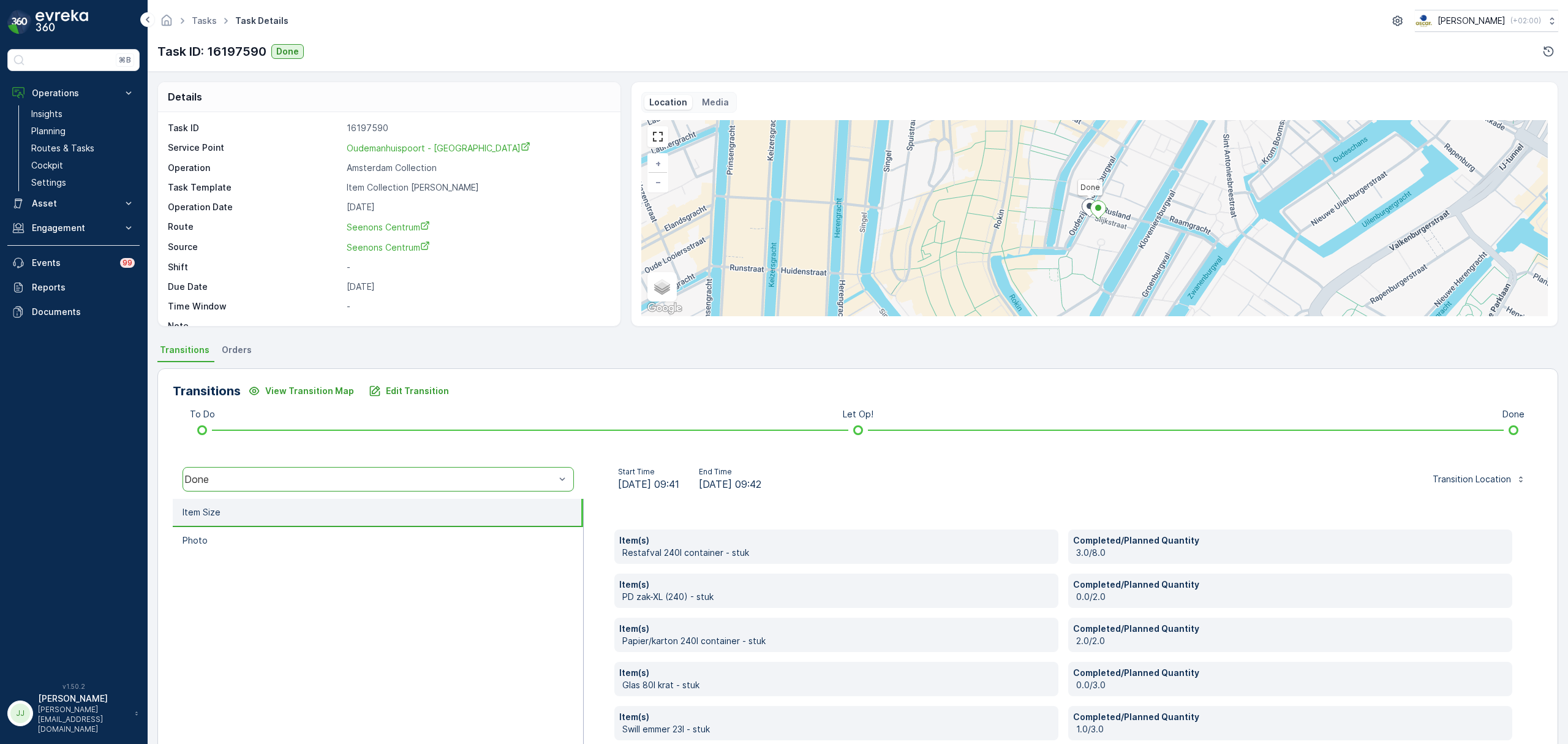
scroll to position [65, 0]
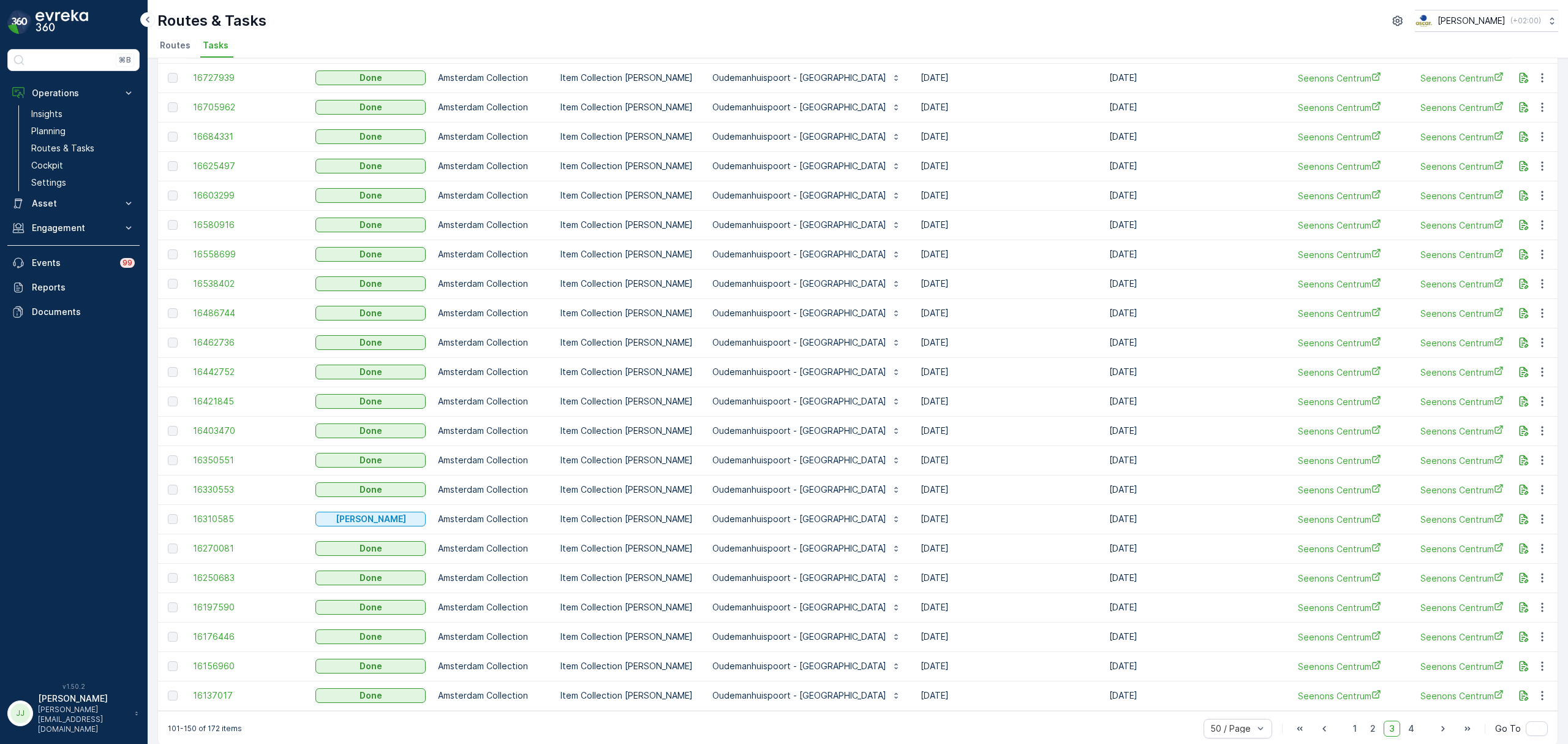
scroll to position [923, 0]
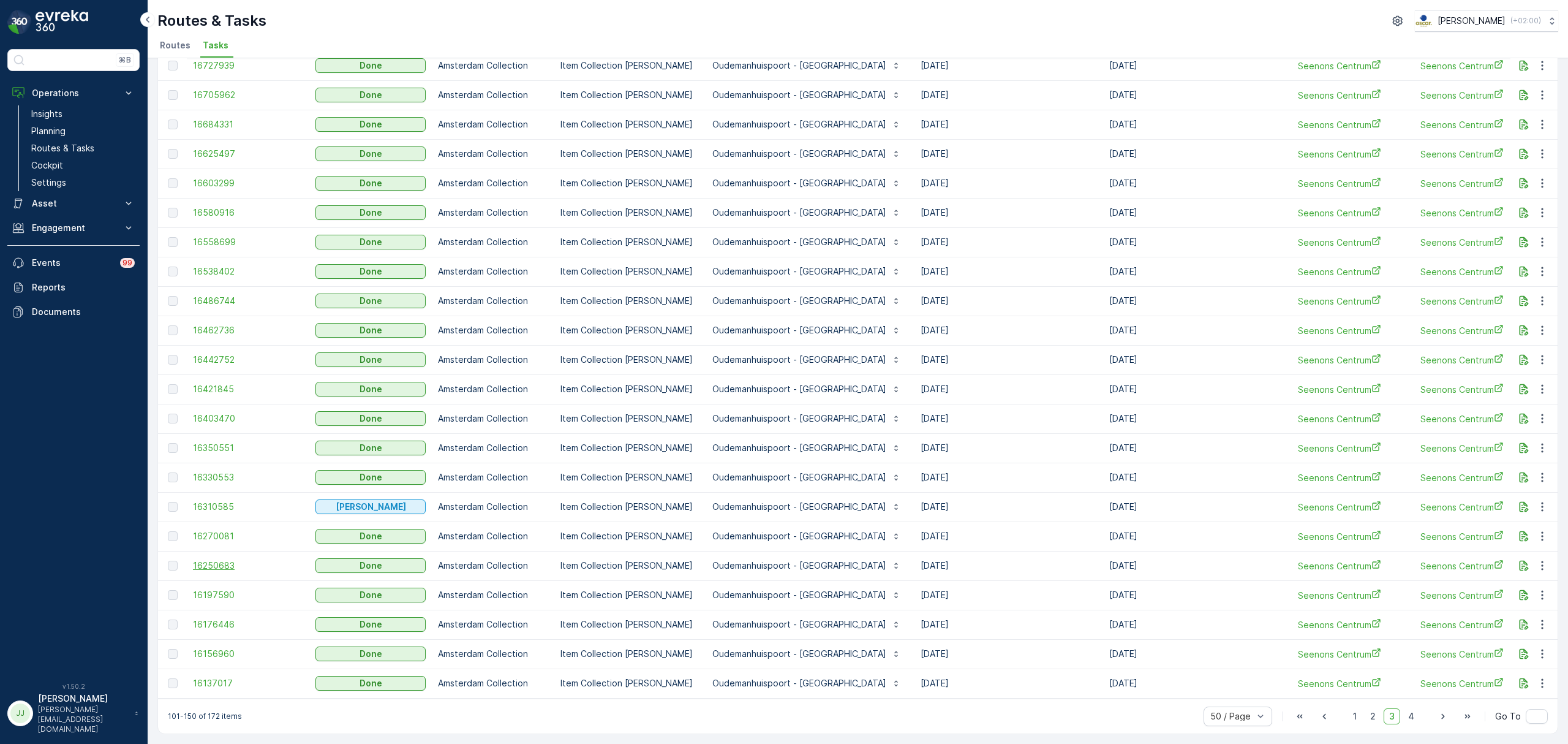
click at [219, 561] on span "16250683" at bounding box center [248, 565] width 110 height 12
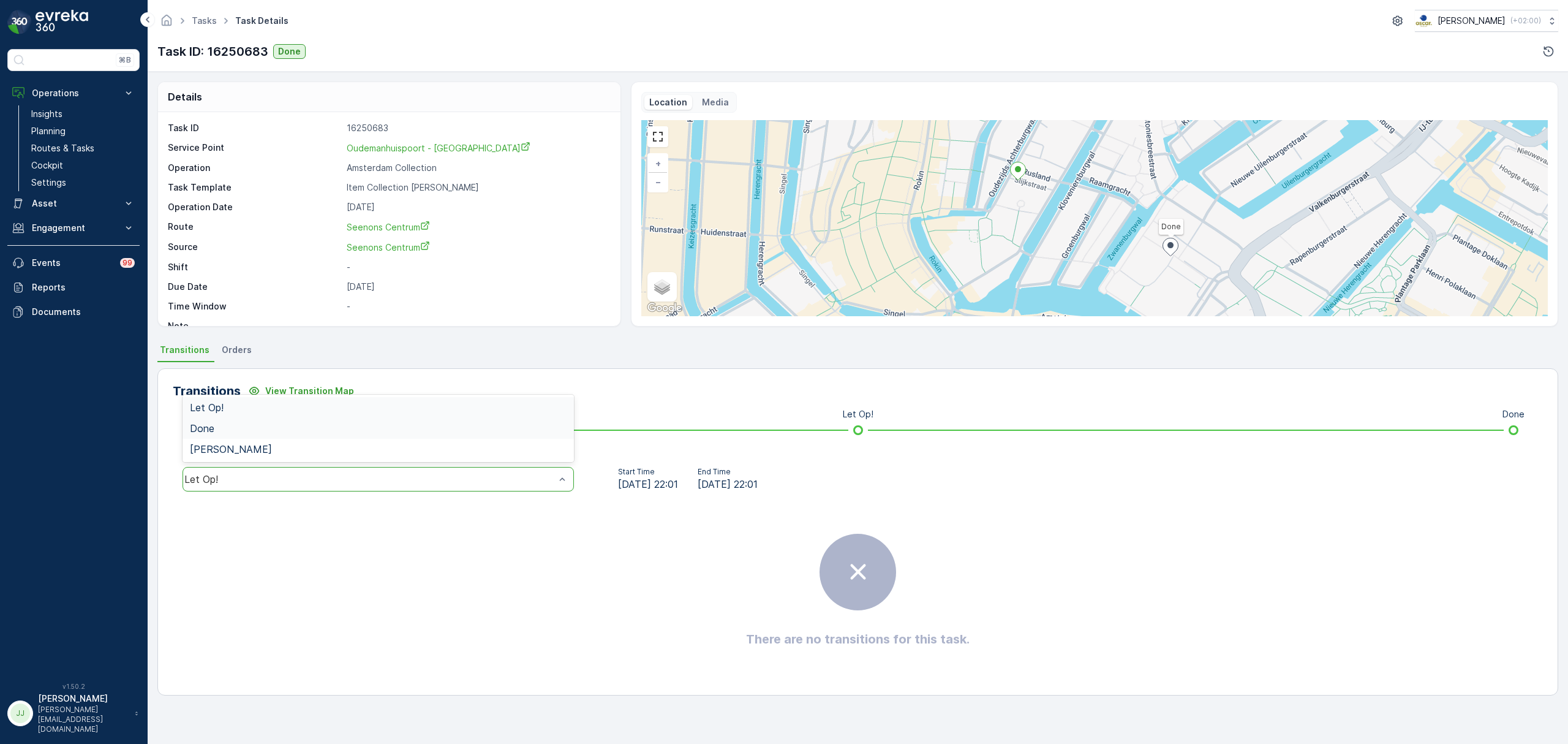
click at [231, 424] on div "Done" at bounding box center [378, 428] width 377 height 11
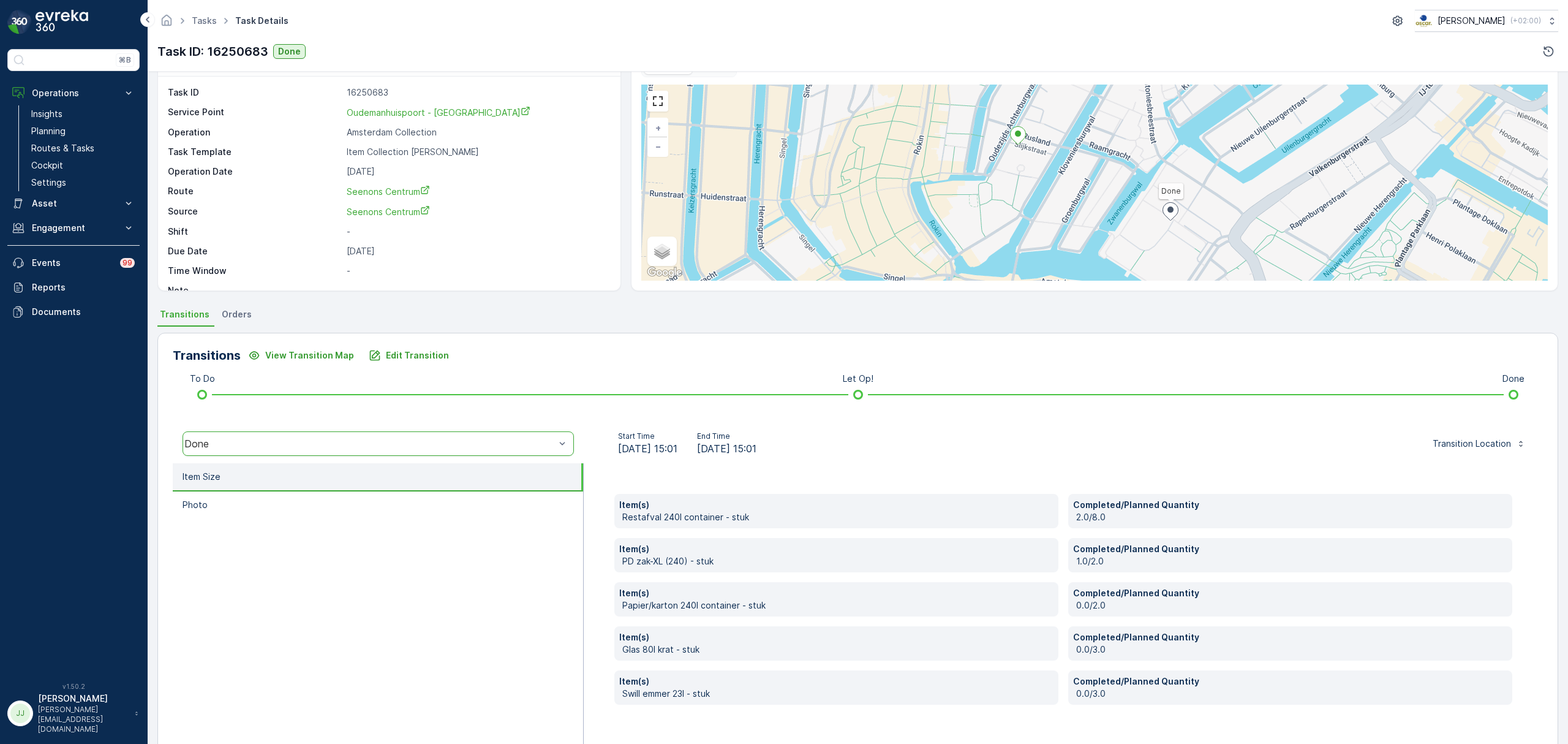
scroll to position [65, 0]
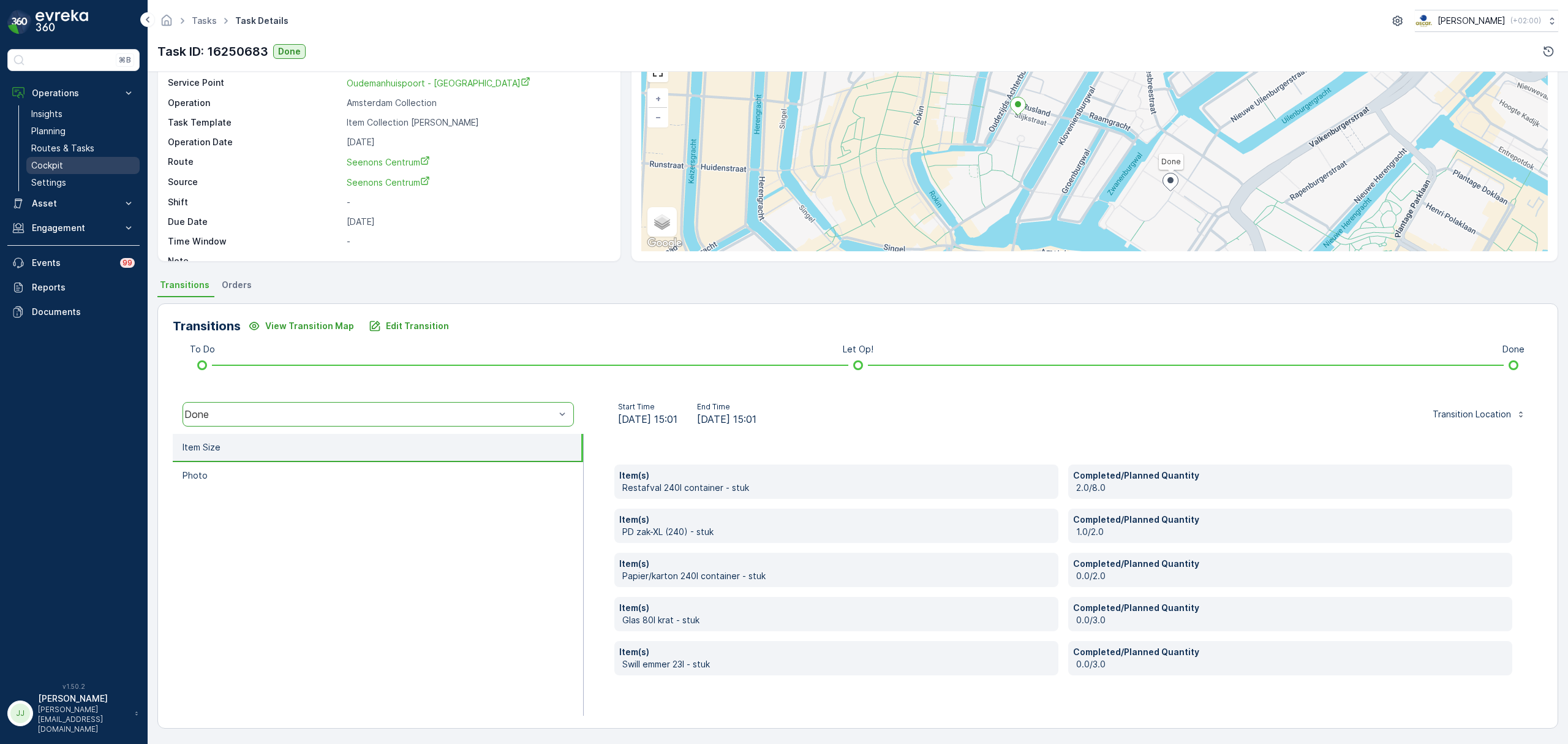
click at [83, 165] on link "Cockpit" at bounding box center [83, 165] width 113 height 17
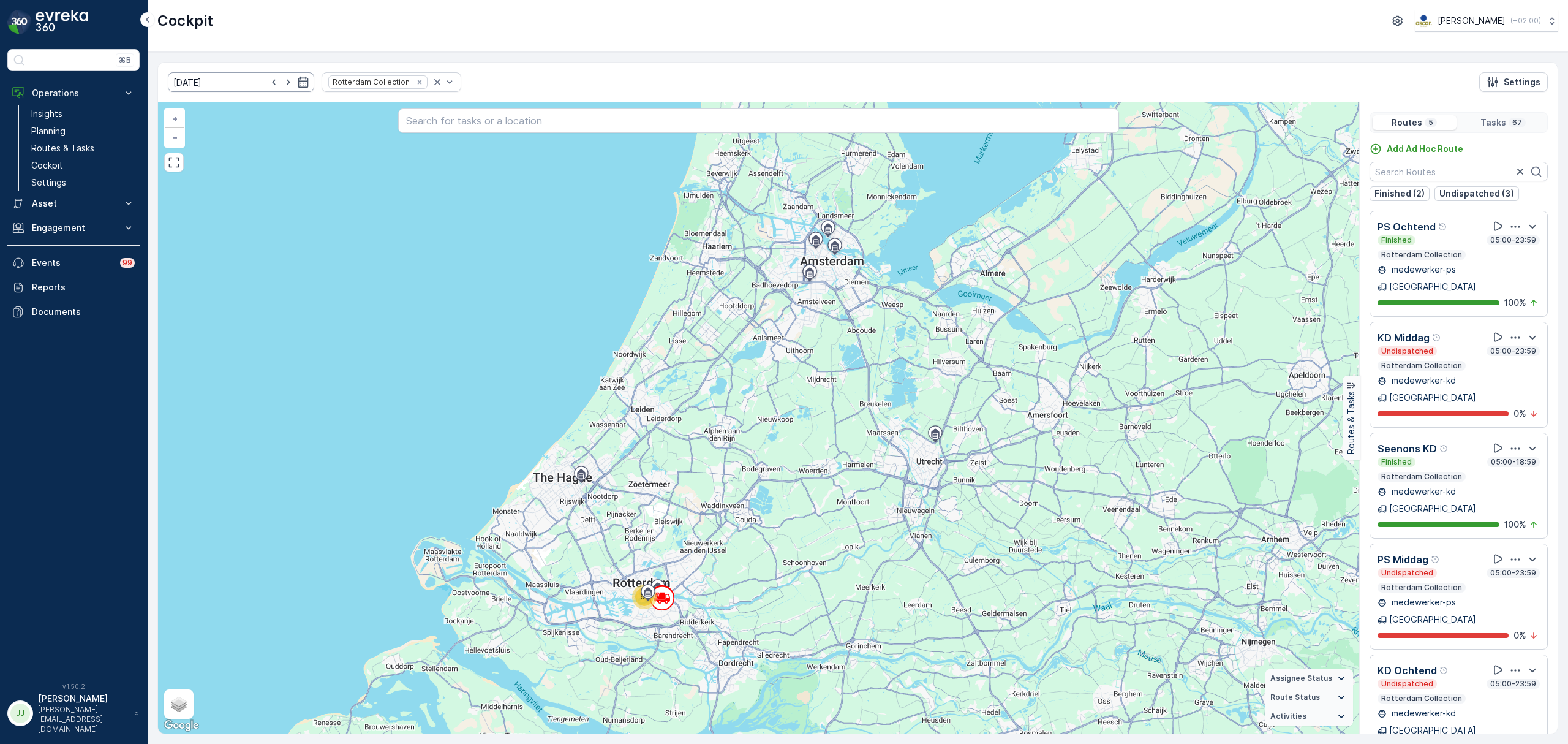
click at [246, 85] on input "17.09.2025" at bounding box center [241, 83] width 147 height 20
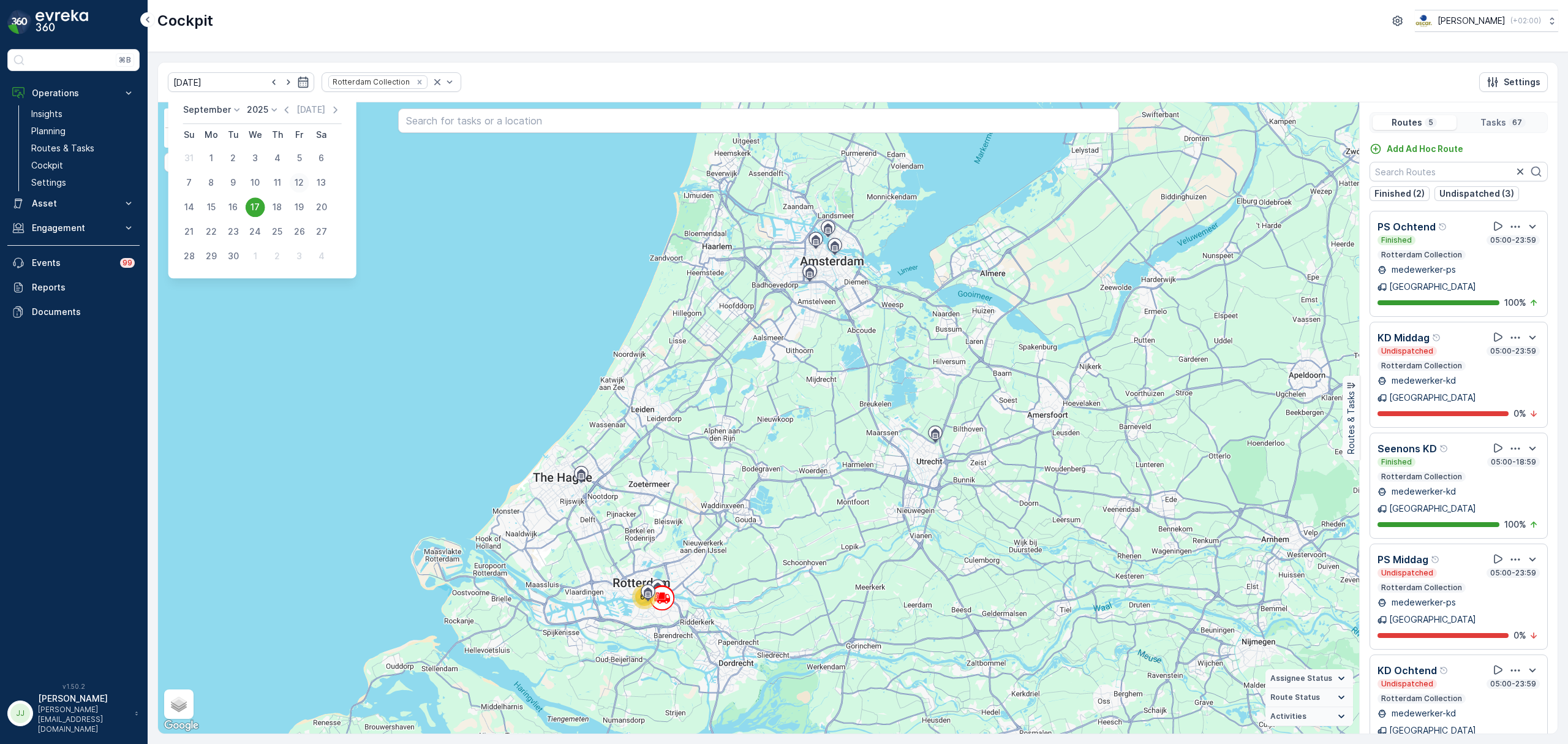
click at [299, 178] on div "12" at bounding box center [300, 183] width 20 height 20
type input "12.09.2025"
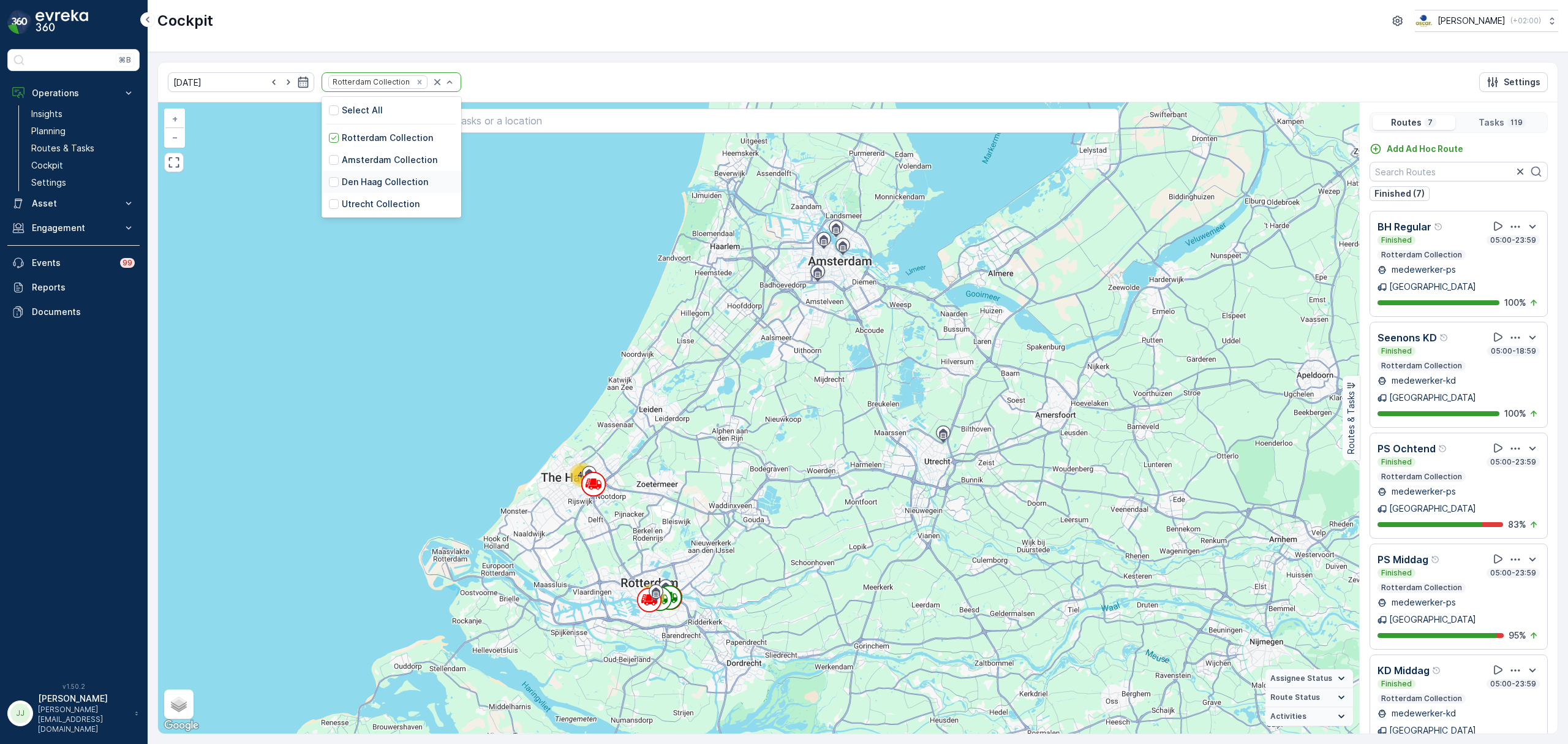
click at [383, 184] on p "Den Haag Collection" at bounding box center [384, 182] width 86 height 12
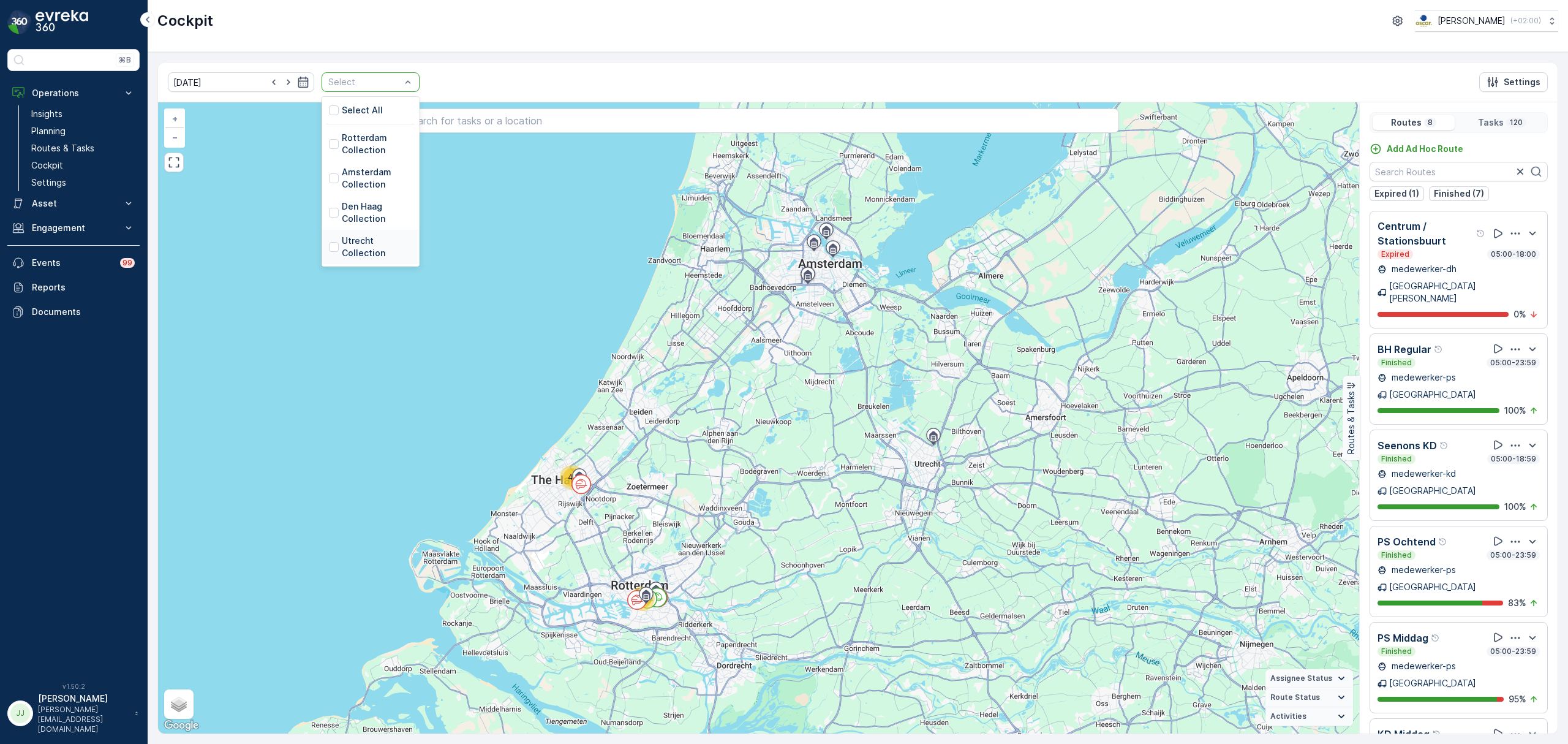
click at [366, 246] on p "Utrecht Collection" at bounding box center [377, 247] width 70 height 24
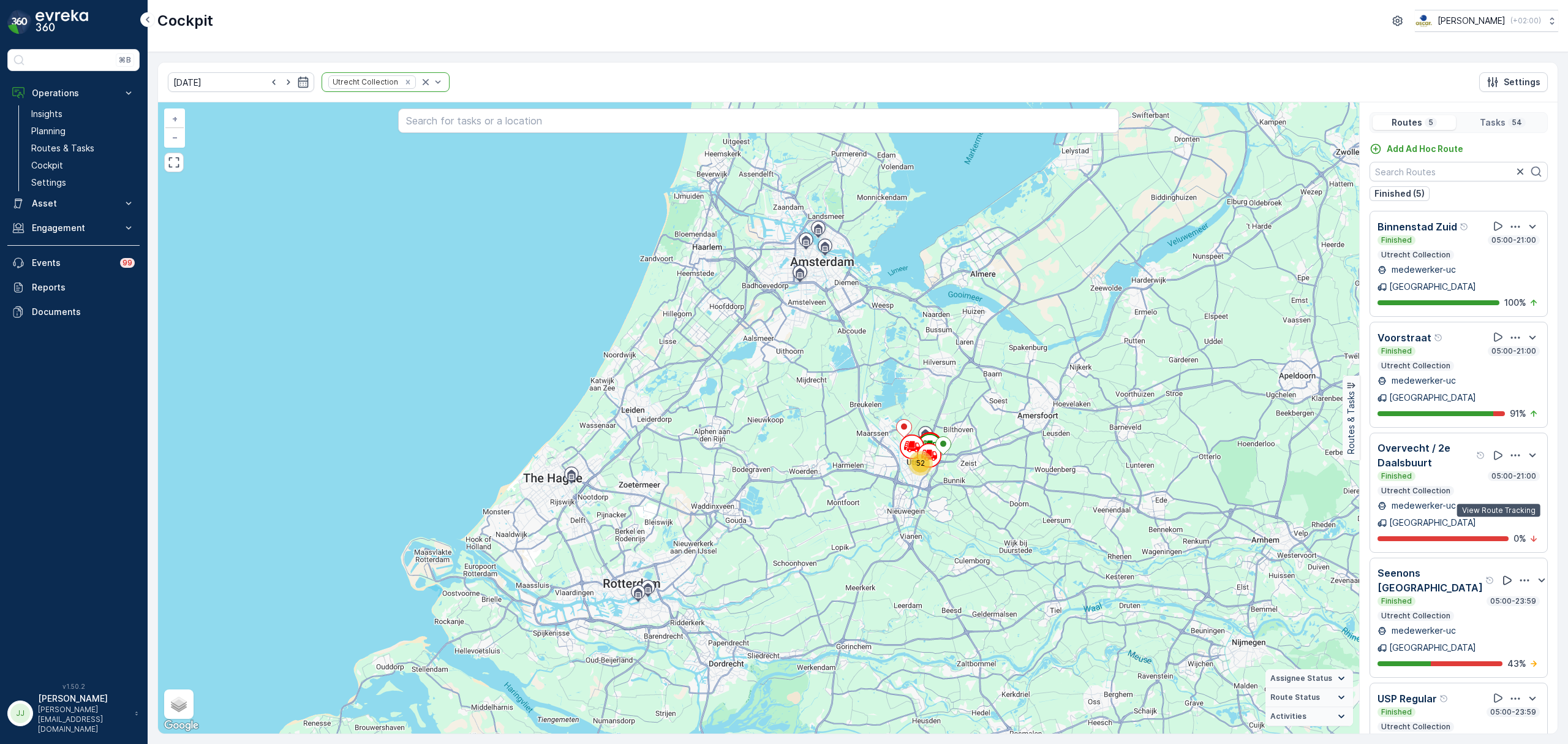
click at [1501, 574] on icon at bounding box center [1507, 580] width 12 height 12
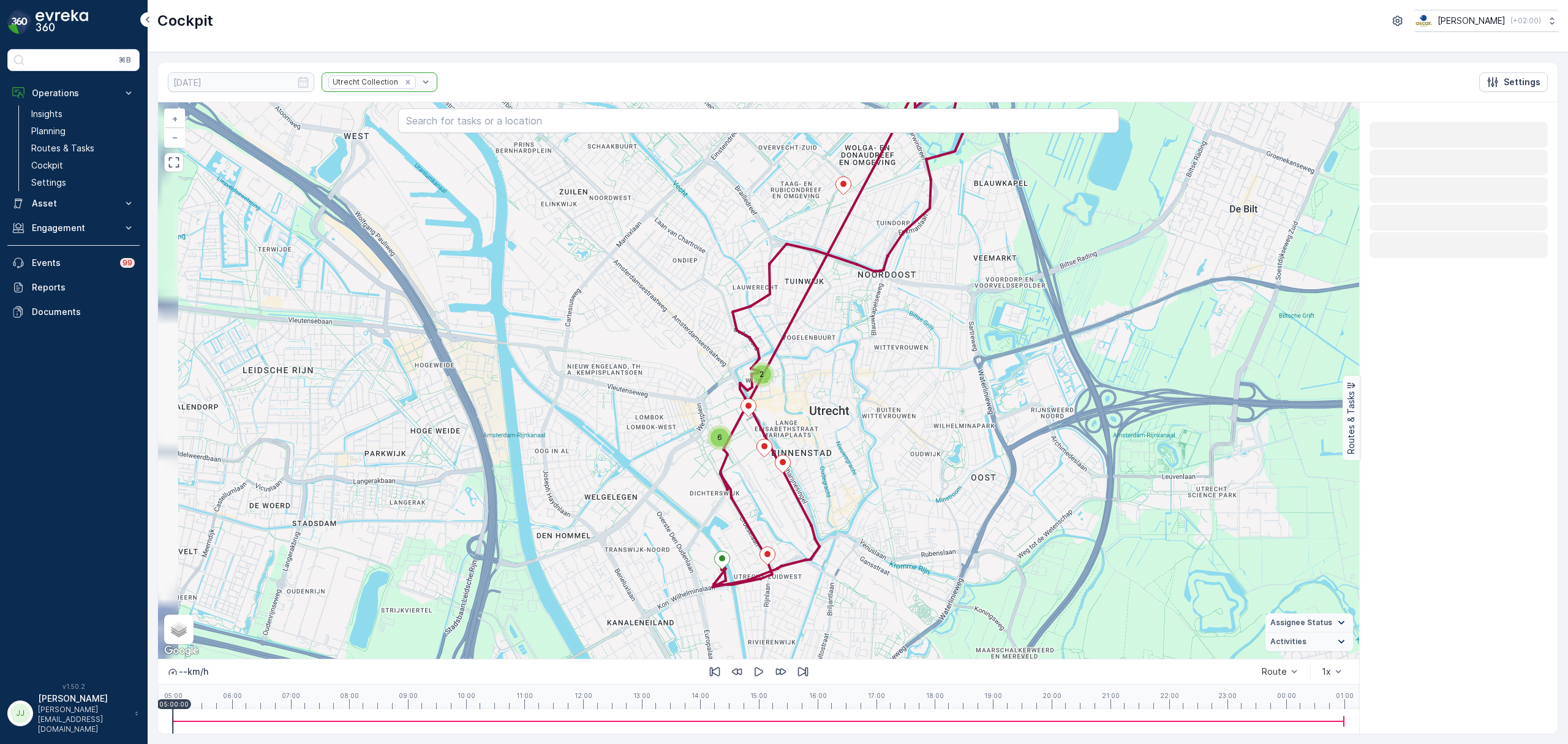
drag, startPoint x: 745, startPoint y: 496, endPoint x: 764, endPoint y: 496, distance: 19.0
click at [766, 500] on div "6 2 + − Satellite Roadmap Terrain Hybrid Leaflet Keyboard shortcuts Map Data Ma…" at bounding box center [758, 380] width 1201 height 556
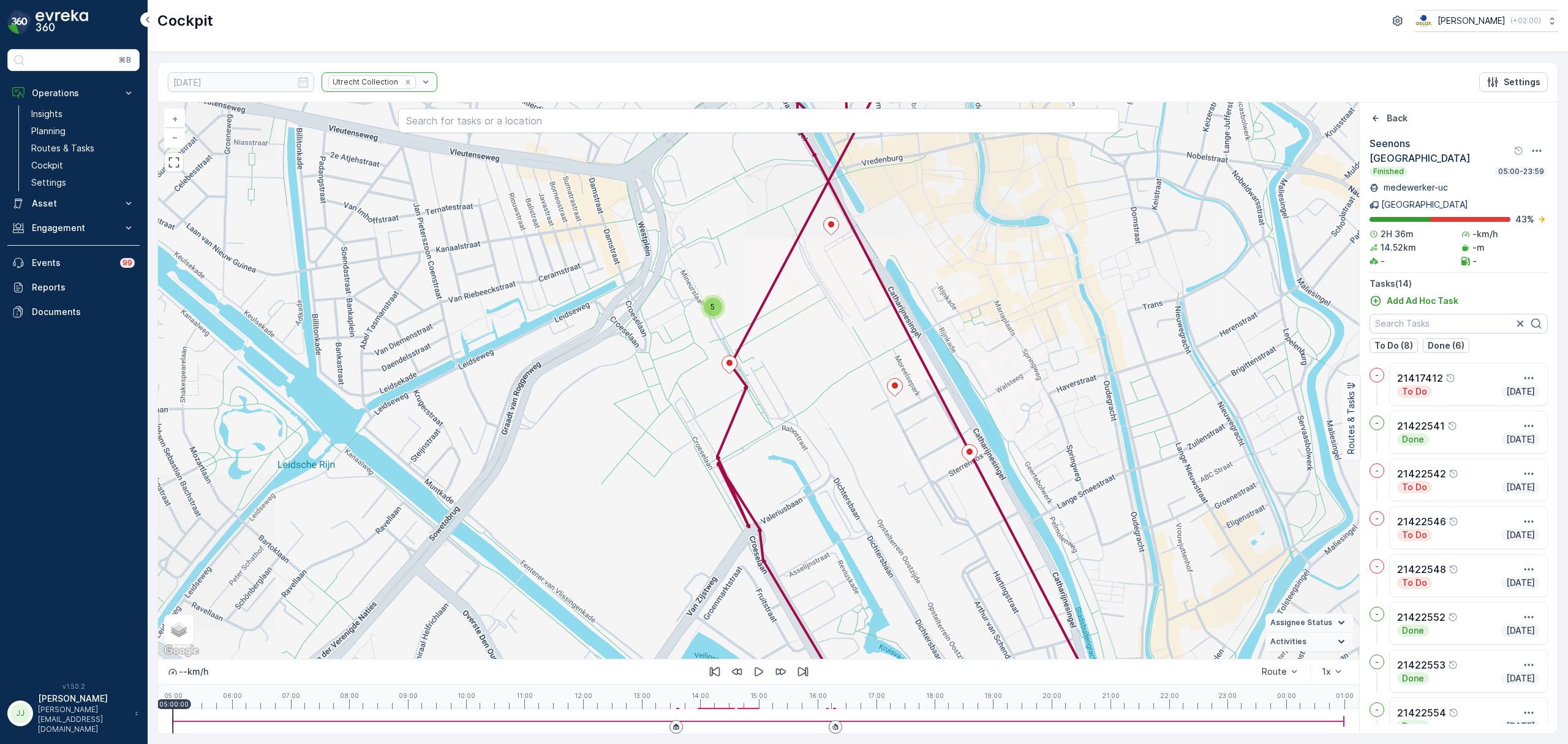
drag, startPoint x: 935, startPoint y: 489, endPoint x: 821, endPoint y: 597, distance: 157.0
click at [821, 597] on div "5 + − Satellite Roadmap Terrain Hybrid Leaflet Keyboard shortcuts Map Data Map …" at bounding box center [758, 380] width 1201 height 556
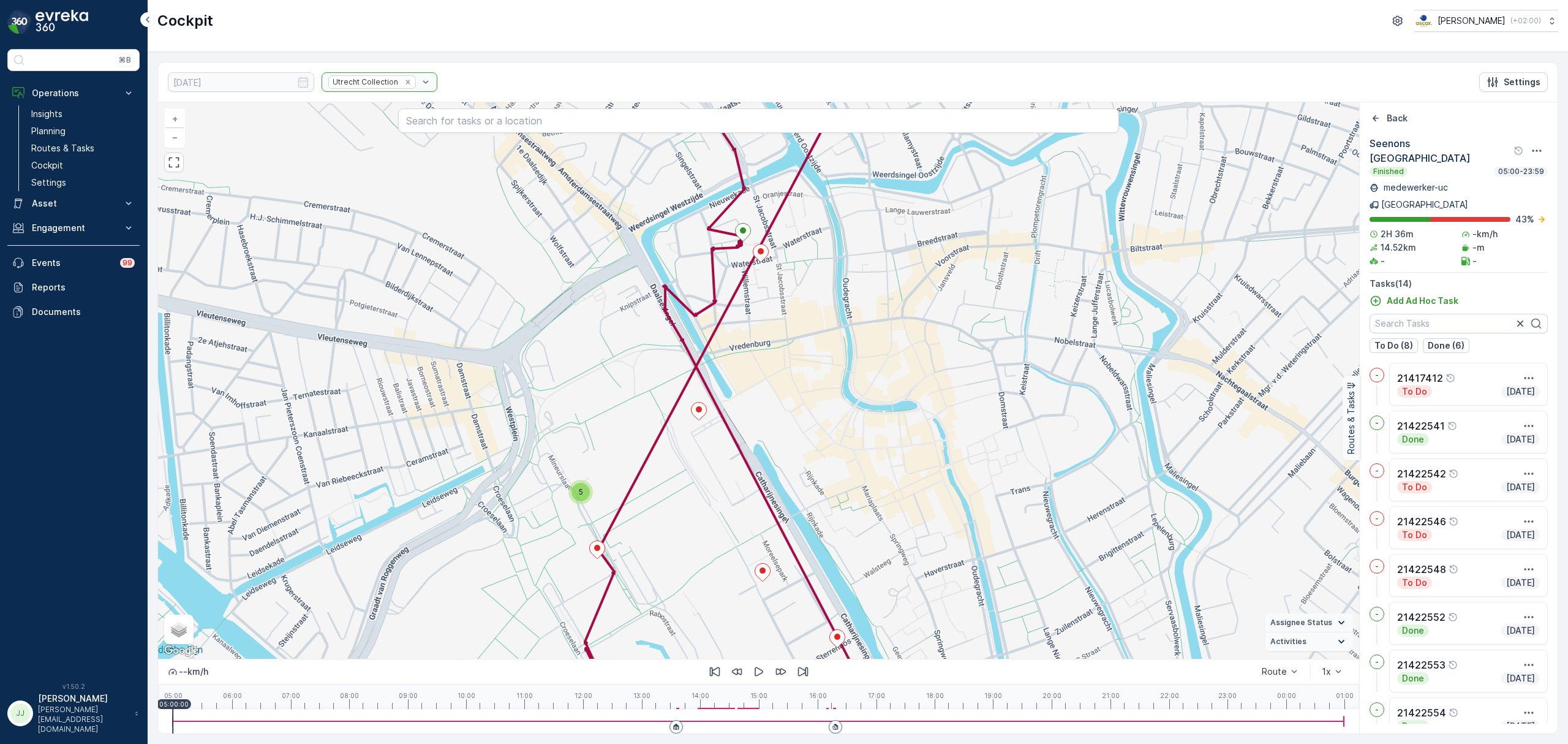
click at [740, 577] on div "5 + − Satellite Roadmap Terrain Hybrid Leaflet Keyboard shortcuts Map Data Map …" at bounding box center [758, 380] width 1201 height 556
drag, startPoint x: 745, startPoint y: 538, endPoint x: 707, endPoint y: 308, distance: 233.1
click at [707, 308] on div "5 + − Satellite Roadmap Terrain Hybrid Leaflet Keyboard shortcuts Map Data Map …" at bounding box center [758, 380] width 1201 height 556
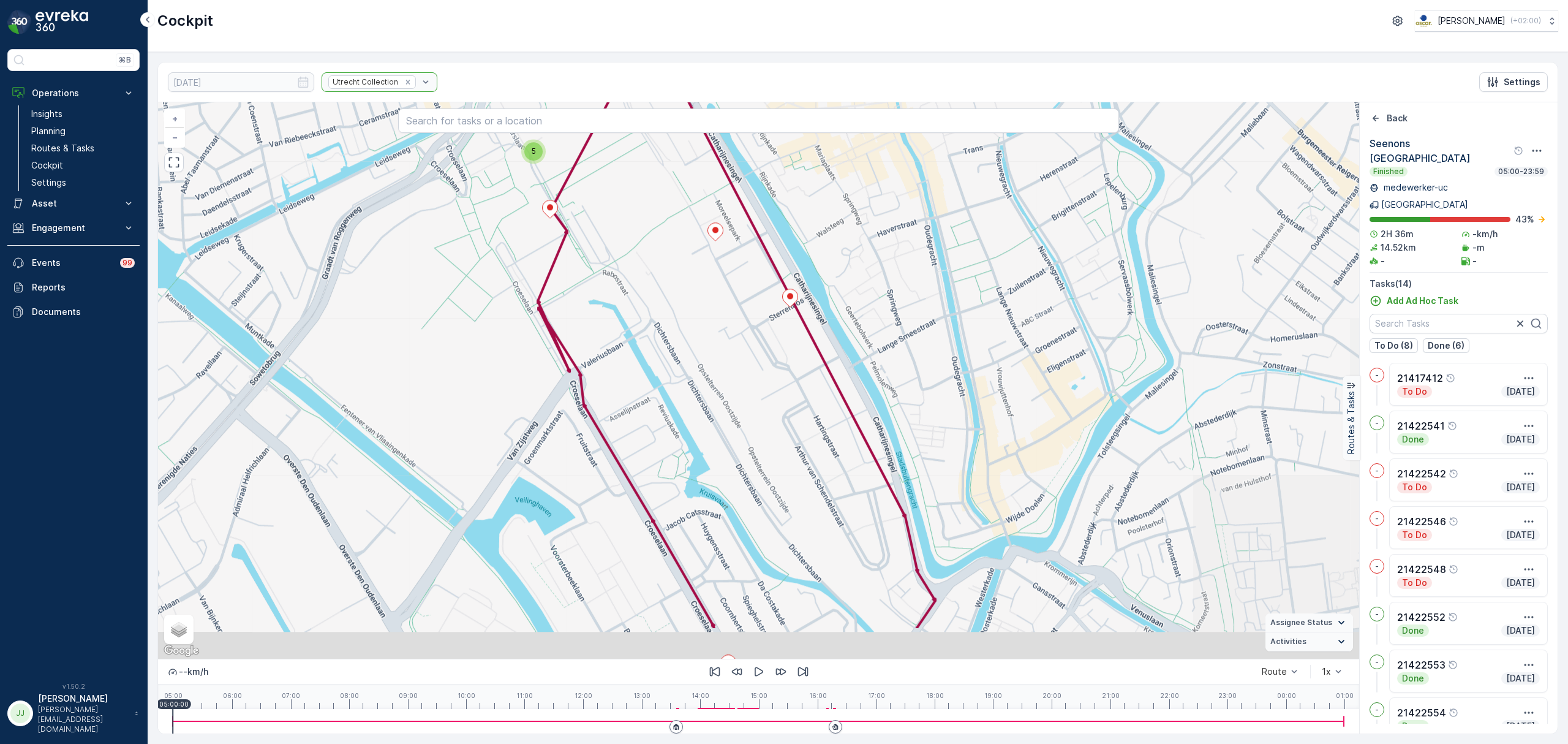
drag, startPoint x: 767, startPoint y: 439, endPoint x: 766, endPoint y: 339, distance: 100.0
click at [764, 337] on div "5 21422546 + − Satellite Roadmap Terrain Hybrid Leaflet Keyboard shortcuts Map …" at bounding box center [758, 380] width 1201 height 556
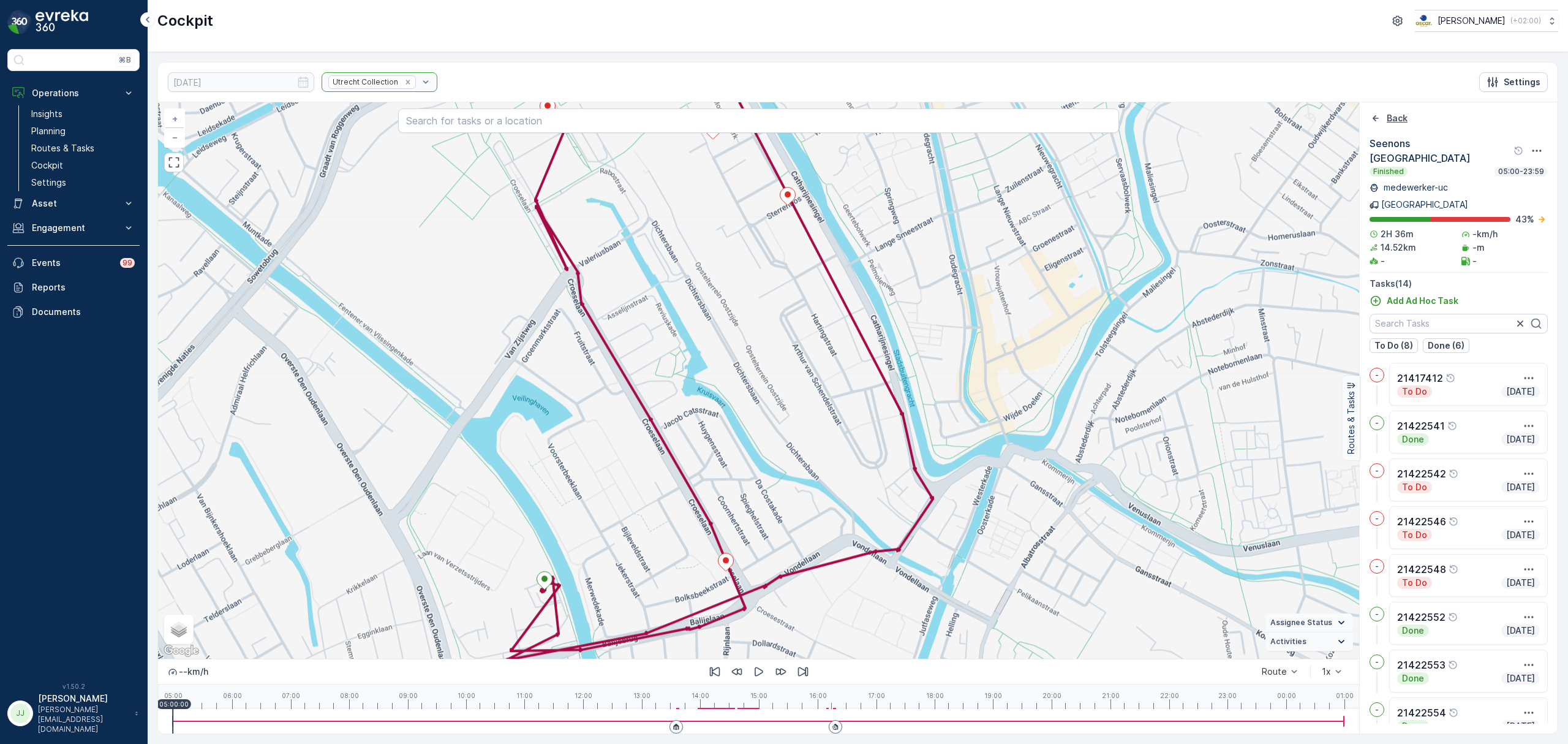
click at [1387, 118] on p "Back" at bounding box center [1396, 117] width 21 height 12
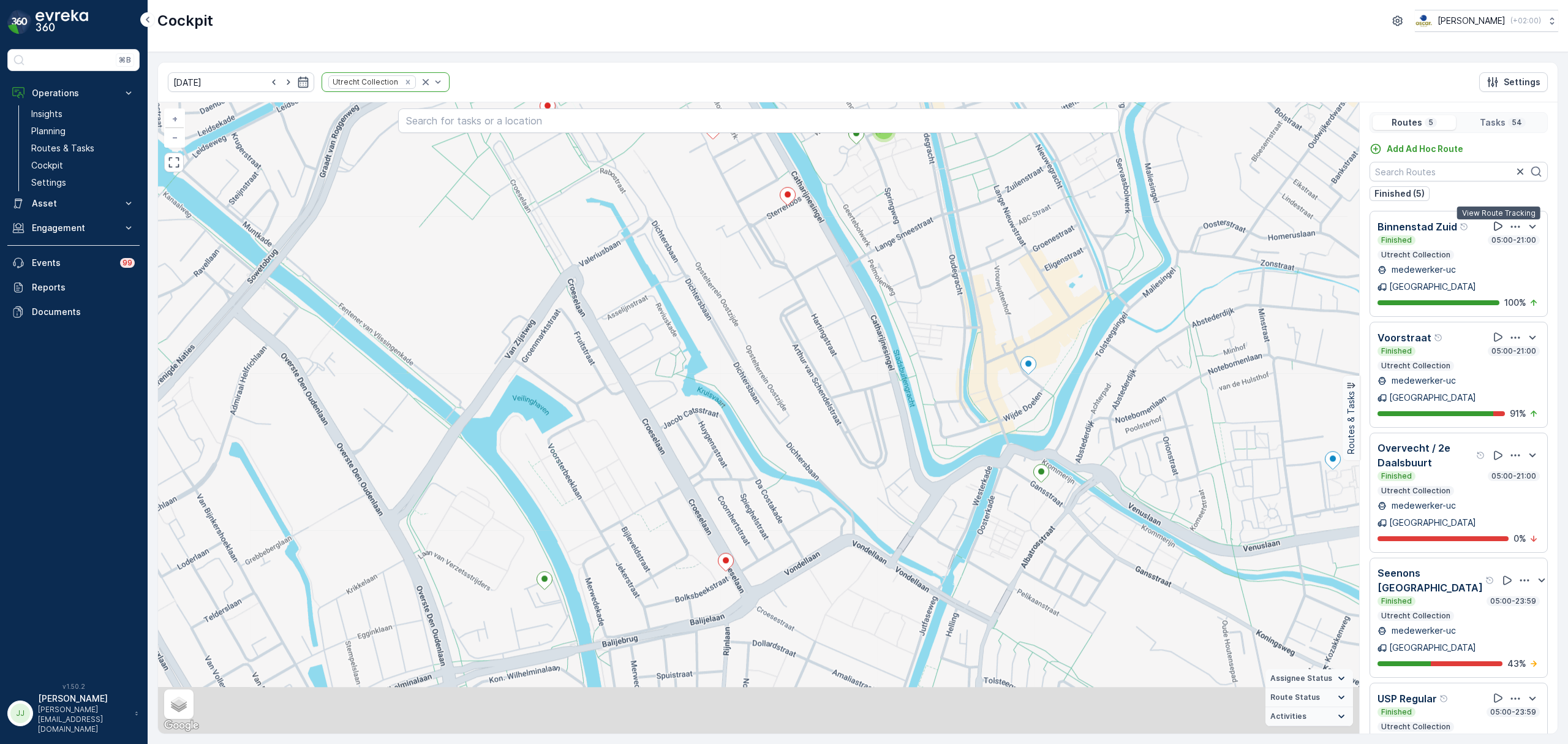
click at [1500, 226] on icon at bounding box center [1498, 226] width 12 height 12
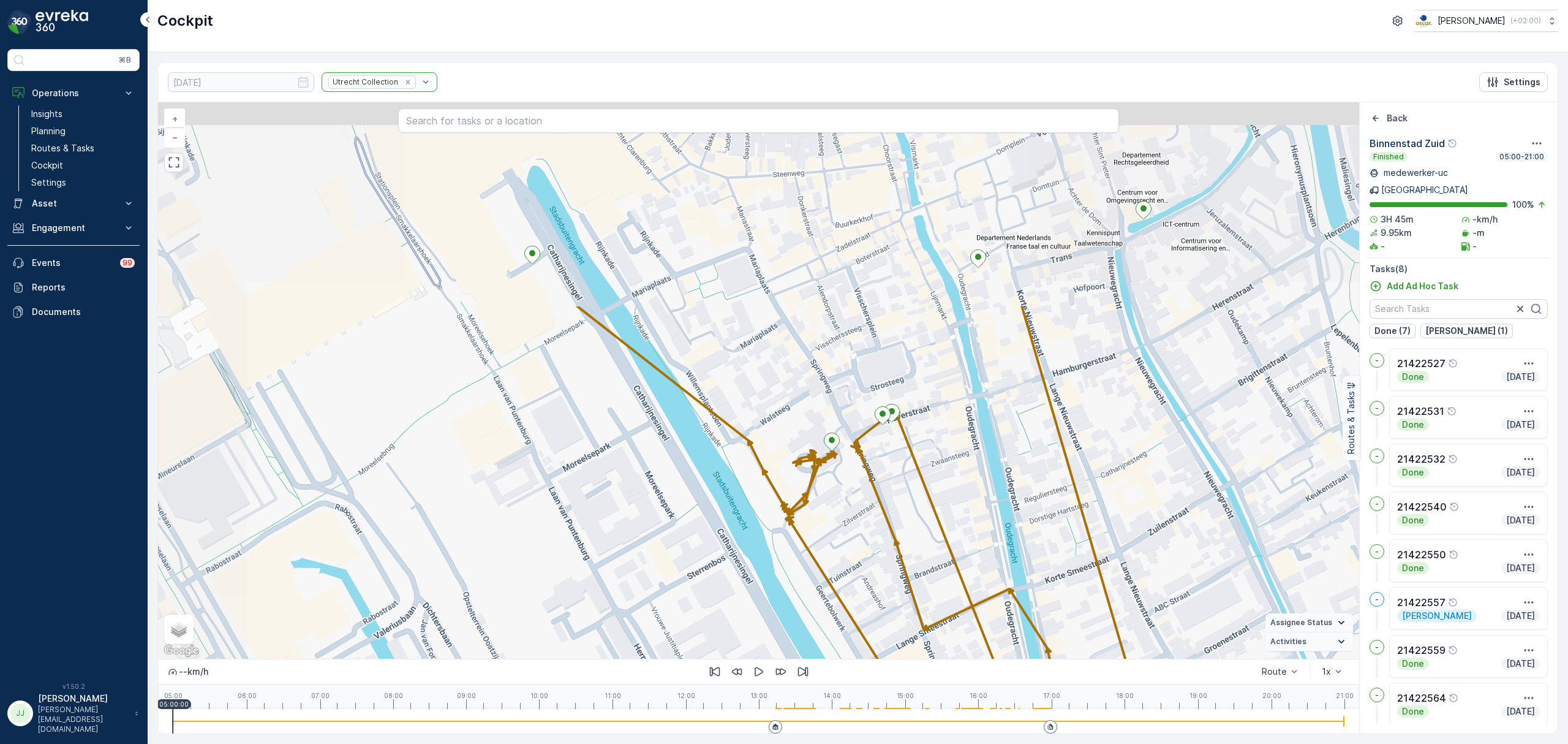
drag, startPoint x: 688, startPoint y: 349, endPoint x: 922, endPoint y: 643, distance: 375.8
click at [922, 643] on div "+ − Satellite Roadmap Terrain Hybrid Leaflet Keyboard shortcuts Map Data Map da…" at bounding box center [758, 380] width 1201 height 556
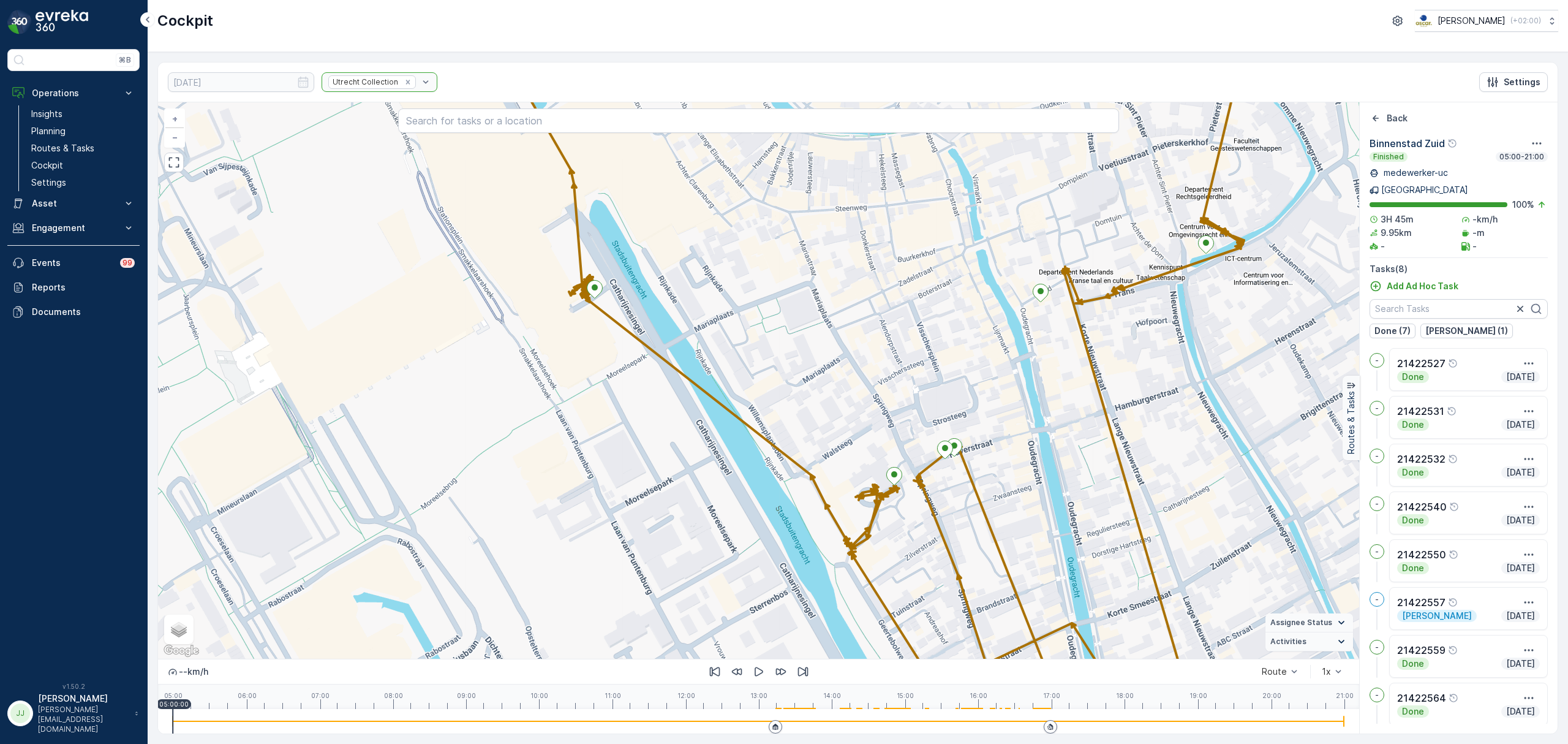
drag, startPoint x: 751, startPoint y: 511, endPoint x: 770, endPoint y: 598, distance: 89.1
click at [770, 598] on div "+ − Satellite Roadmap Terrain Hybrid Leaflet Keyboard shortcuts Map Data Map da…" at bounding box center [758, 380] width 1201 height 556
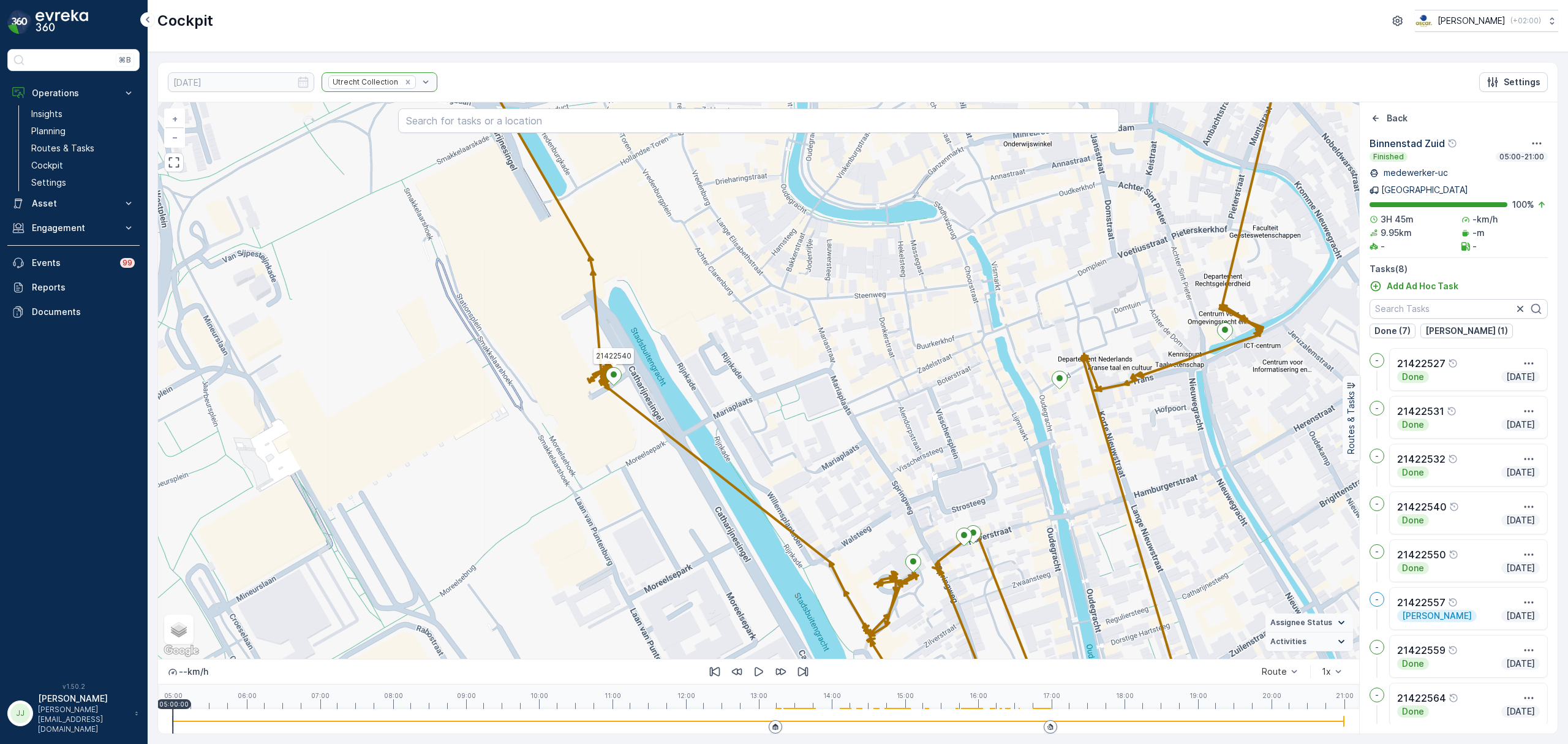
click at [620, 381] on icon at bounding box center [614, 376] width 16 height 19
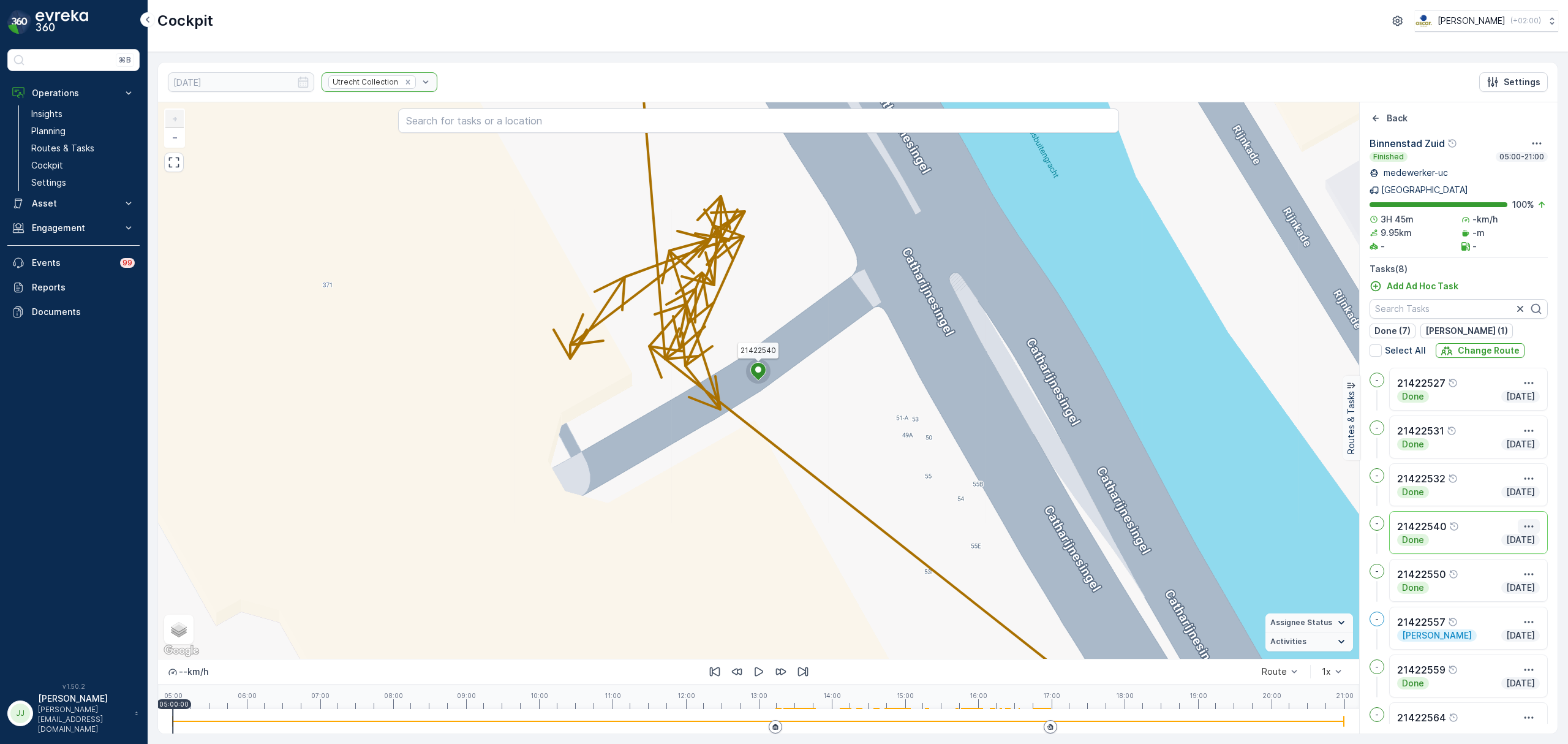
click at [1522, 520] on icon "button" at bounding box center [1528, 526] width 12 height 12
click at [1517, 538] on span "See More Details" at bounding box center [1507, 544] width 71 height 12
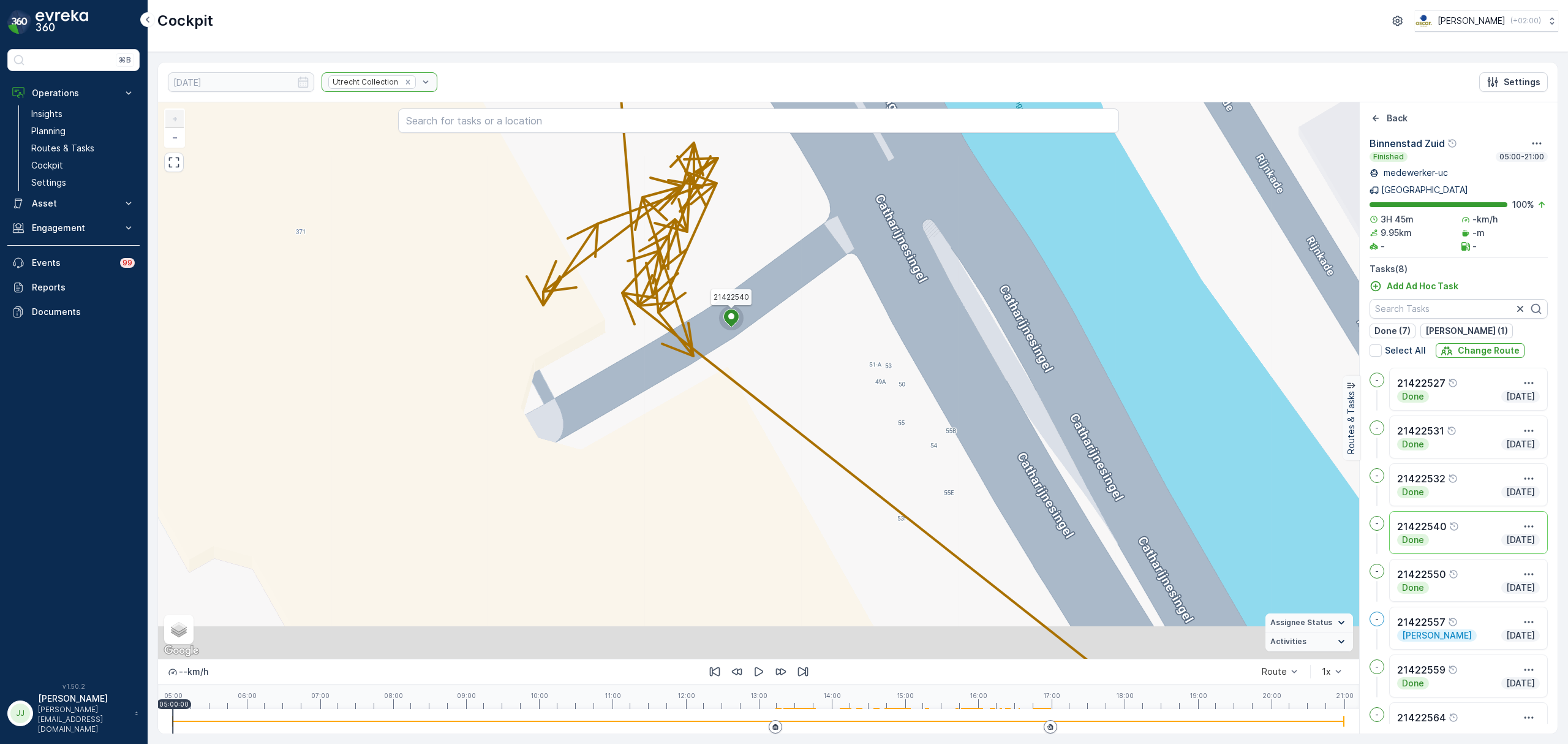
drag, startPoint x: 858, startPoint y: 397, endPoint x: 831, endPoint y: 344, distance: 59.5
click at [831, 344] on div "21422540 + − Satellite Roadmap Terrain Hybrid Leaflet Keyboard shortcuts Map Da…" at bounding box center [758, 380] width 1201 height 556
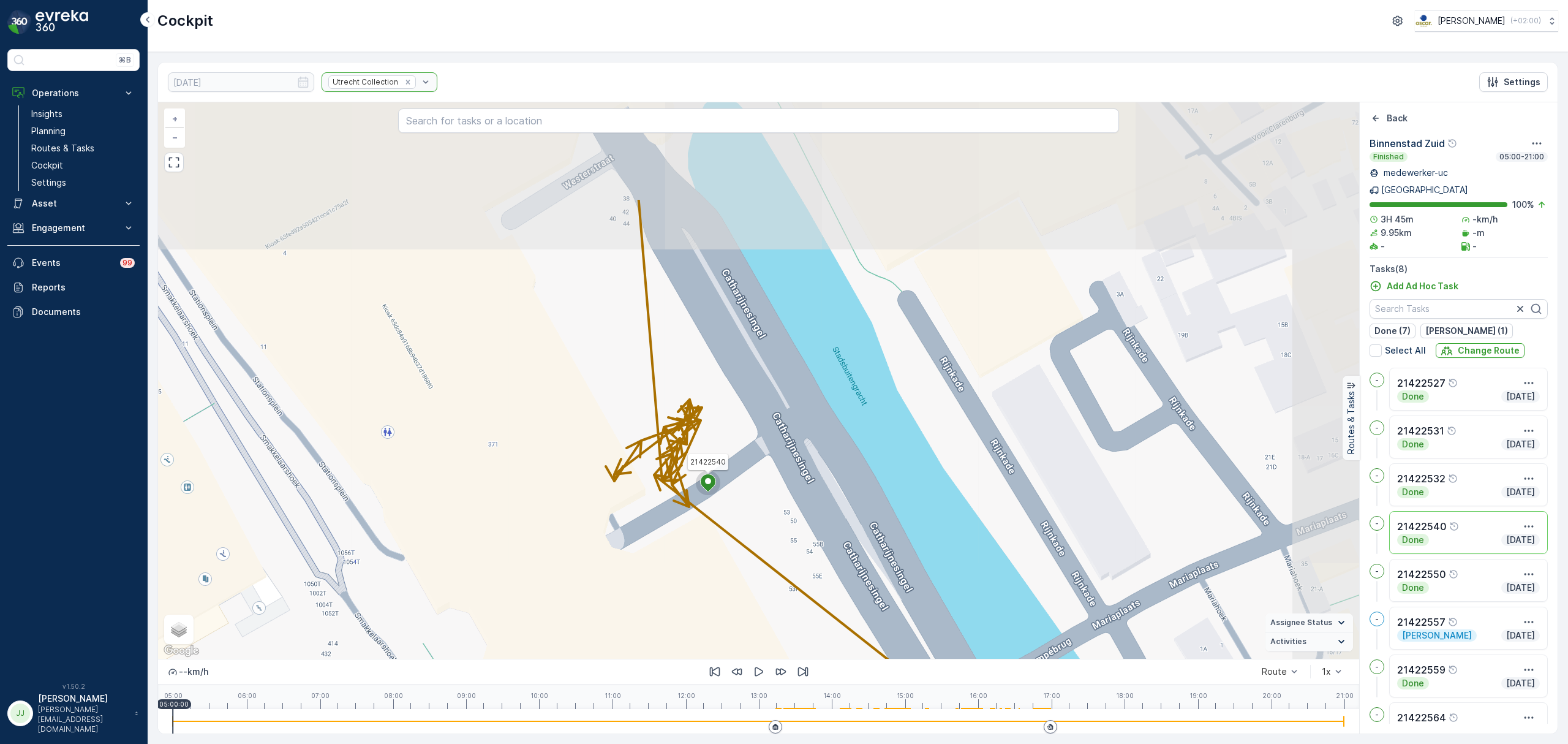
drag, startPoint x: 839, startPoint y: 311, endPoint x: 770, endPoint y: 464, distance: 167.8
click at [770, 464] on div "21422540 + − Satellite Roadmap Terrain Hybrid Leaflet Keyboard shortcuts Map Da…" at bounding box center [758, 380] width 1201 height 556
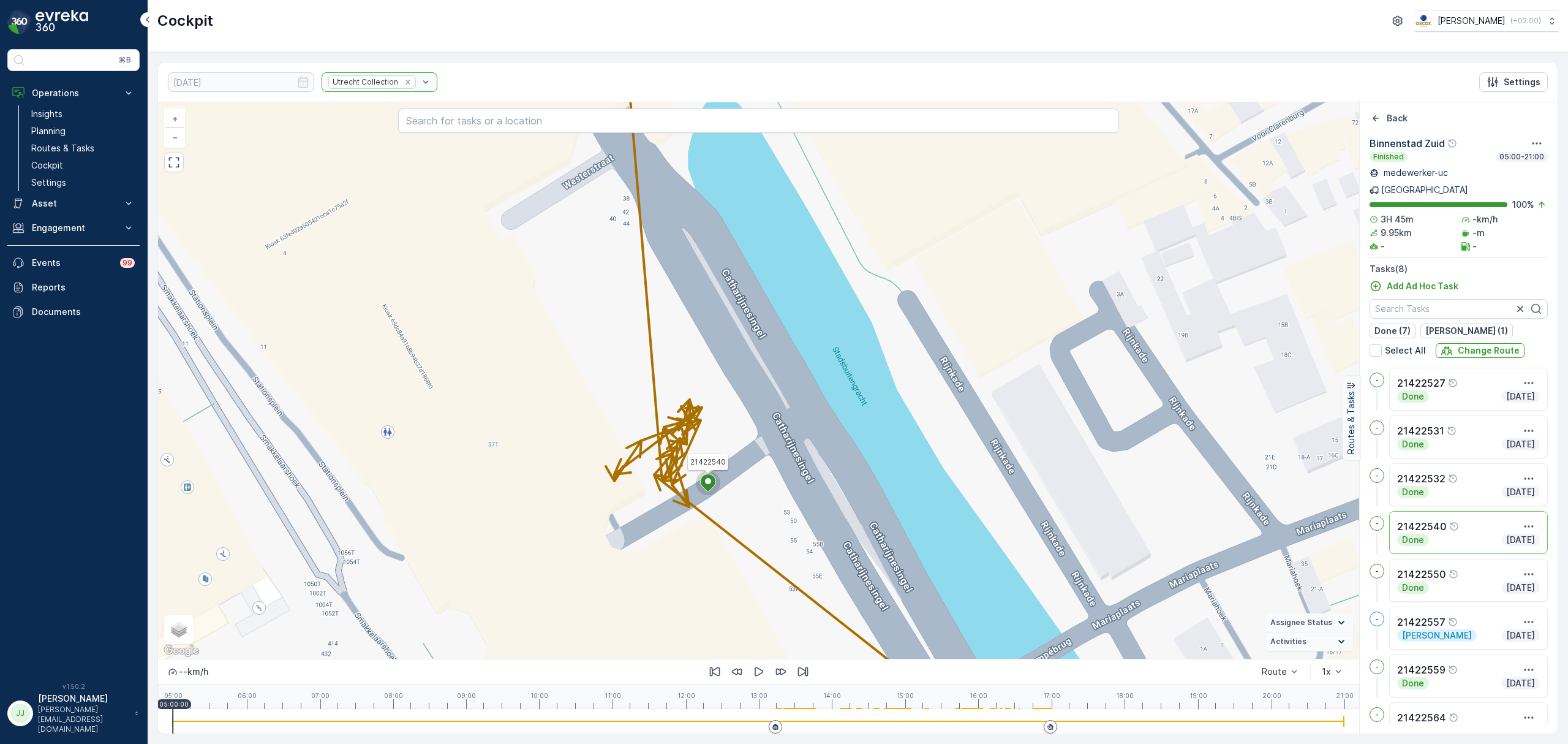
click at [1322, 644] on summary "Activities" at bounding box center [1309, 641] width 88 height 19
click at [1342, 530] on icon at bounding box center [1341, 527] width 14 height 14
click at [1342, 545] on icon at bounding box center [1341, 545] width 14 height 14
click at [1345, 579] on icon at bounding box center [1341, 585] width 14 height 14
click at [1522, 520] on icon "button" at bounding box center [1528, 526] width 12 height 12
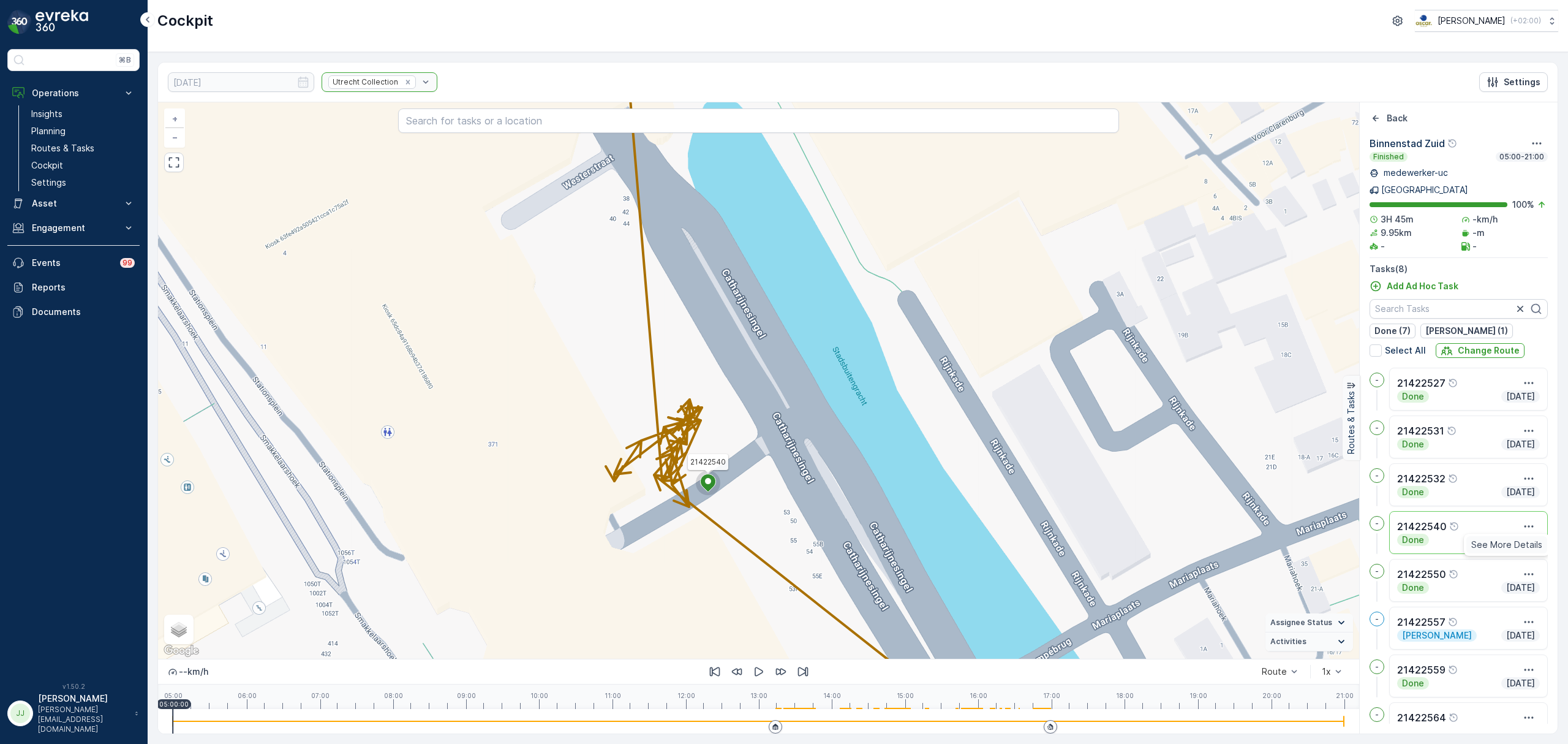
click at [1519, 538] on span "See More Details" at bounding box center [1507, 544] width 71 height 12
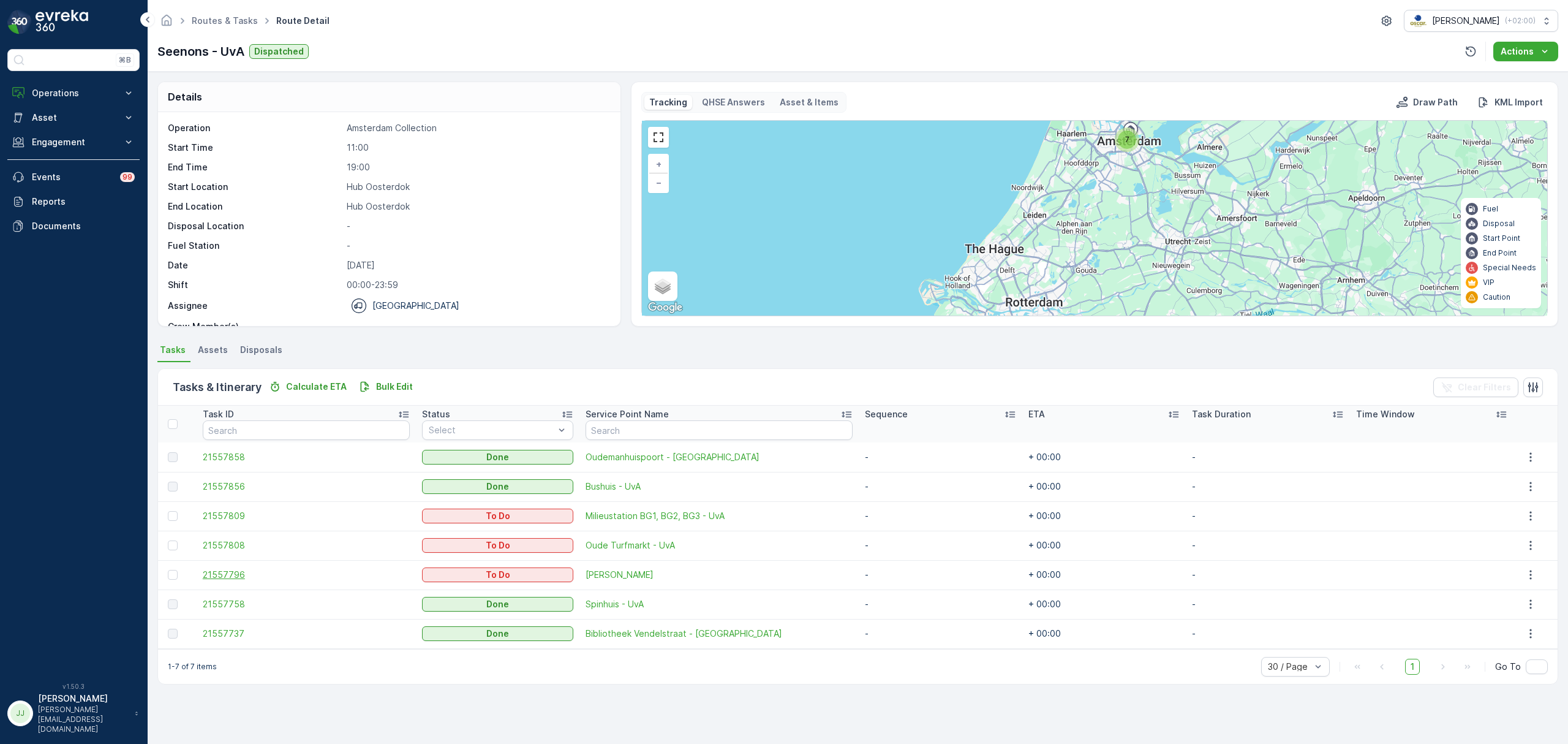
click at [221, 574] on span "21557796" at bounding box center [306, 574] width 207 height 12
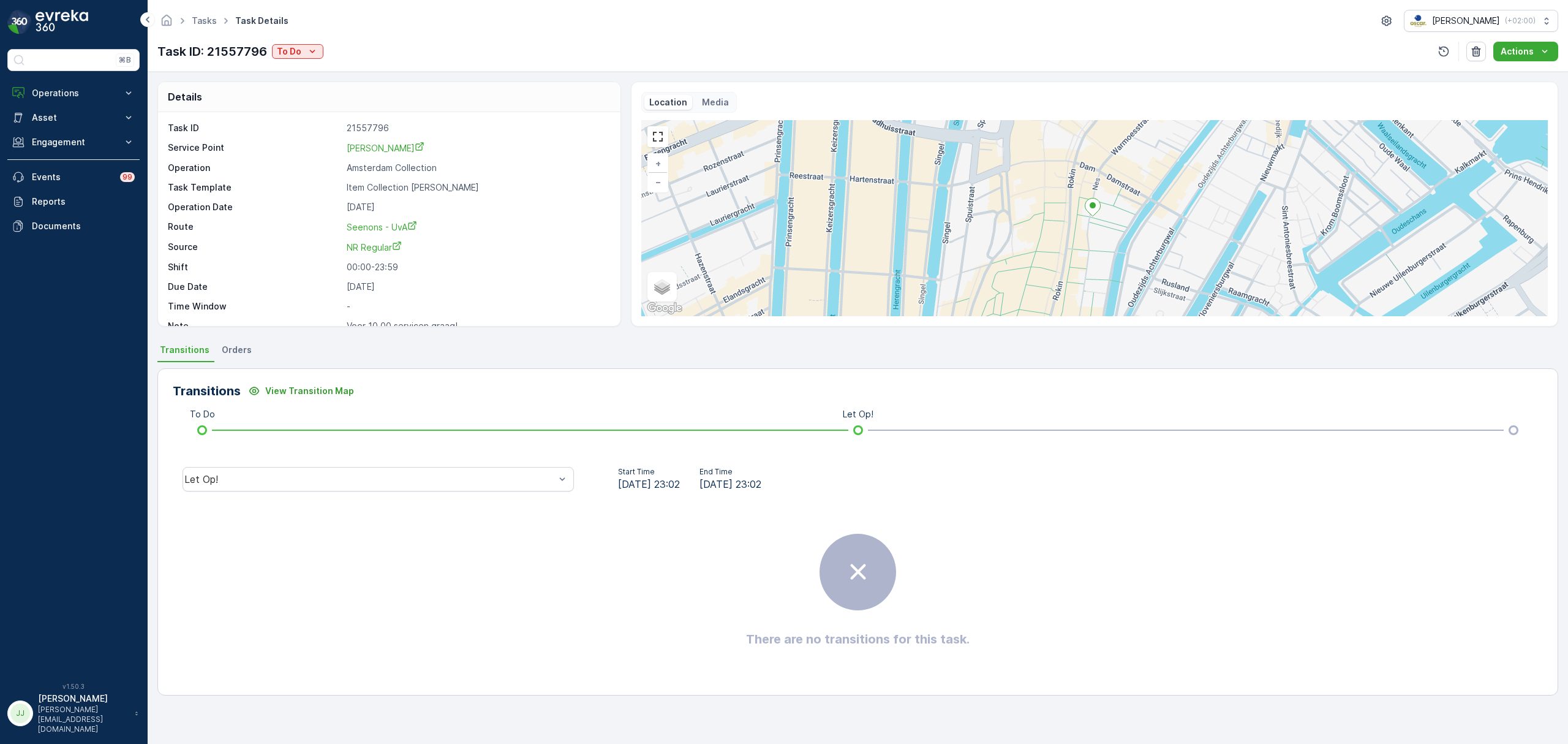
drag, startPoint x: 1016, startPoint y: 251, endPoint x: 950, endPoint y: 206, distance: 79.9
click at [951, 206] on div "+ − Satellite Roadmap Terrain Hybrid Leaflet Keyboard shortcuts Map Data Map da…" at bounding box center [1094, 218] width 906 height 196
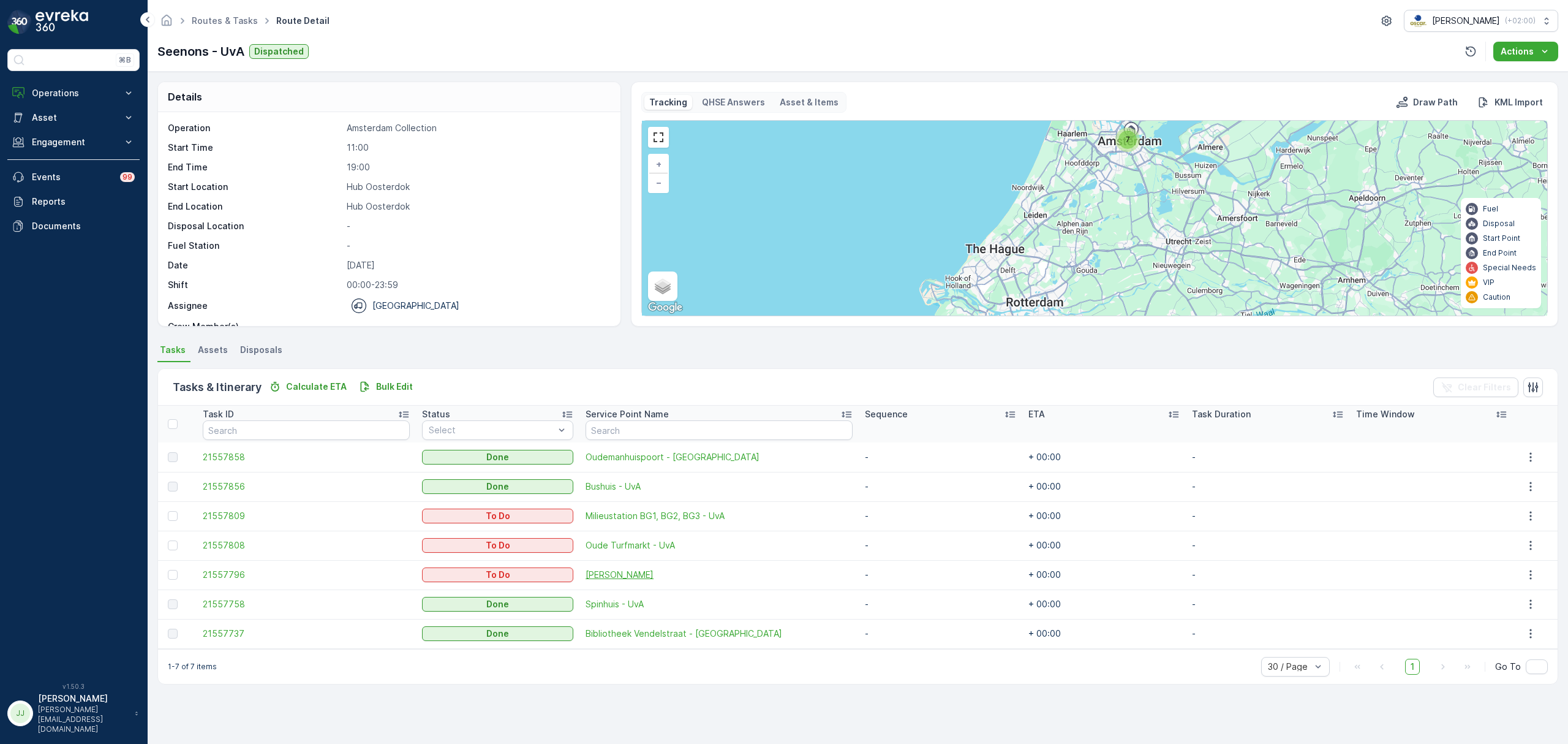
click at [642, 579] on span "Van Kerkwijk" at bounding box center [719, 574] width 267 height 12
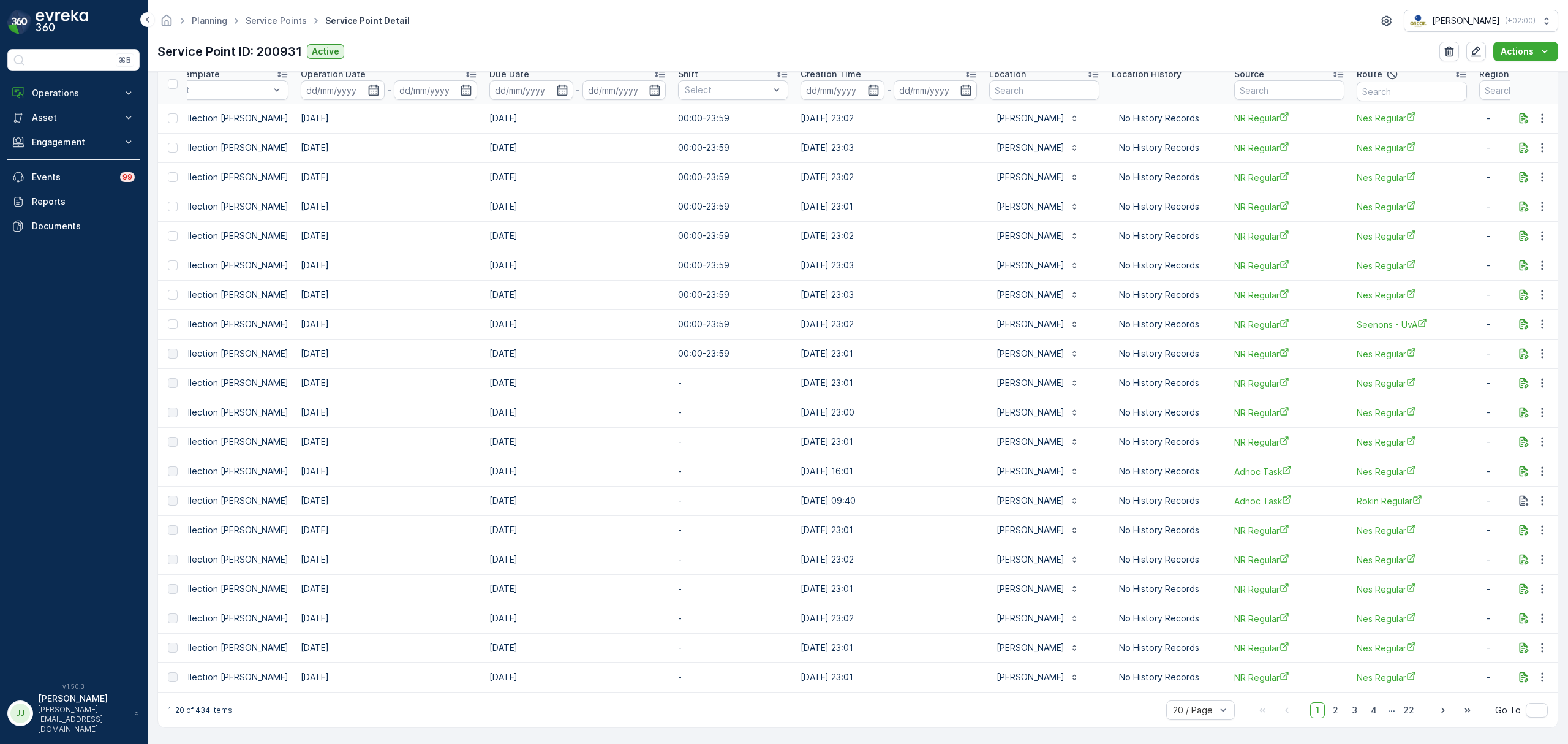
scroll to position [0, 408]
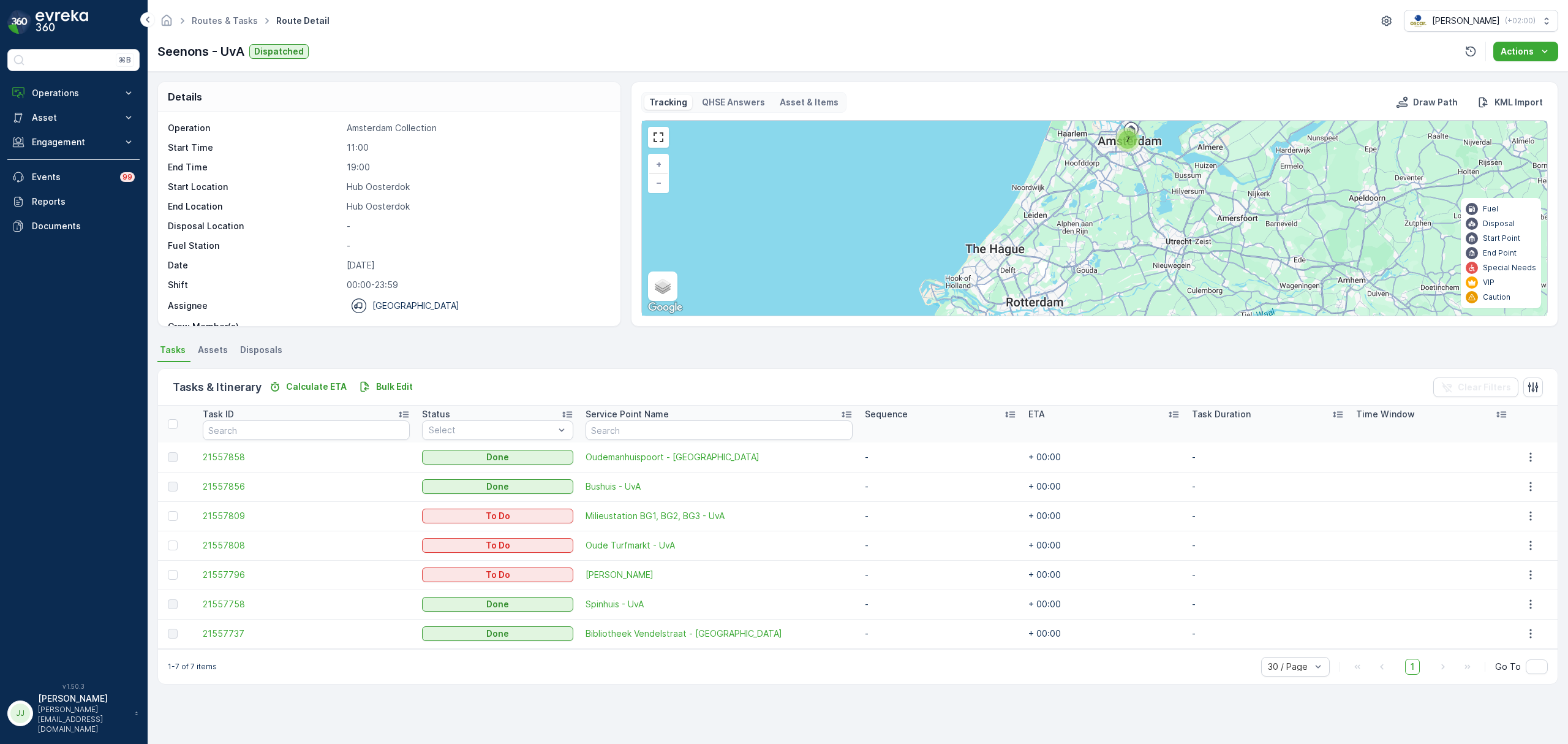
click at [576, 338] on div "Details Operation Amsterdam Collection Start Time 11:00 End Time 19:00 Start Lo…" at bounding box center [857, 408] width 1420 height 672
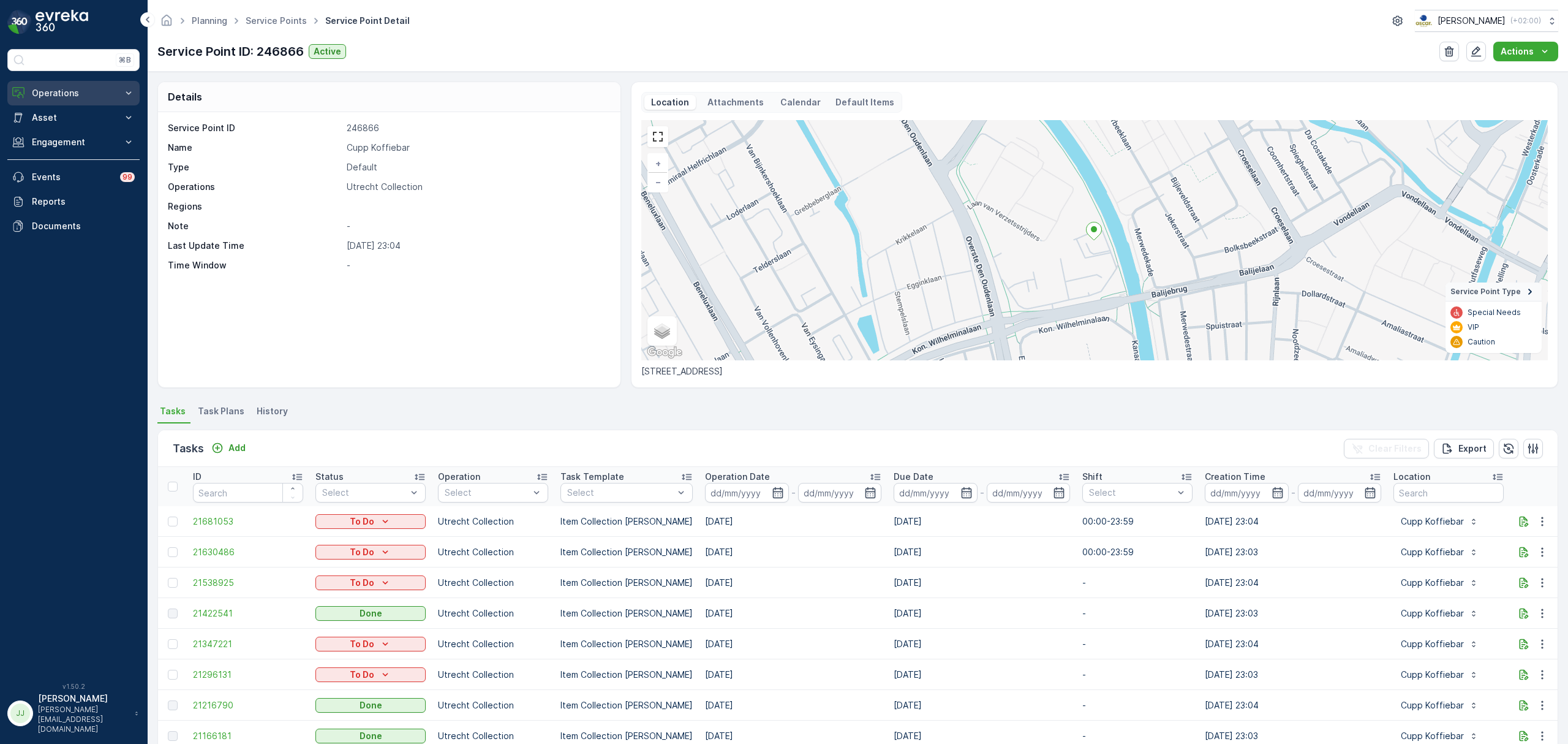
click at [69, 99] on p "Operations" at bounding box center [73, 93] width 83 height 12
click at [70, 145] on p "Routes & Tasks" at bounding box center [63, 148] width 63 height 12
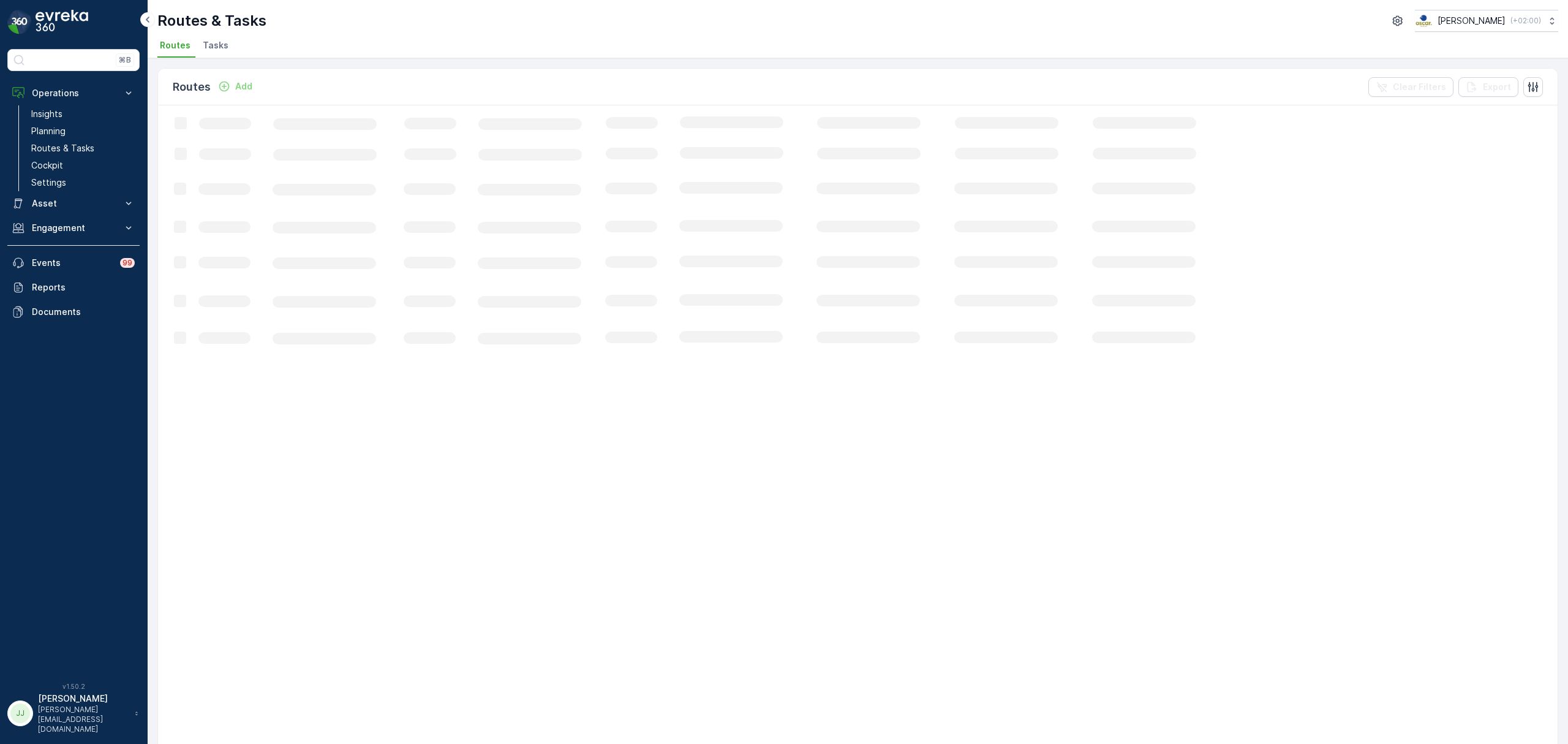
click at [211, 41] on span "Tasks" at bounding box center [216, 45] width 26 height 12
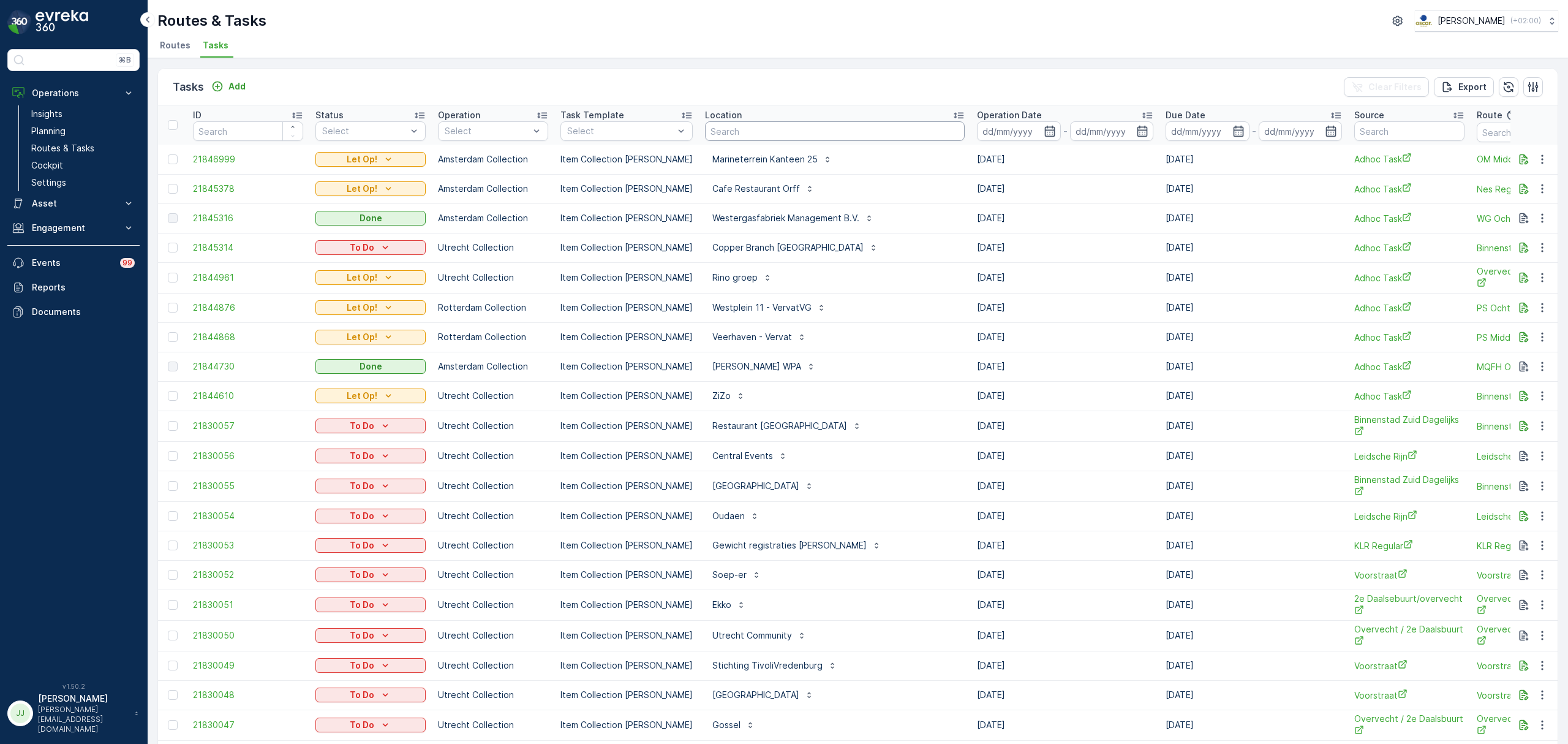
click at [741, 136] on input "text" at bounding box center [834, 131] width 260 height 20
type input "keuken apoth"
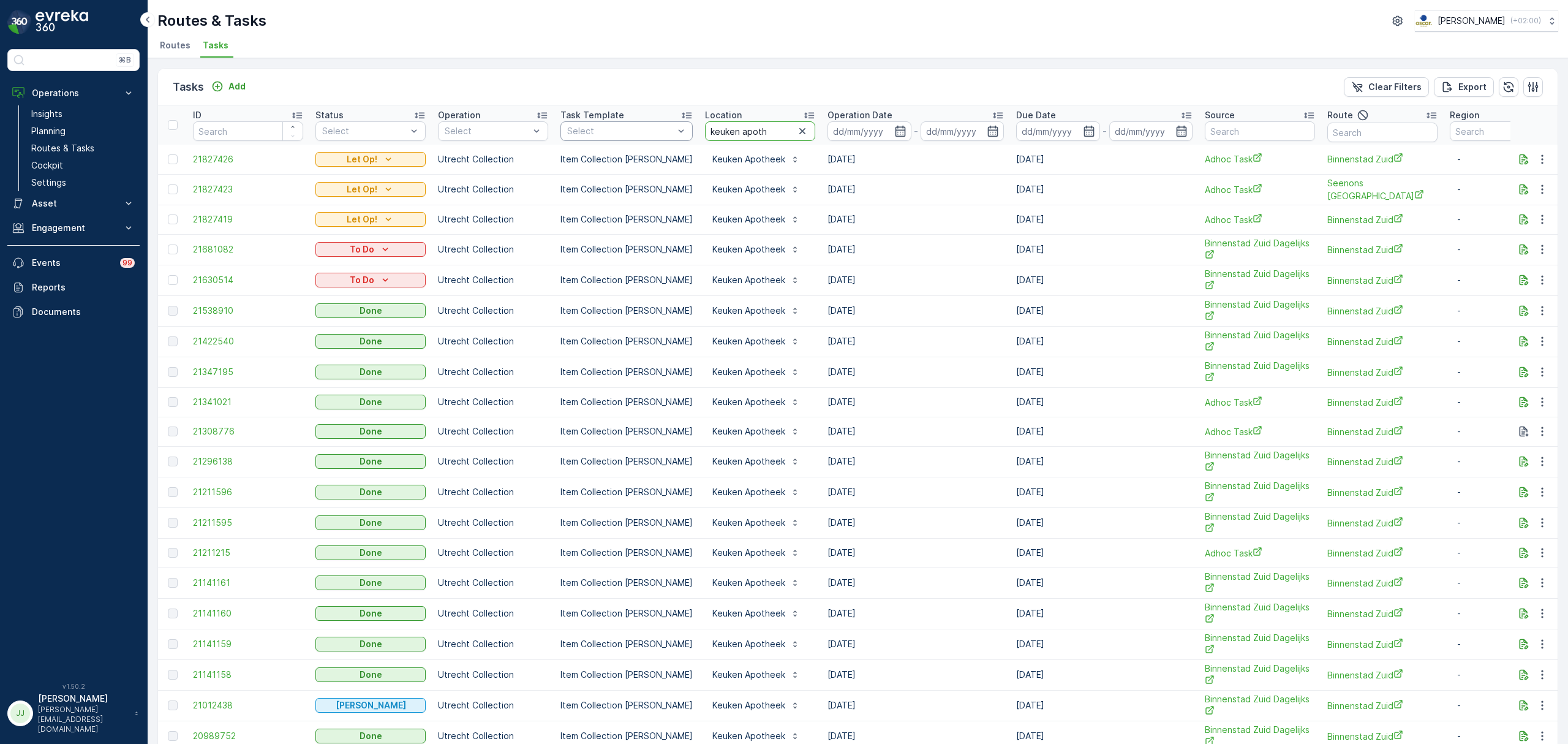
drag, startPoint x: 772, startPoint y: 127, endPoint x: 591, endPoint y: 130, distance: 181.0
click at [591, 130] on tr "ID Status Select Operation Select Task Template Select Location keuken apoth Op…" at bounding box center [1103, 125] width 1889 height 39
type input "bushuis"
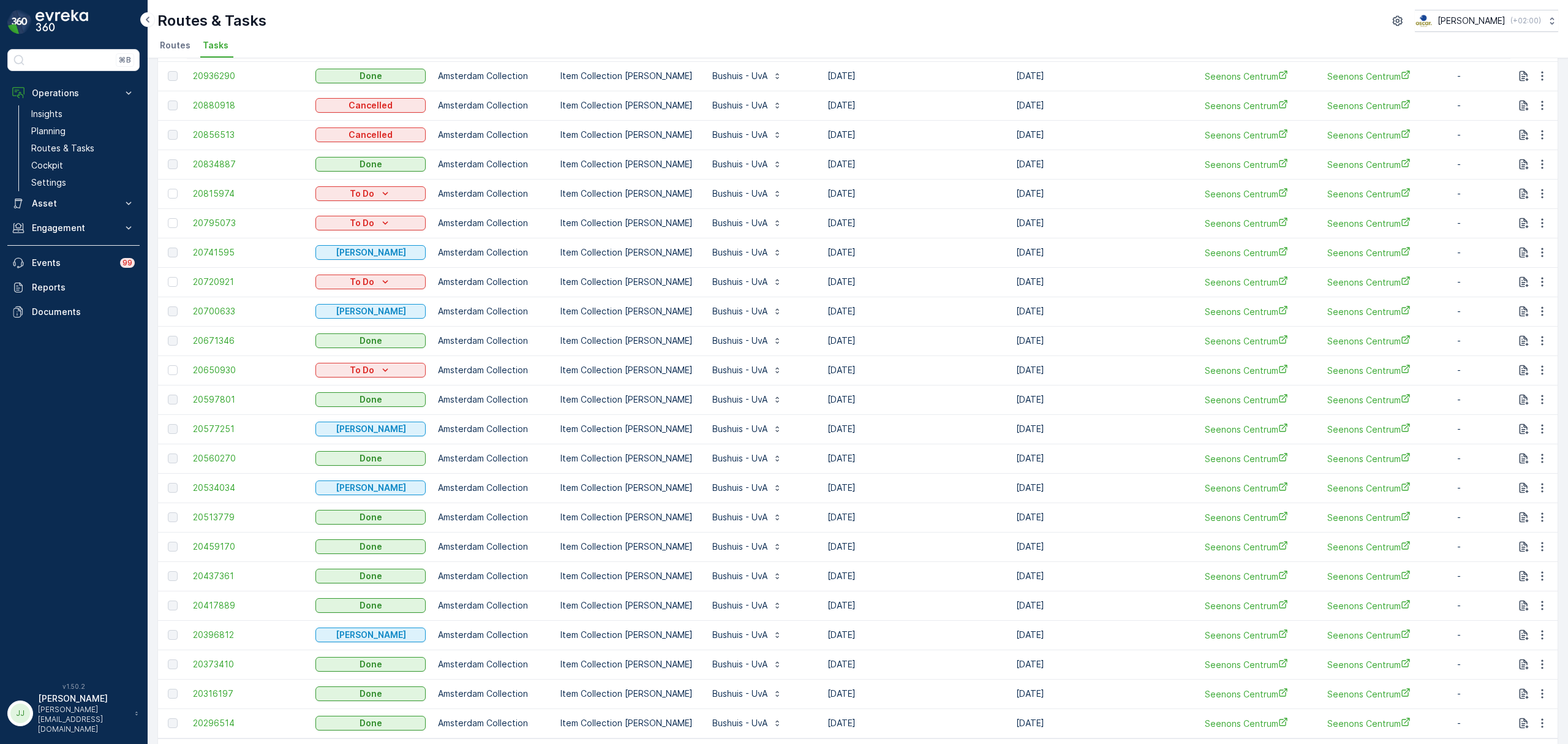
scroll to position [923, 0]
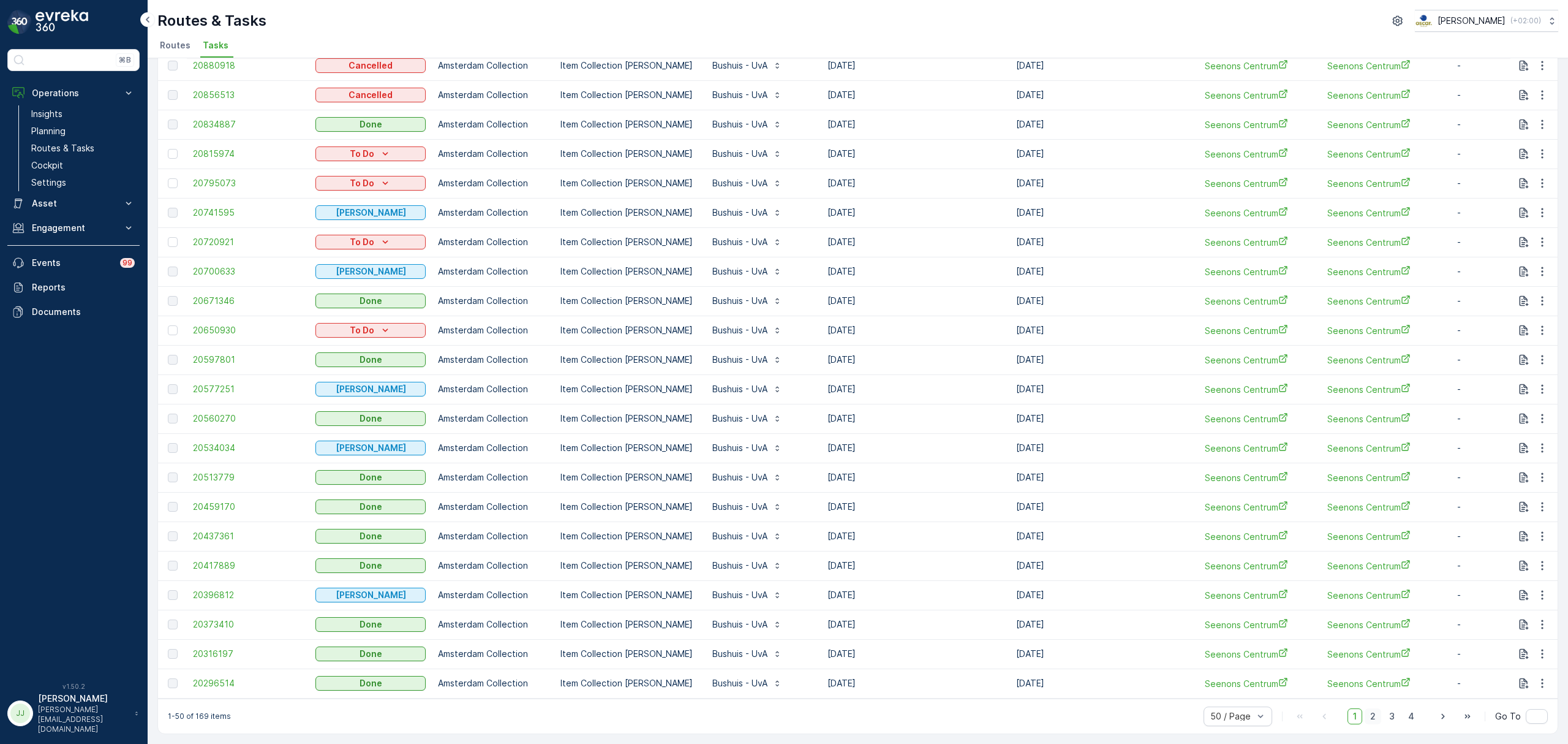
click at [1374, 711] on span "2" at bounding box center [1372, 716] width 16 height 16
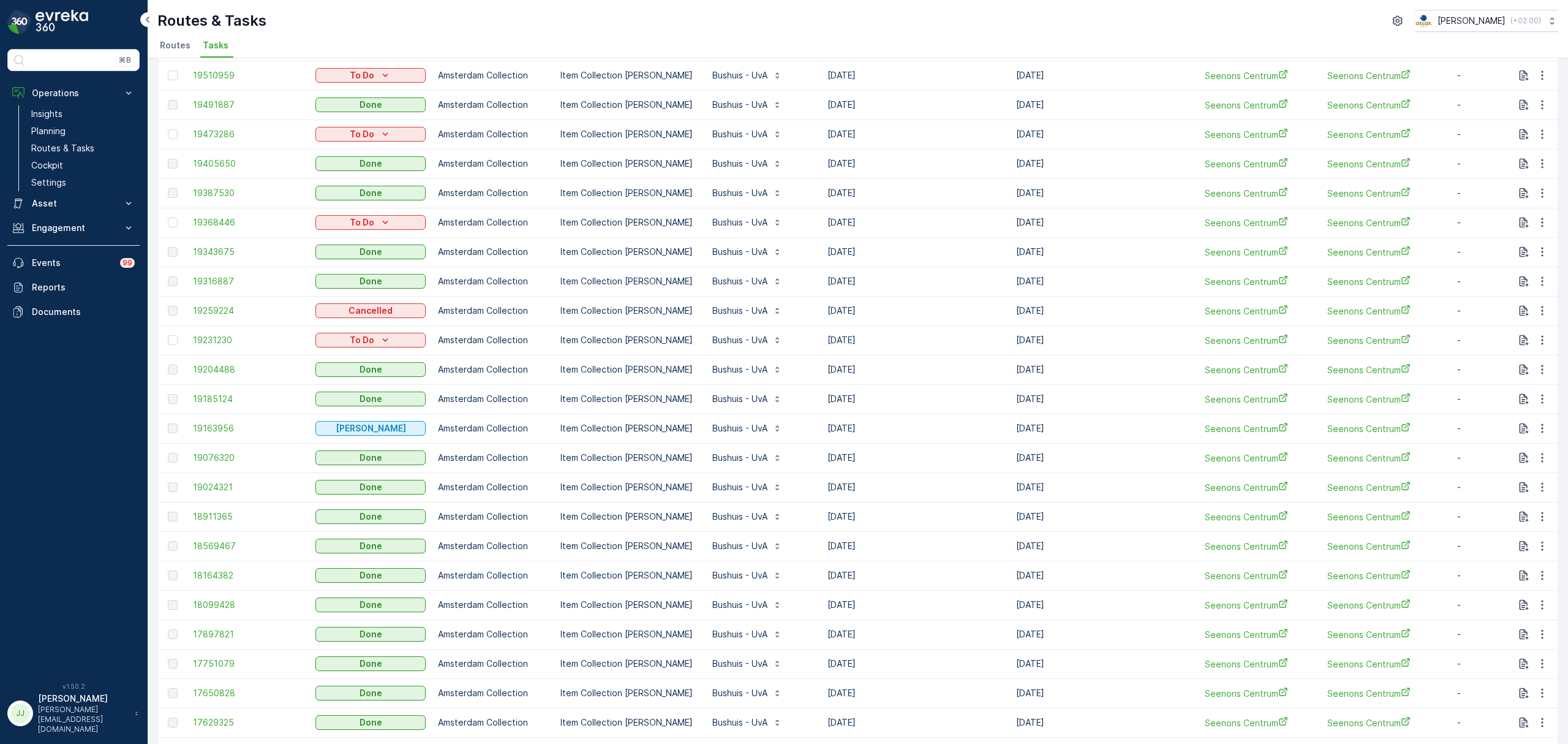
scroll to position [923, 0]
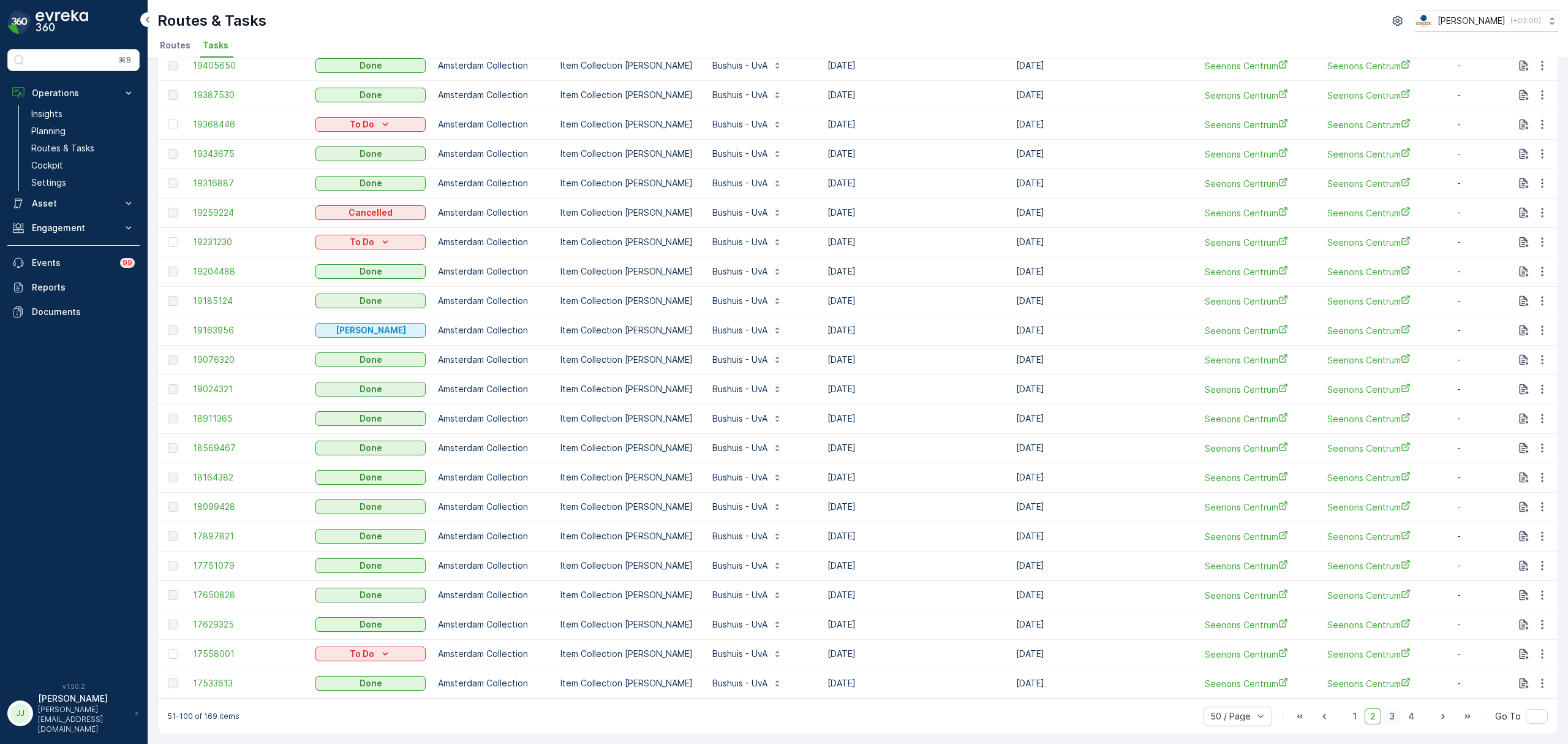
click at [1390, 718] on span "3" at bounding box center [1391, 716] width 16 height 16
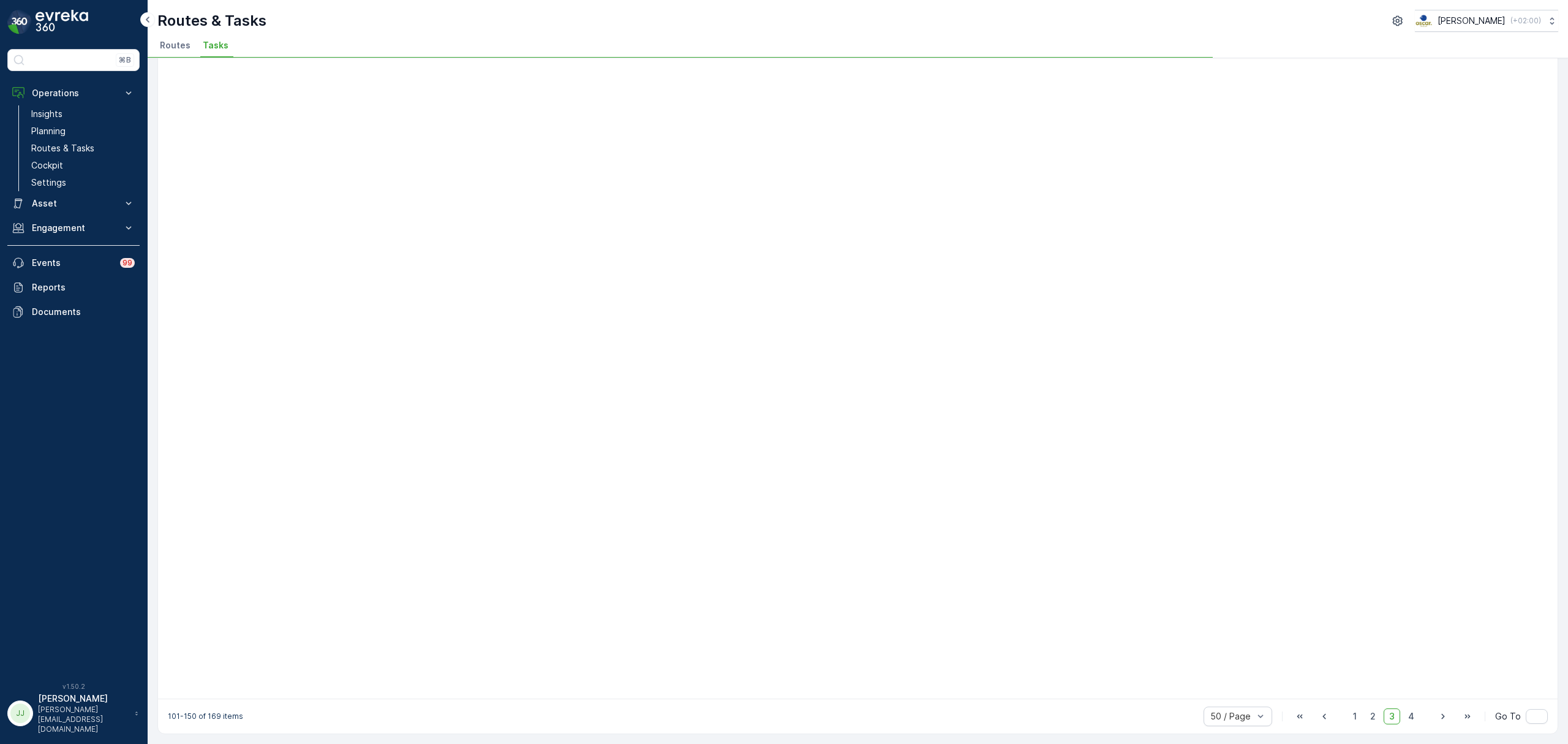
scroll to position [735, 0]
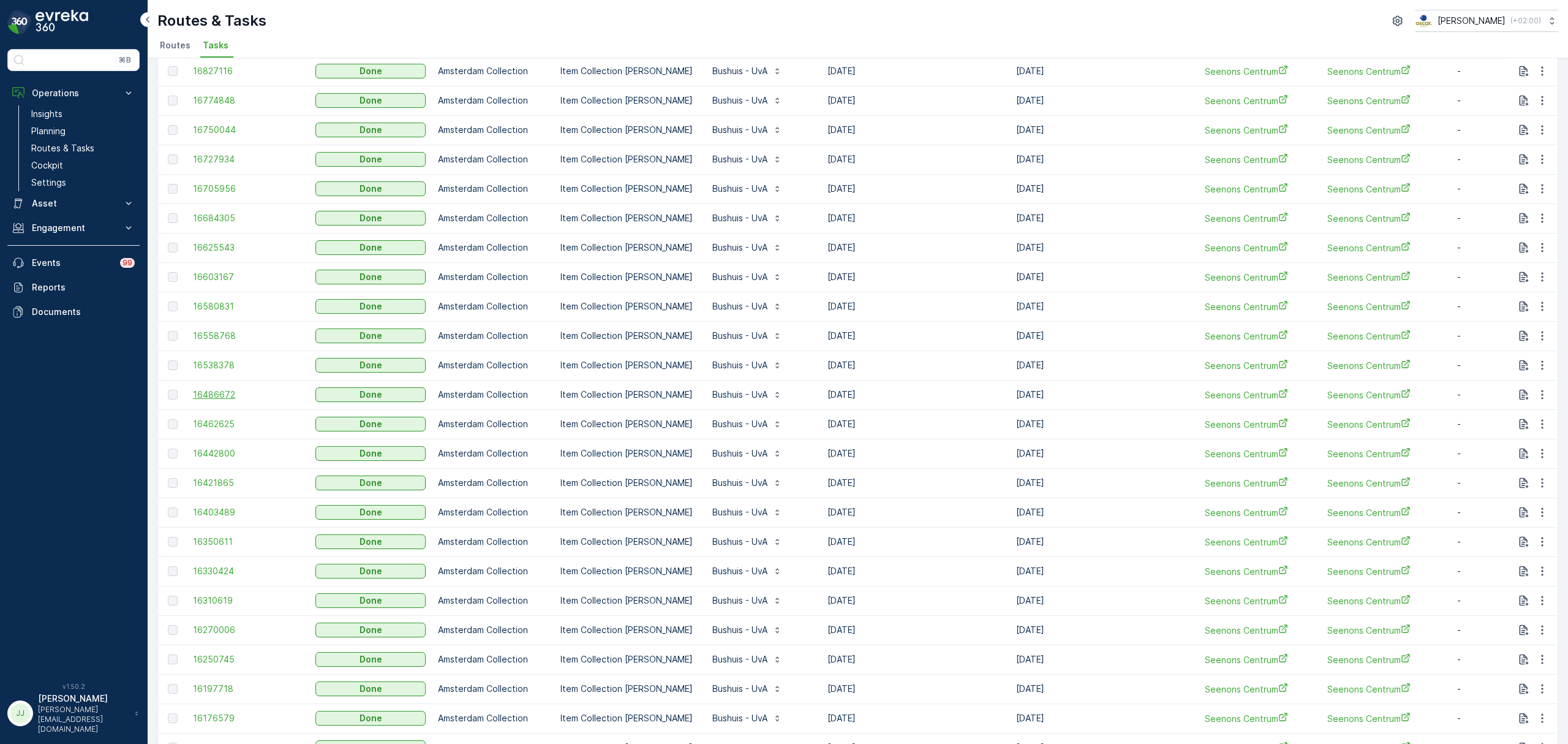
click at [226, 395] on span "16486672" at bounding box center [248, 394] width 110 height 12
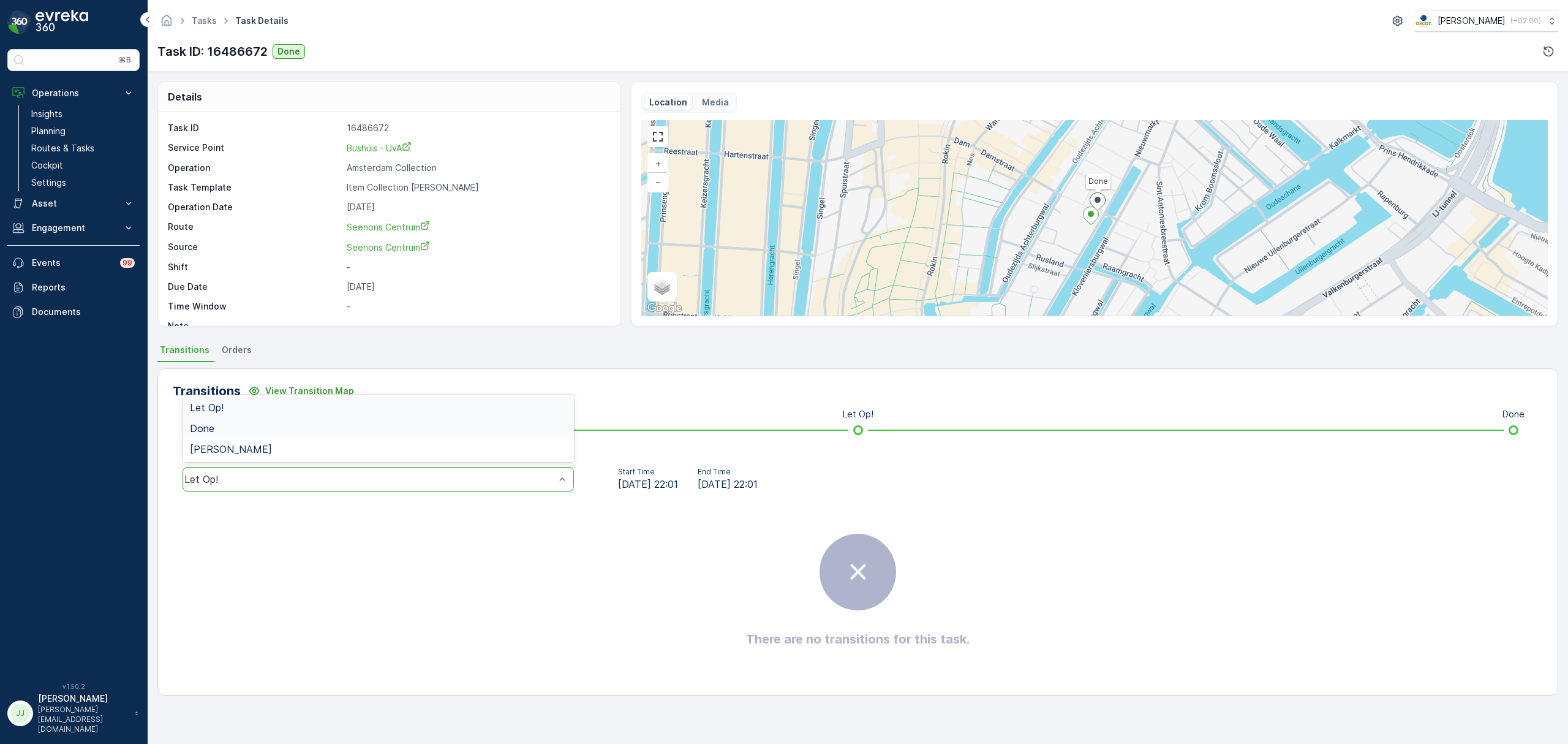
click at [229, 426] on div "Done" at bounding box center [378, 428] width 377 height 11
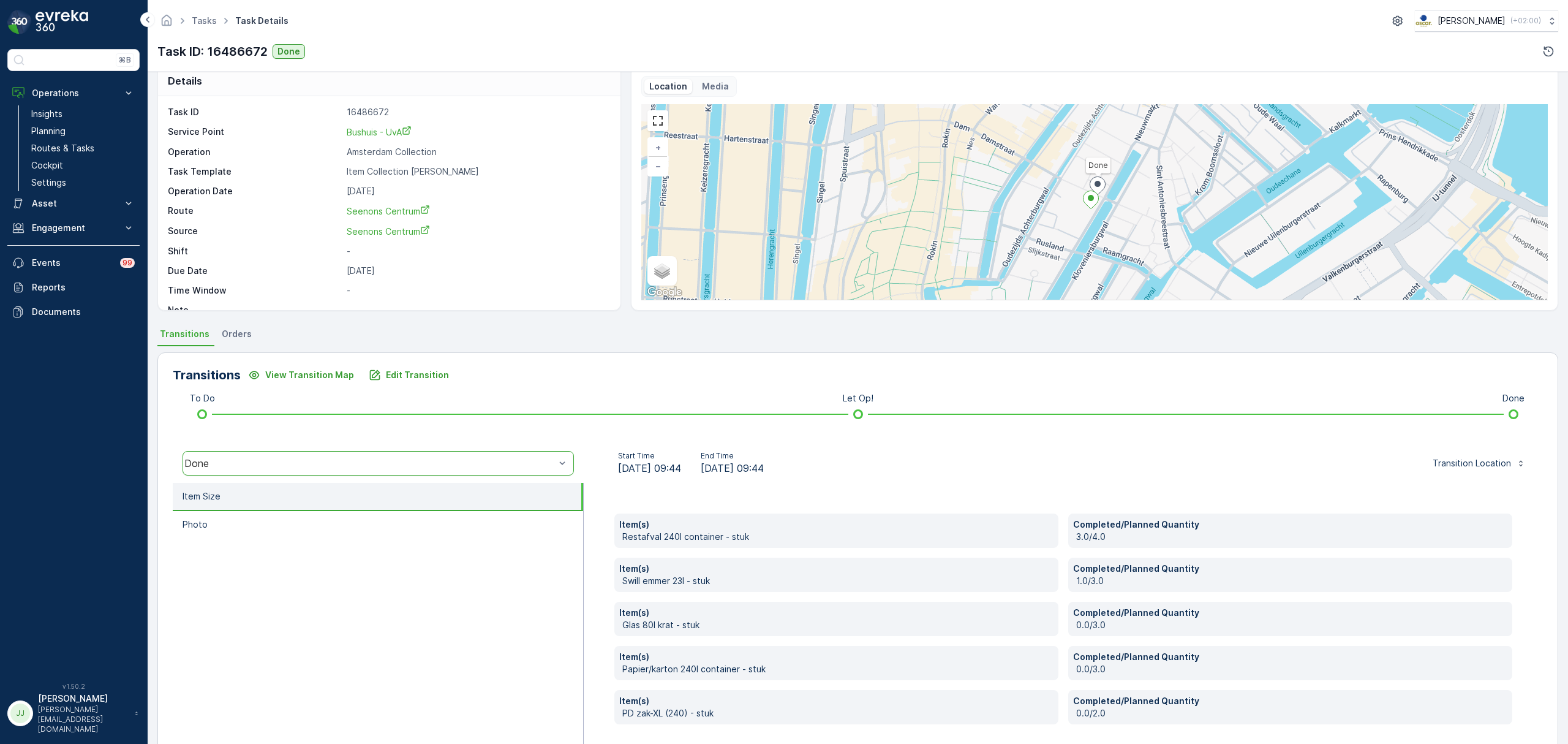
scroll to position [65, 0]
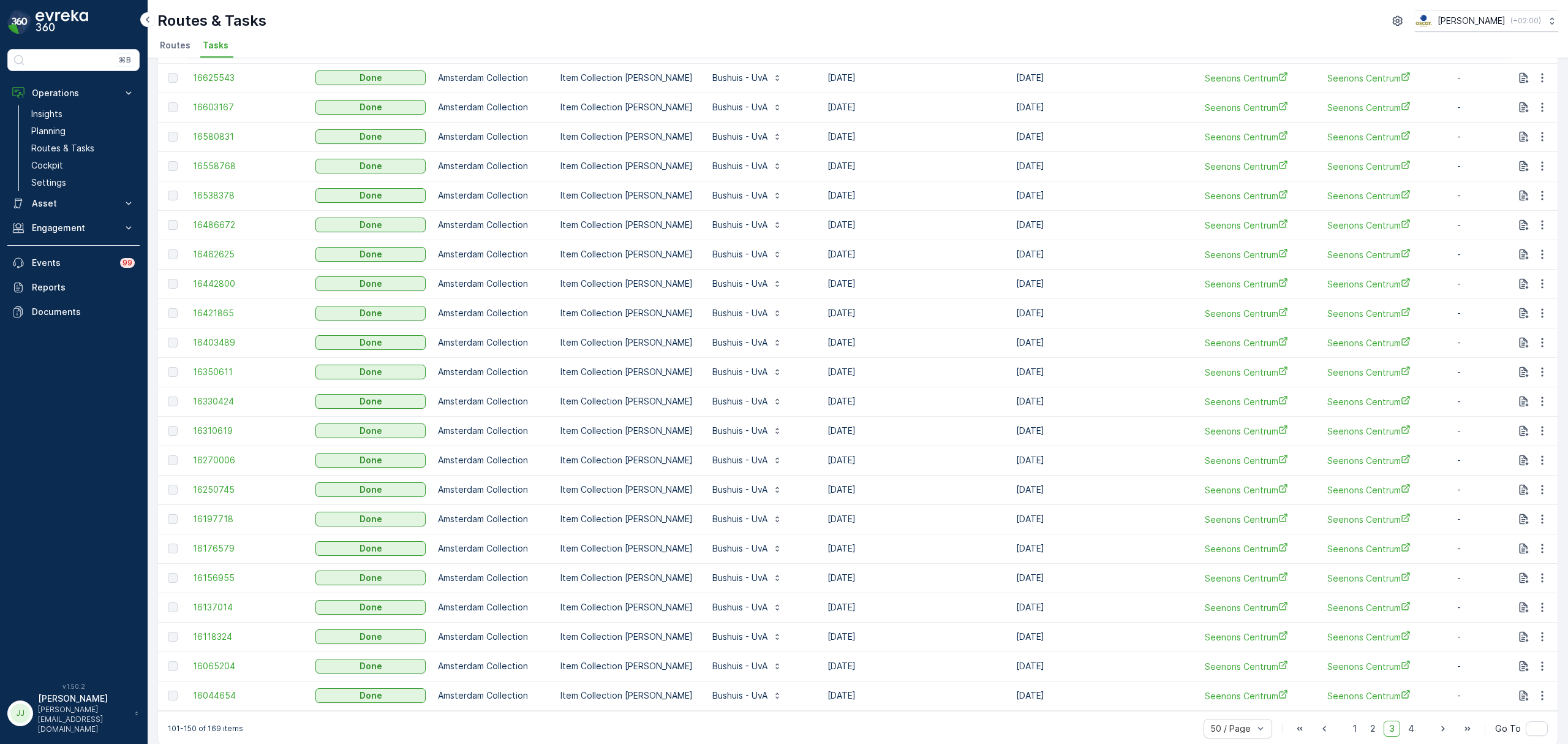
scroll to position [923, 0]
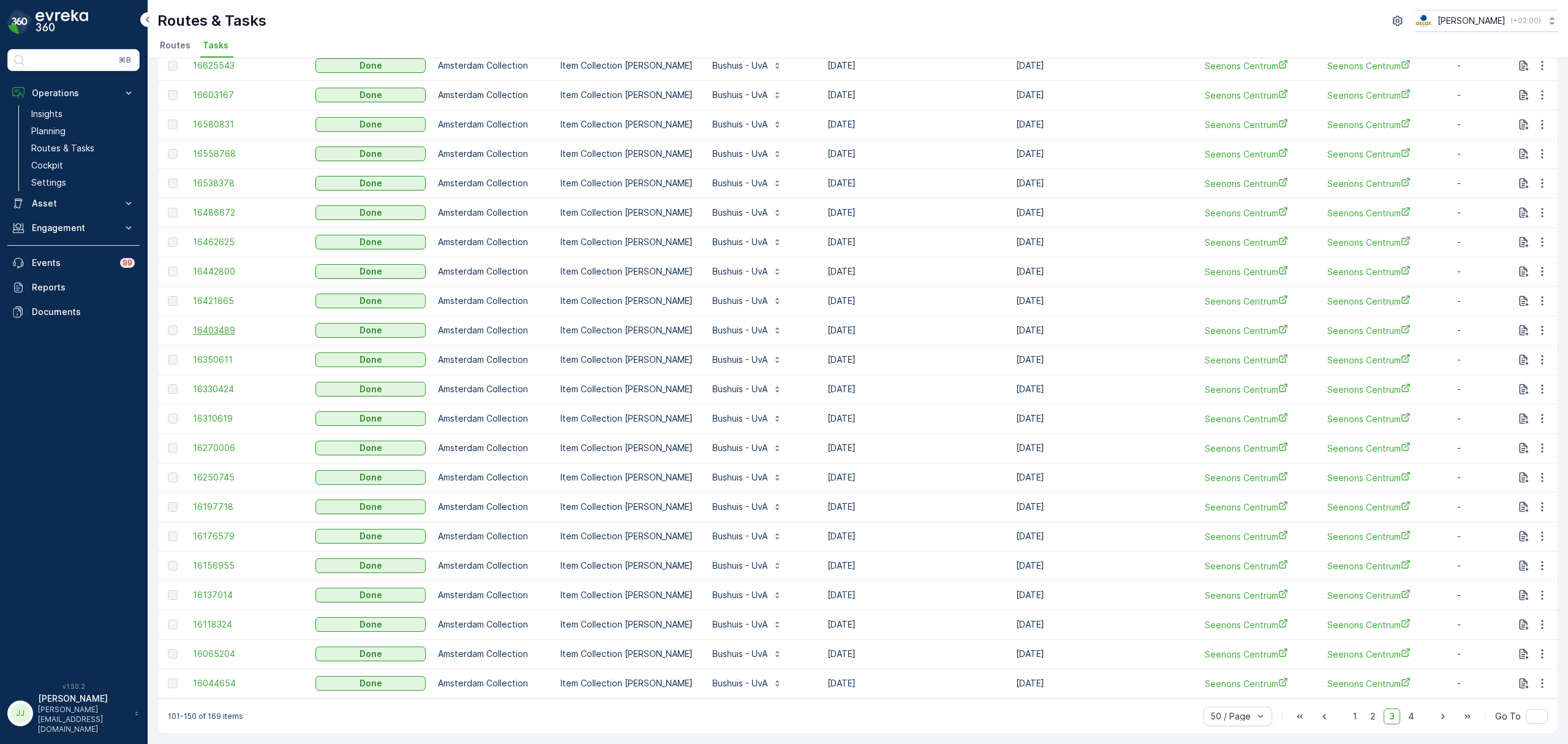
click at [233, 327] on span "16403489" at bounding box center [248, 330] width 110 height 12
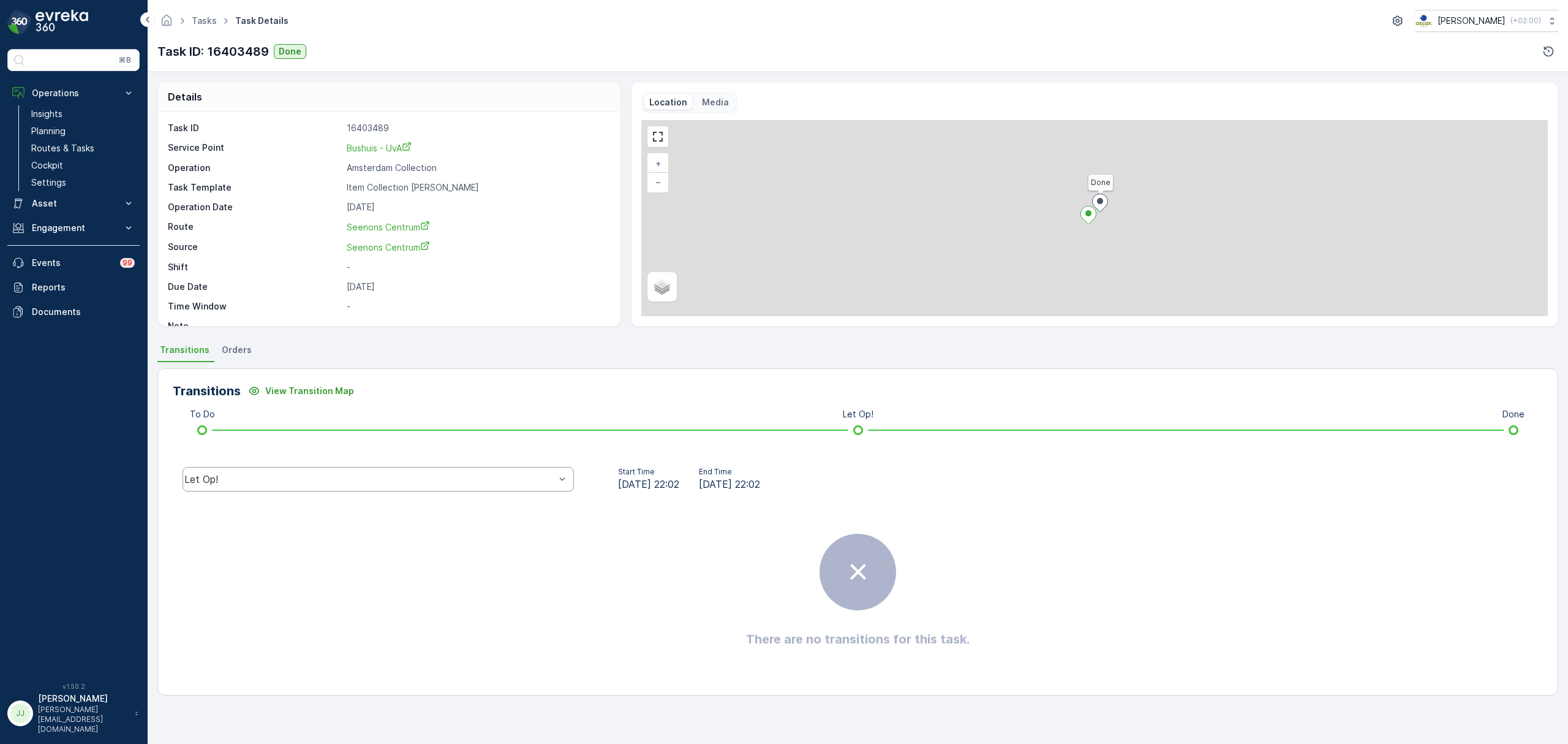
click at [274, 485] on div "Let Op!" at bounding box center [378, 479] width 391 height 24
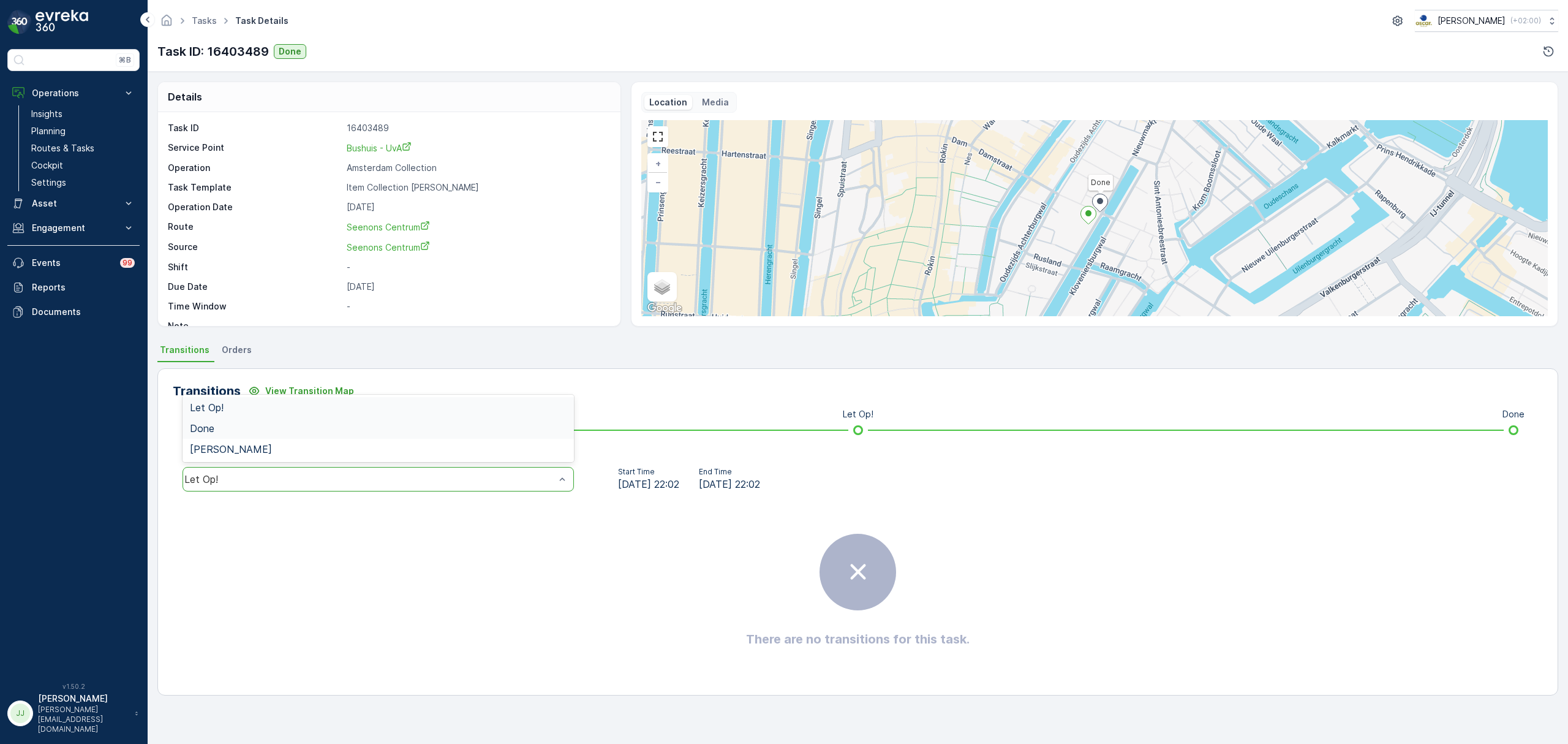
click at [224, 426] on div "Done" at bounding box center [378, 428] width 377 height 11
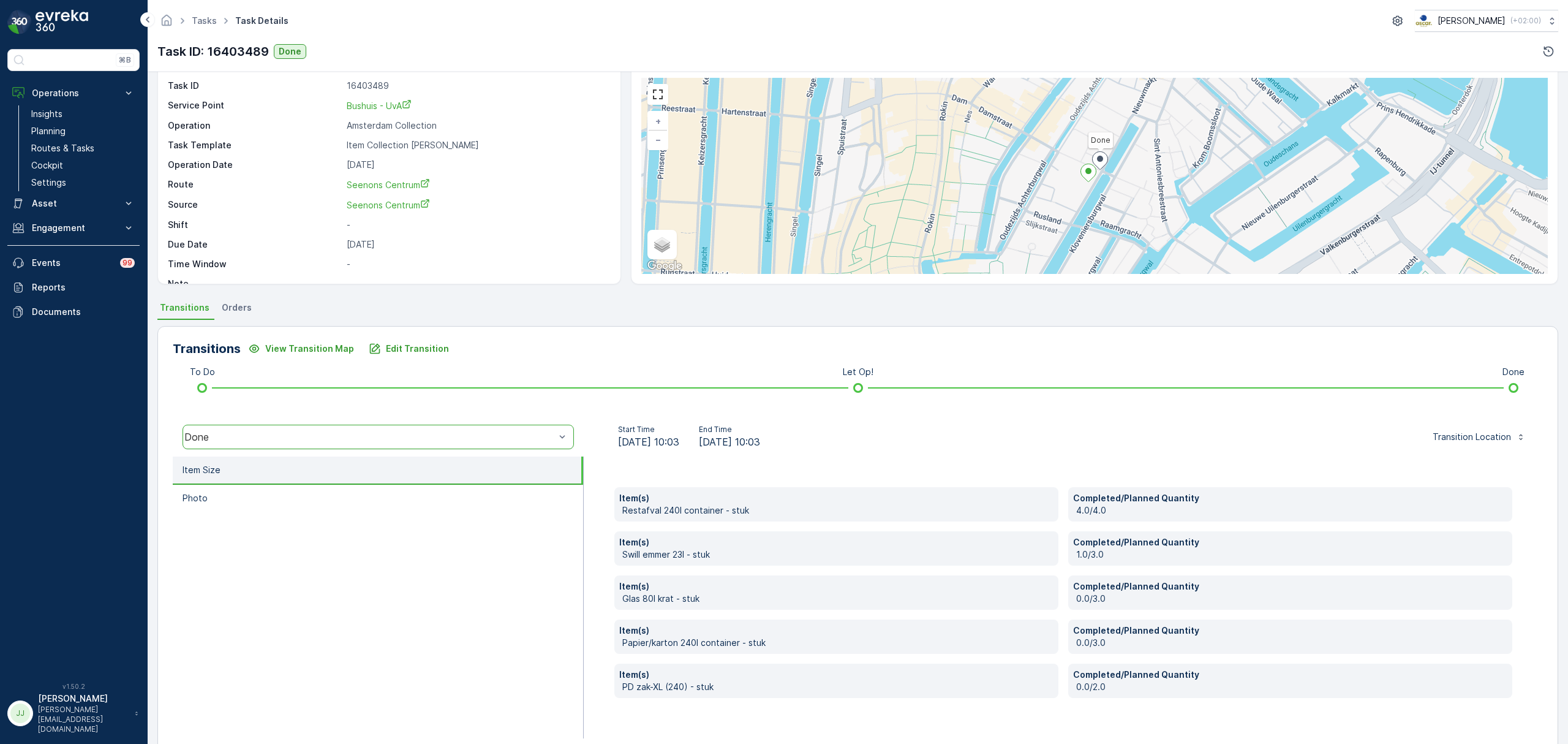
scroll to position [65, 0]
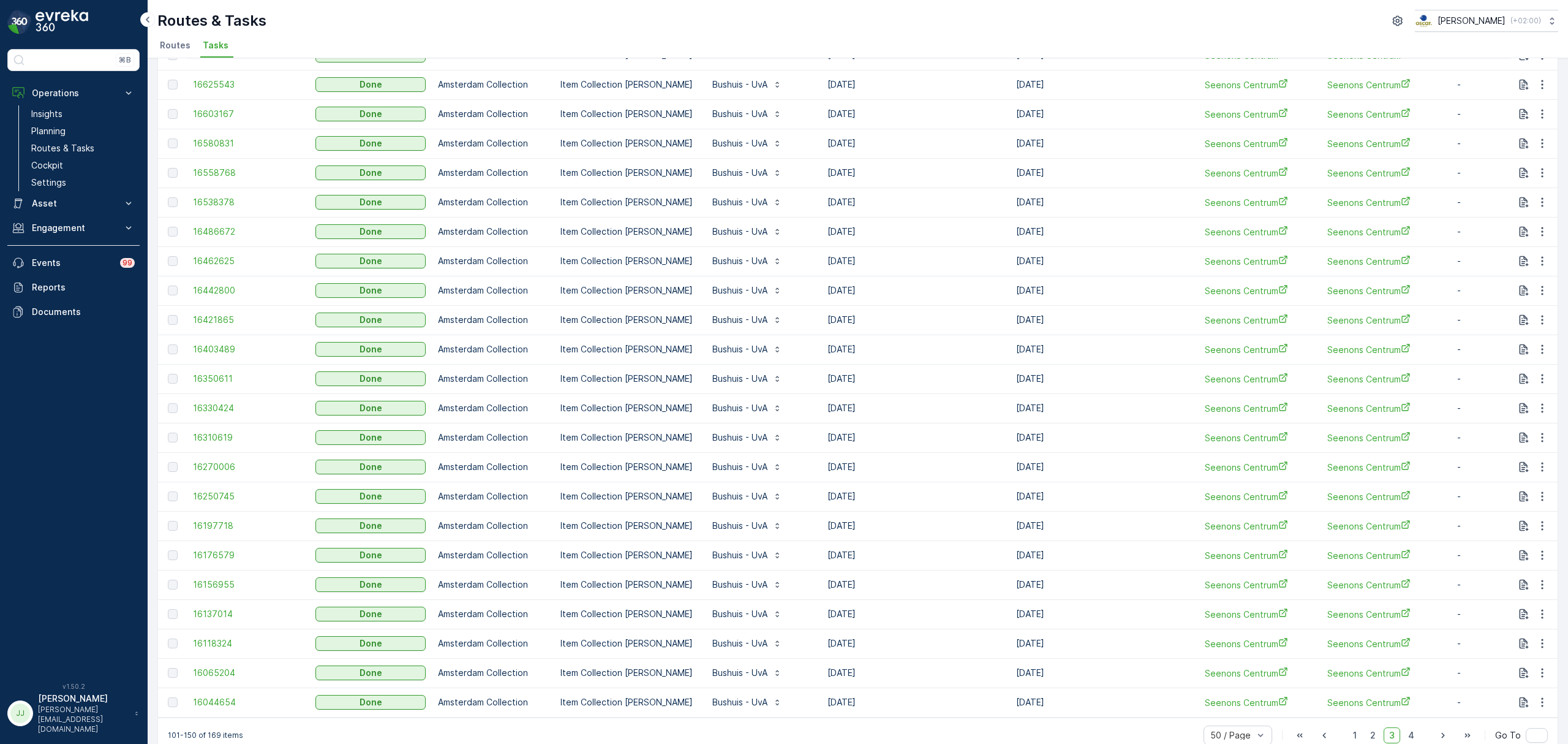
scroll to position [923, 0]
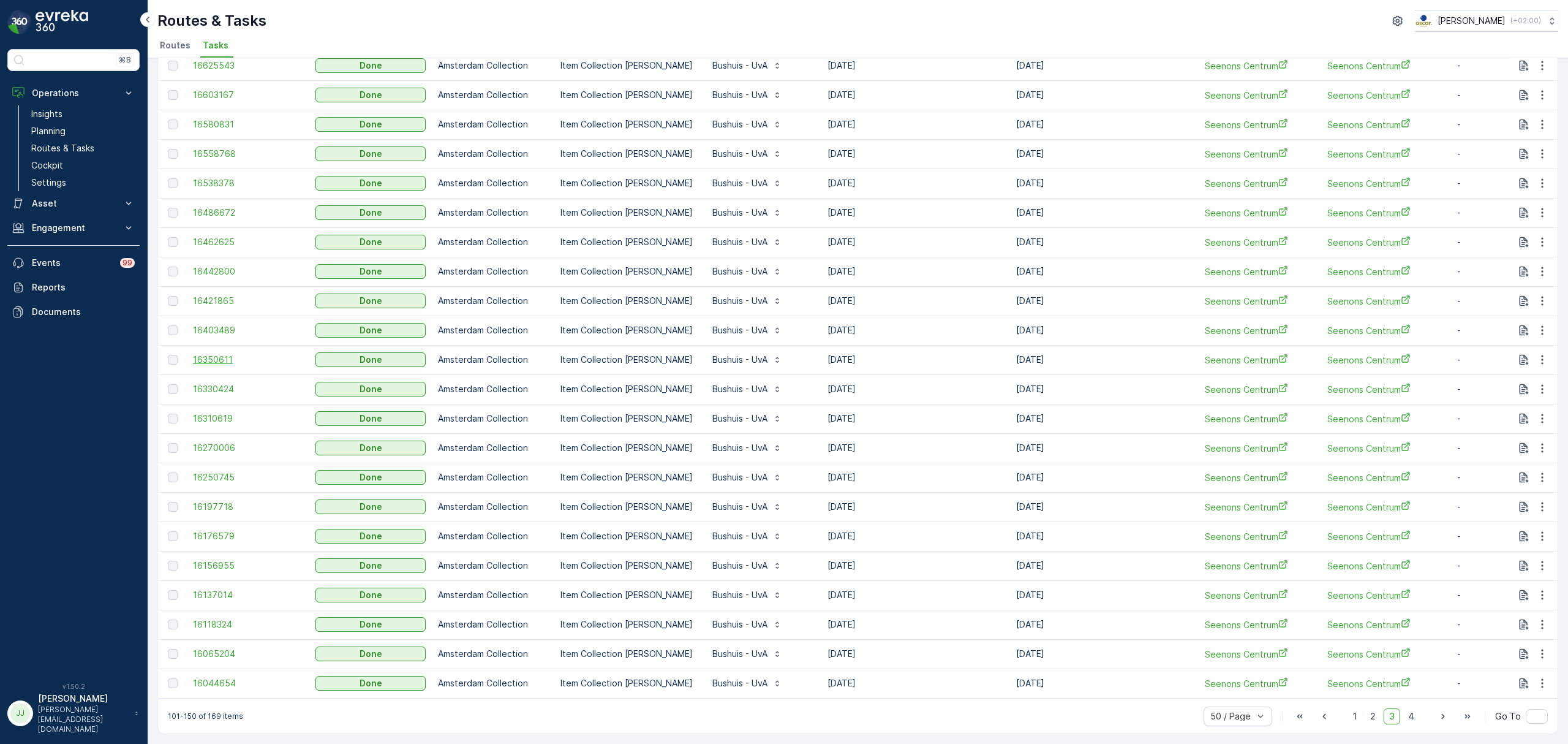
click at [200, 358] on span "16350611" at bounding box center [248, 359] width 110 height 12
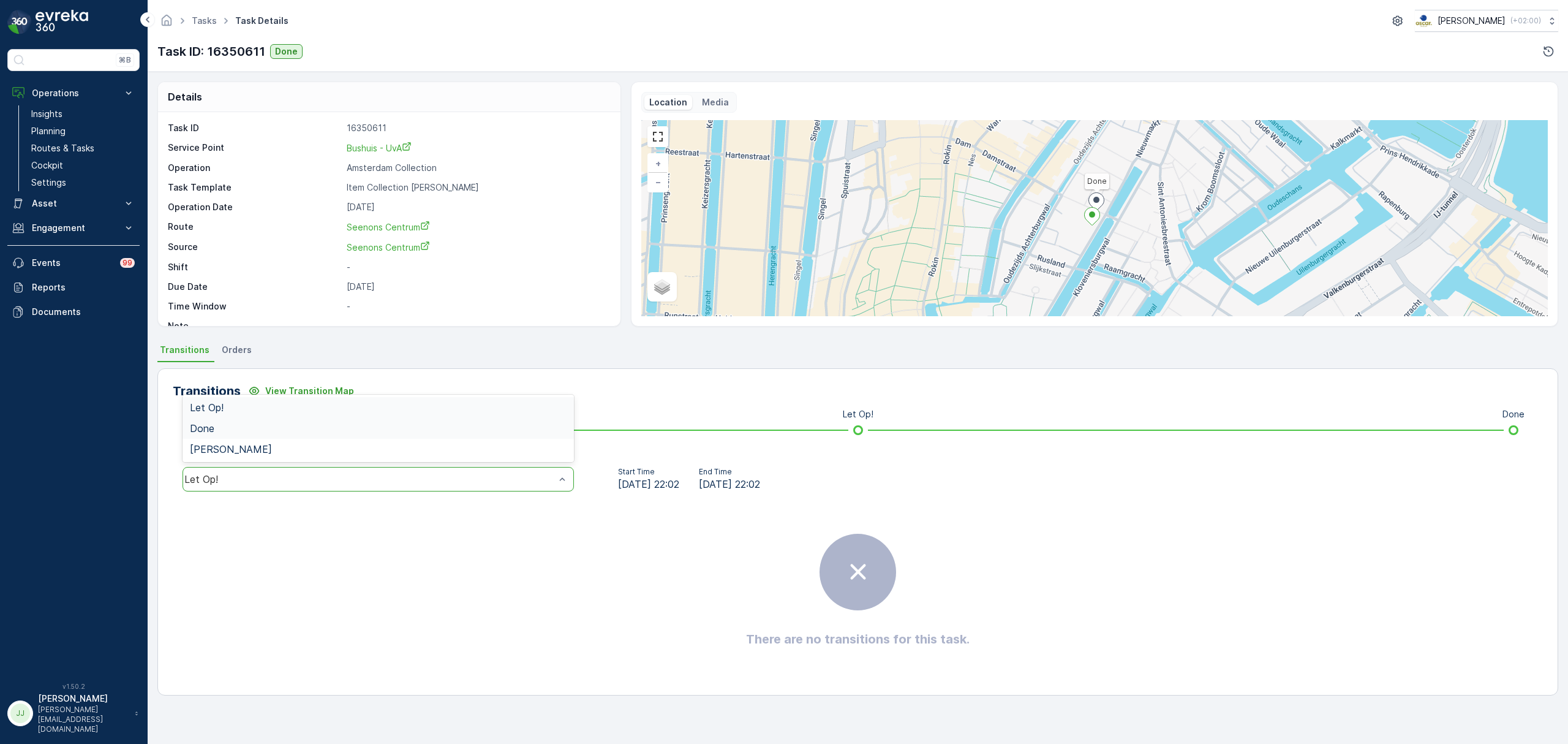
click at [231, 431] on div "Done" at bounding box center [378, 428] width 377 height 11
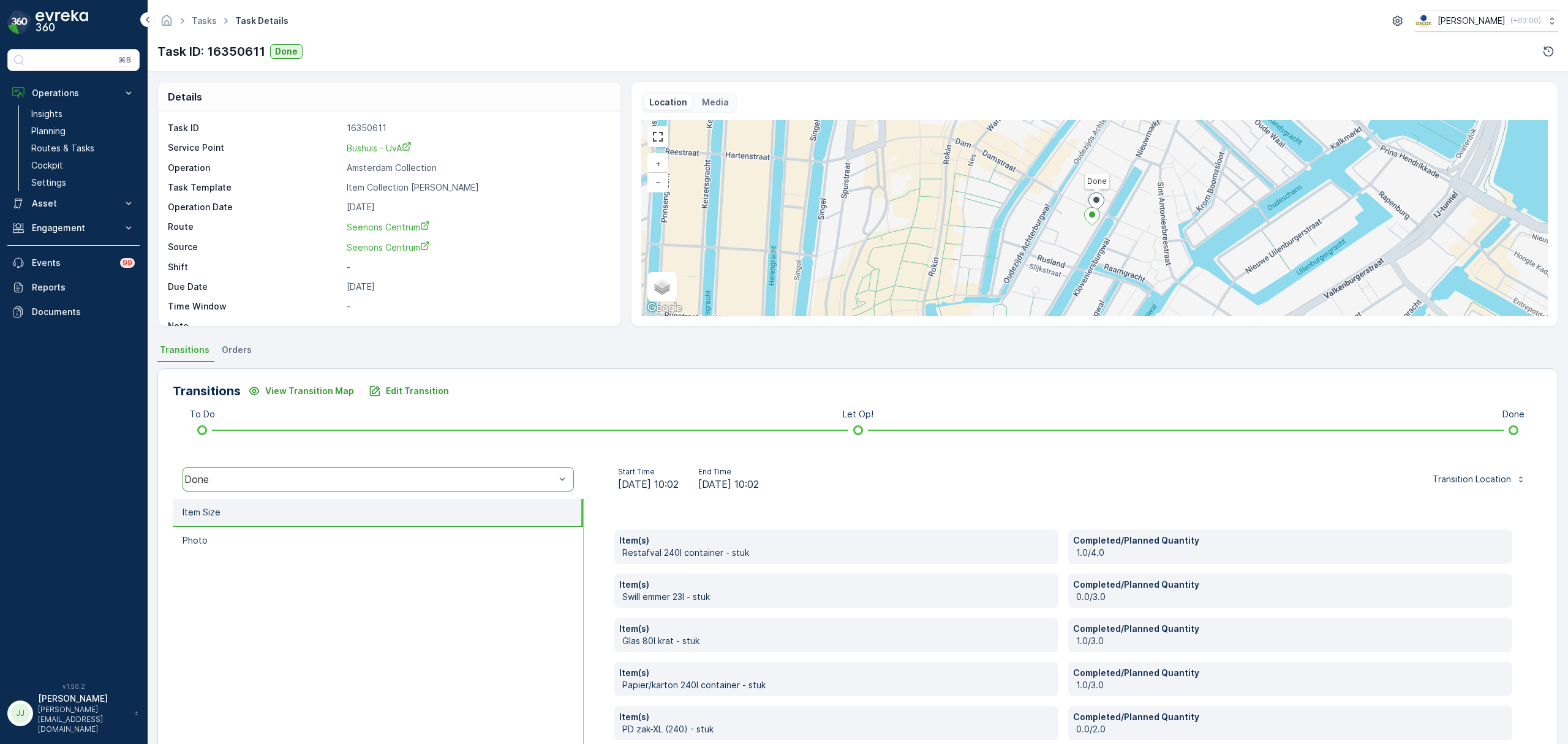
scroll to position [65, 0]
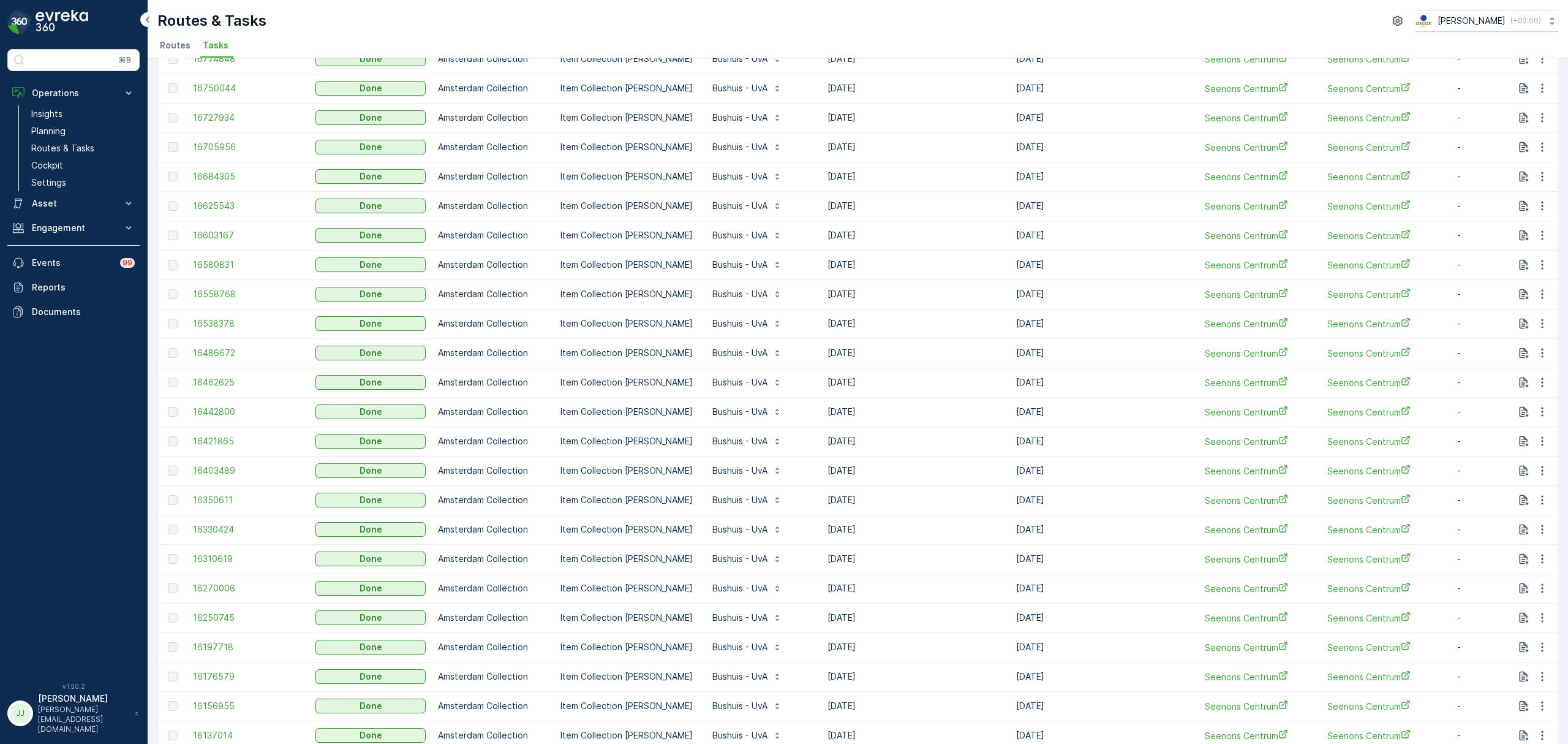
scroll to position [923, 0]
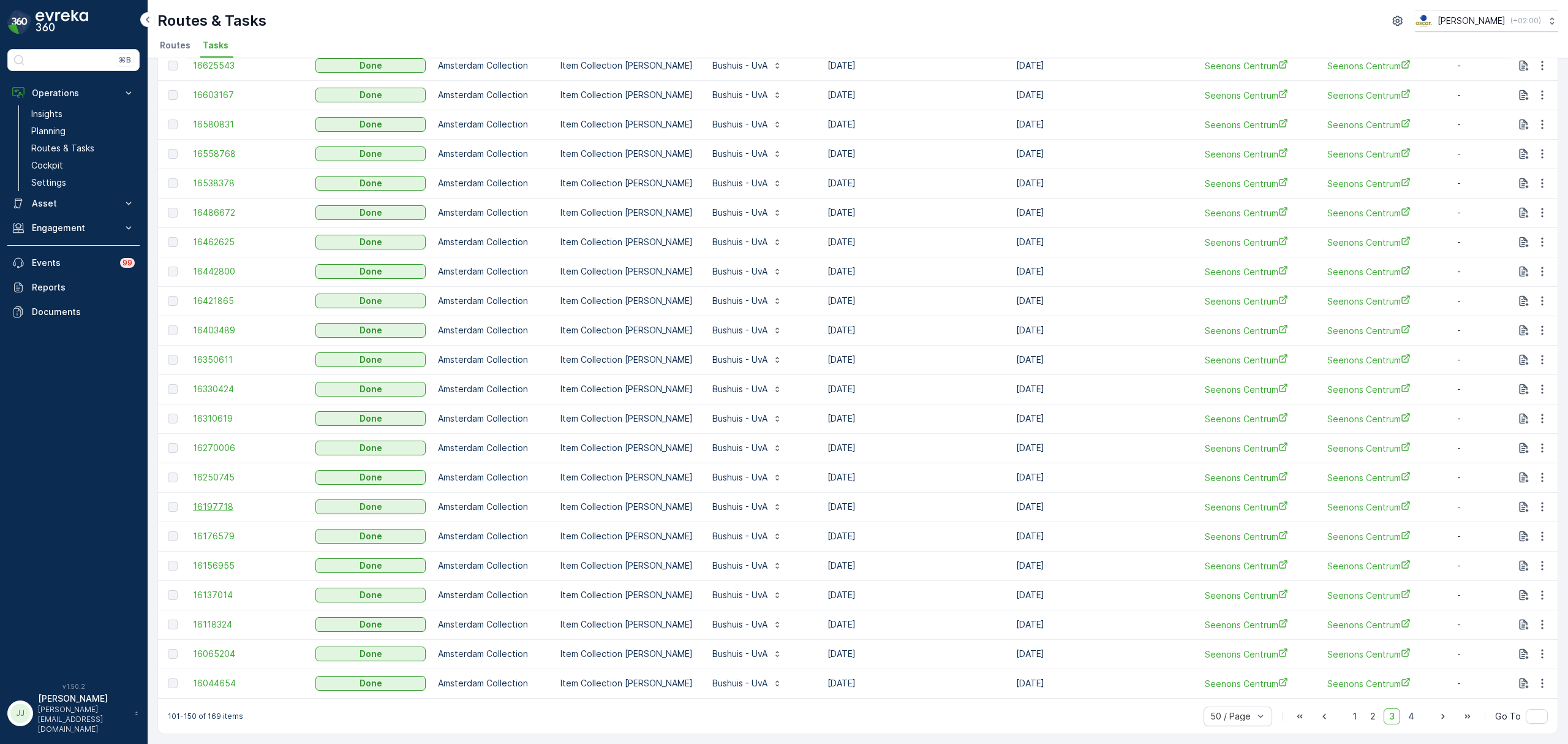
click at [226, 501] on span "16197718" at bounding box center [248, 506] width 110 height 12
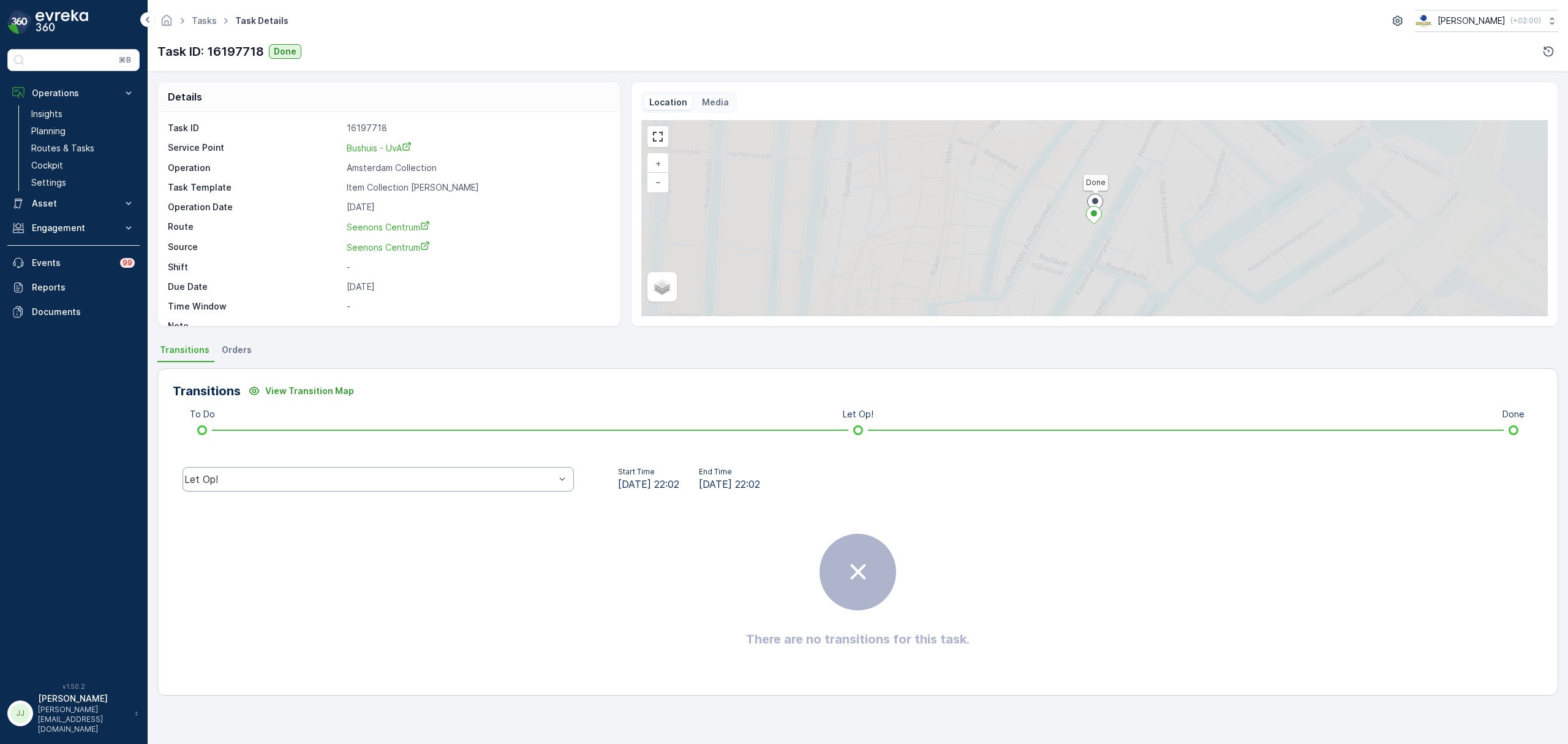
click at [319, 486] on div "Let Op!" at bounding box center [378, 479] width 391 height 24
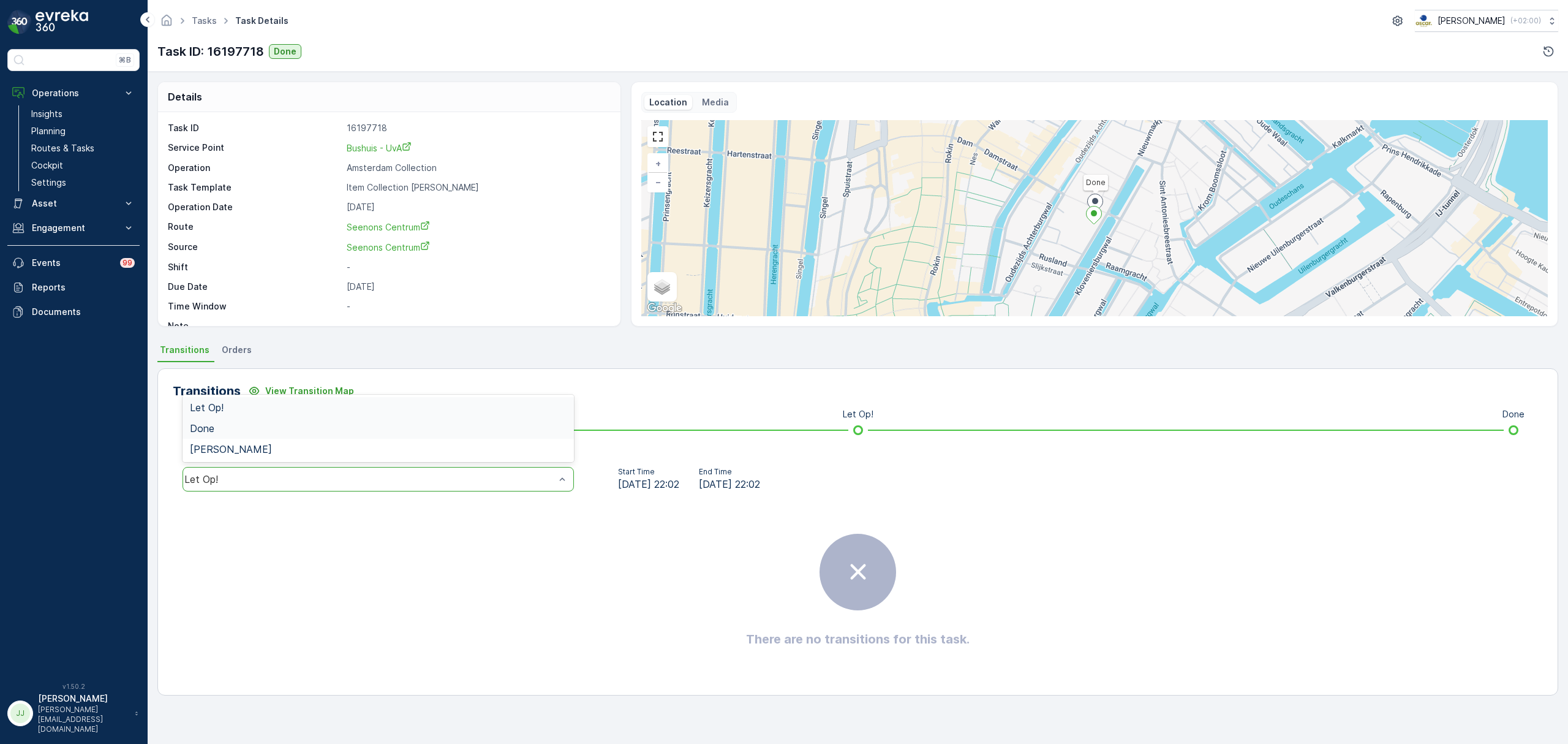
click at [251, 424] on div "Done" at bounding box center [378, 428] width 377 height 11
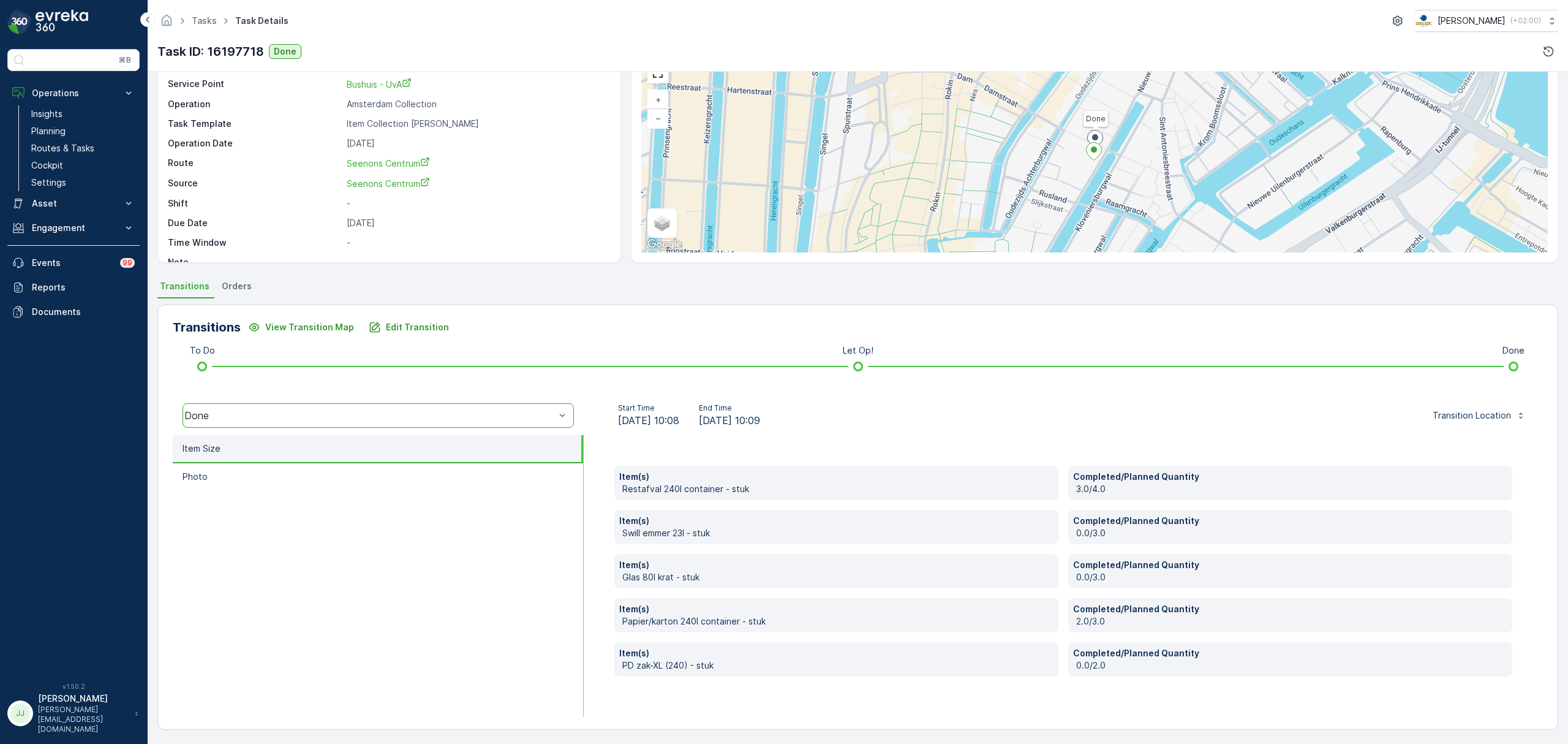
scroll to position [65, 0]
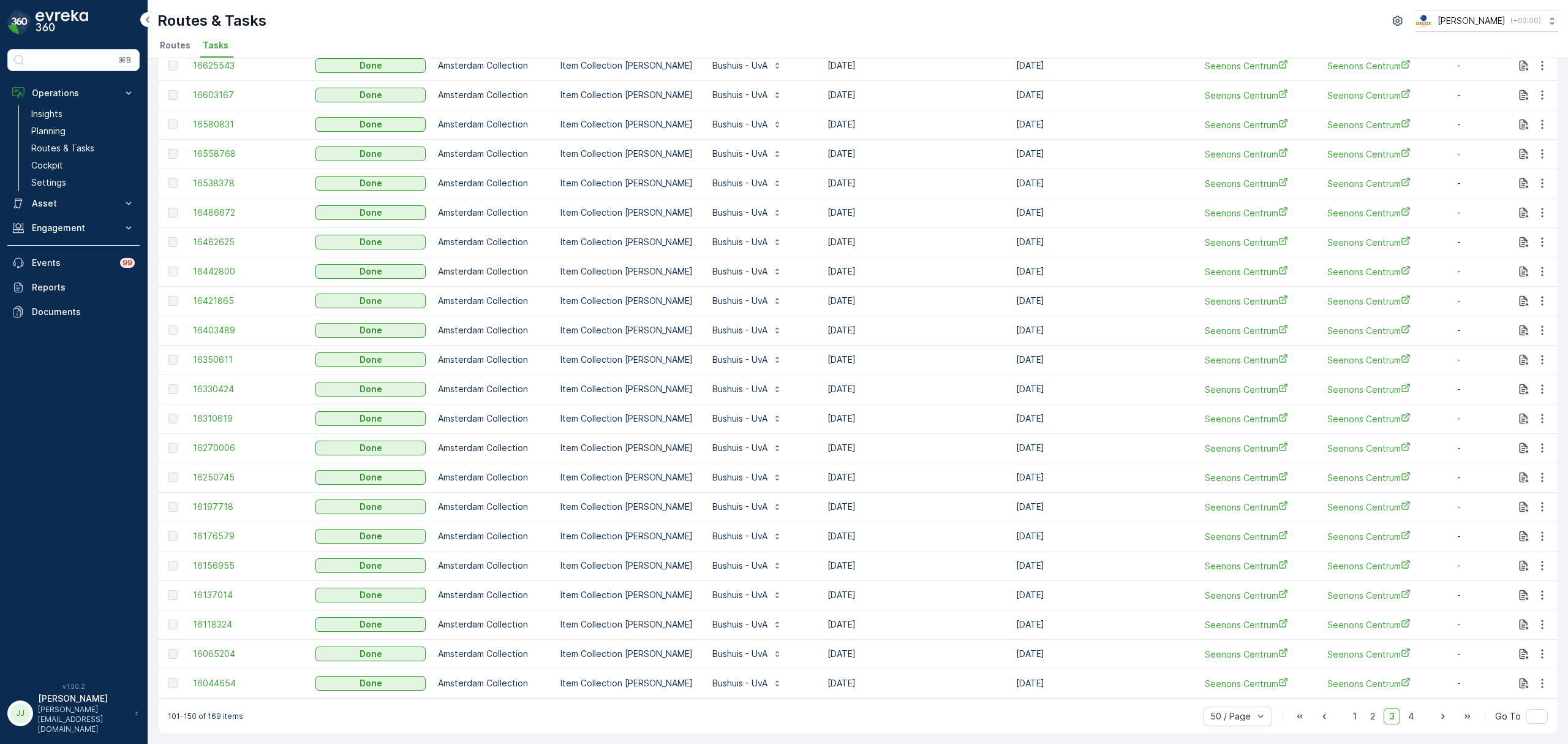
scroll to position [922, 0]
click at [226, 473] on span "16250745" at bounding box center [248, 477] width 110 height 12
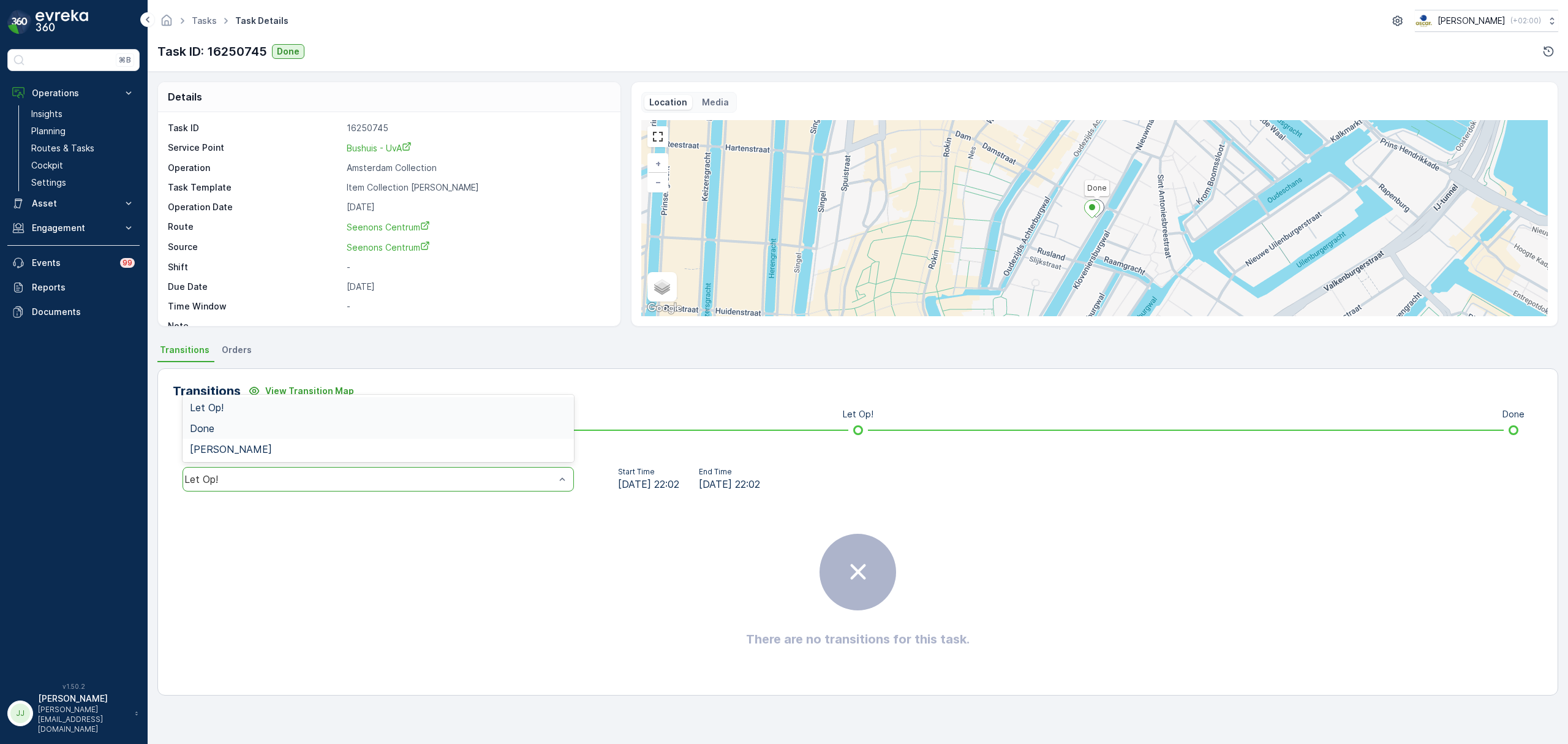
click at [246, 431] on div "Done" at bounding box center [378, 428] width 377 height 11
